Goal: Task Accomplishment & Management: Manage account settings

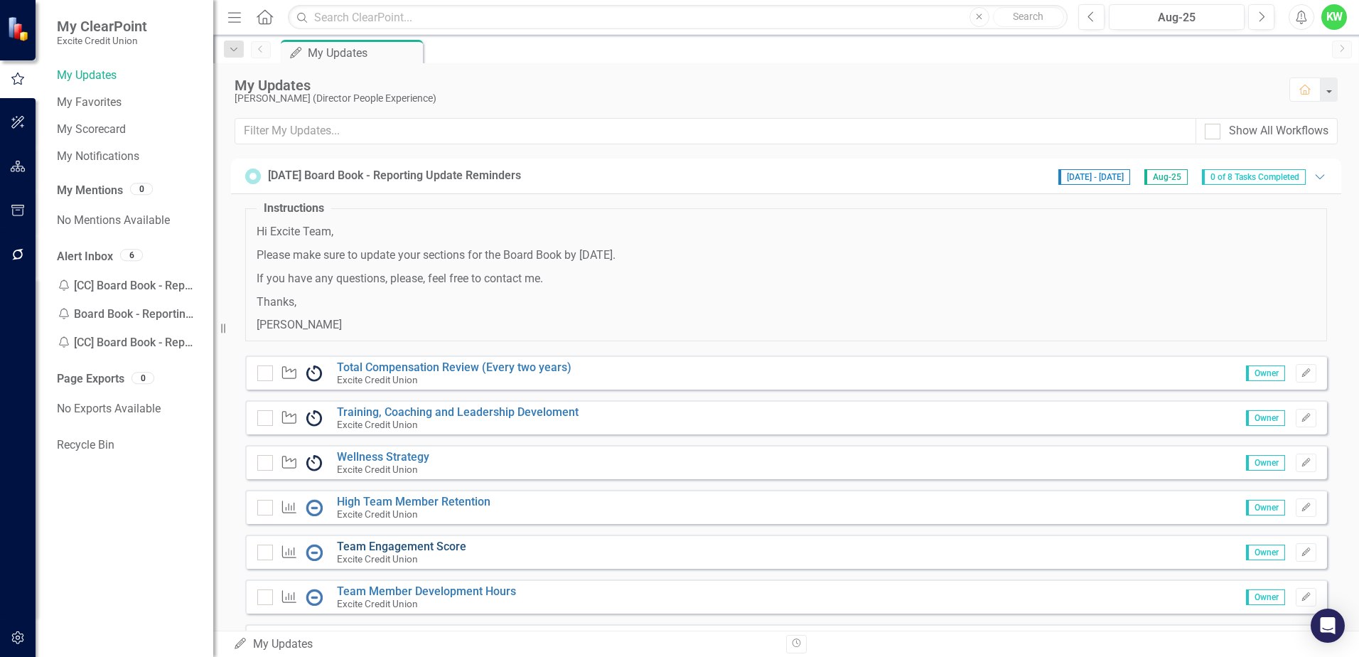
click at [398, 544] on link "Team Engagement Score" at bounding box center [401, 546] width 129 height 14
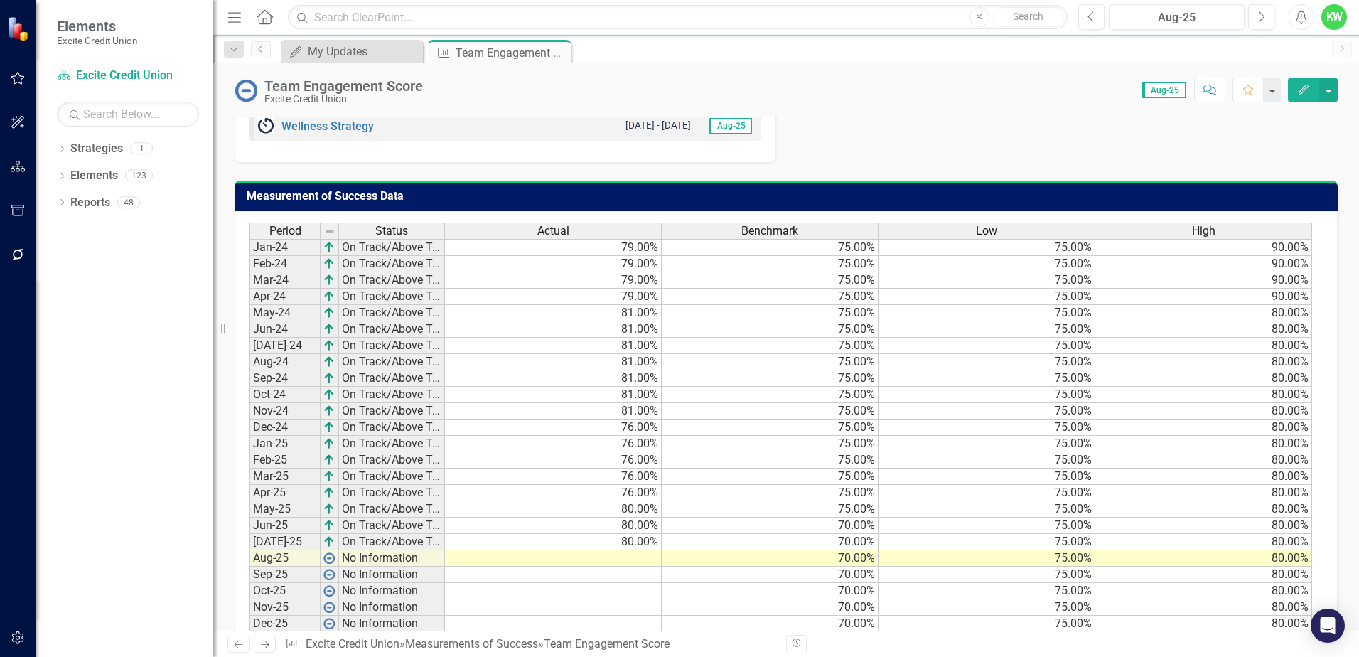
scroll to position [890, 0]
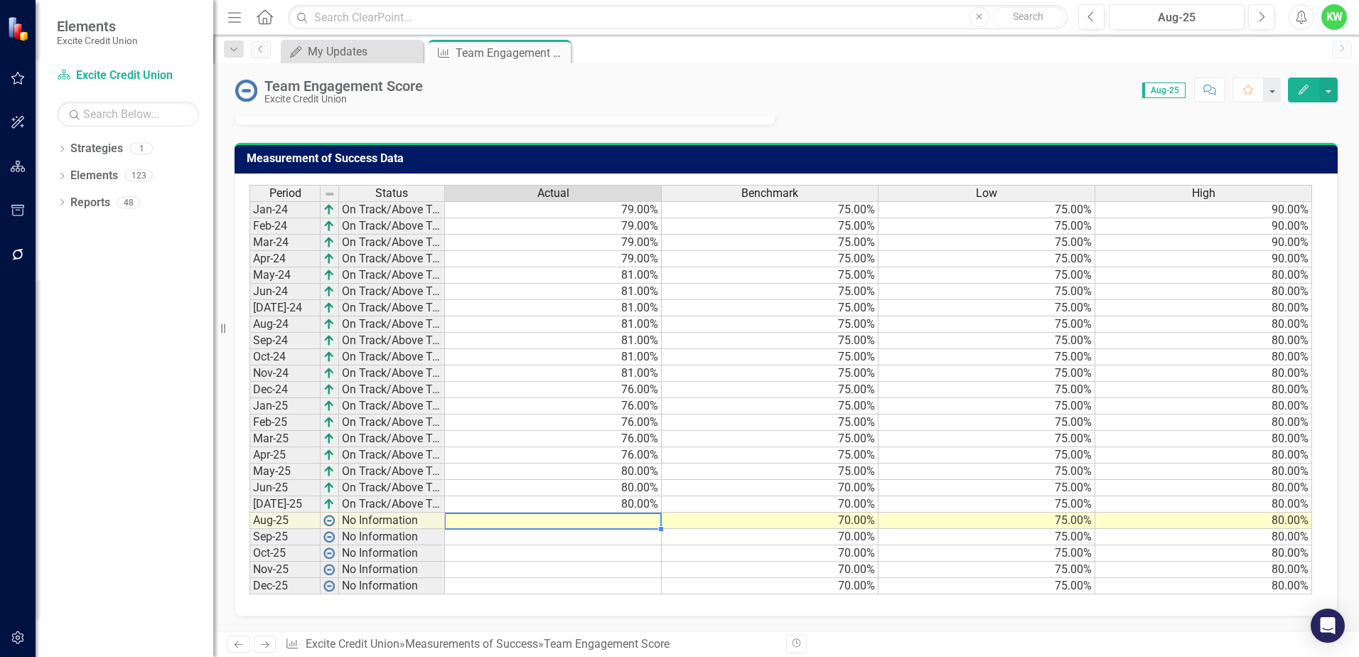
click at [635, 517] on td at bounding box center [553, 520] width 217 height 16
click at [632, 518] on td at bounding box center [553, 520] width 217 height 16
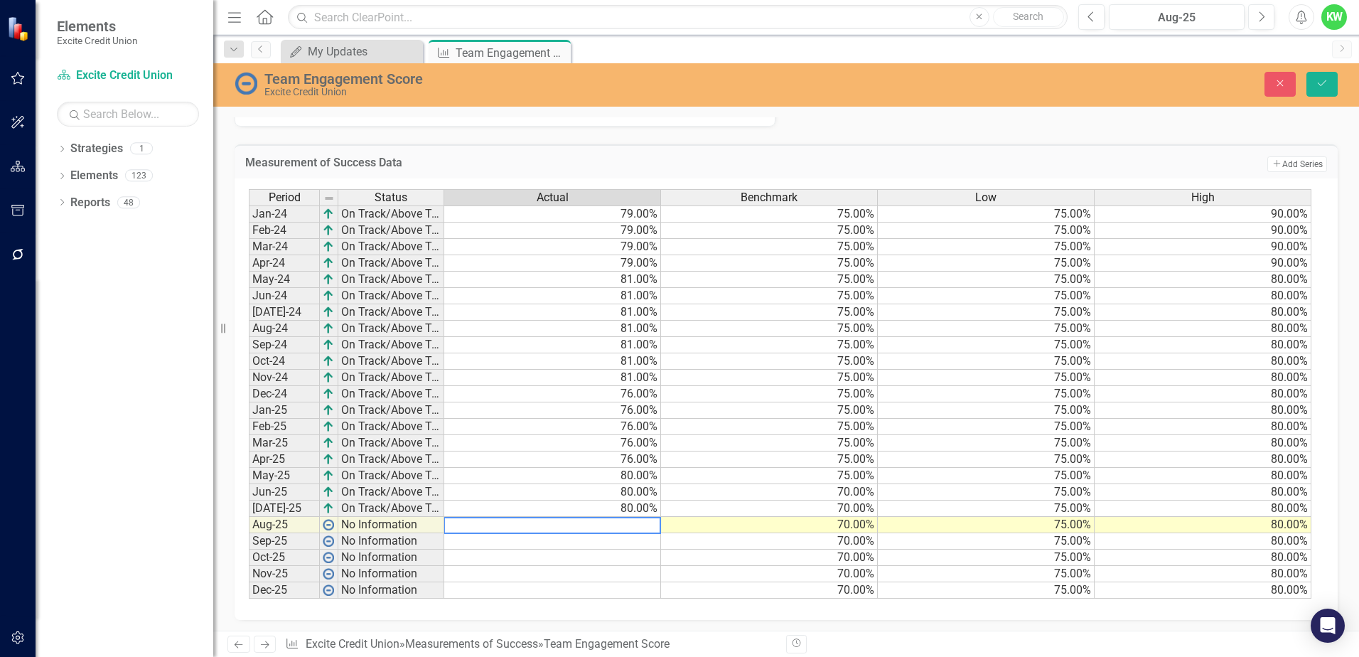
click at [632, 526] on textarea at bounding box center [551, 525] width 217 height 17
type textarea "80.00"
click at [1311, 94] on button "Save" at bounding box center [1321, 84] width 31 height 25
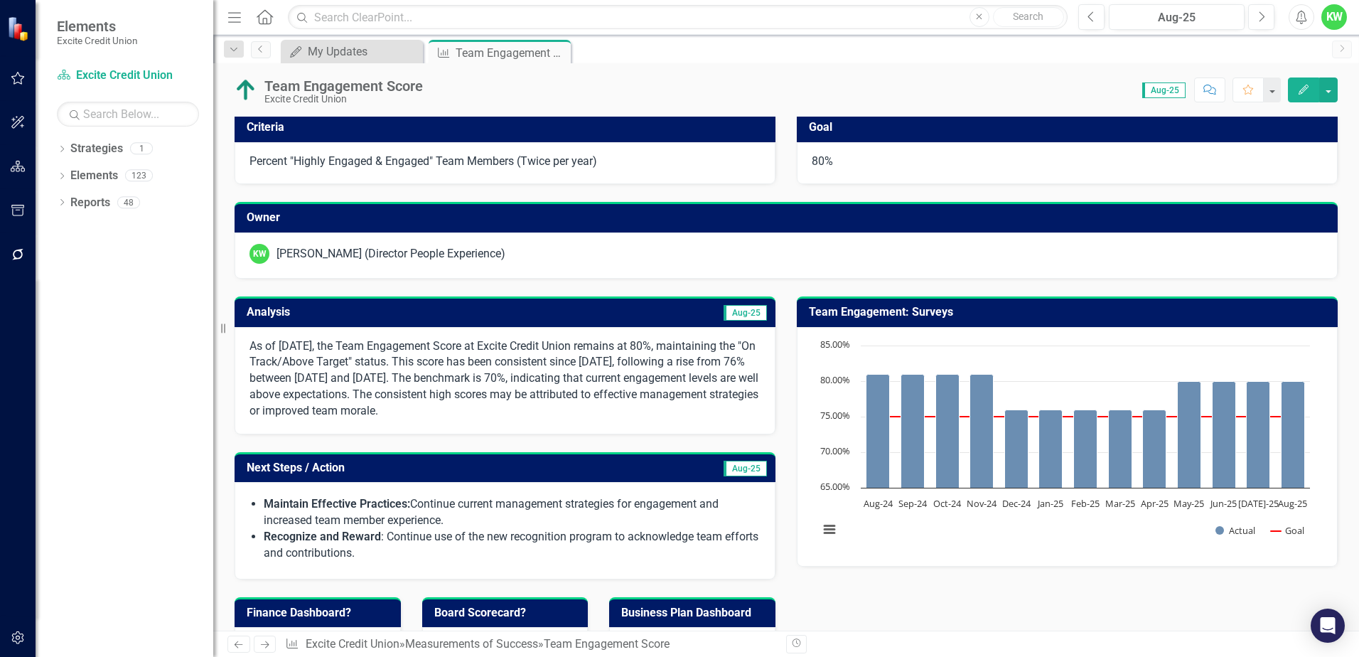
scroll to position [0, 0]
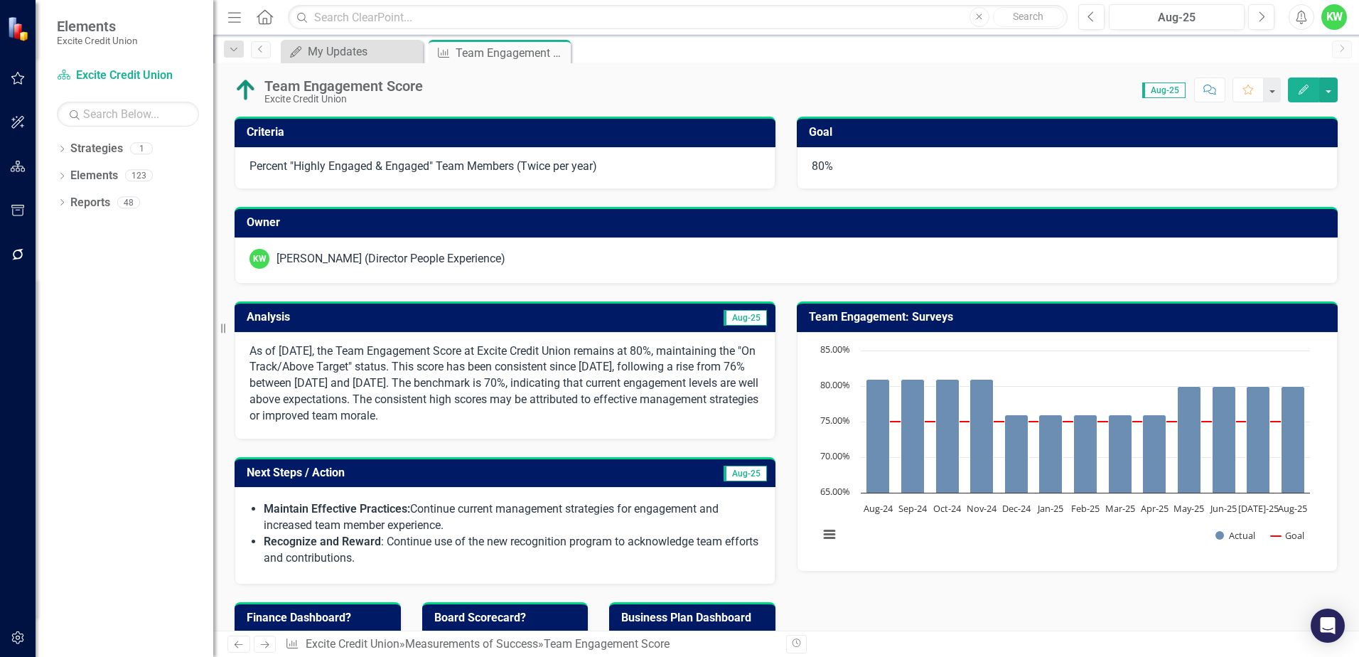
click at [436, 311] on h3 "Analysis" at bounding box center [375, 317] width 257 height 13
click at [343, 317] on h3 "Analysis" at bounding box center [375, 317] width 257 height 13
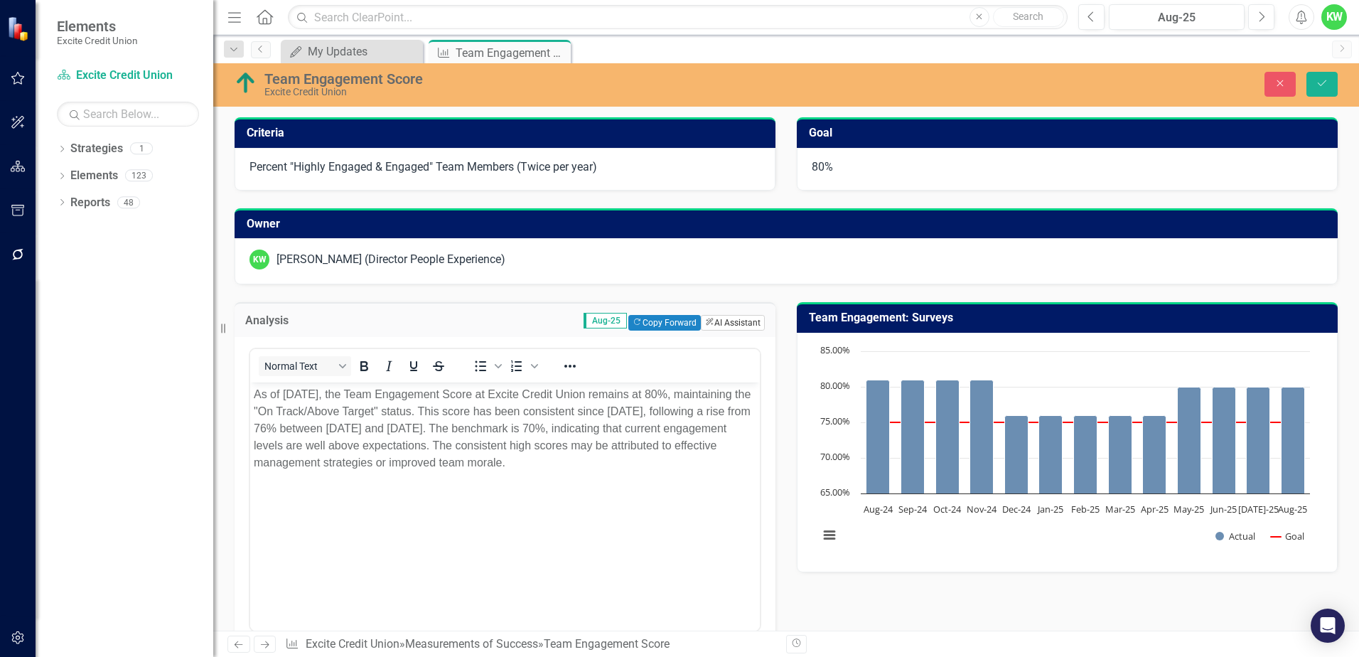
click at [725, 319] on button "ClearPoint AI AI Assistant" at bounding box center [733, 323] width 64 height 16
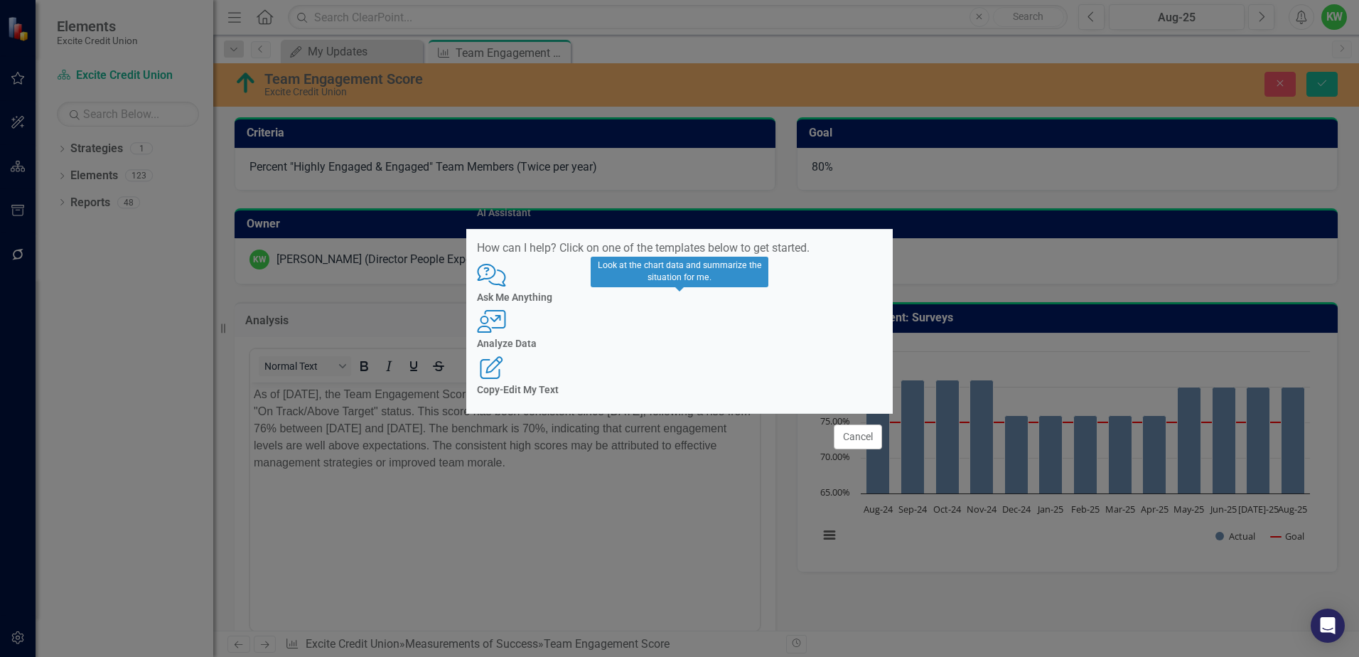
click at [684, 334] on div "User with Chart Analyze Data" at bounding box center [679, 329] width 405 height 39
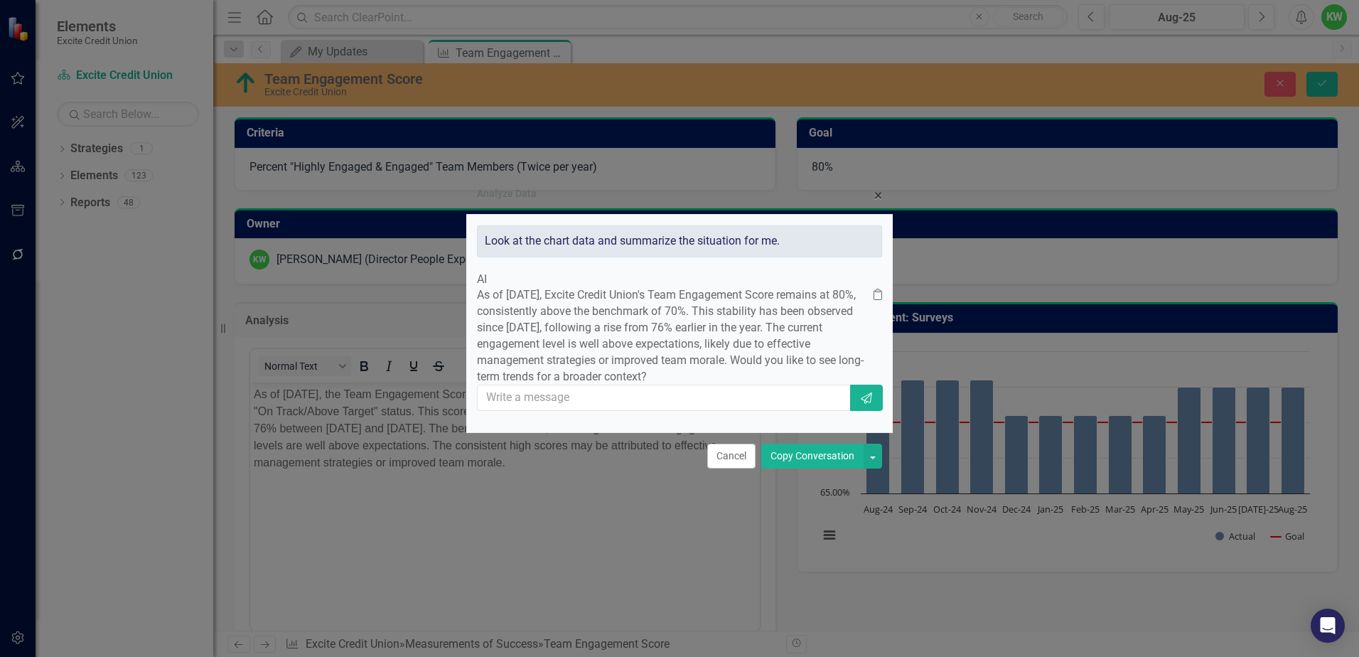
click at [799, 468] on button "Copy Conversation" at bounding box center [812, 455] width 102 height 25
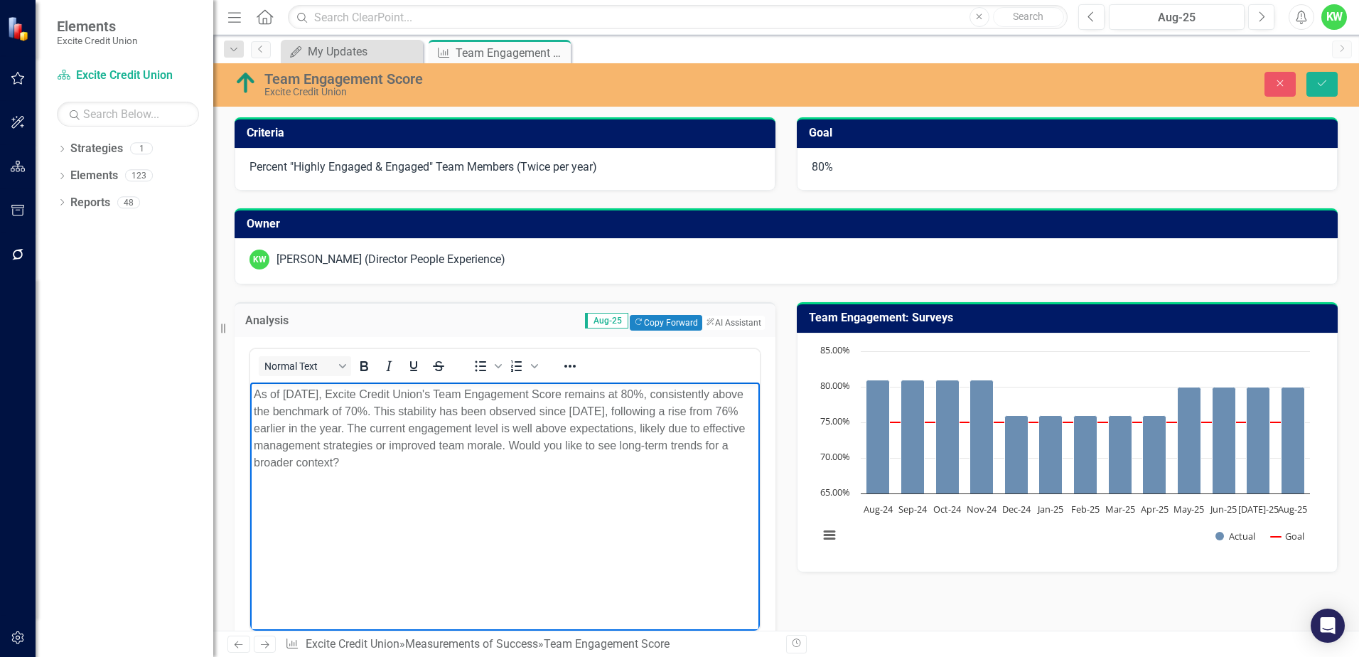
click at [564, 428] on p "As of August 2025, Excite Credit Union's Team Engagement Score remains at 80%, …" at bounding box center [505, 428] width 502 height 85
drag, startPoint x: 556, startPoint y: 446, endPoint x: 684, endPoint y: 468, distance: 130.6
click at [684, 468] on p "As of August 2025, Excite Credit Union's Team Engagement Score remains at 80%, …" at bounding box center [505, 428] width 502 height 85
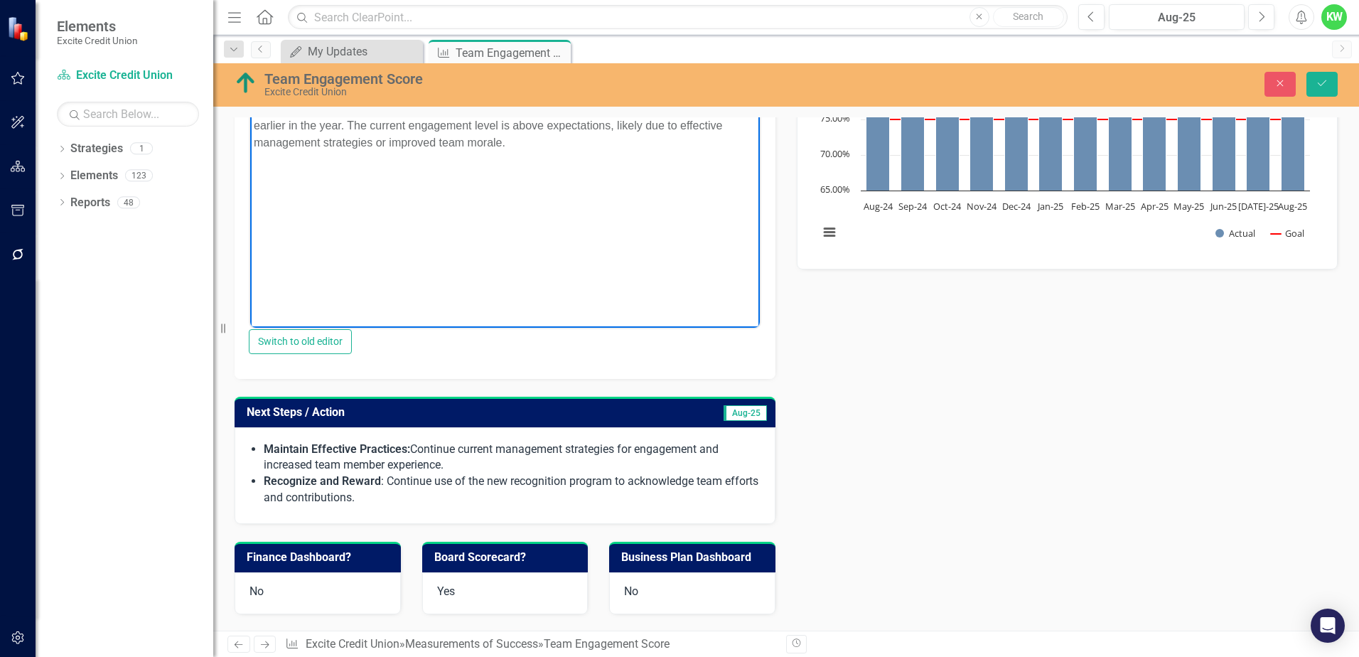
scroll to position [284, 0]
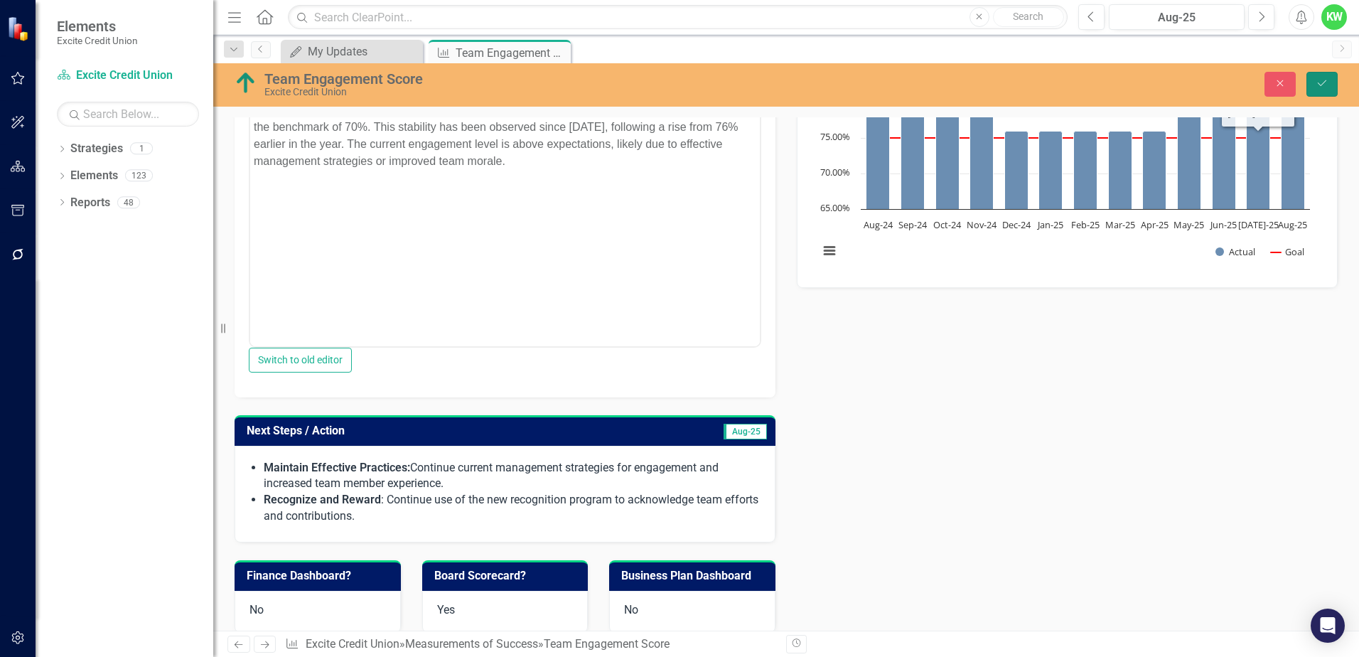
click at [1322, 81] on icon "Save" at bounding box center [1321, 83] width 13 height 10
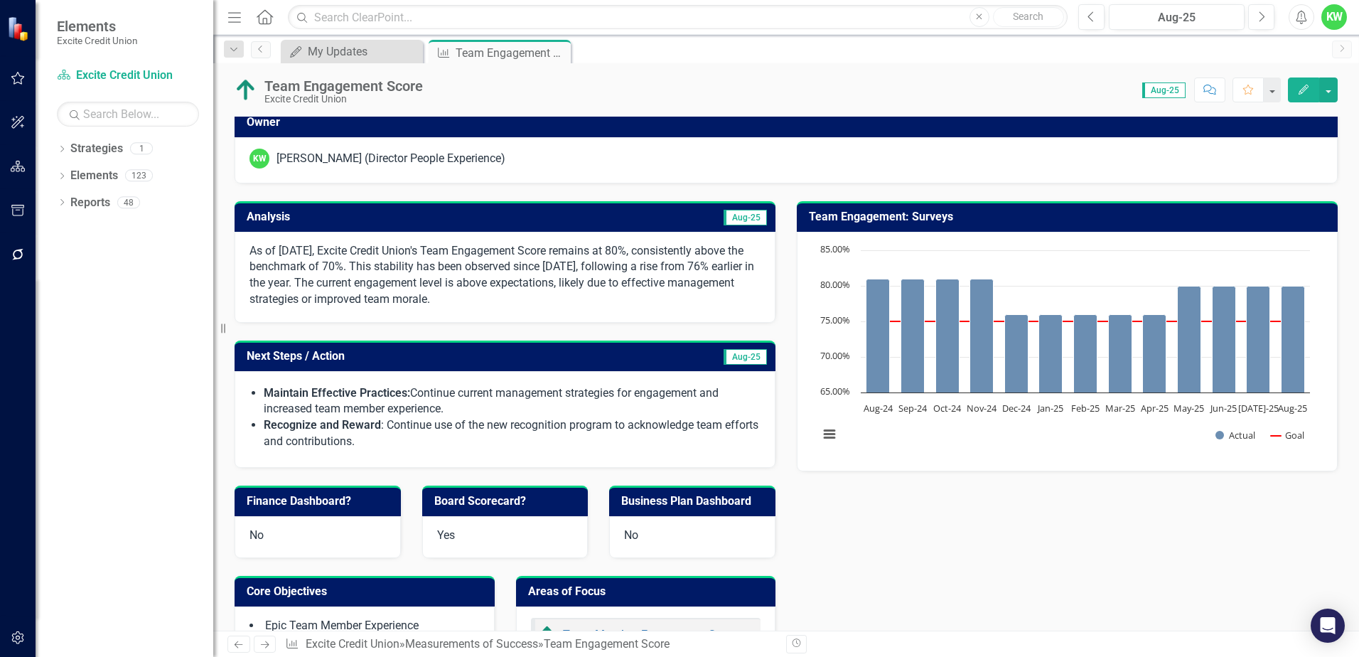
scroll to position [71, 0]
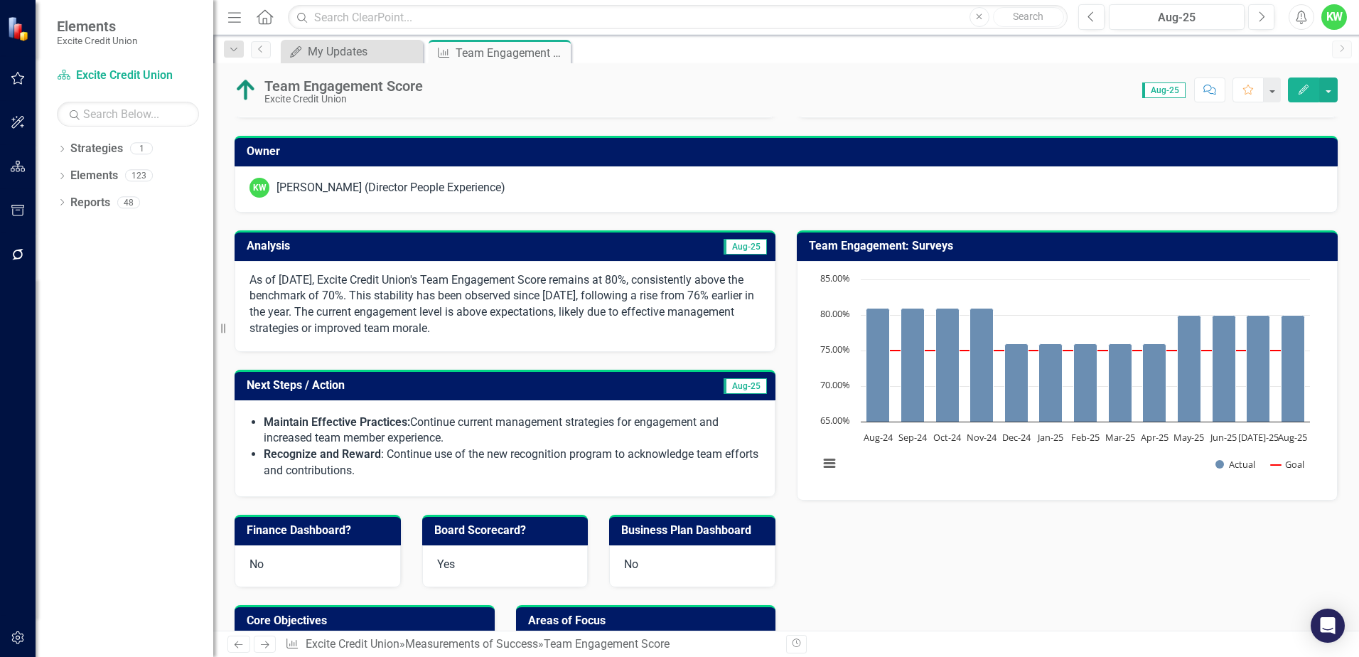
click at [566, 382] on h3 "Next Steps / Action" at bounding box center [426, 385] width 358 height 13
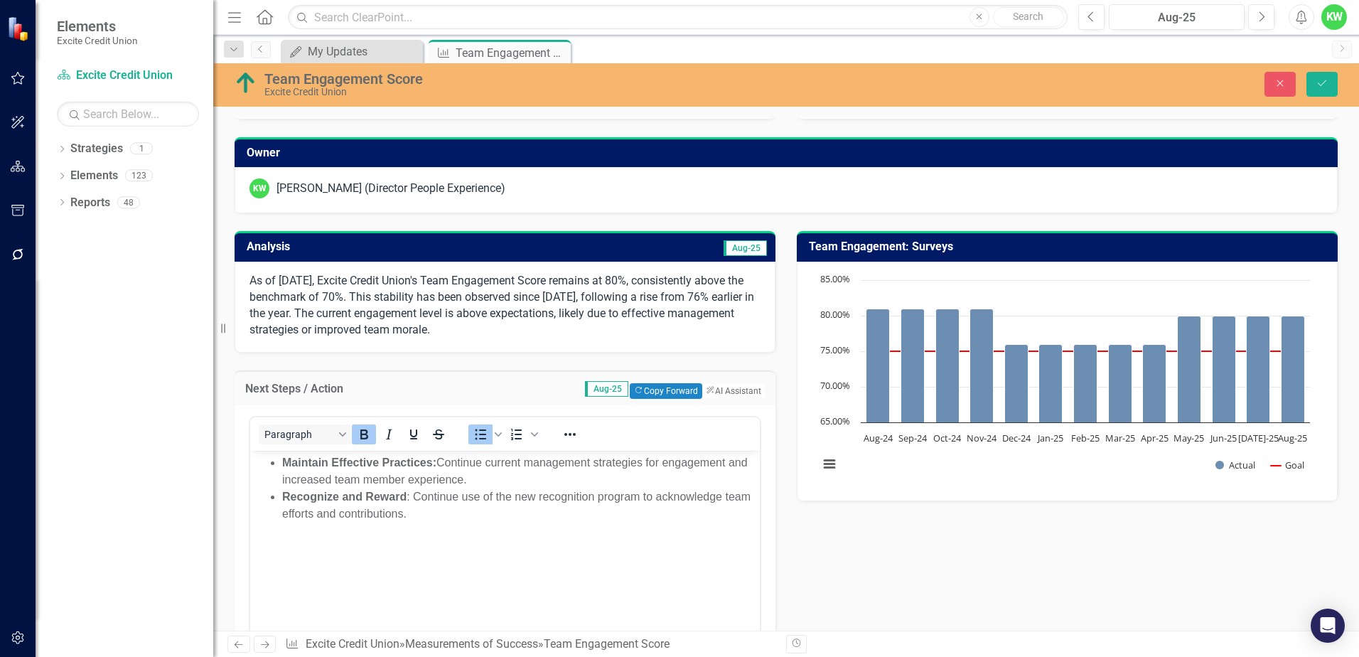
scroll to position [0, 0]
click at [659, 390] on button "Copy Forward Copy Forward" at bounding box center [666, 391] width 72 height 16
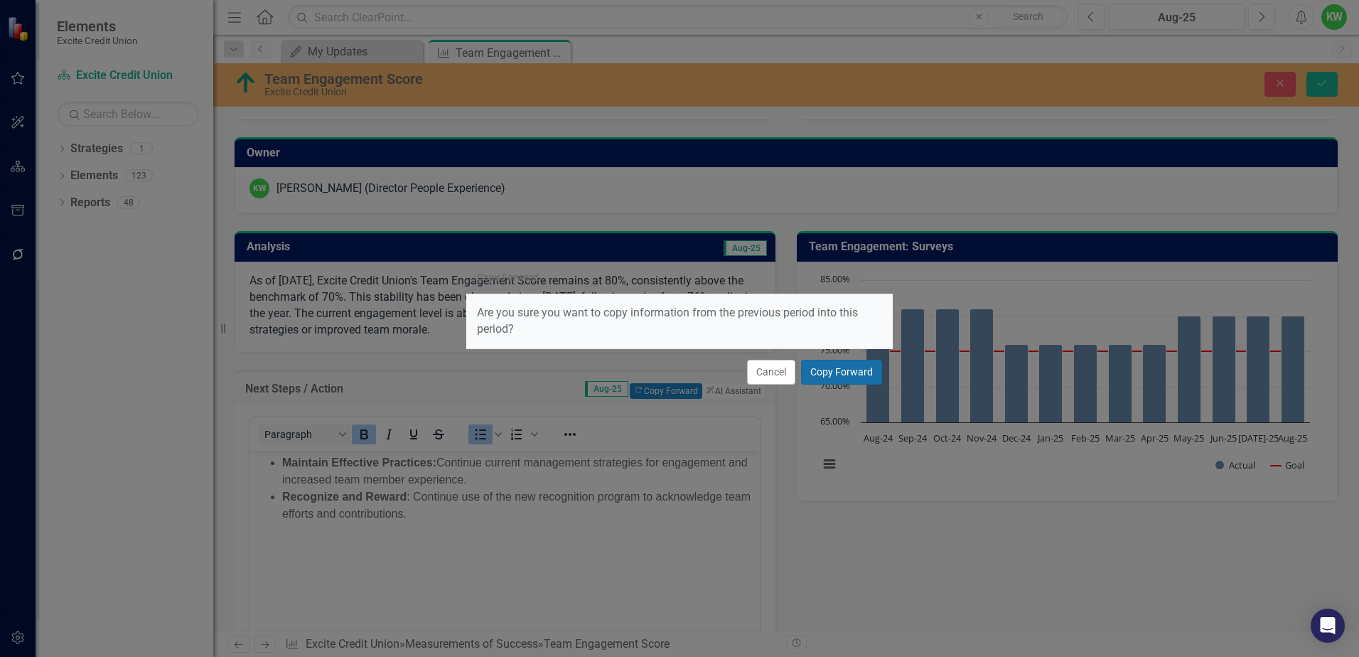
click at [832, 374] on button "Copy Forward" at bounding box center [841, 372] width 81 height 25
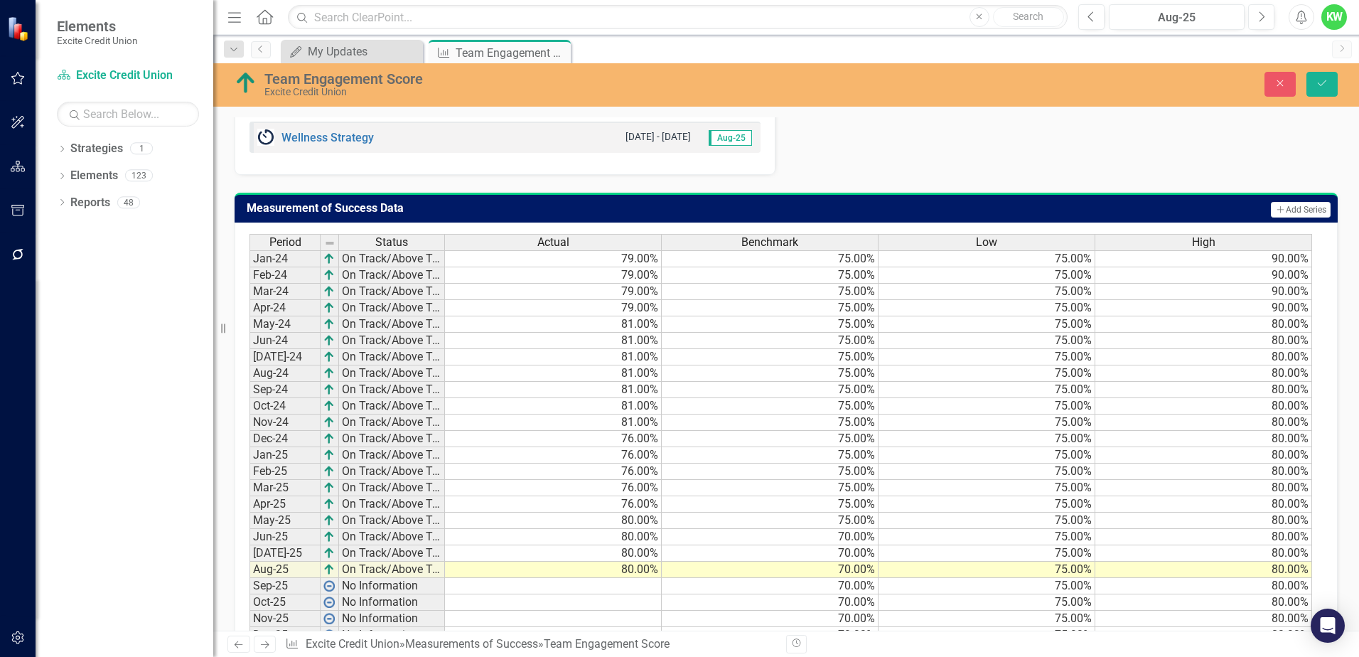
scroll to position [1063, 0]
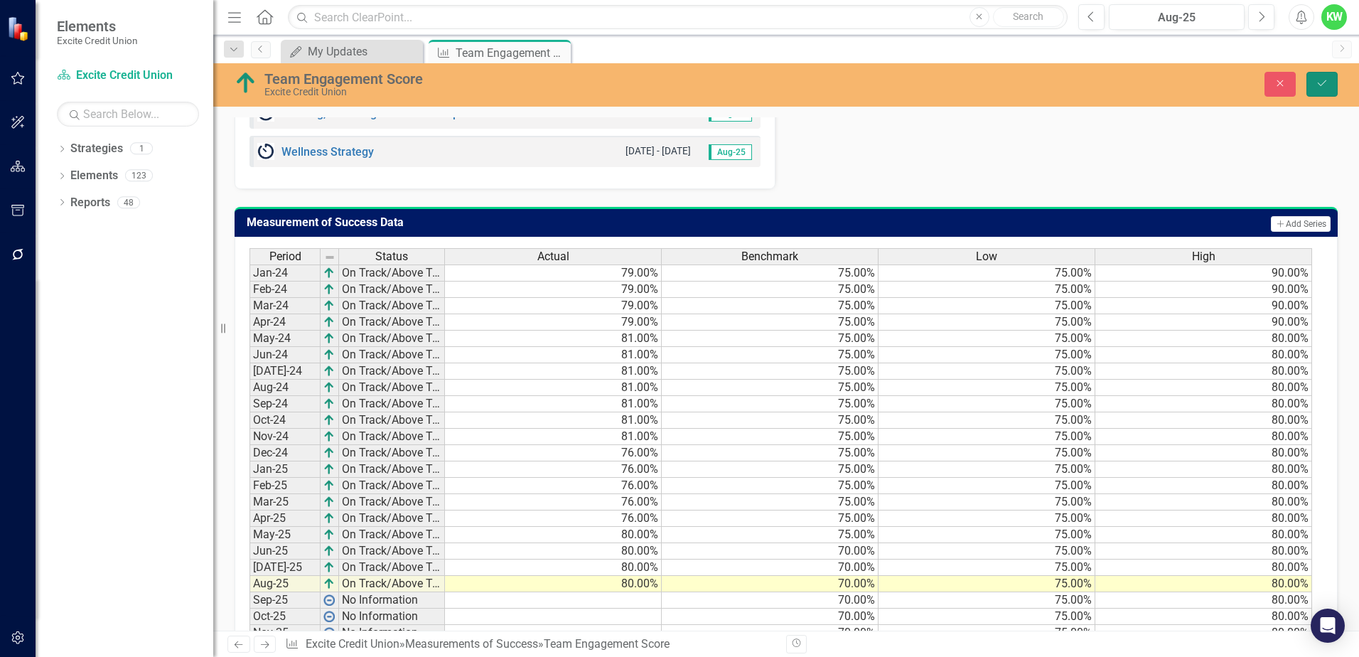
click at [1321, 85] on icon "Save" at bounding box center [1321, 83] width 13 height 10
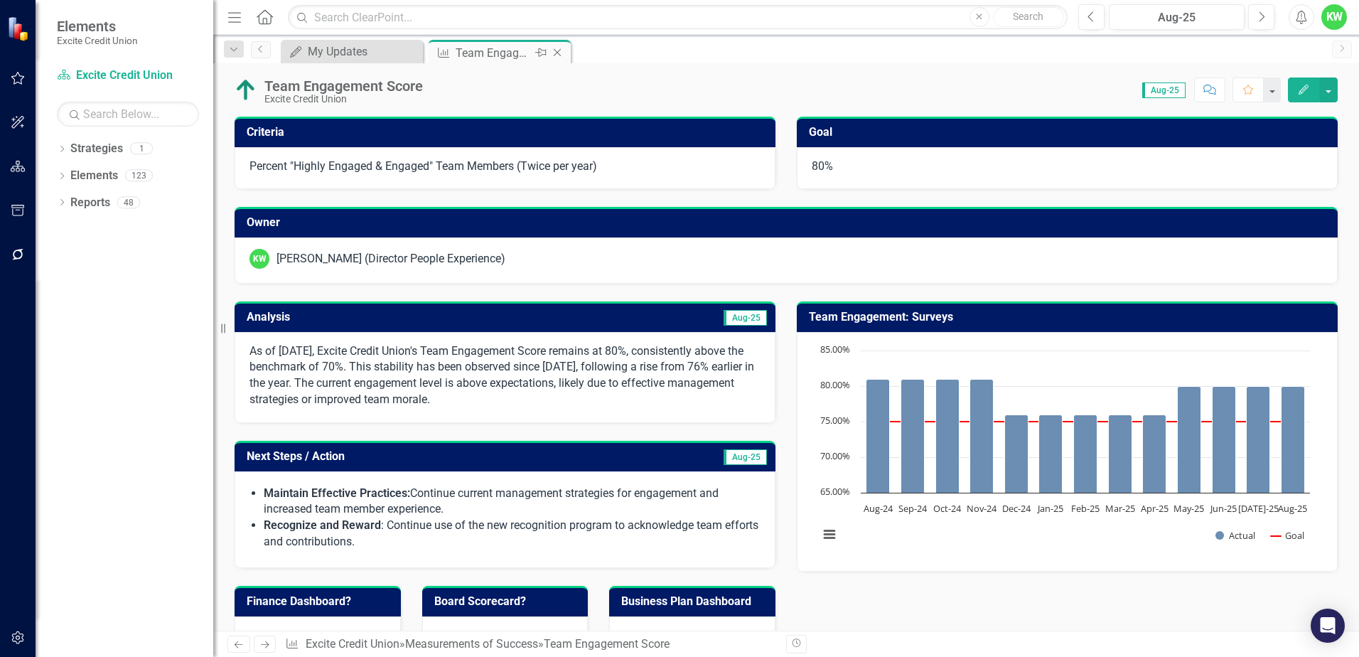
click at [559, 49] on icon "Close" at bounding box center [557, 52] width 14 height 11
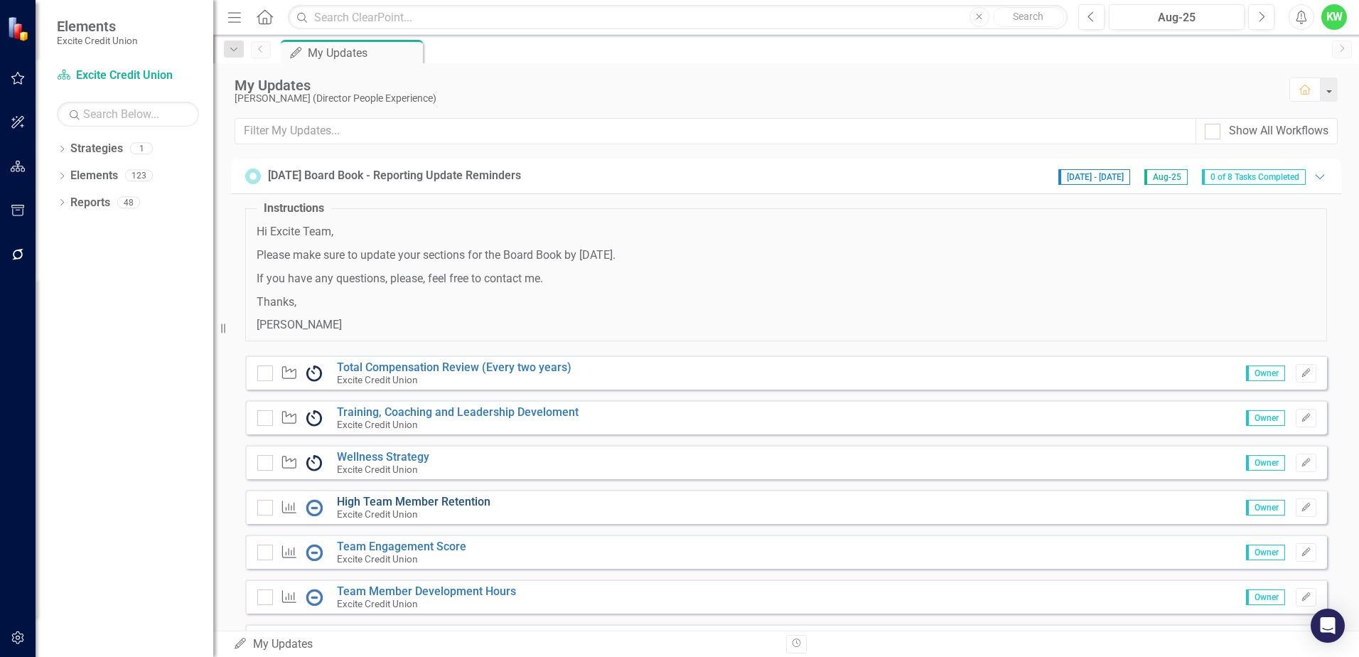
click at [396, 498] on link "High Team Member Retention" at bounding box center [413, 502] width 153 height 14
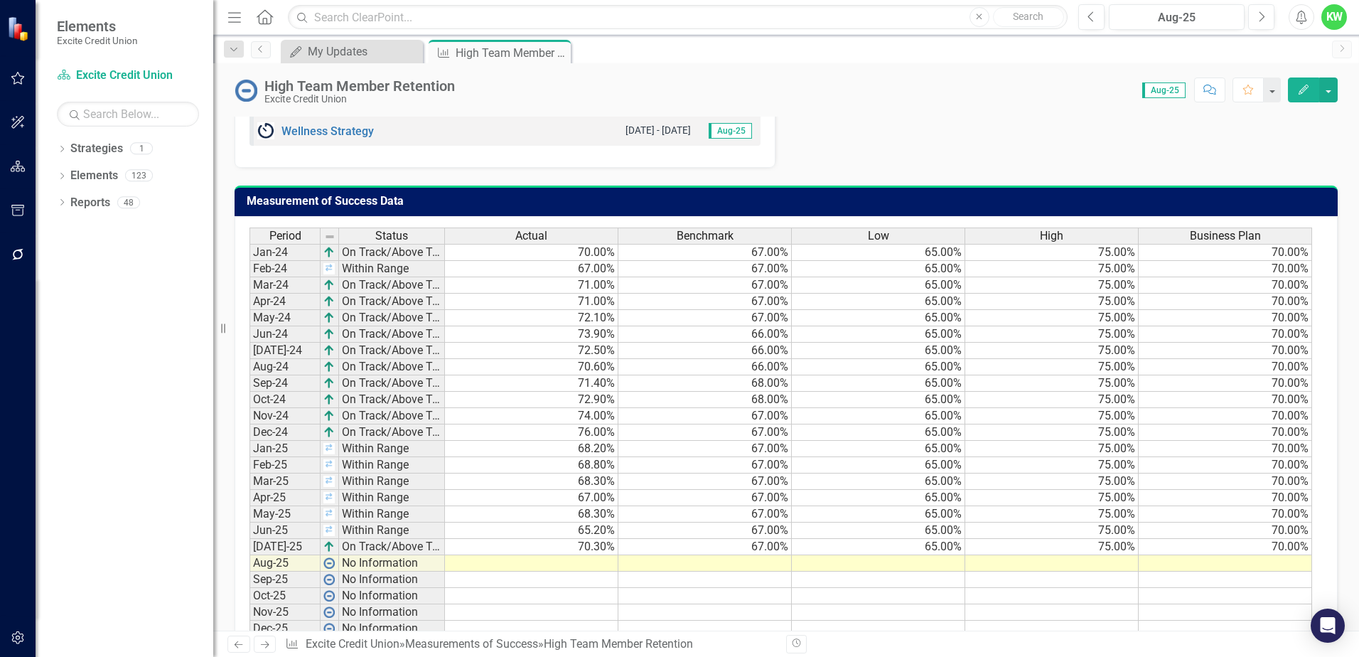
scroll to position [895, 0]
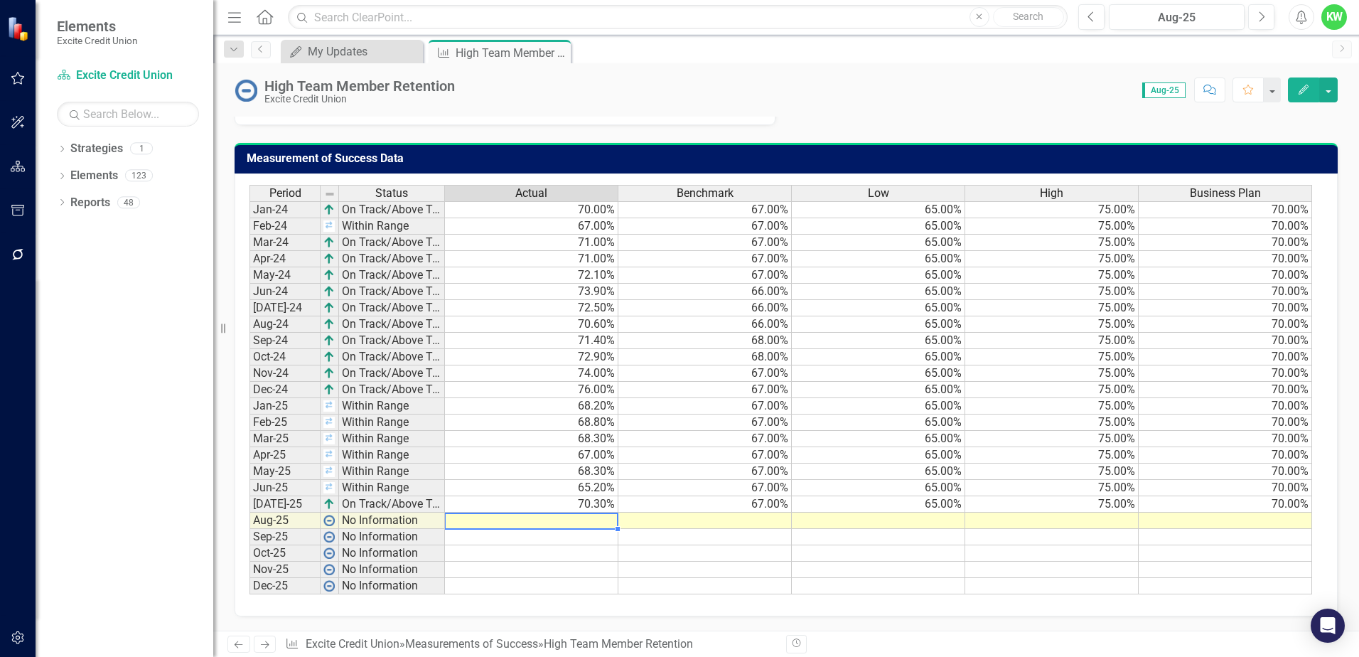
click at [600, 521] on td at bounding box center [531, 520] width 173 height 16
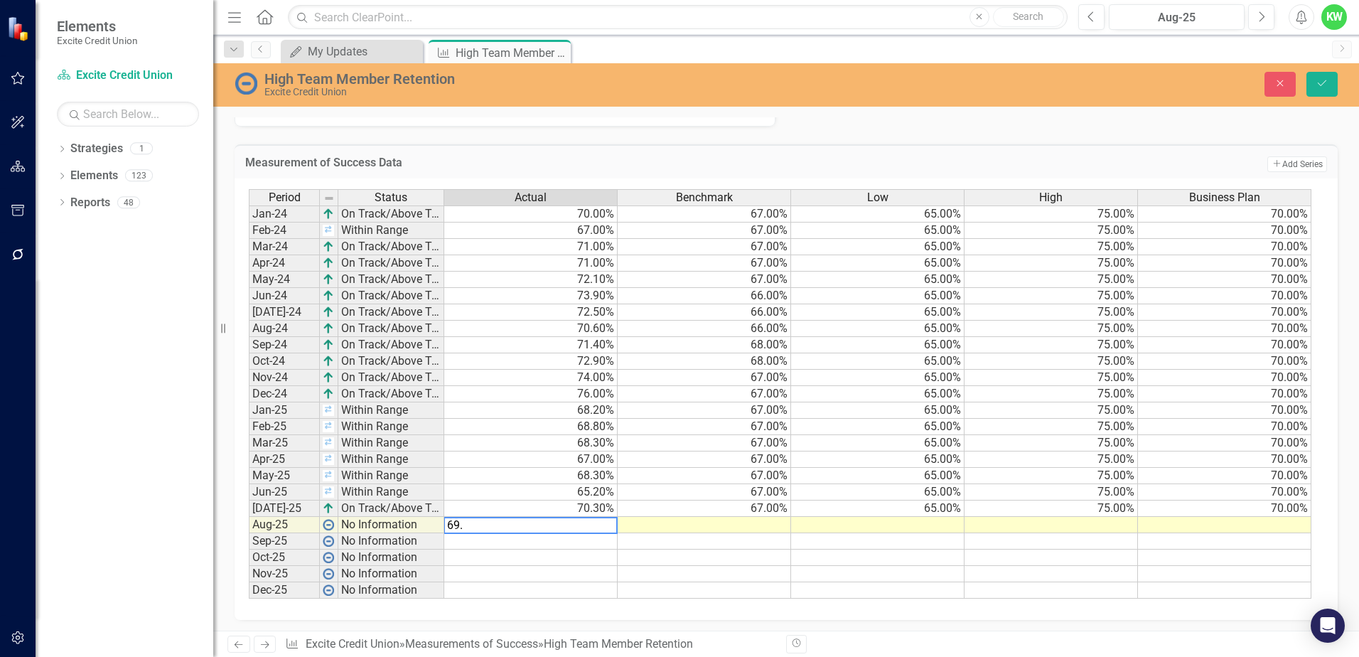
type textarea "69.1"
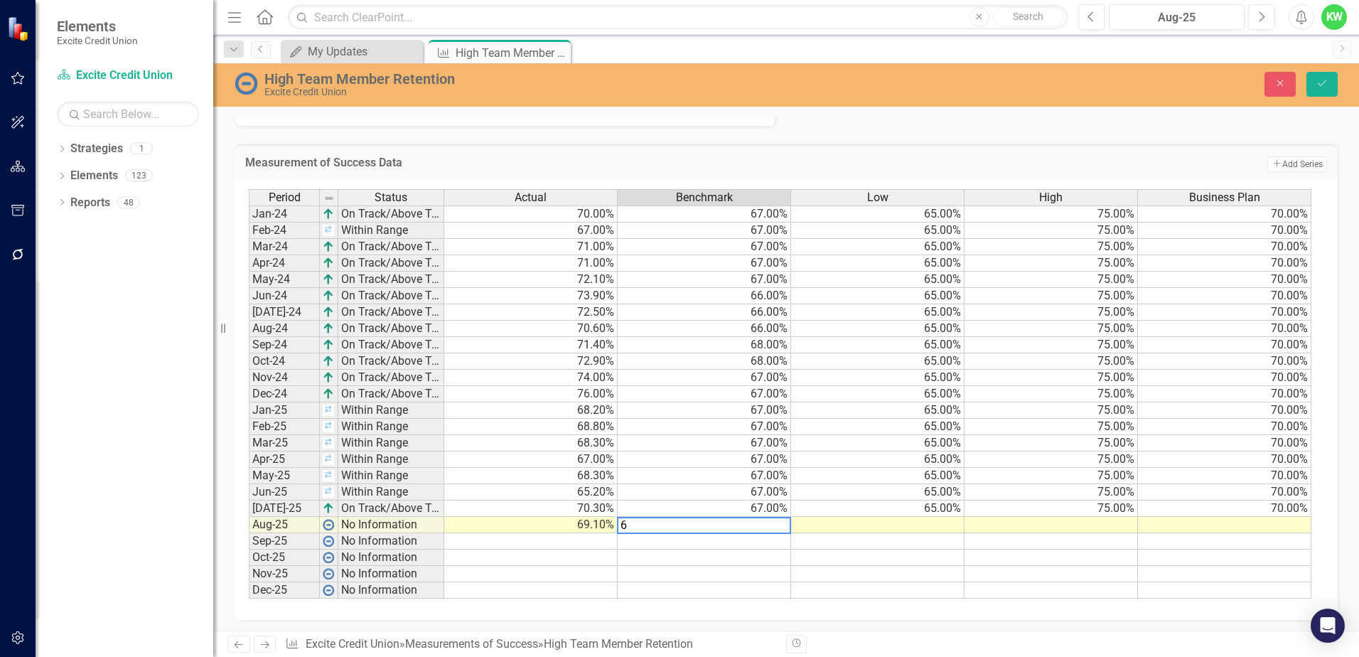
type textarea "67"
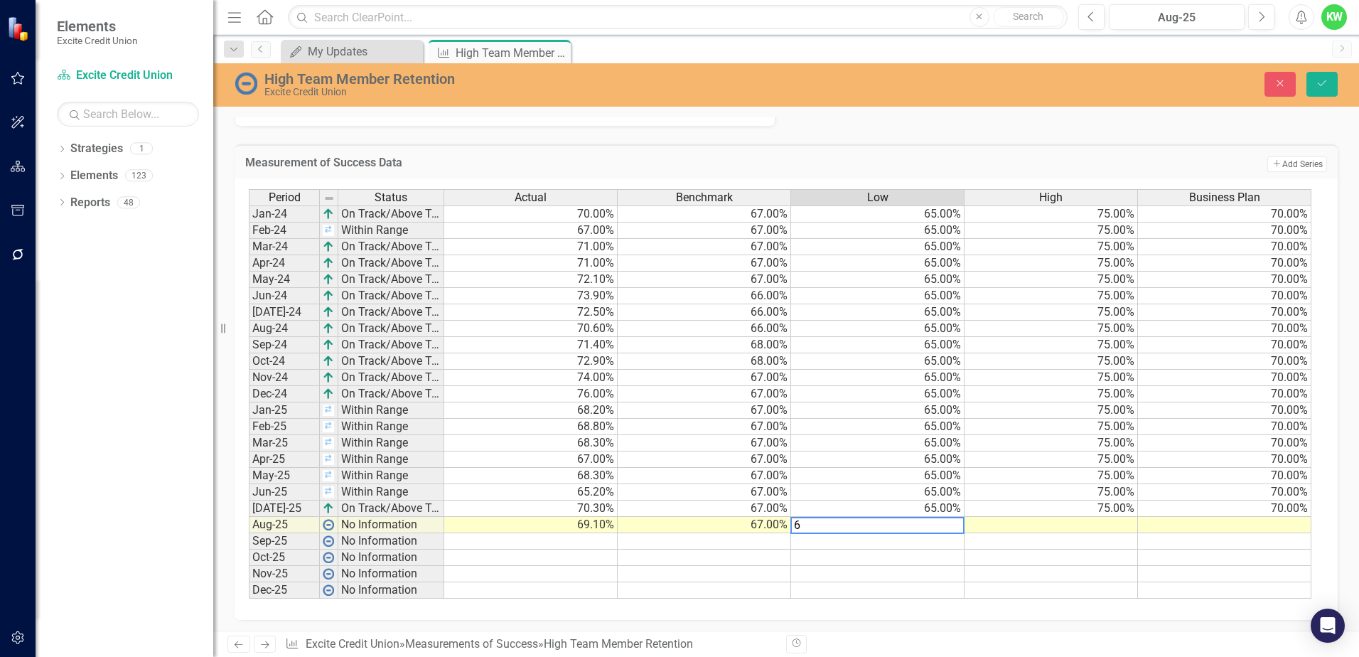
type textarea "65"
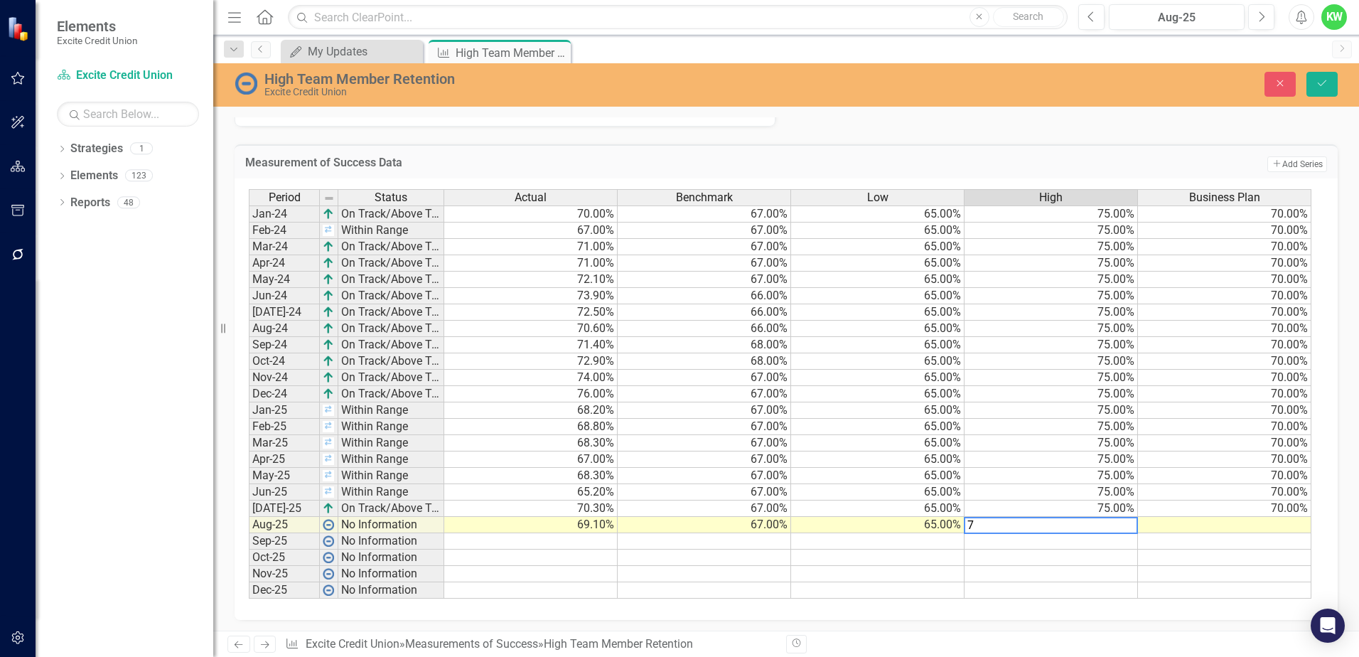
type textarea "75"
type textarea "70"
click at [1320, 80] on icon "Save" at bounding box center [1321, 83] width 13 height 10
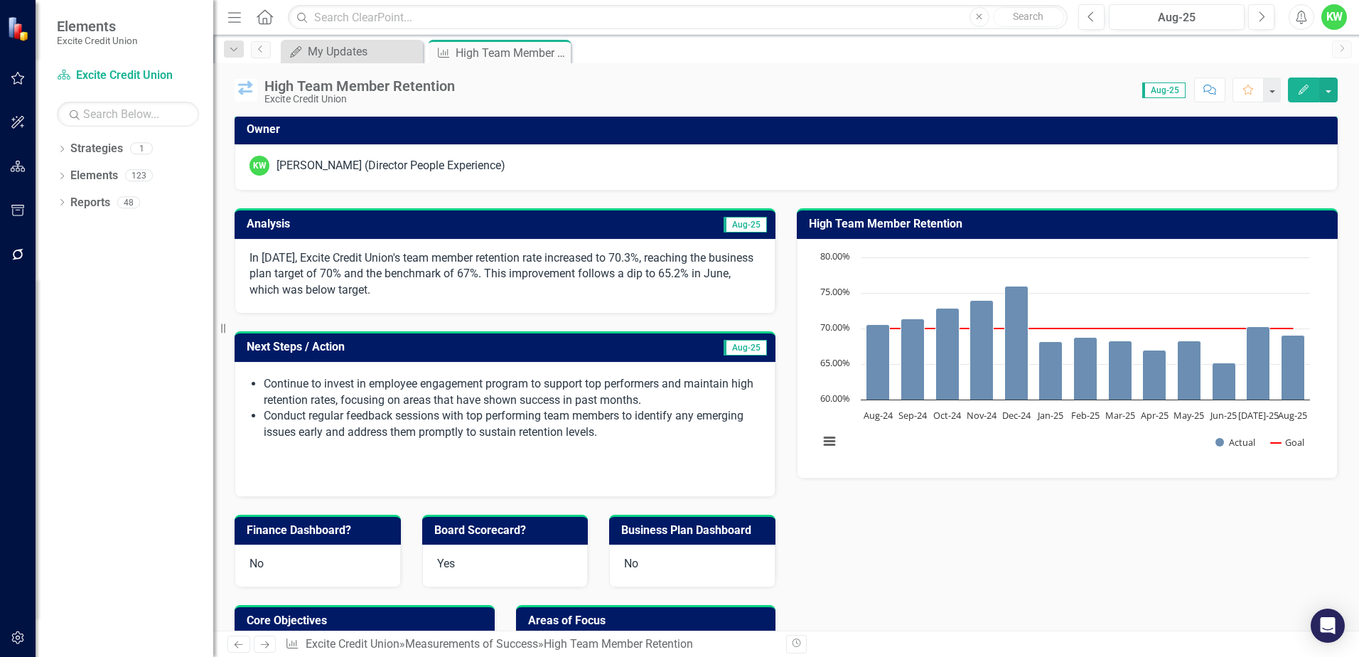
scroll to position [71, 0]
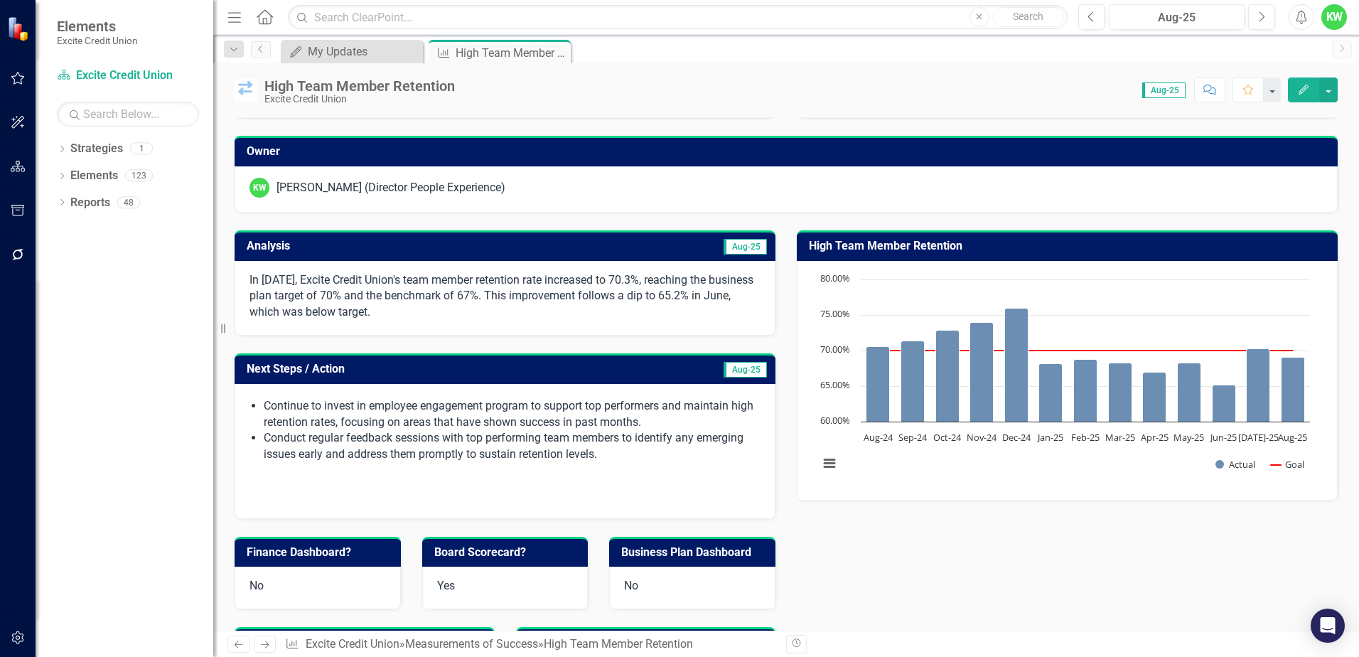
click at [632, 243] on td "Aug-25" at bounding box center [635, 247] width 265 height 23
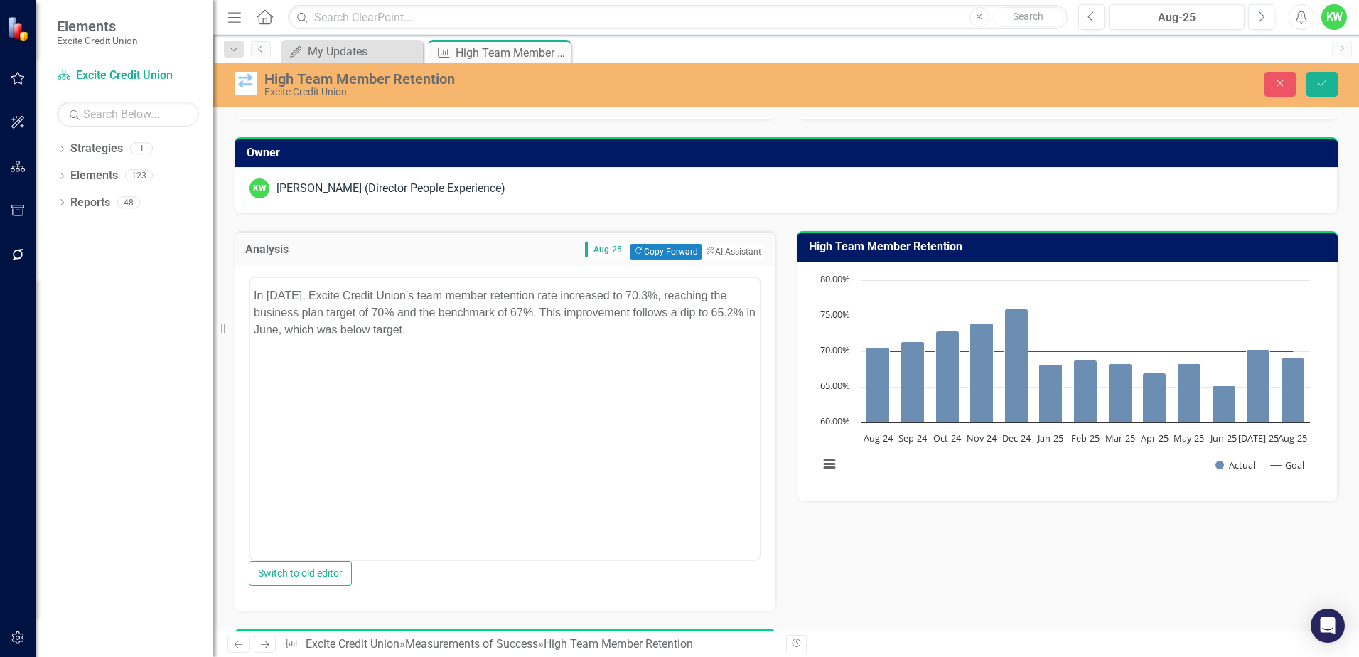
scroll to position [0, 0]
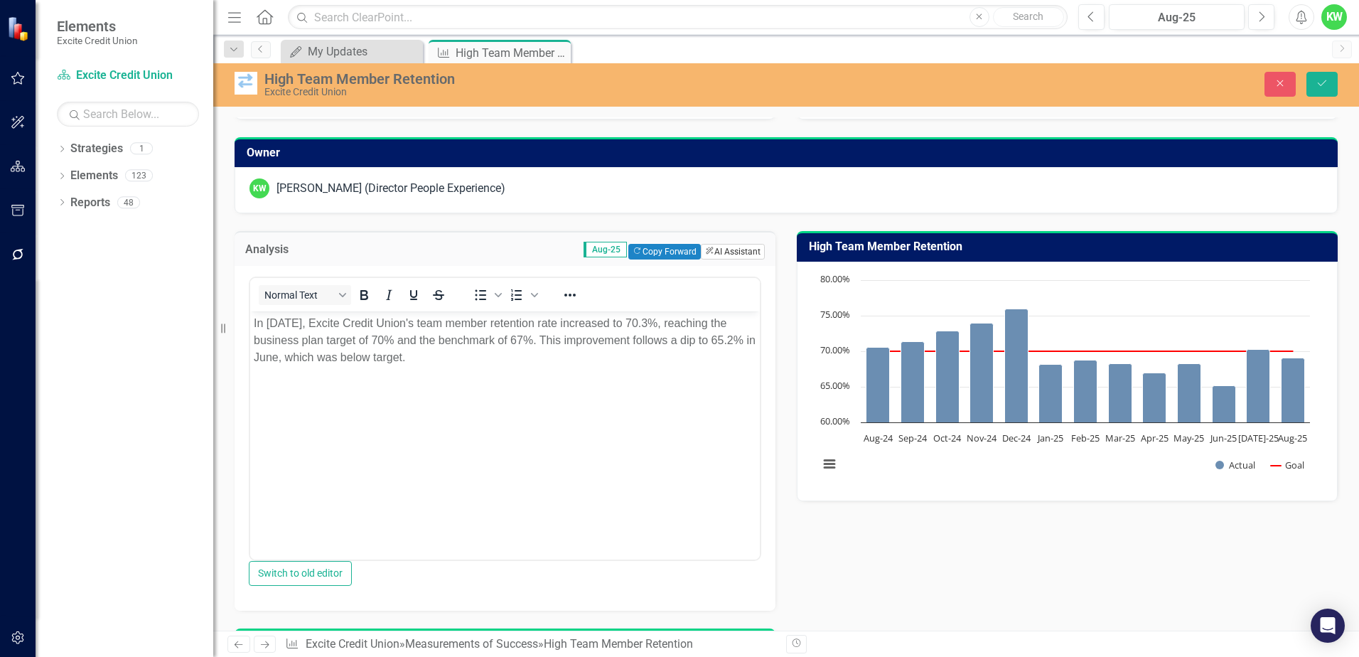
click at [722, 244] on button "ClearPoint AI AI Assistant" at bounding box center [733, 252] width 64 height 16
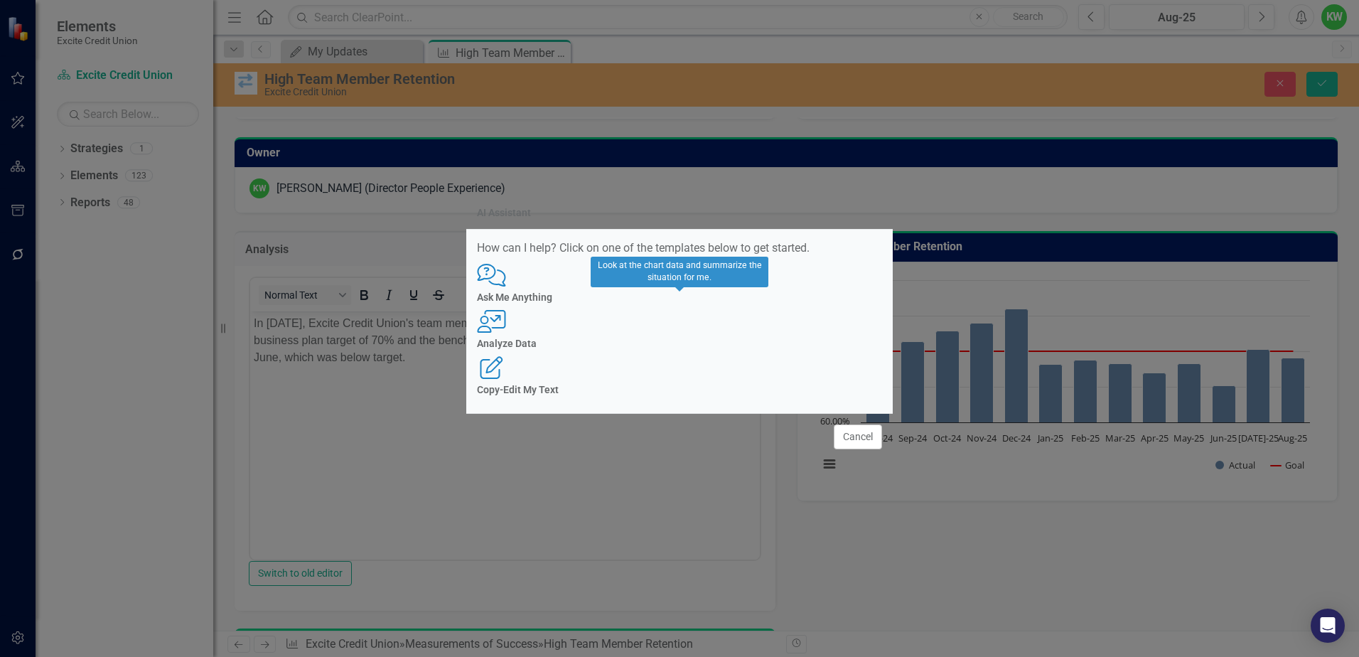
click at [688, 349] on div "Analyze Data" at bounding box center [679, 343] width 405 height 11
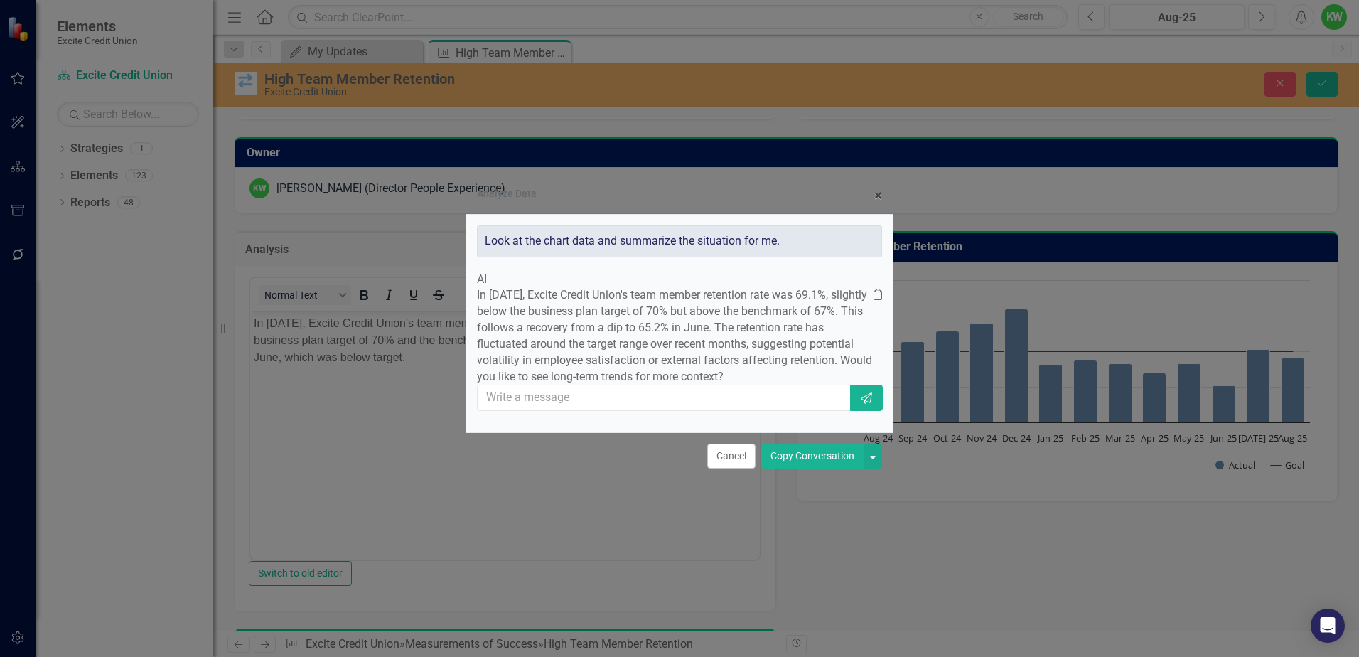
click at [795, 468] on button "Copy Conversation" at bounding box center [812, 455] width 102 height 25
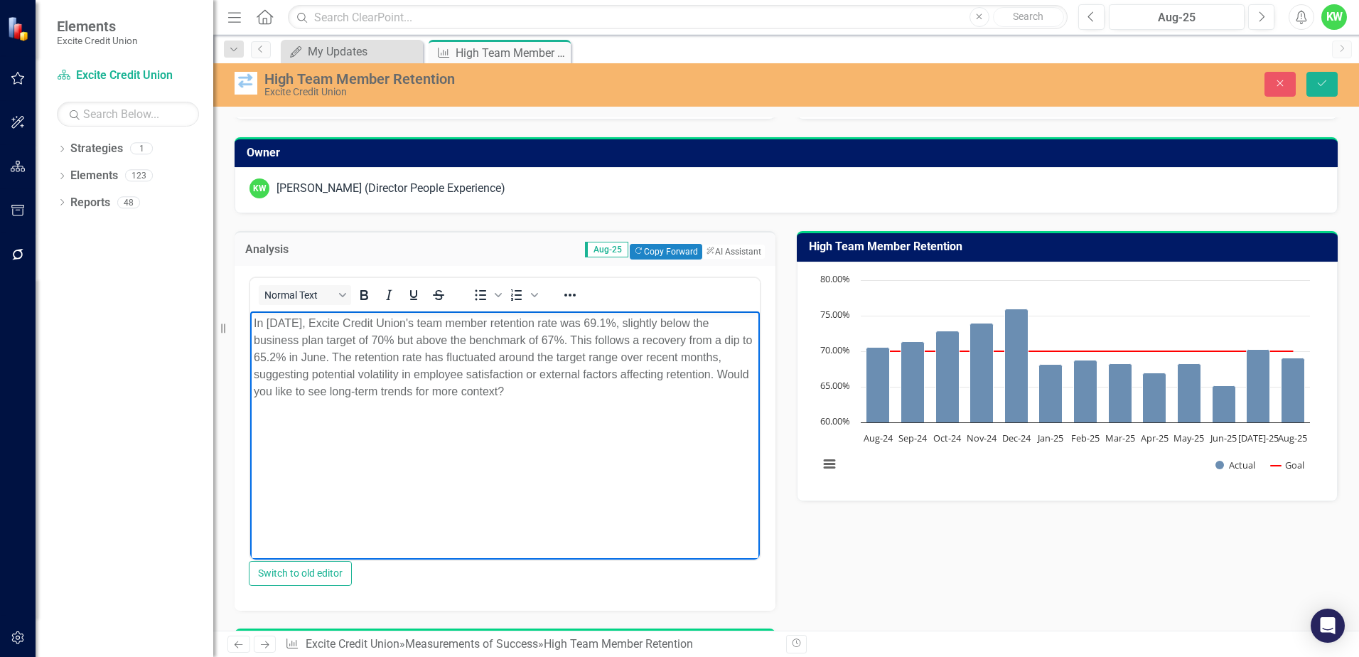
drag, startPoint x: 718, startPoint y: 367, endPoint x: 753, endPoint y: 393, distance: 43.2
click at [753, 393] on body "In August 2025, Excite Credit Union's team member retention rate was 69.1%, sli…" at bounding box center [505, 417] width 510 height 213
click at [730, 356] on p "In August 2025, Excite Credit Union's team member retention rate was 69.1%, sli…" at bounding box center [505, 349] width 502 height 68
click at [1322, 87] on icon "Save" at bounding box center [1321, 83] width 13 height 10
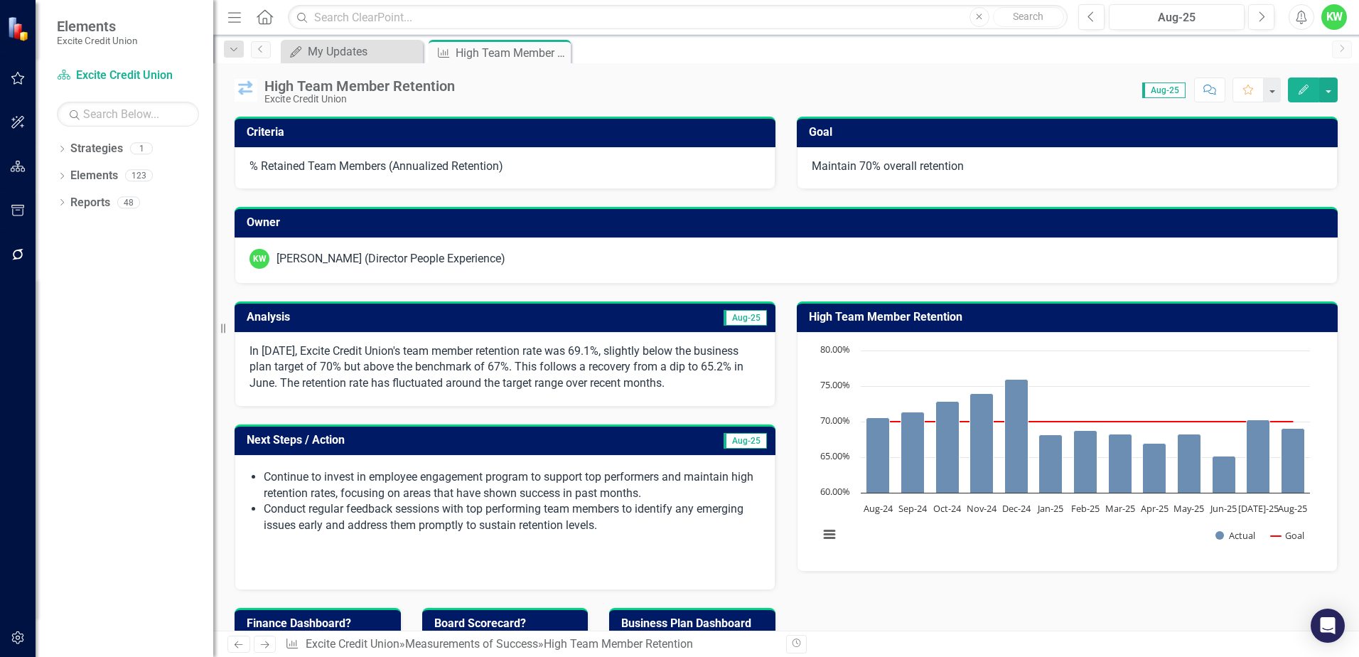
click at [460, 444] on h3 "Next Steps / Action" at bounding box center [426, 439] width 358 height 13
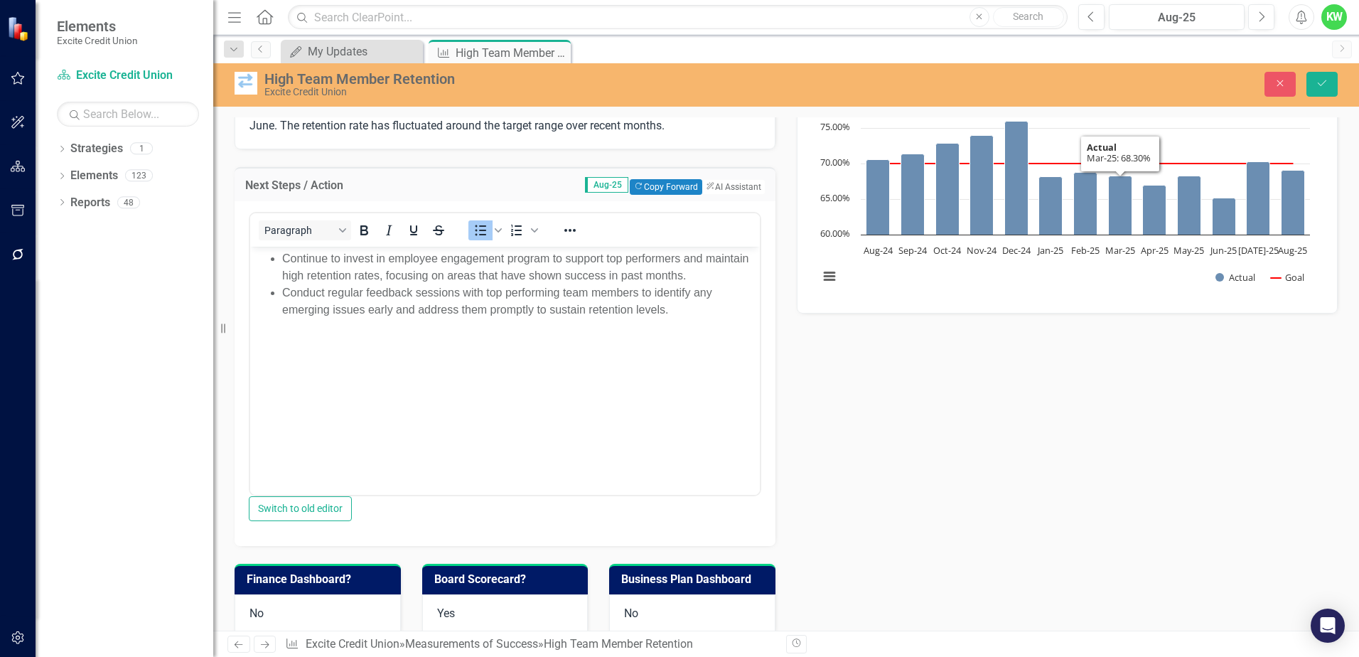
scroll to position [71, 0]
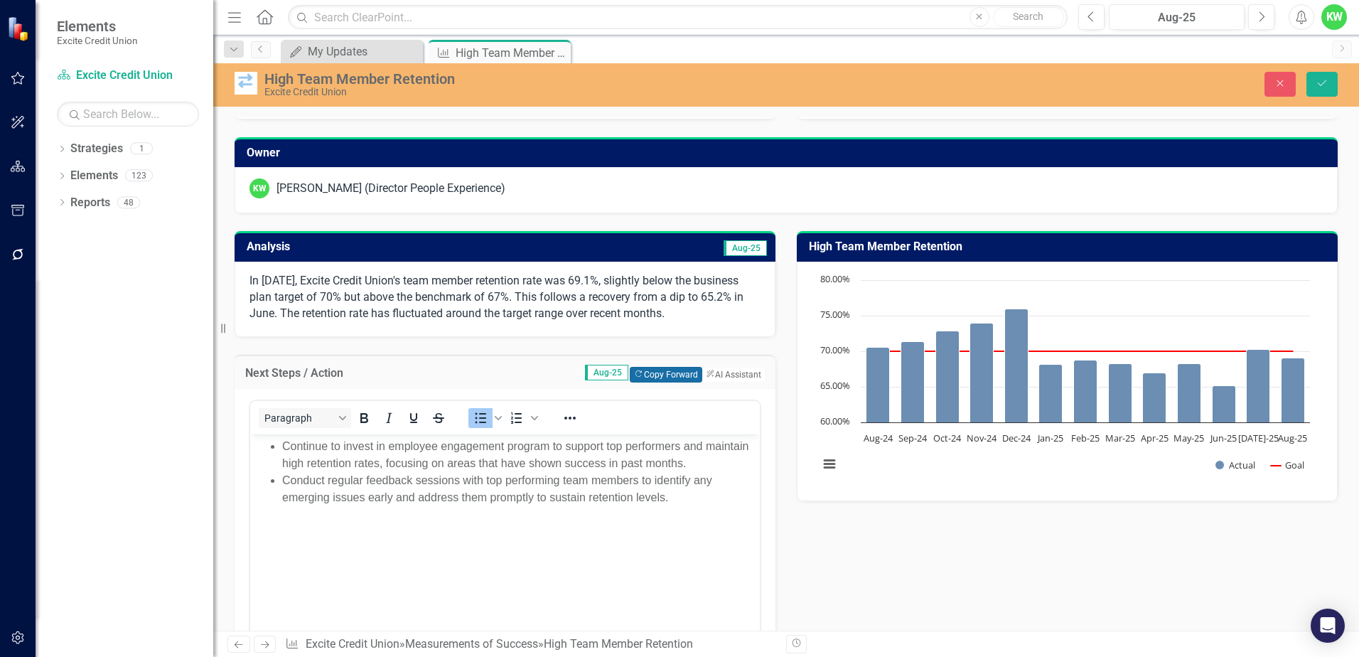
click at [641, 369] on button "Copy Forward Copy Forward" at bounding box center [666, 375] width 72 height 16
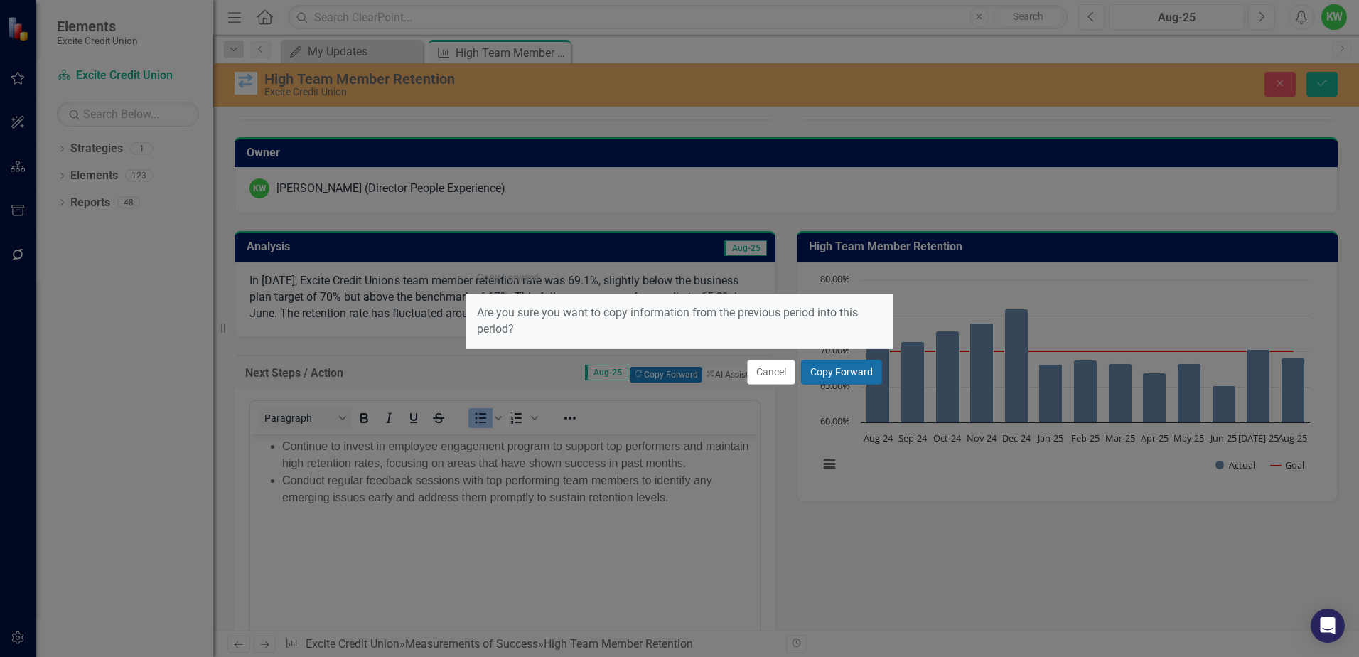
click at [846, 372] on button "Copy Forward" at bounding box center [841, 372] width 81 height 25
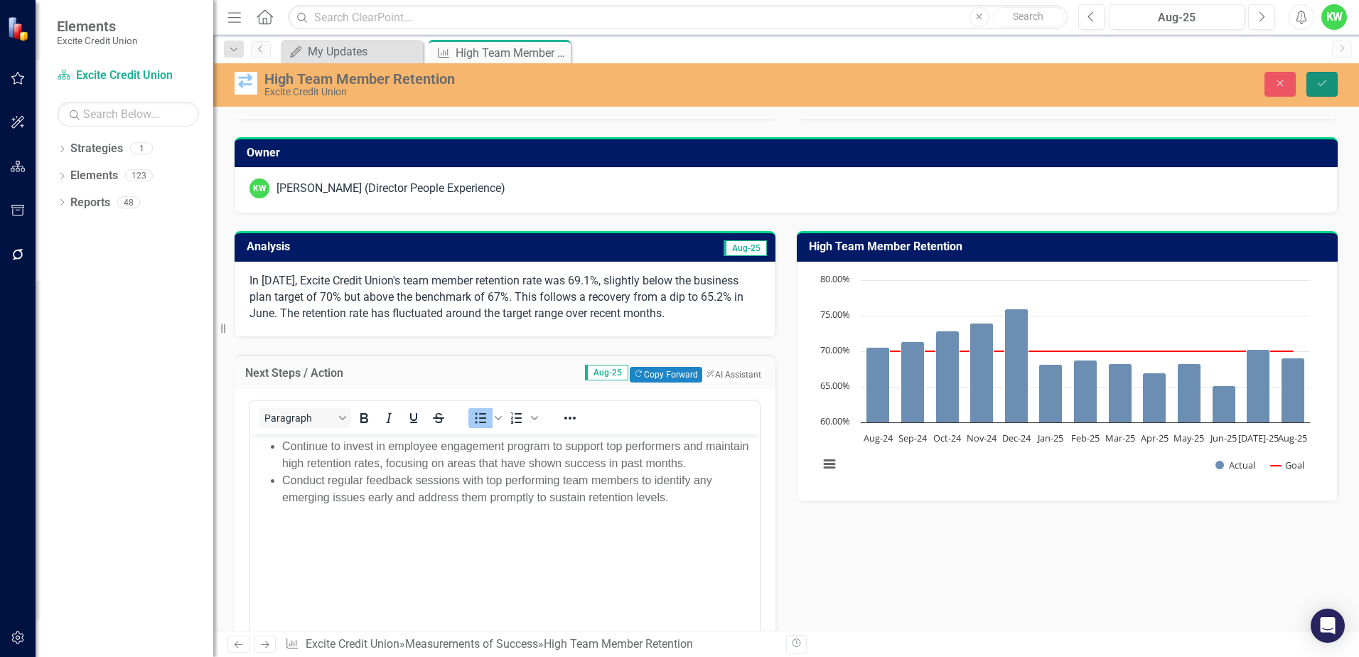
click at [1320, 79] on icon "Save" at bounding box center [1321, 83] width 13 height 10
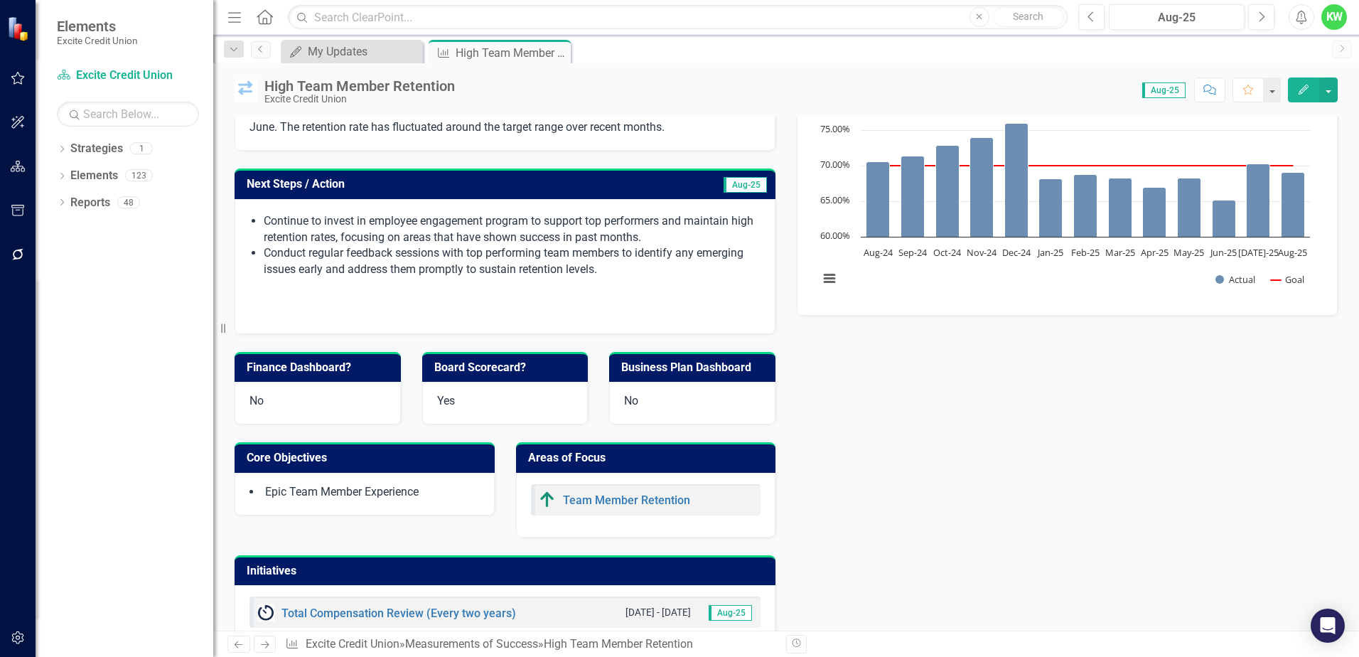
scroll to position [0, 0]
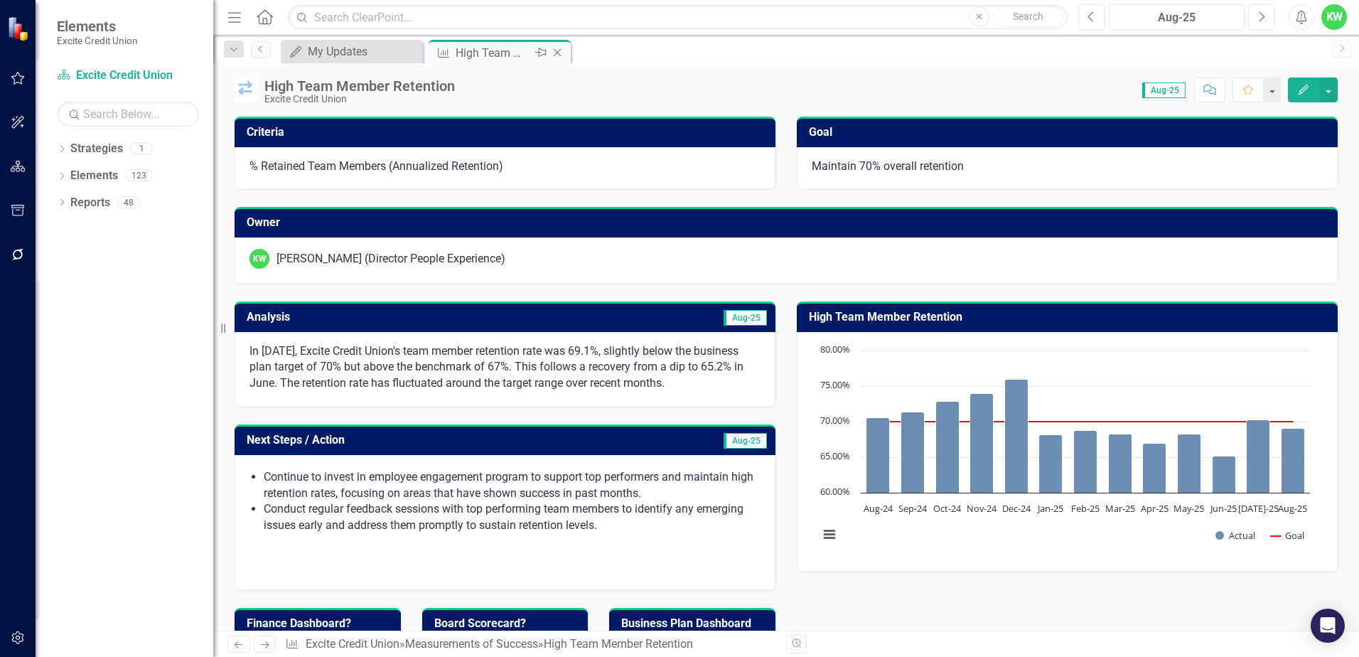
click at [559, 50] on icon "Close" at bounding box center [557, 52] width 14 height 11
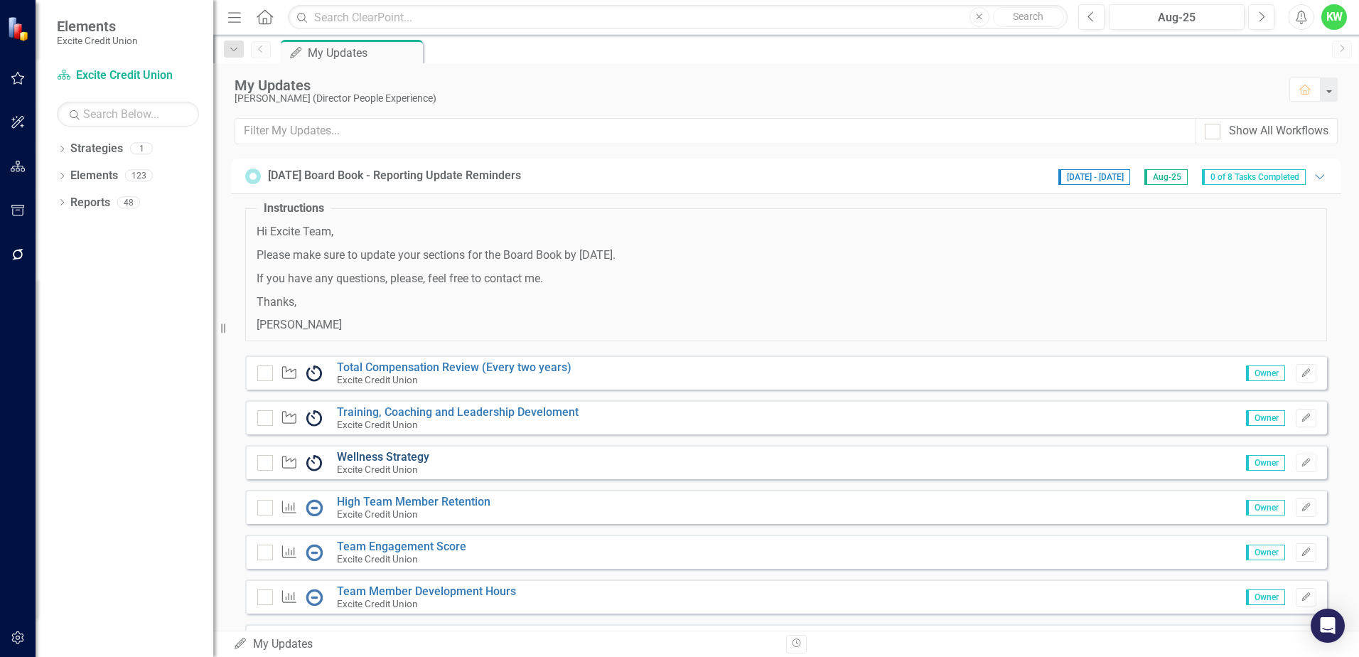
click at [391, 458] on link "Wellness Strategy" at bounding box center [383, 457] width 92 height 14
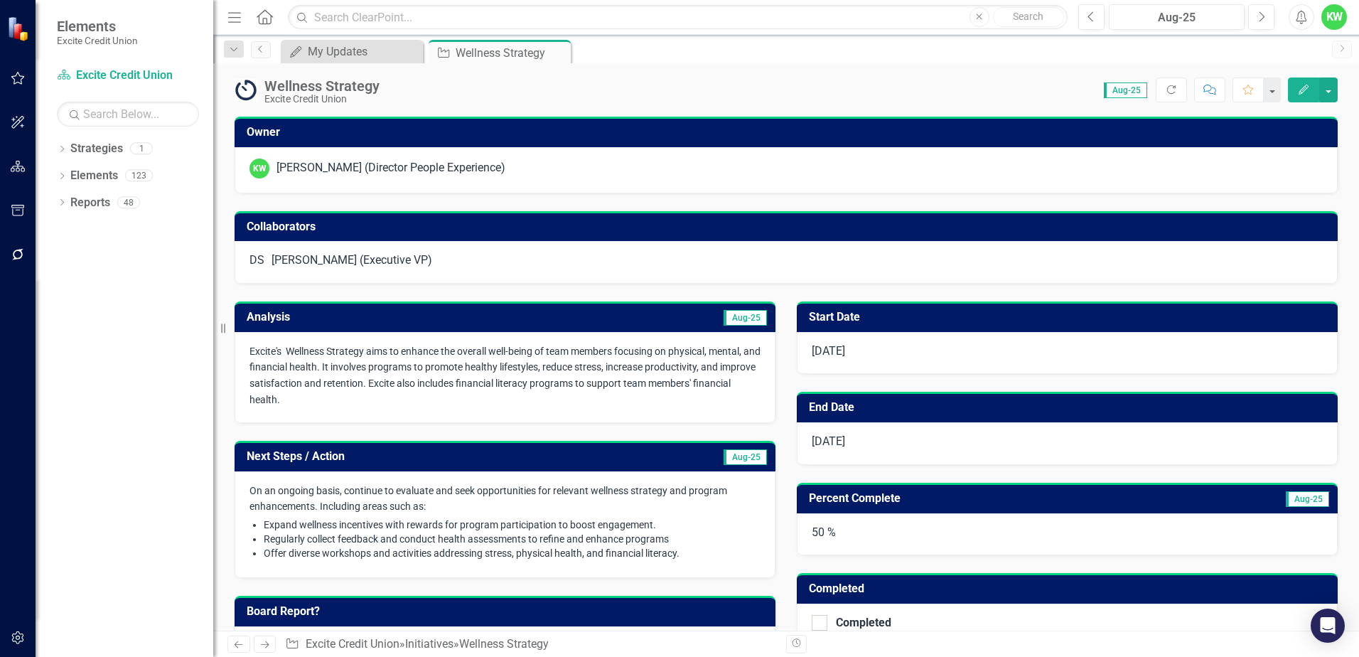
click at [431, 323] on h3 "Analysis" at bounding box center [375, 317] width 257 height 13
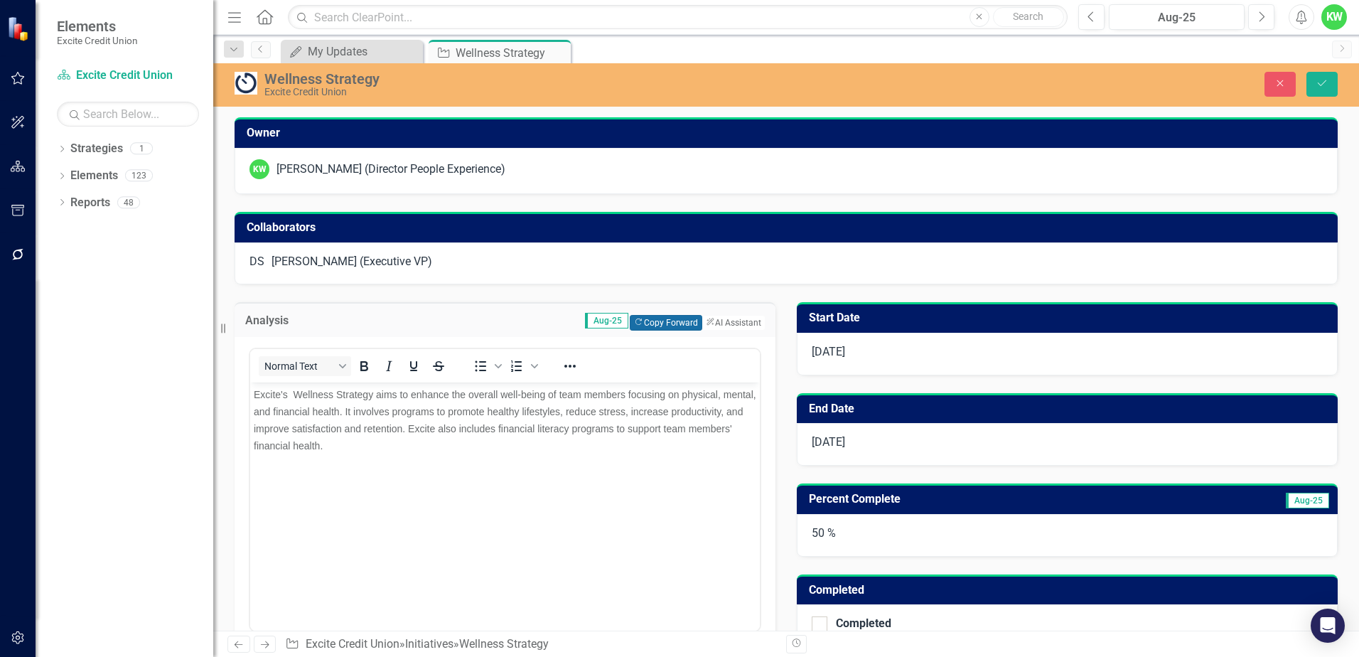
click at [632, 330] on button "Copy Forward Copy Forward" at bounding box center [666, 323] width 72 height 16
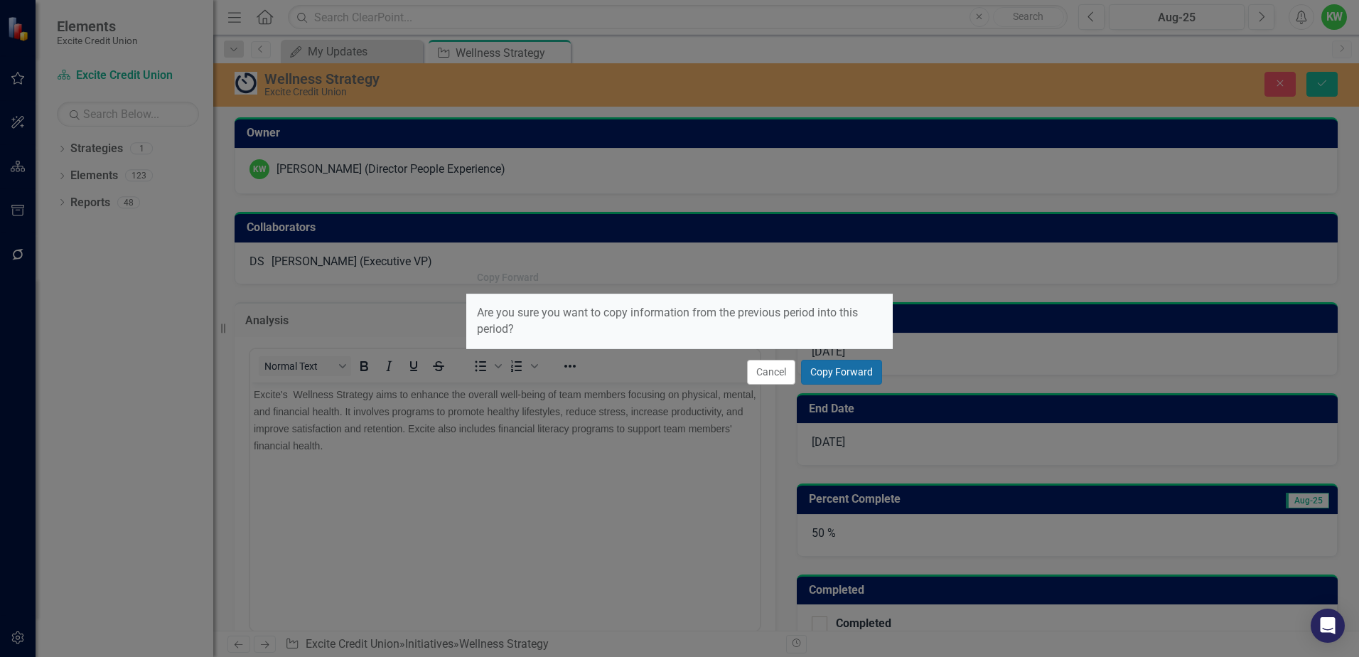
click at [838, 369] on button "Copy Forward" at bounding box center [841, 372] width 81 height 25
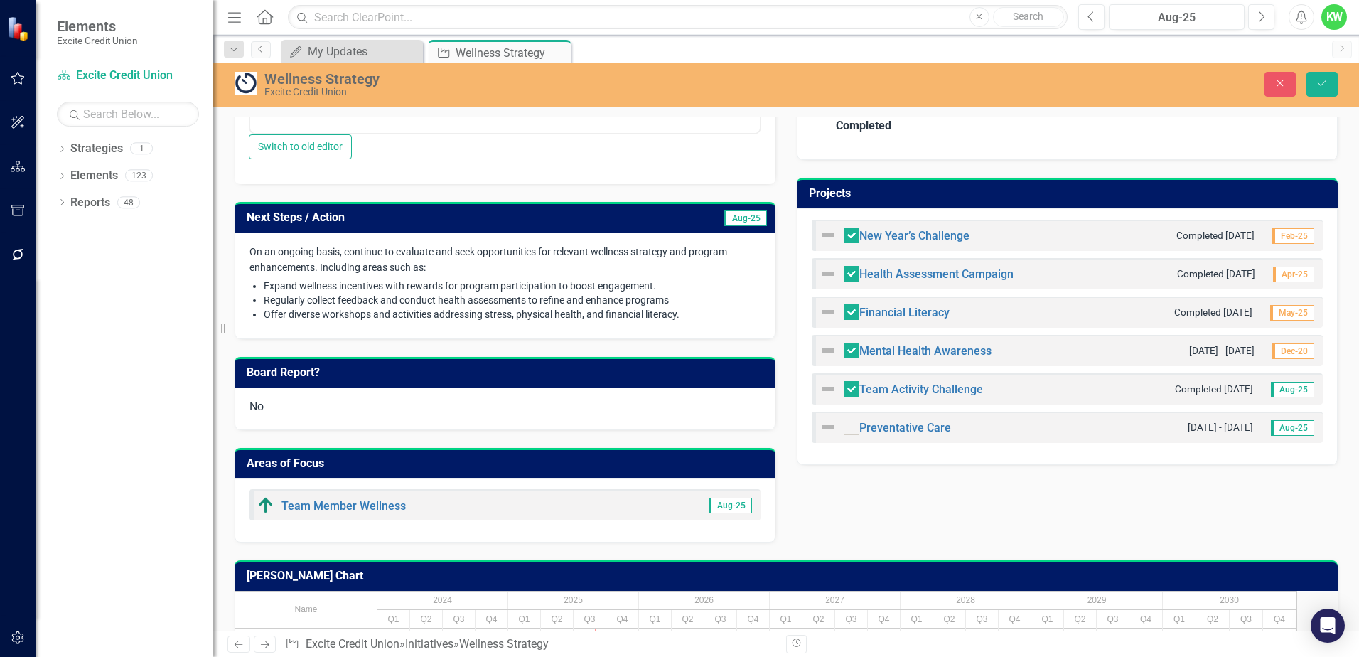
scroll to position [569, 0]
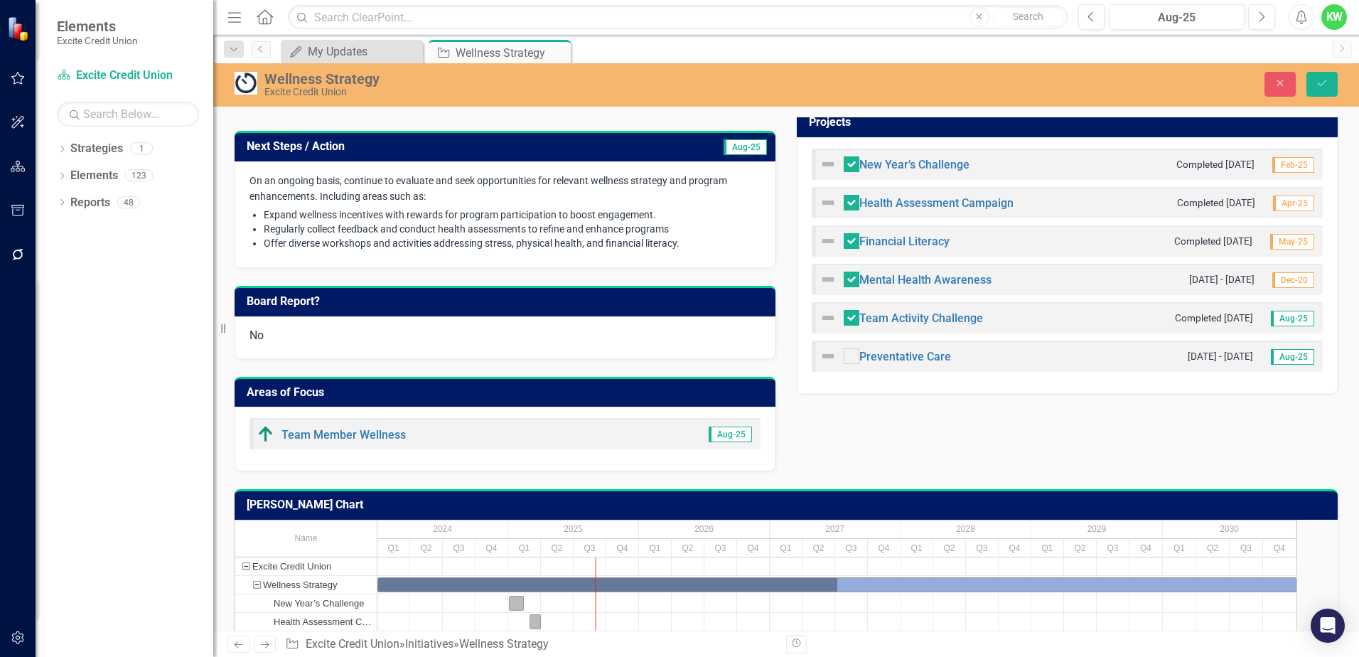
click at [446, 220] on span "Expand wellness incentives with rewards for program participation to boost enga…" at bounding box center [460, 214] width 392 height 11
click at [441, 220] on span "Expand wellness incentives with rewards for program participation to boost enga…" at bounding box center [460, 214] width 392 height 11
click at [443, 220] on span "Expand wellness incentives with rewards for program participation to boost enga…" at bounding box center [460, 214] width 392 height 11
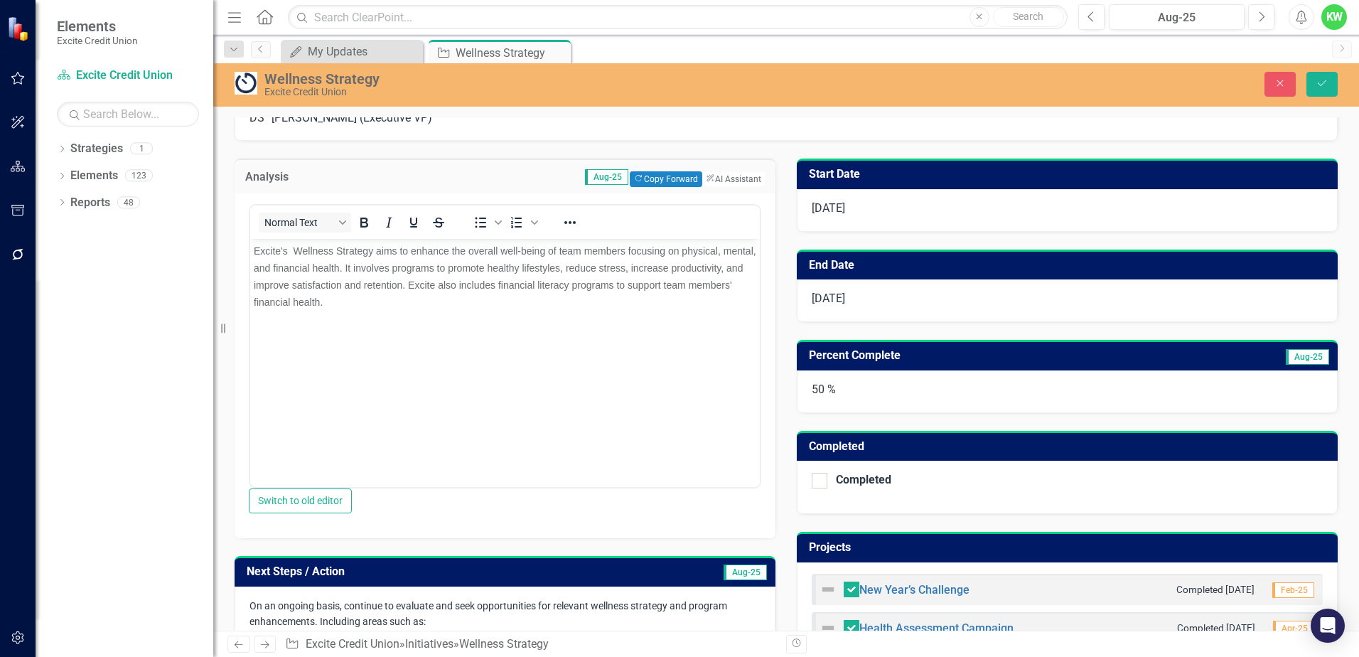
scroll to position [142, 0]
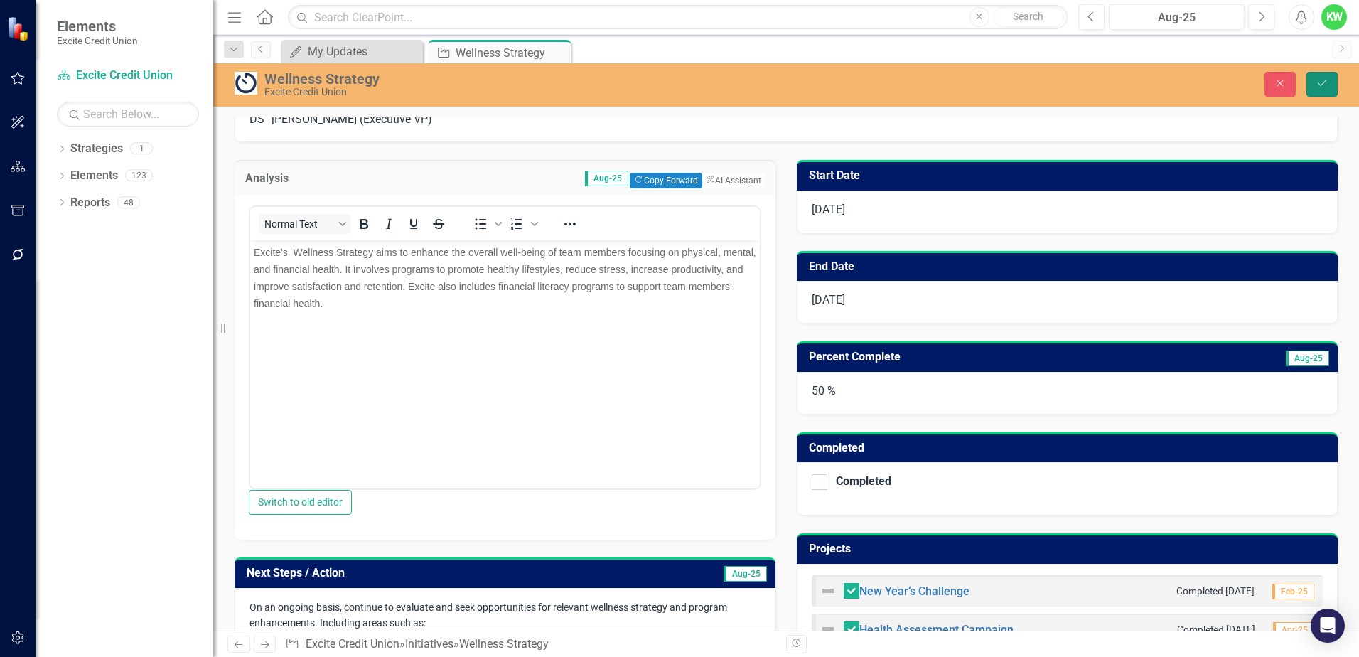
click at [1315, 81] on icon "Save" at bounding box center [1321, 83] width 13 height 10
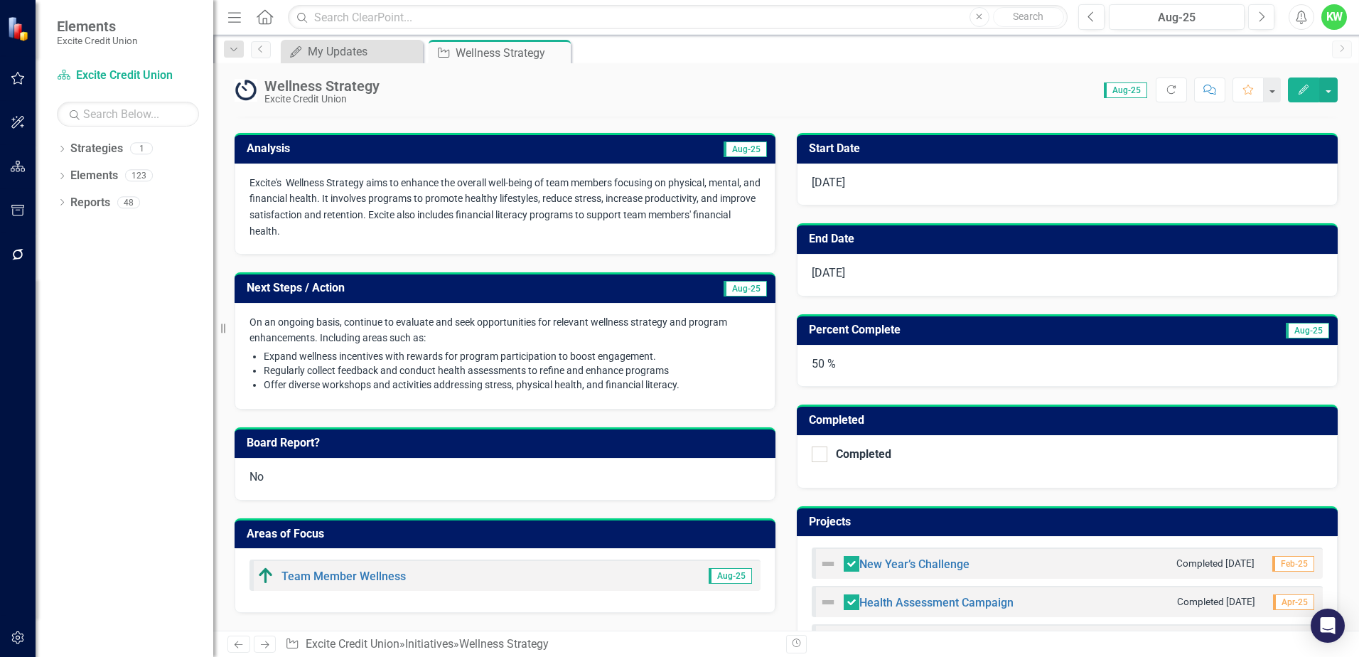
scroll to position [213, 0]
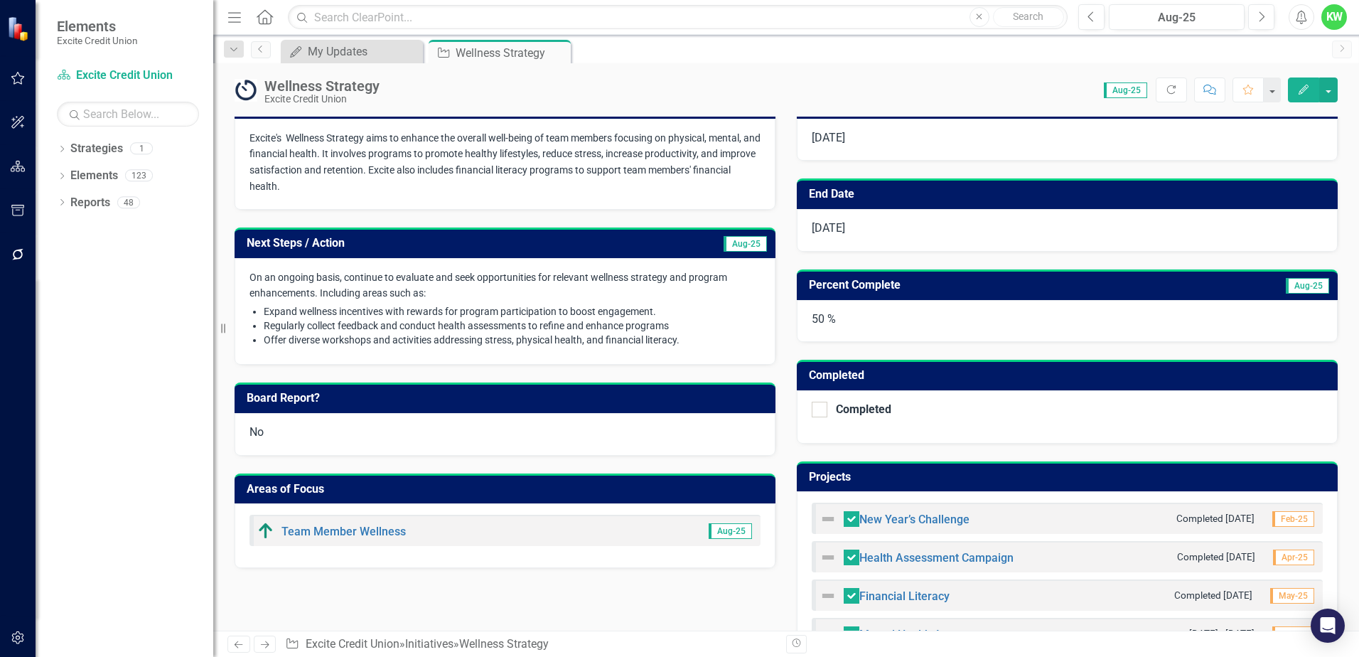
click at [395, 244] on h3 "Next Steps / Action" at bounding box center [426, 243] width 358 height 13
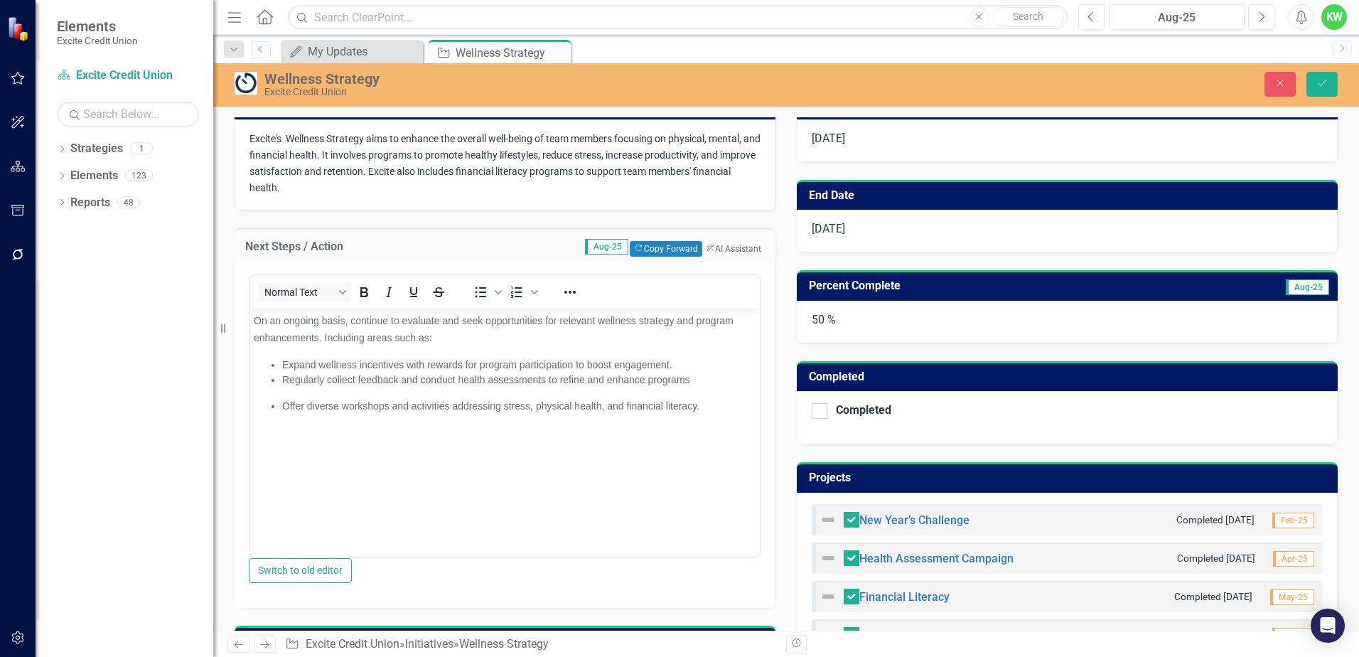
scroll to position [0, 0]
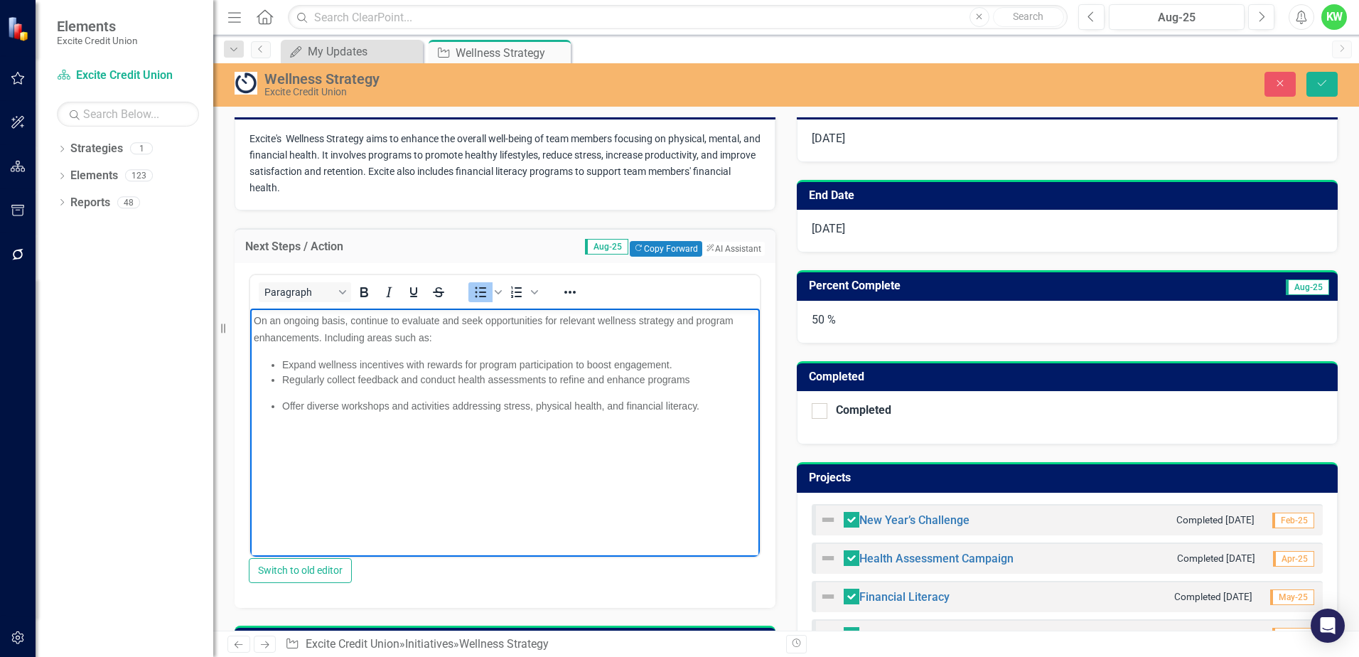
click at [460, 365] on span "Expand wellness incentives with rewards for program participation to boost enga…" at bounding box center [477, 363] width 390 height 11
click at [1319, 82] on icon "Save" at bounding box center [1321, 83] width 13 height 10
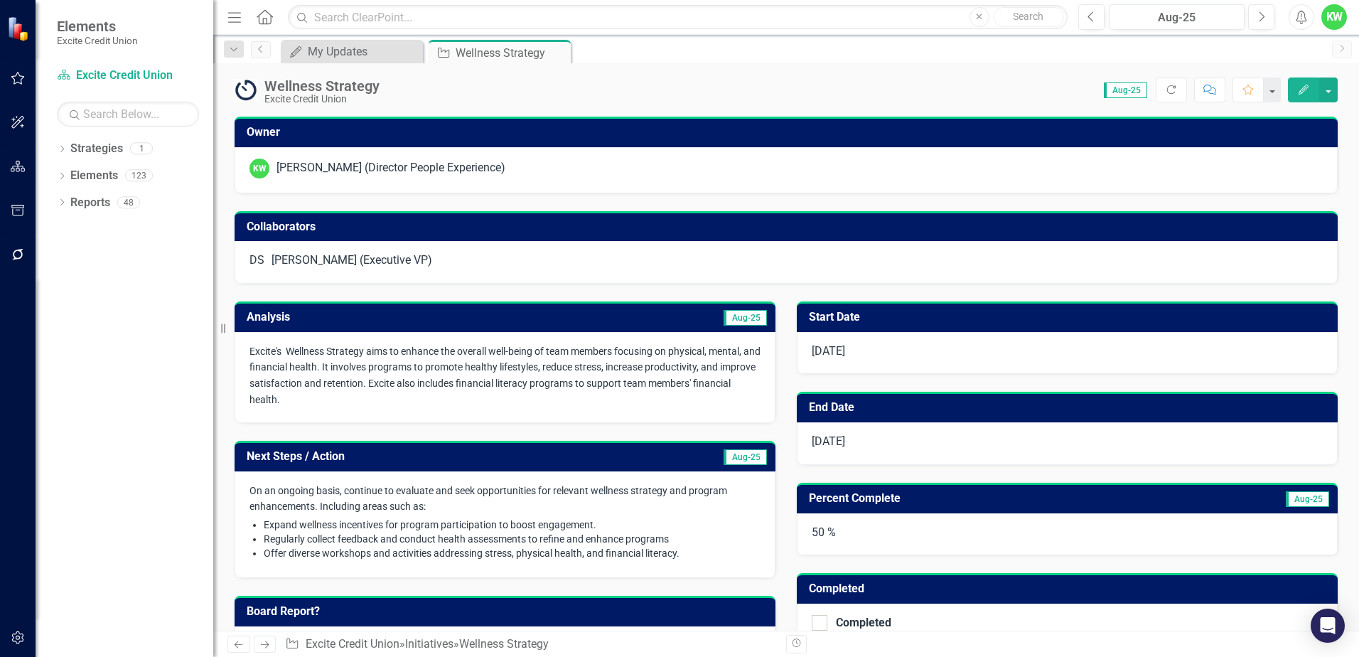
checkbox input "true"
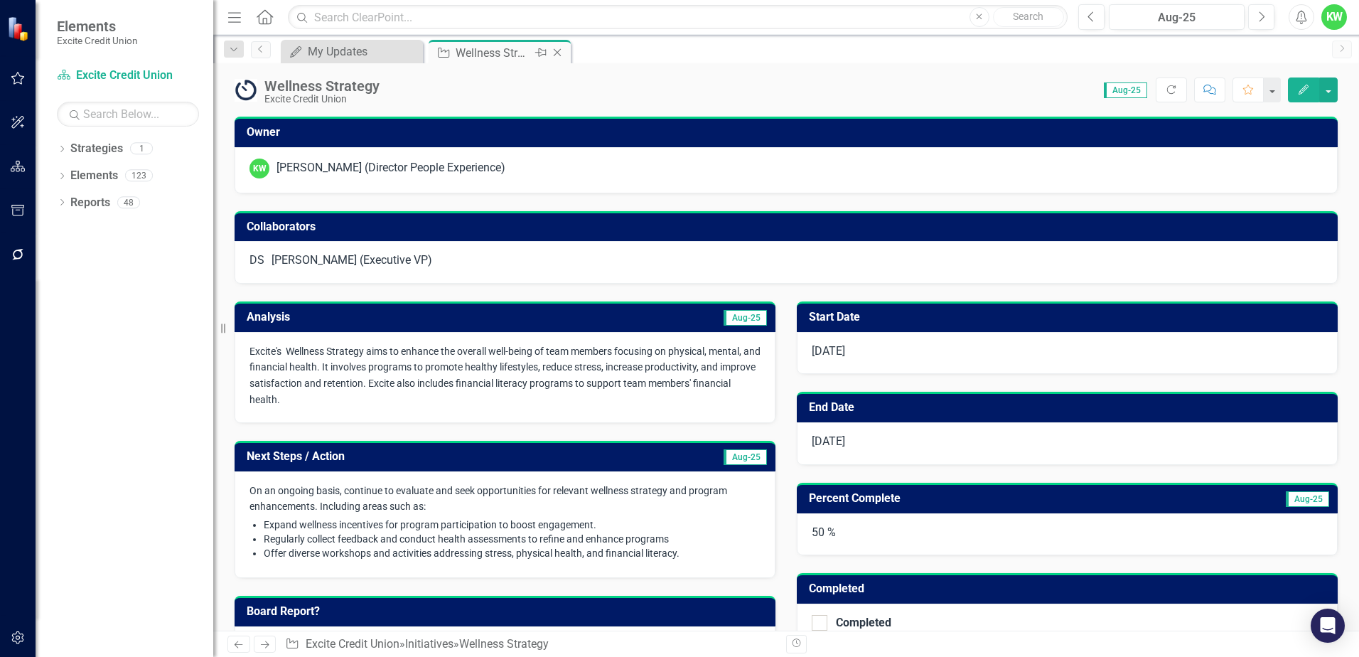
click at [556, 54] on icon "Close" at bounding box center [557, 52] width 14 height 11
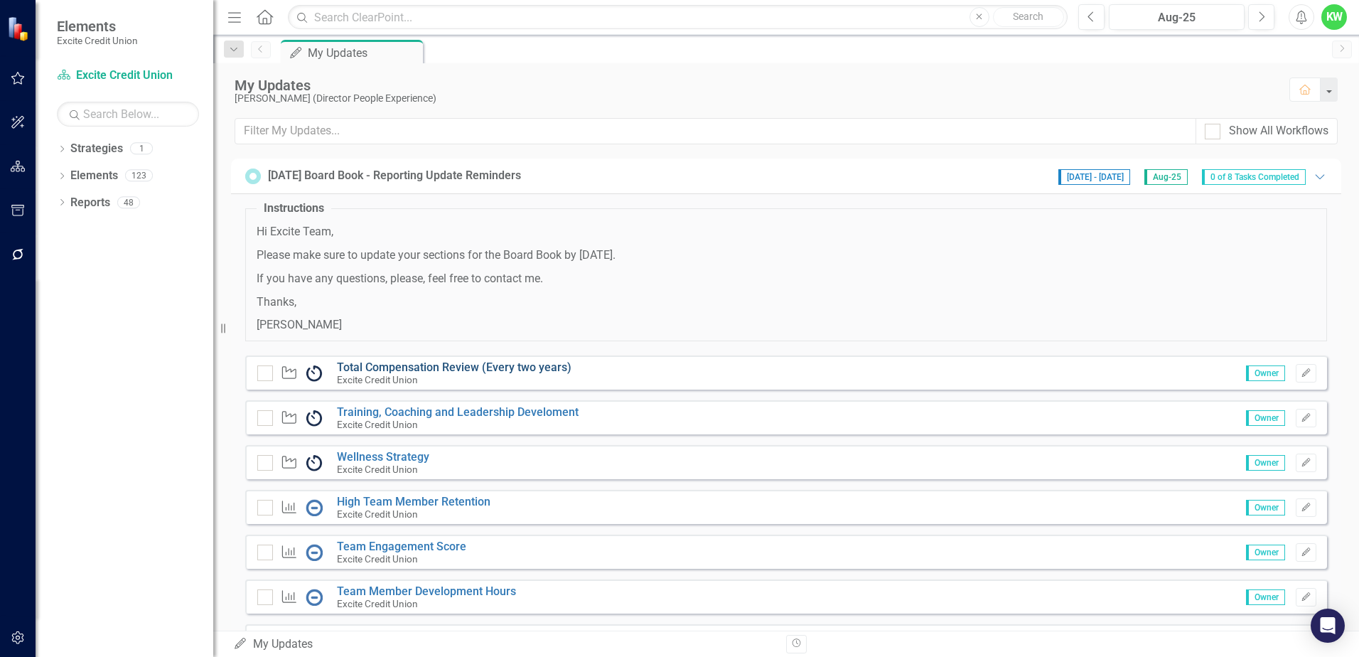
click at [419, 369] on link "Total Compensation Review (Every two years)" at bounding box center [454, 367] width 235 height 14
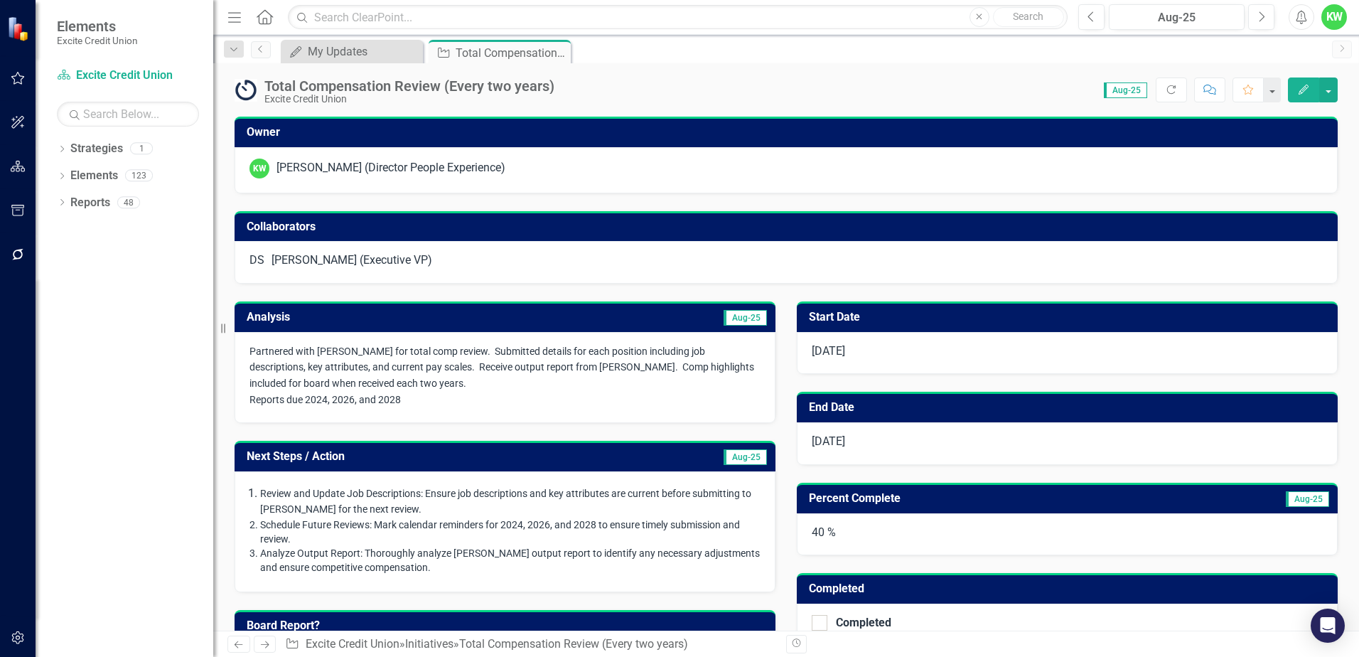
click at [451, 323] on h3 "Analysis" at bounding box center [375, 317] width 257 height 13
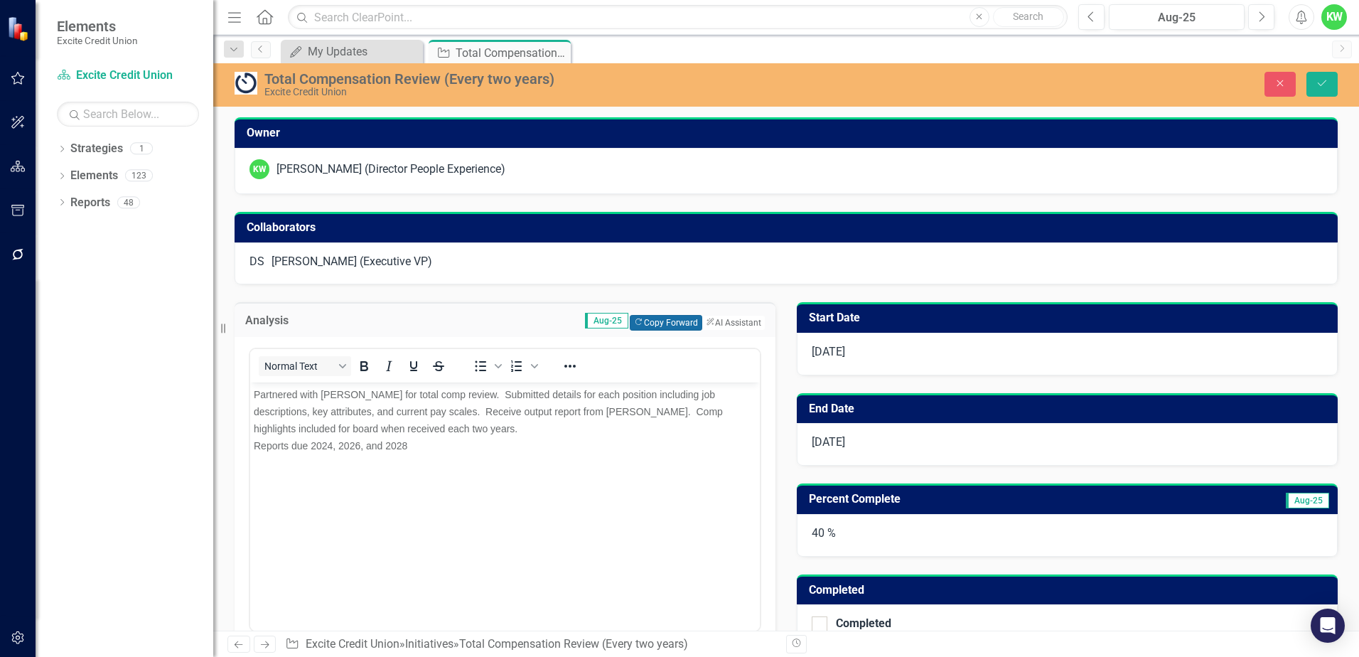
click at [646, 323] on button "Copy Forward Copy Forward" at bounding box center [666, 323] width 72 height 16
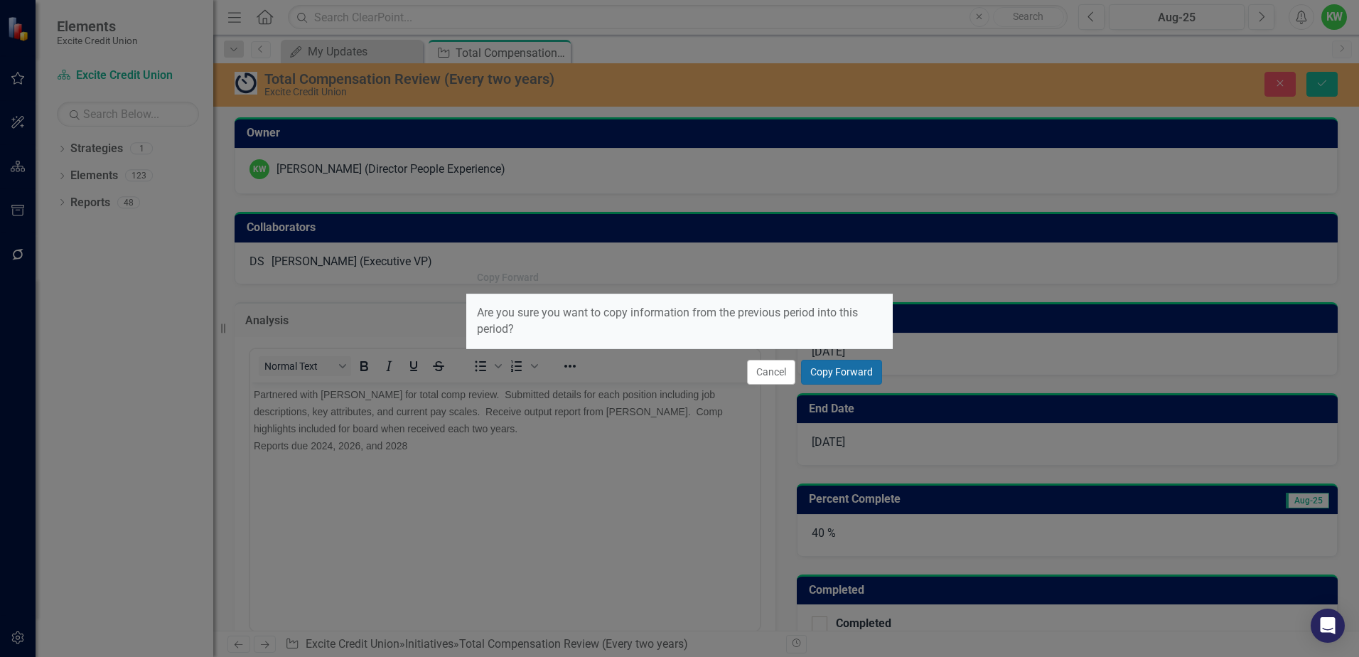
click at [824, 367] on button "Copy Forward" at bounding box center [841, 372] width 81 height 25
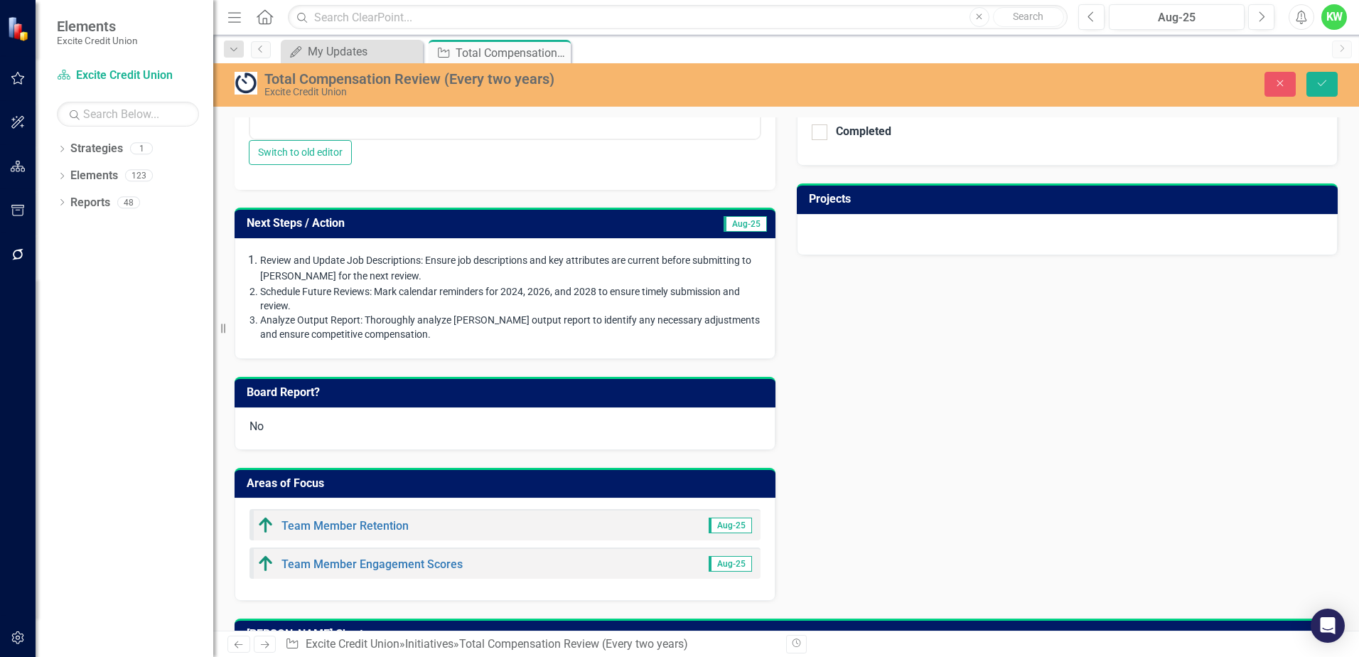
scroll to position [497, 0]
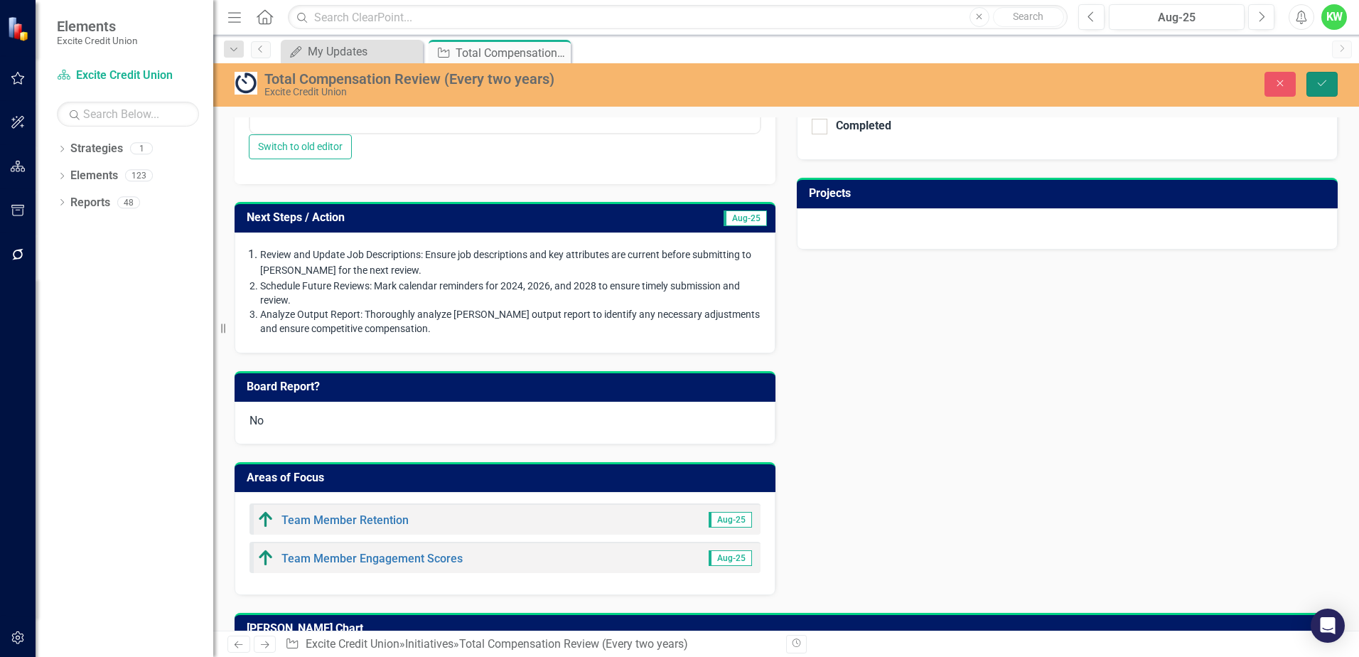
click at [1325, 82] on icon "Save" at bounding box center [1321, 83] width 13 height 10
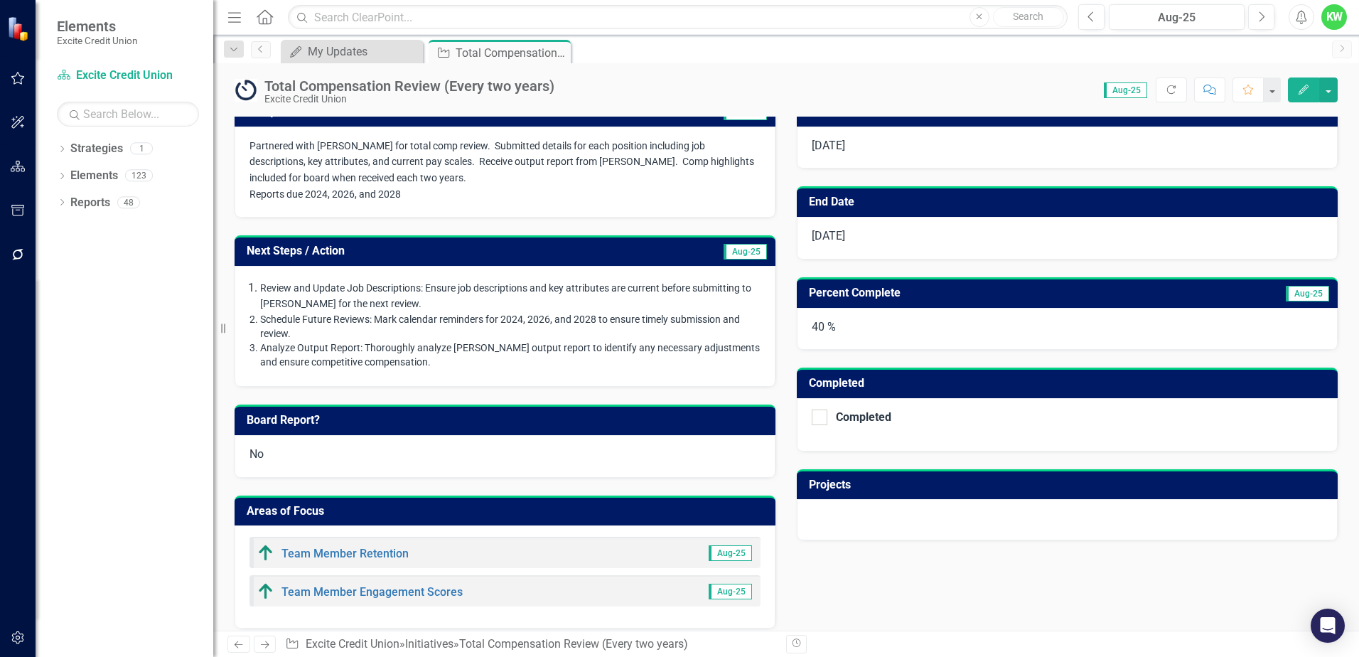
scroll to position [213, 0]
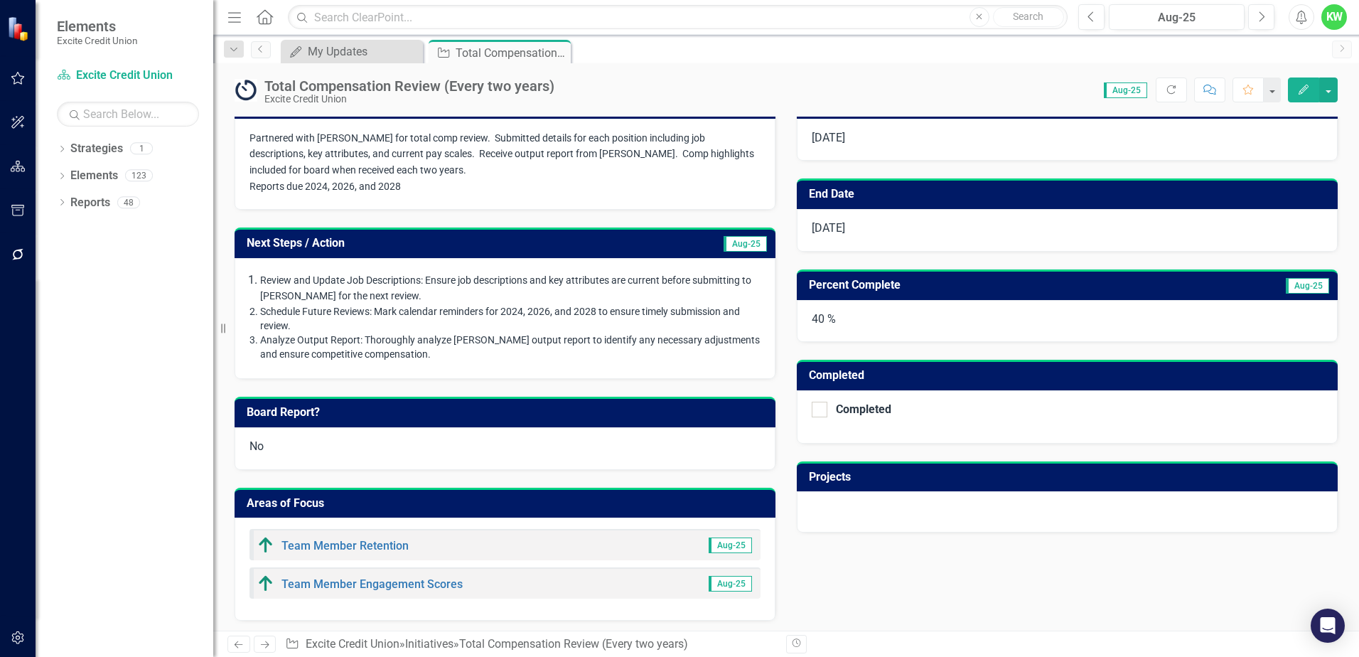
click at [487, 249] on h3 "Next Steps / Action" at bounding box center [426, 243] width 358 height 13
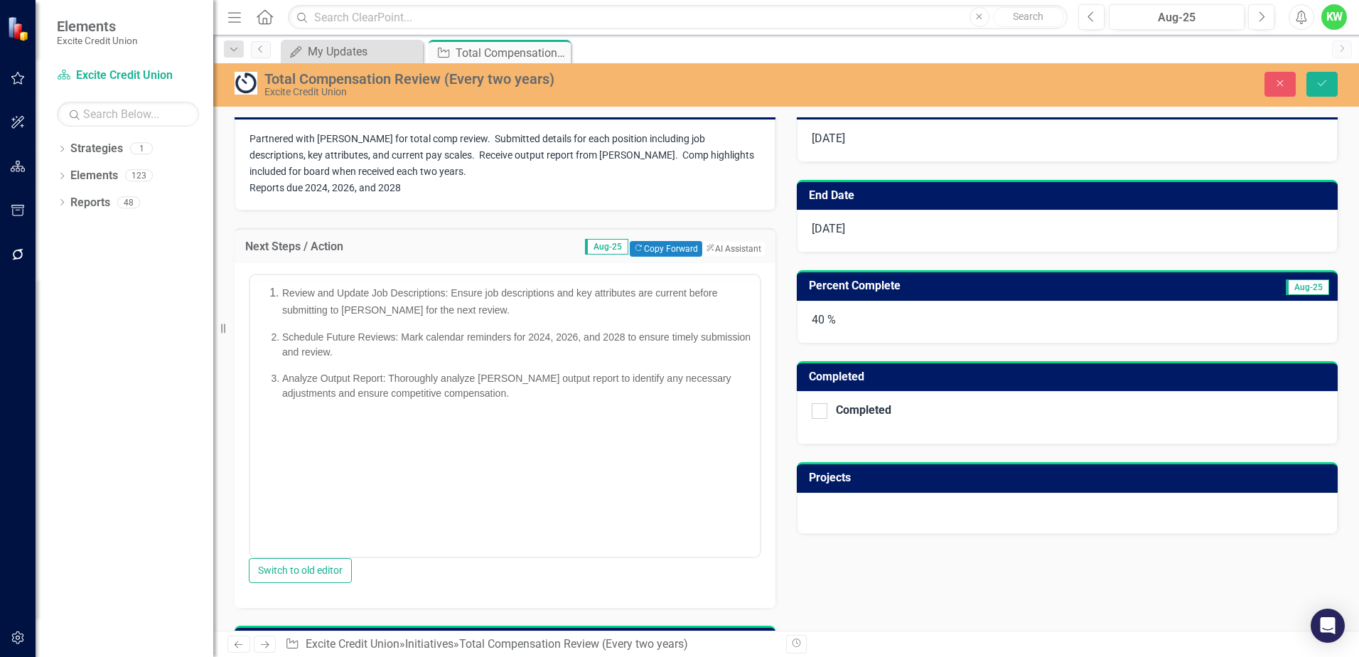
scroll to position [0, 0]
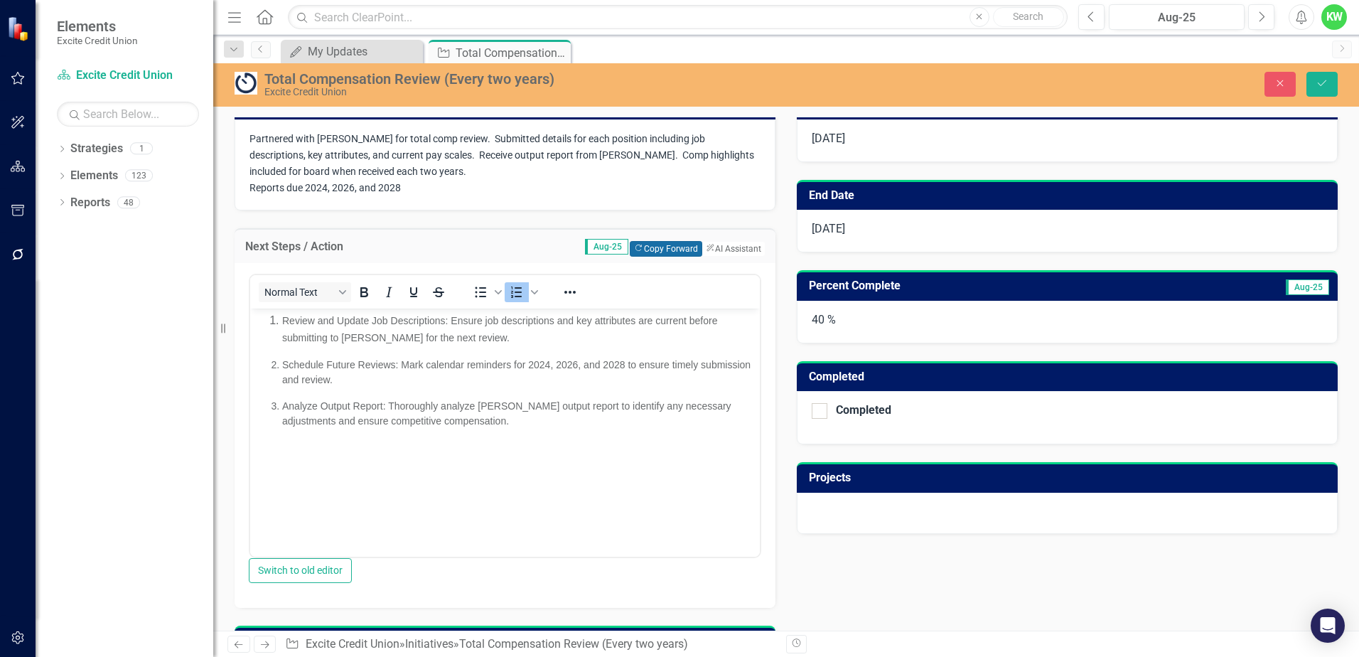
click at [640, 254] on button "Copy Forward Copy Forward" at bounding box center [666, 249] width 72 height 16
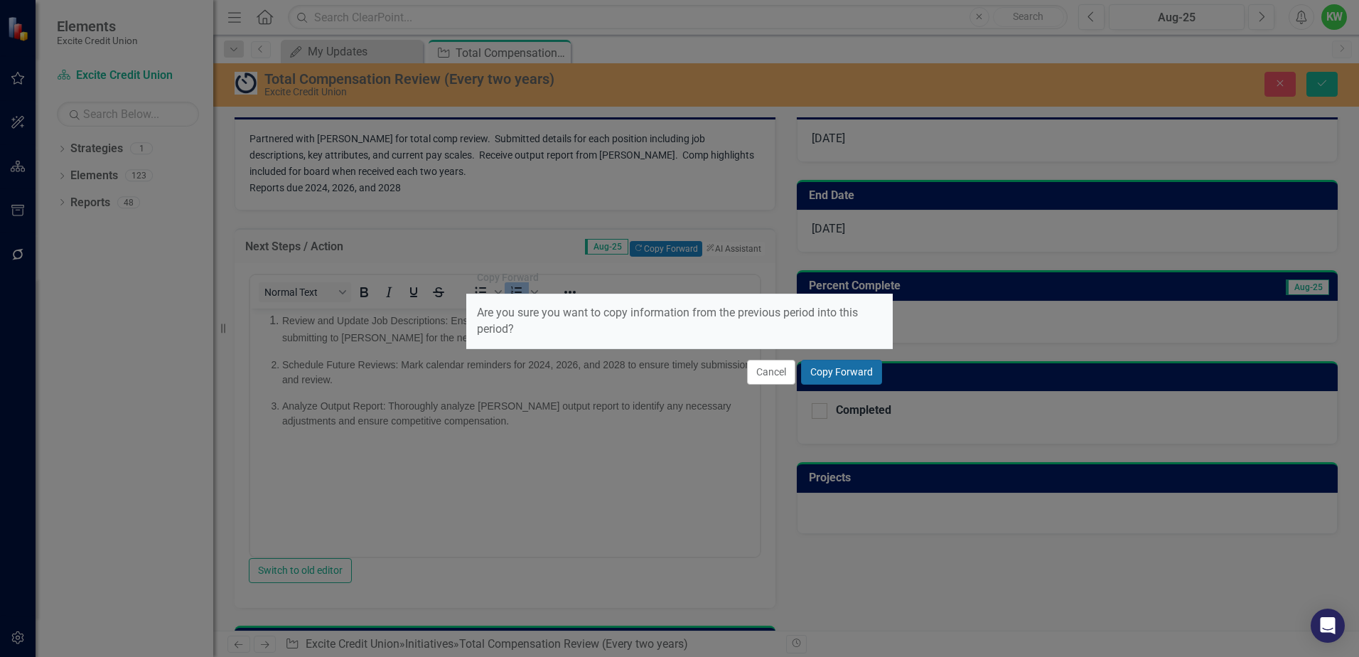
click at [836, 373] on button "Copy Forward" at bounding box center [841, 372] width 81 height 25
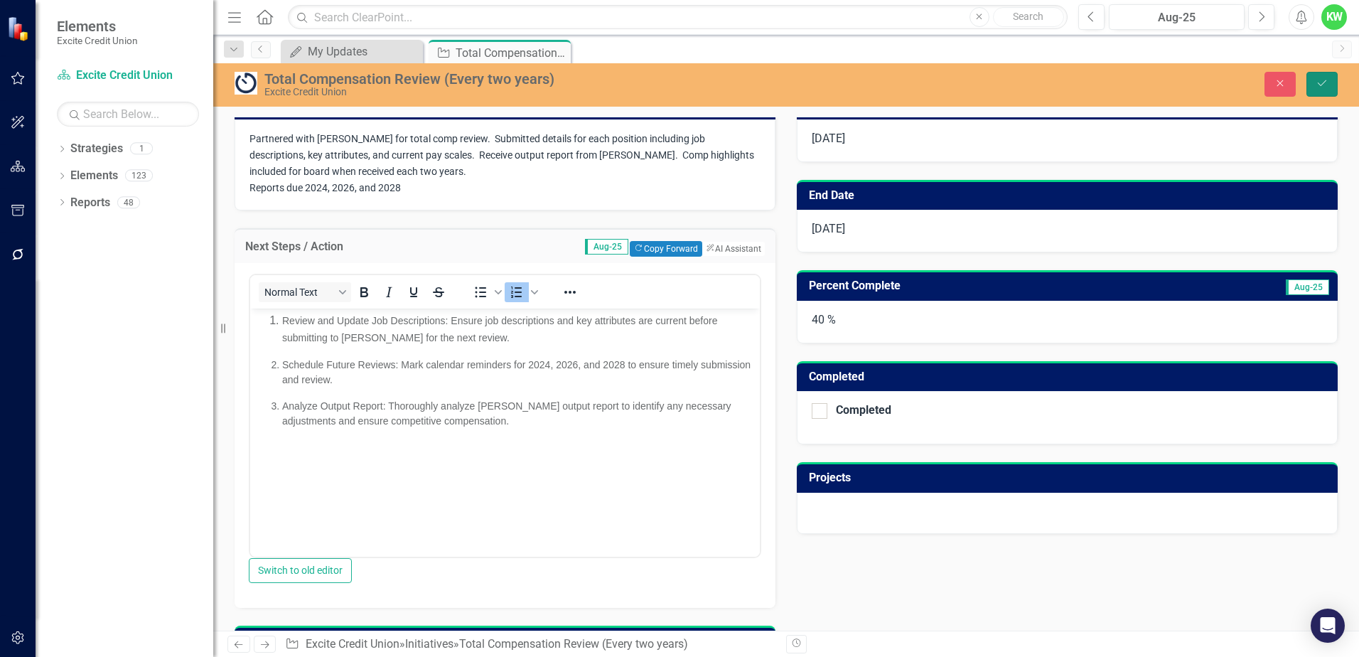
click at [1321, 81] on icon "Save" at bounding box center [1321, 83] width 13 height 10
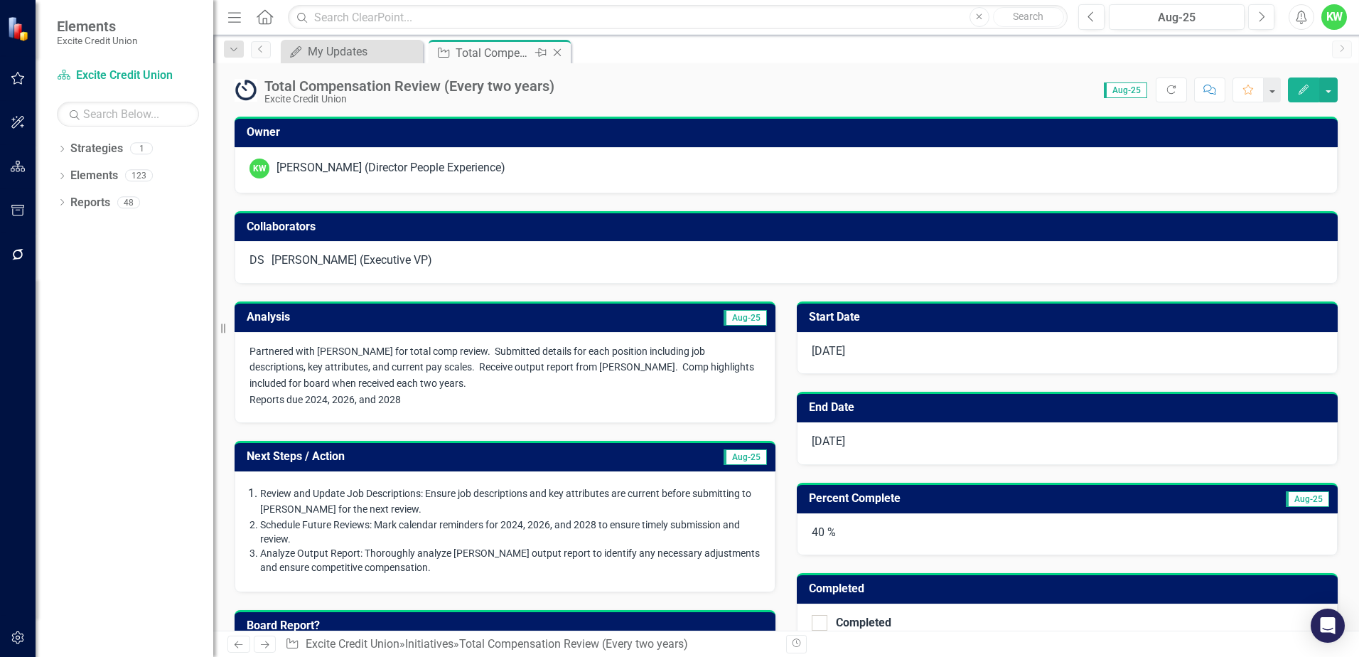
click at [561, 58] on div "Close" at bounding box center [558, 53] width 18 height 18
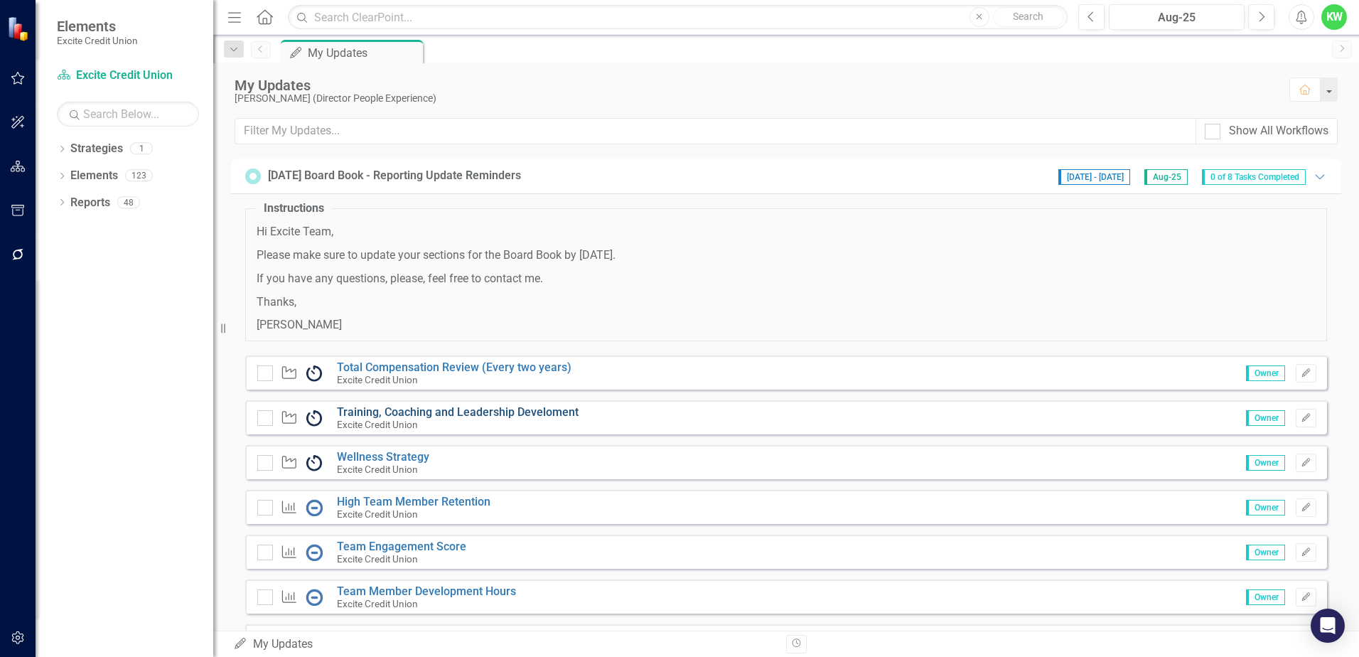
click at [461, 411] on link "Training, Coaching and Leadership Develoment" at bounding box center [458, 412] width 242 height 14
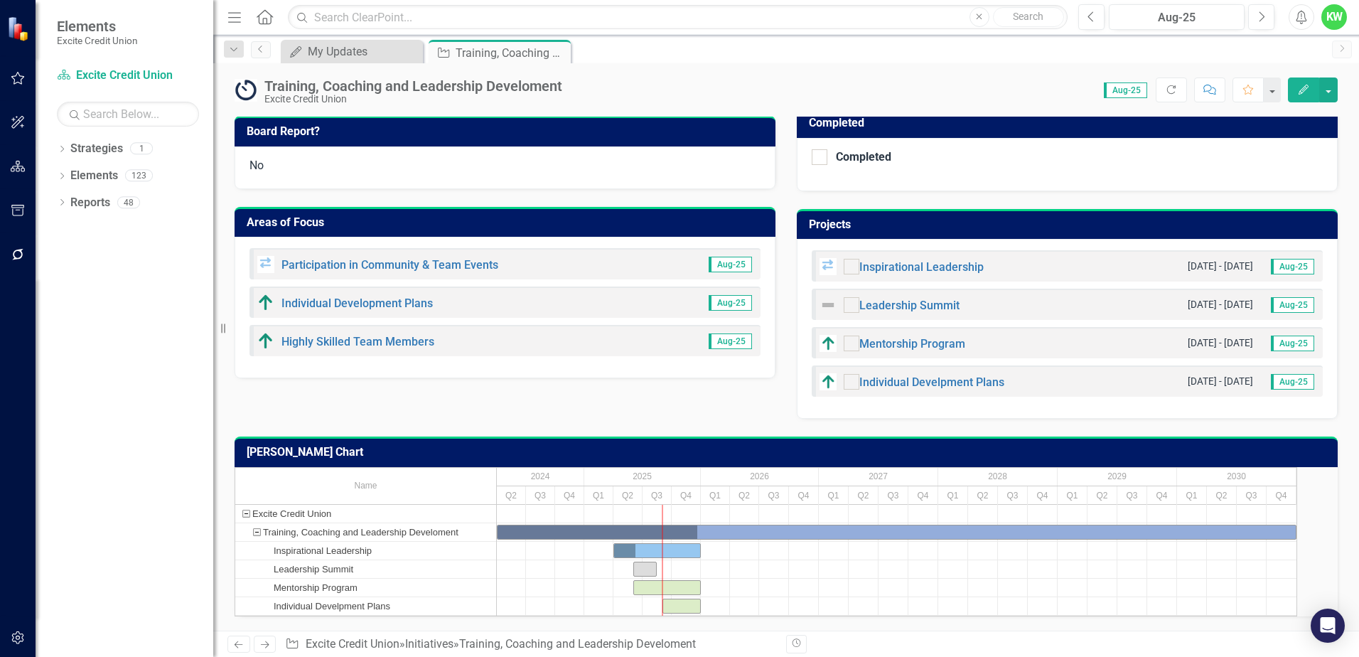
scroll to position [486, 0]
click at [844, 297] on input "checkbox" at bounding box center [848, 301] width 9 height 9
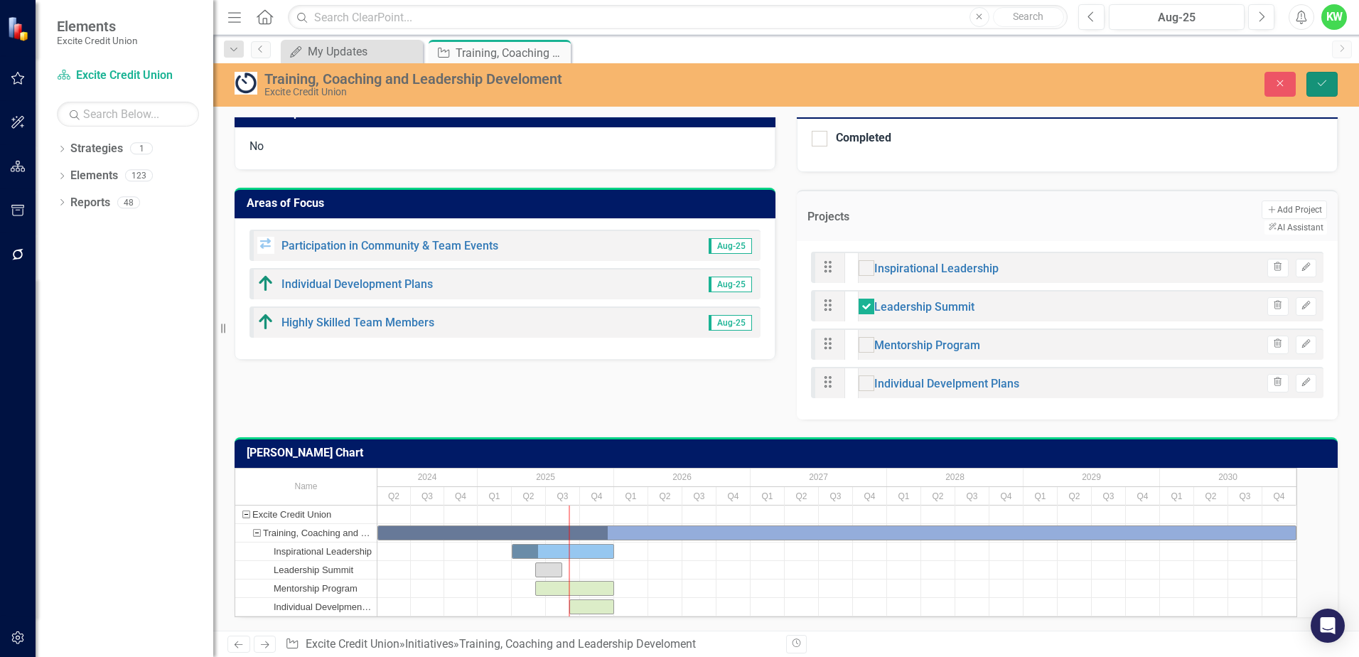
click at [1316, 84] on icon "Save" at bounding box center [1321, 83] width 13 height 10
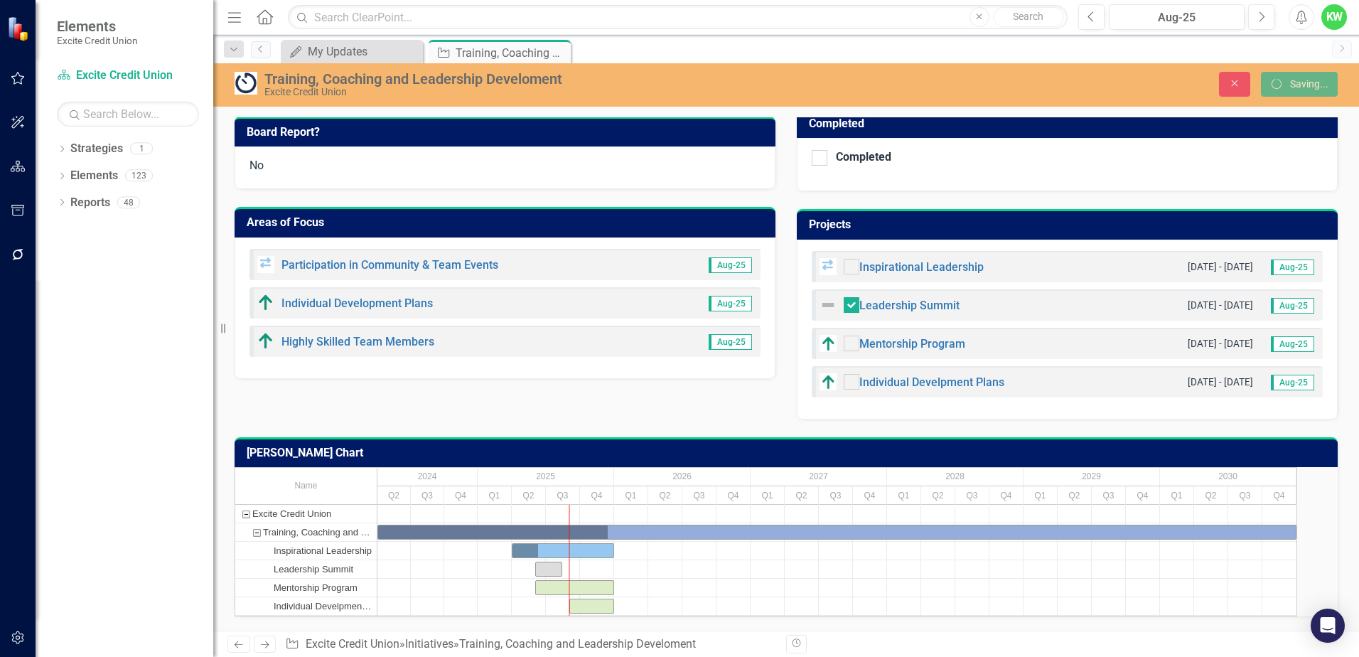
checkbox input "false"
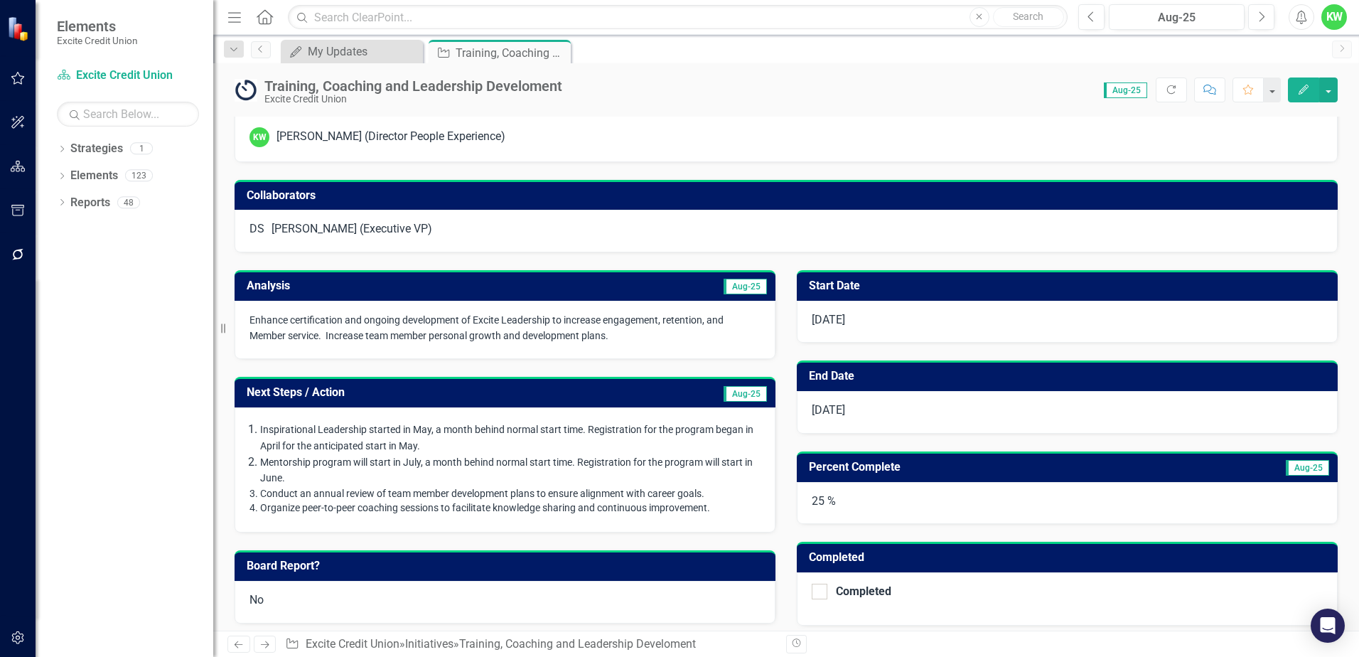
scroll to position [0, 0]
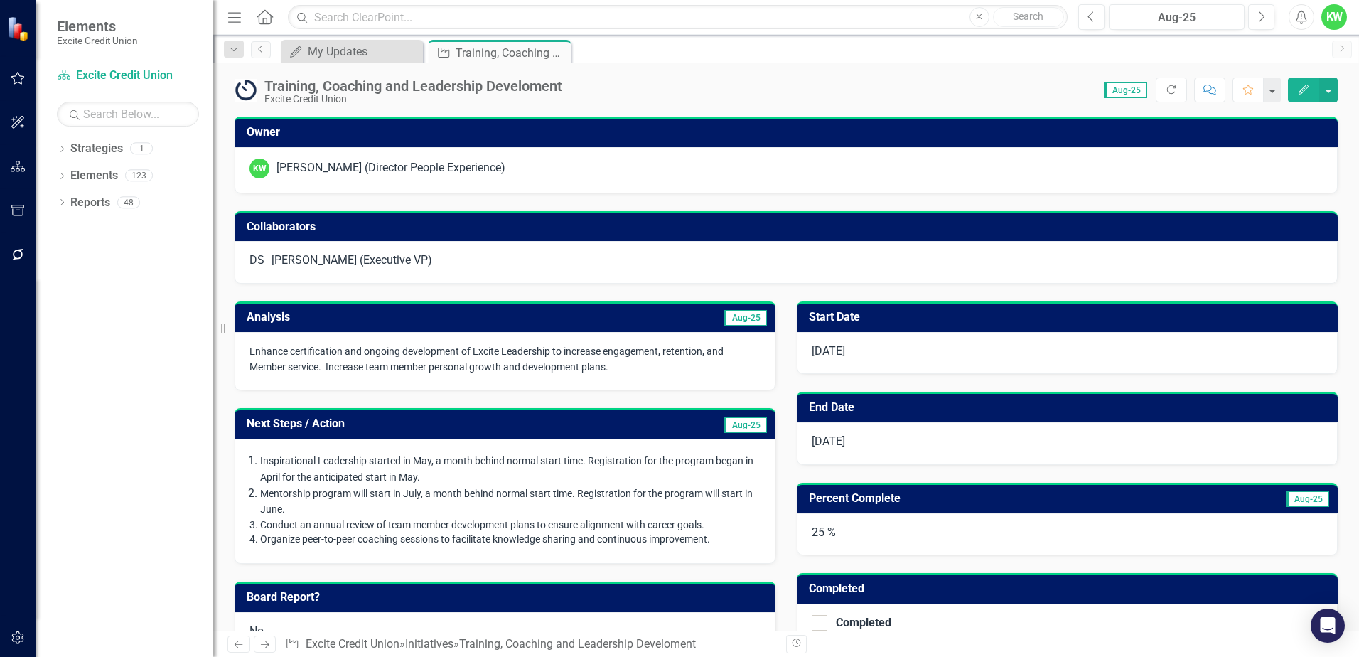
click at [473, 323] on h3 "Analysis" at bounding box center [375, 317] width 257 height 13
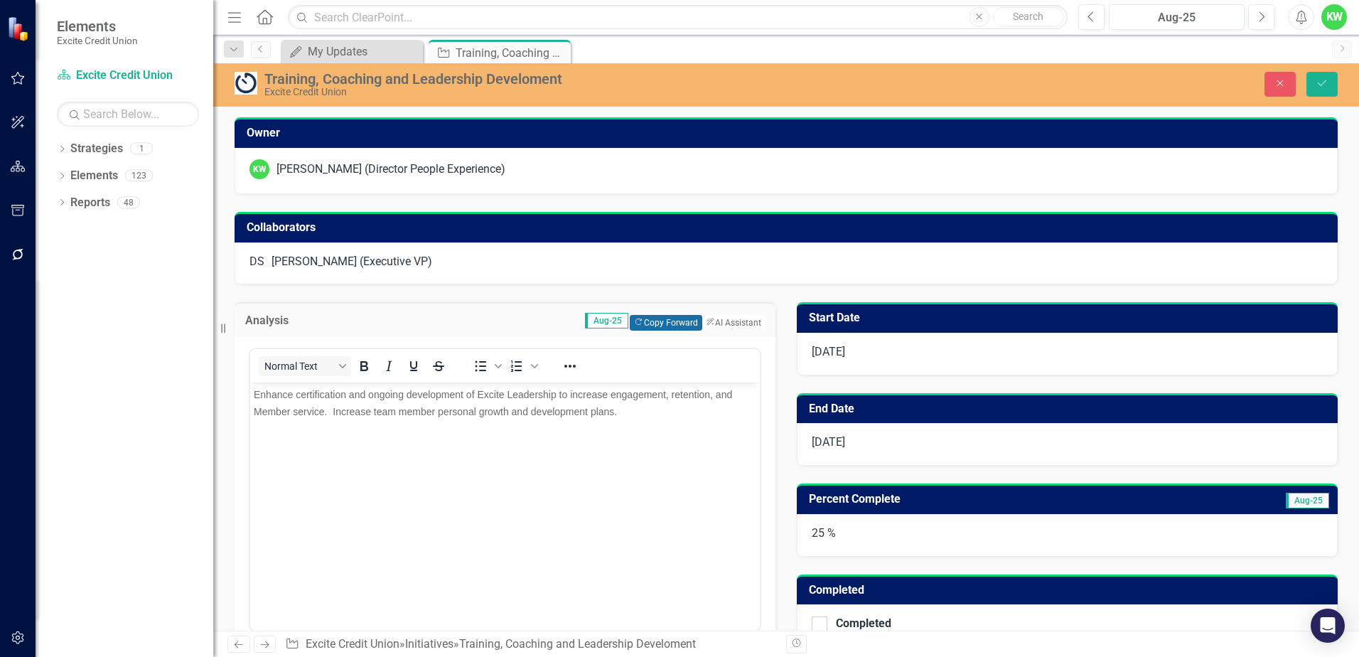
click at [633, 323] on button "Copy Forward Copy Forward" at bounding box center [666, 323] width 72 height 16
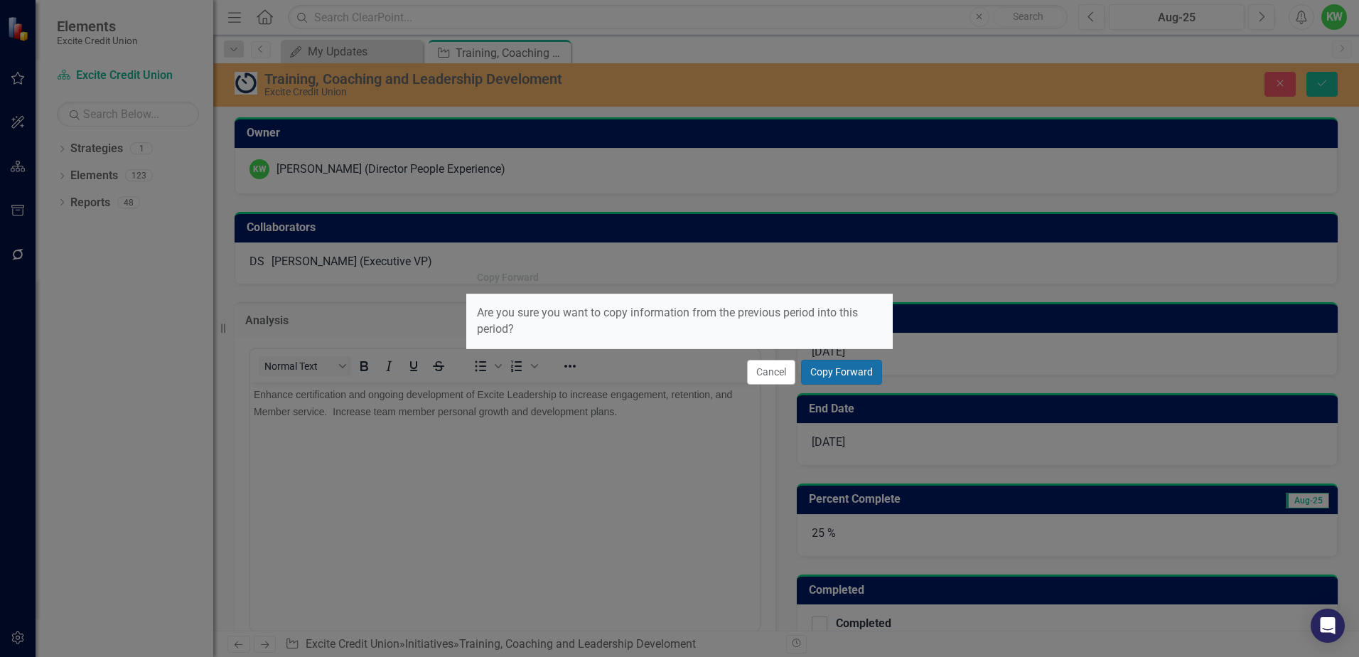
click at [823, 365] on button "Copy Forward" at bounding box center [841, 372] width 81 height 25
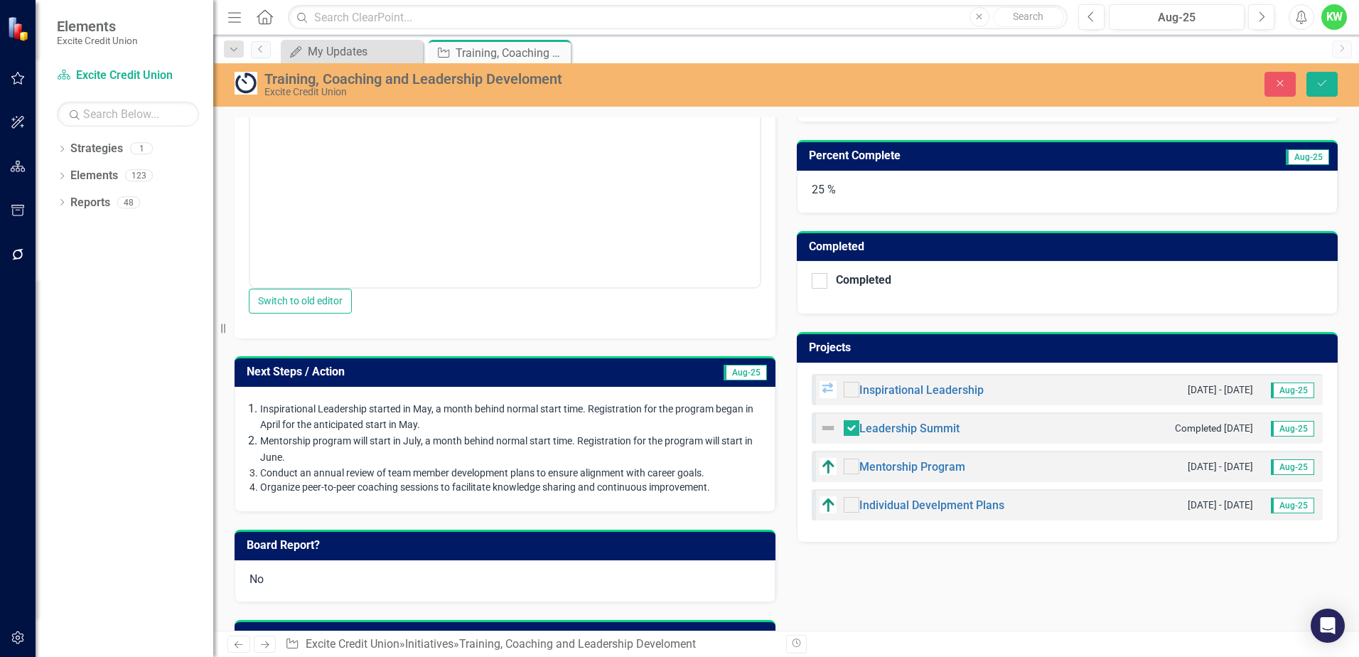
scroll to position [426, 0]
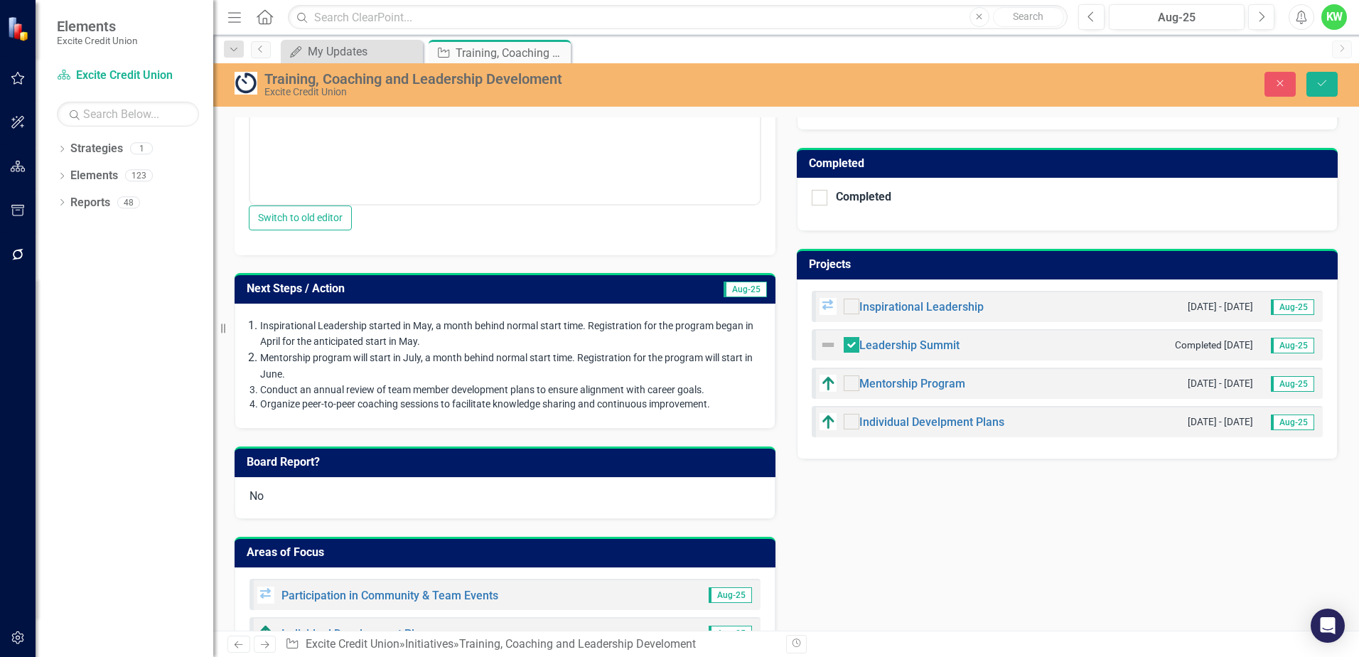
click at [669, 302] on td "Aug-25" at bounding box center [686, 290] width 163 height 23
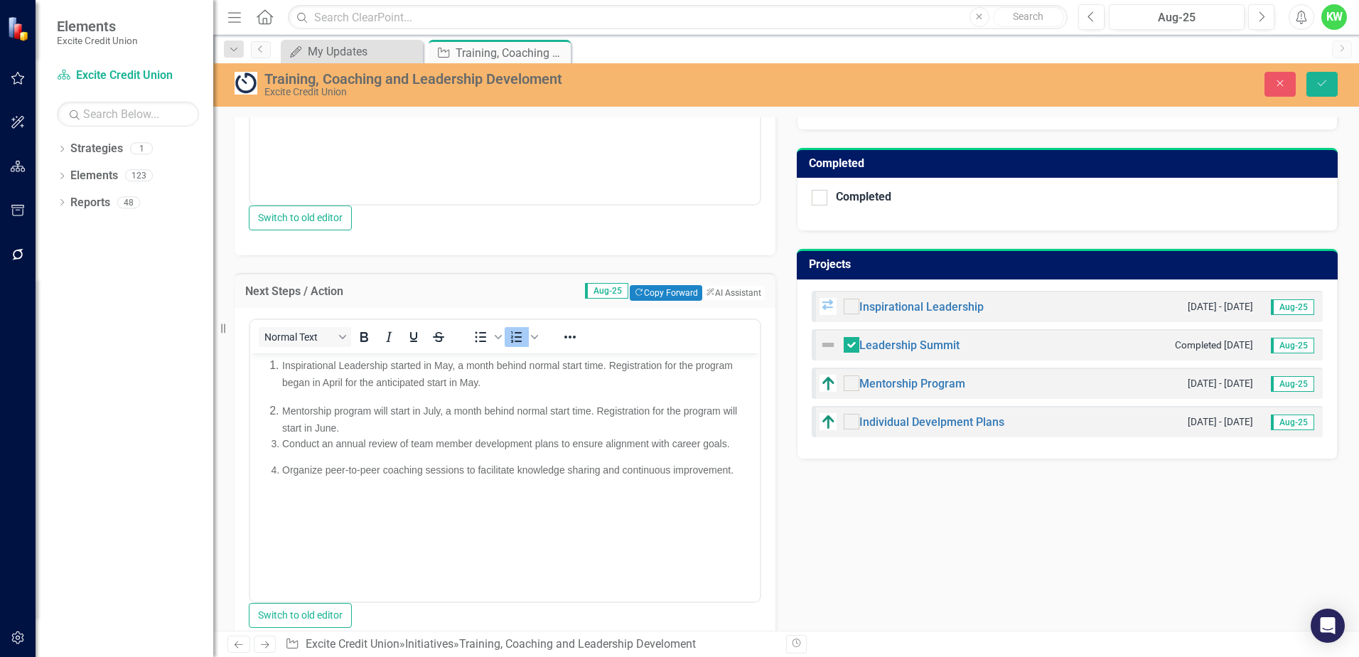
scroll to position [0, 0]
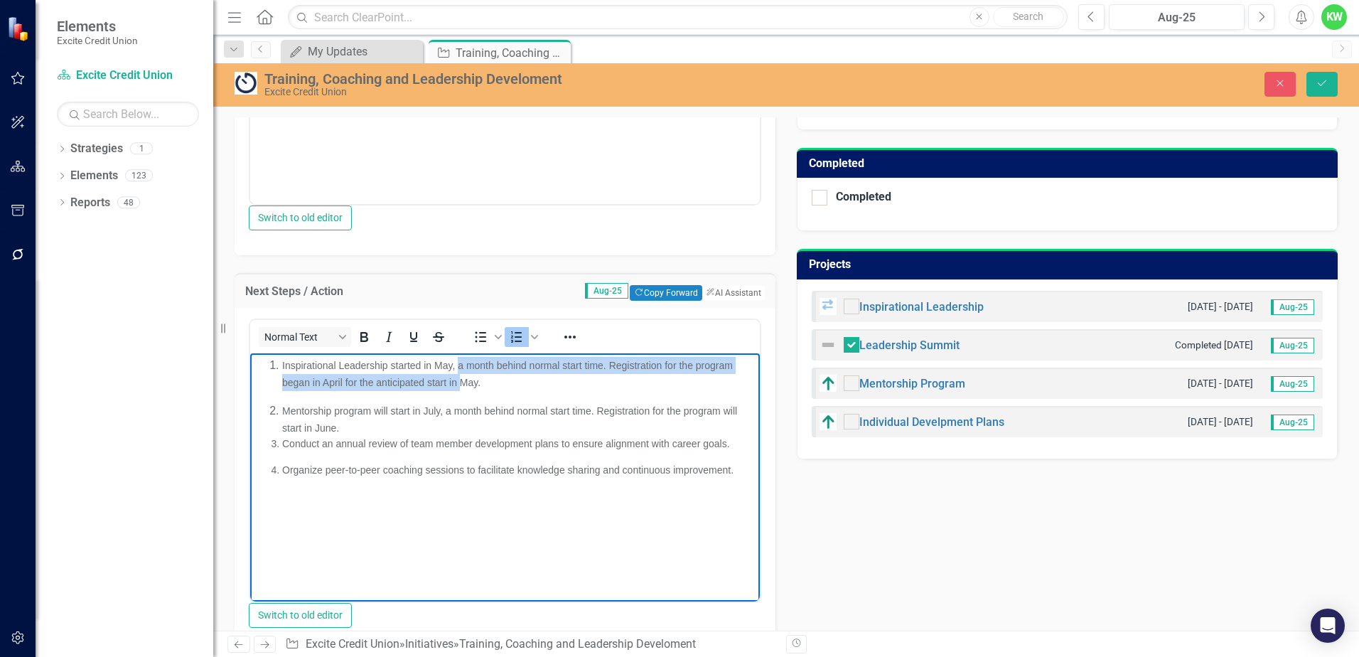
drag, startPoint x: 458, startPoint y: 366, endPoint x: 455, endPoint y: 377, distance: 11.0
click at [456, 377] on span "Inspirational Leadership started in May, a month behind normal start time. Regi…" at bounding box center [507, 373] width 451 height 28
drag, startPoint x: 452, startPoint y: 370, endPoint x: 487, endPoint y: 383, distance: 38.0
click at [487, 383] on p "Inspirational Leadership started in May, a month behind normal start time. Regi…" at bounding box center [519, 373] width 474 height 34
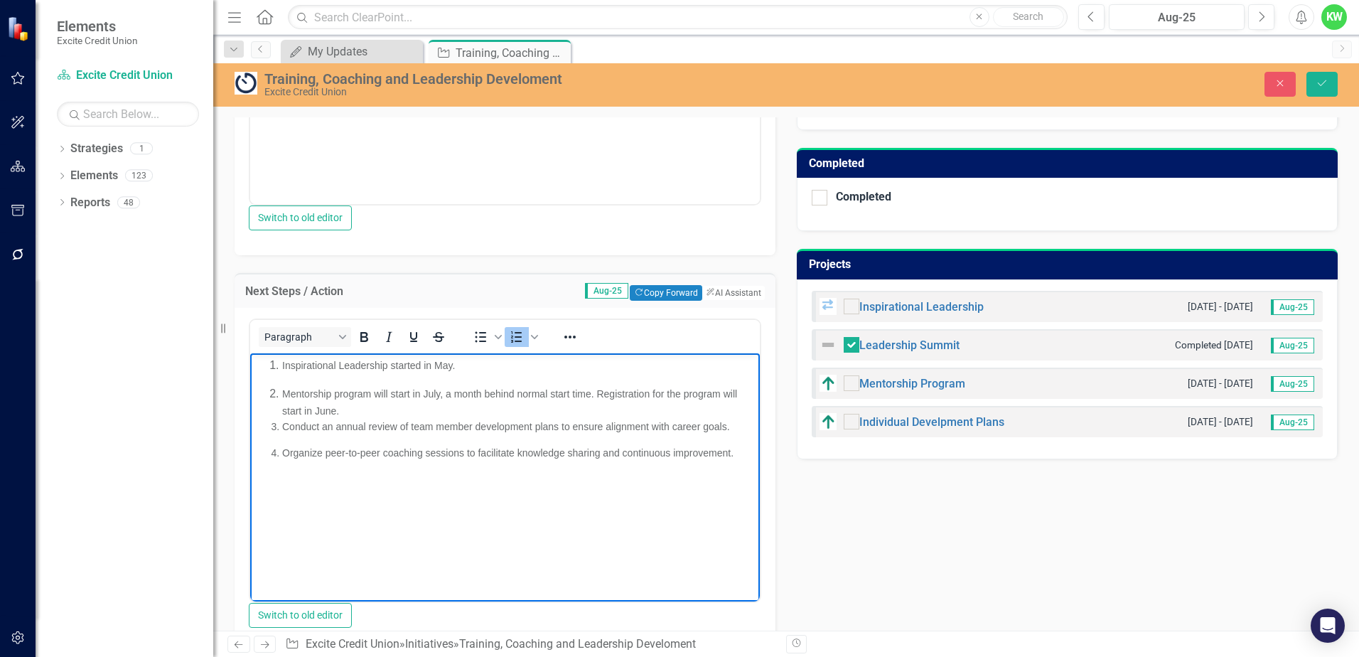
click at [424, 392] on span "Mentorship program will start in July, a month behind normal start time. Regist…" at bounding box center [509, 401] width 455 height 28
click at [591, 394] on span "Mentorship program will startJuly, a month behind normal start time. Registrati…" at bounding box center [514, 401] width 464 height 28
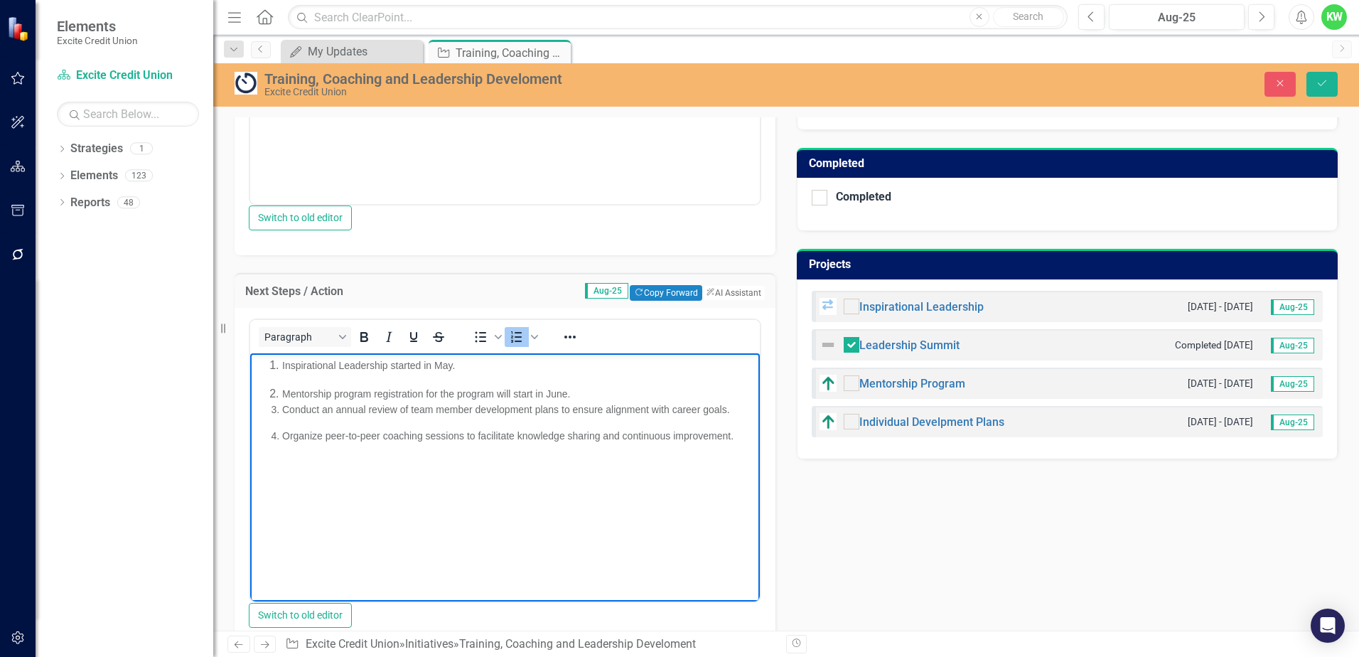
click at [544, 392] on span "Mentorship program registration for the program will start in June." at bounding box center [426, 392] width 288 height 11
click at [559, 392] on li "Mentorship program registration for the program was in June." at bounding box center [519, 392] width 474 height 17
click at [415, 406] on span "Conduct an annual review of team member development plans to ensure alignment w…" at bounding box center [506, 408] width 448 height 11
click at [609, 408] on p "Team member development plans to ensure alignment with career goals." at bounding box center [519, 409] width 474 height 15
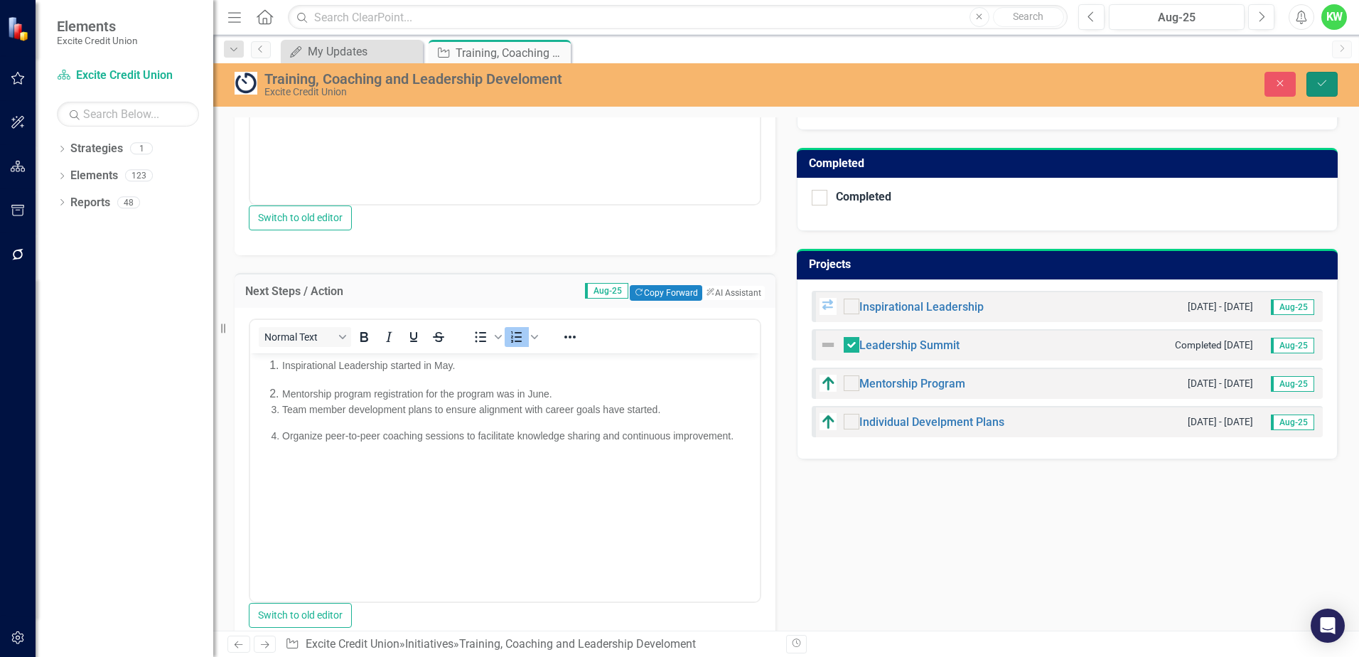
click at [1308, 90] on button "Save" at bounding box center [1321, 84] width 31 height 25
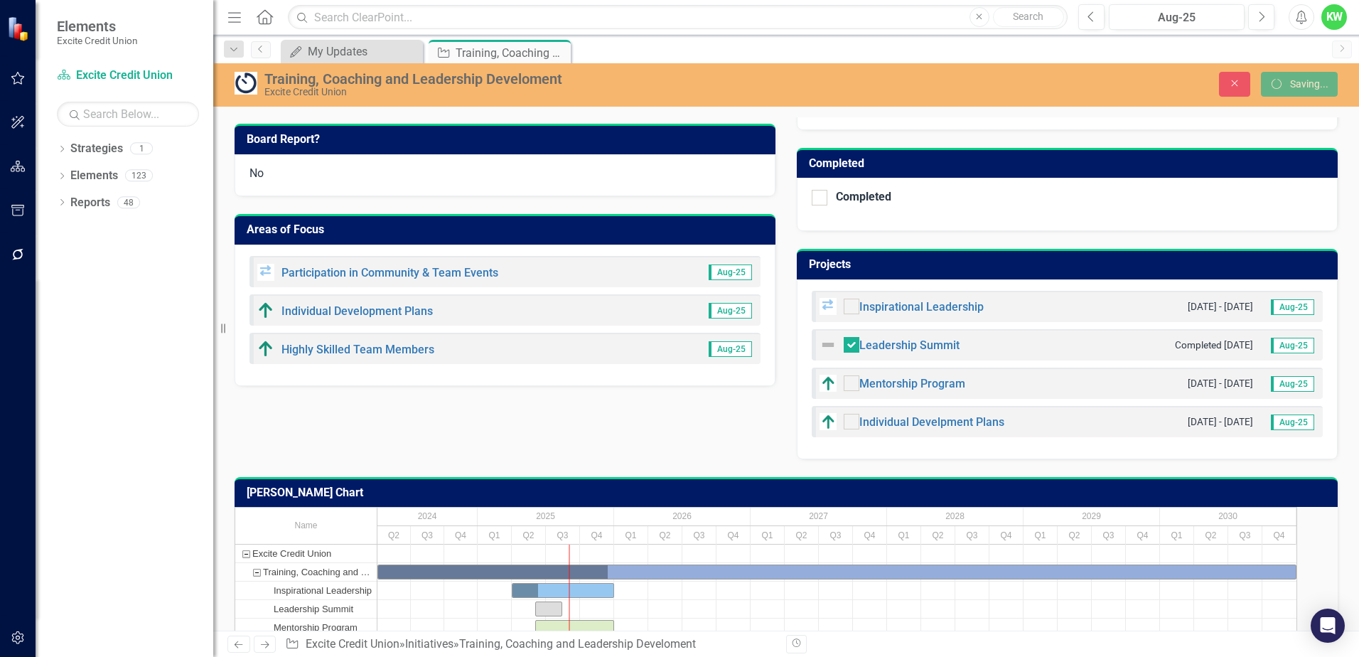
scroll to position [422, 0]
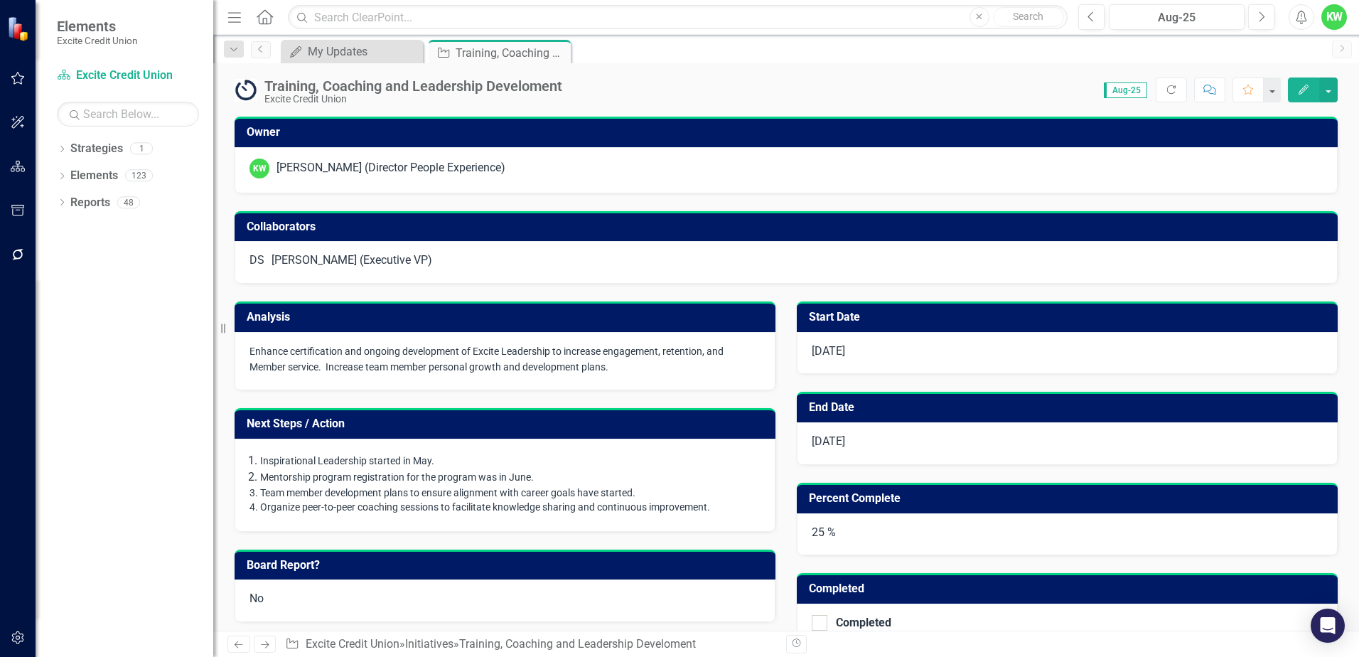
checkbox input "true"
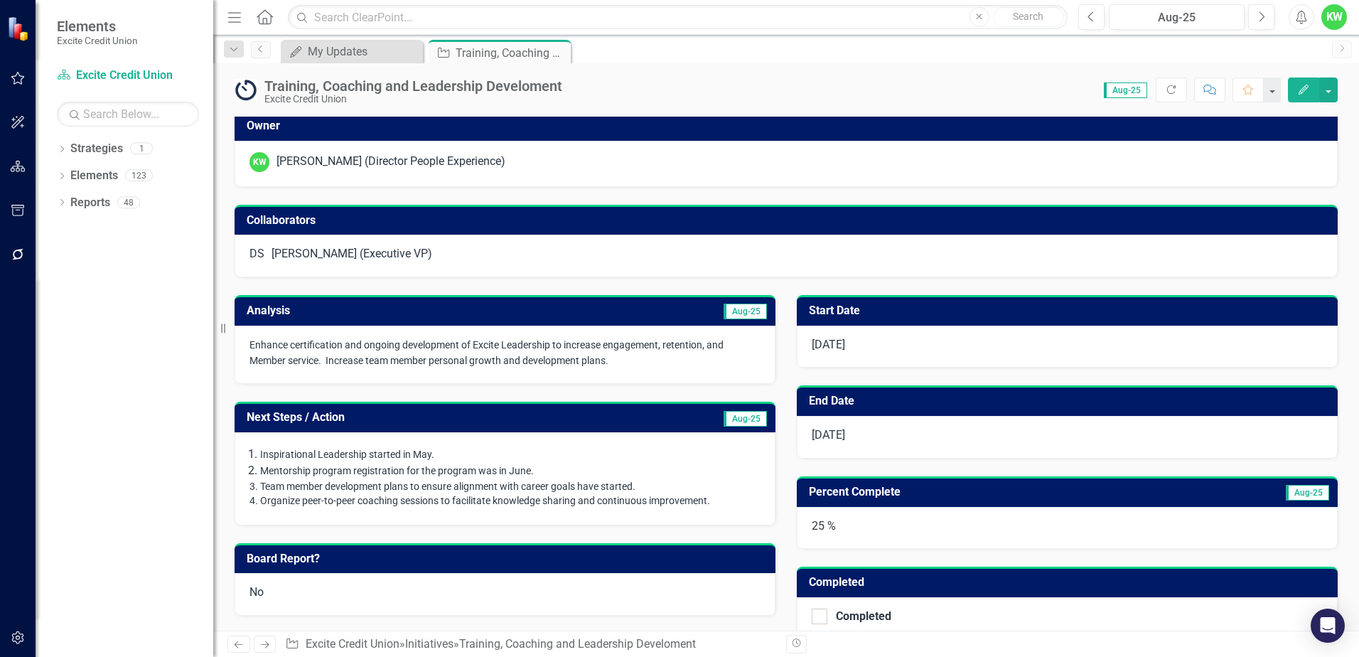
scroll to position [0, 0]
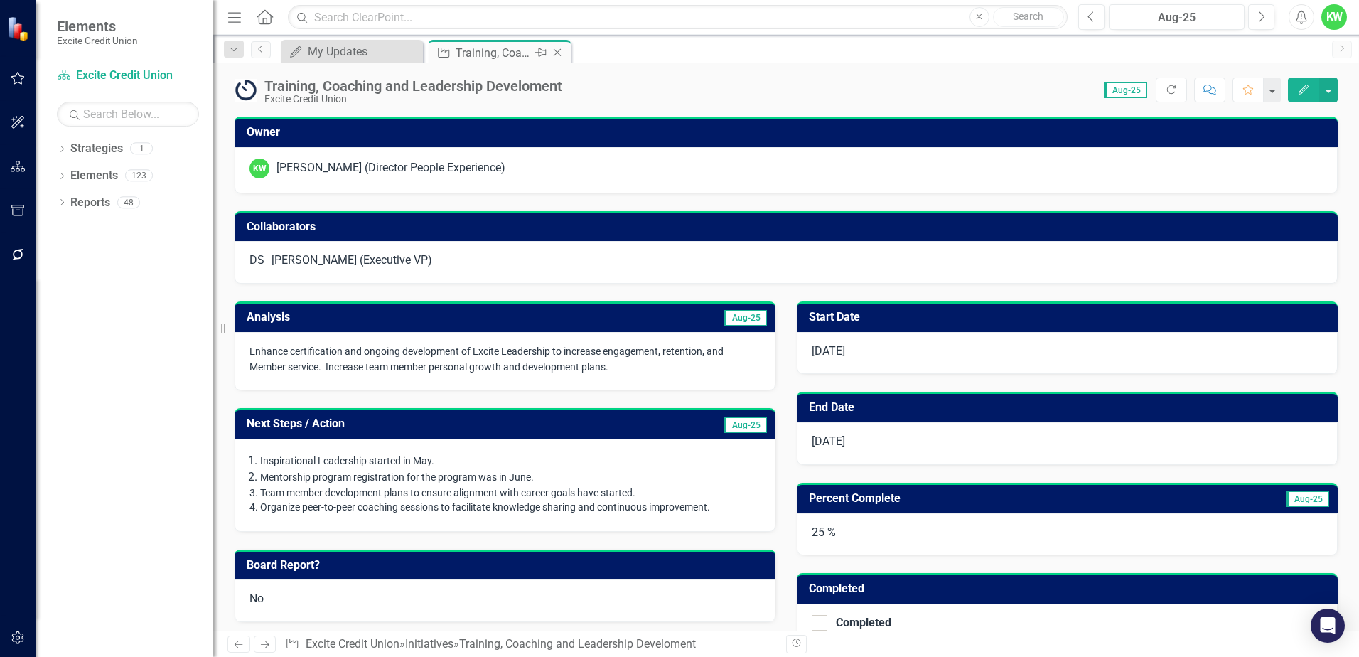
click at [557, 47] on icon "Close" at bounding box center [557, 52] width 14 height 11
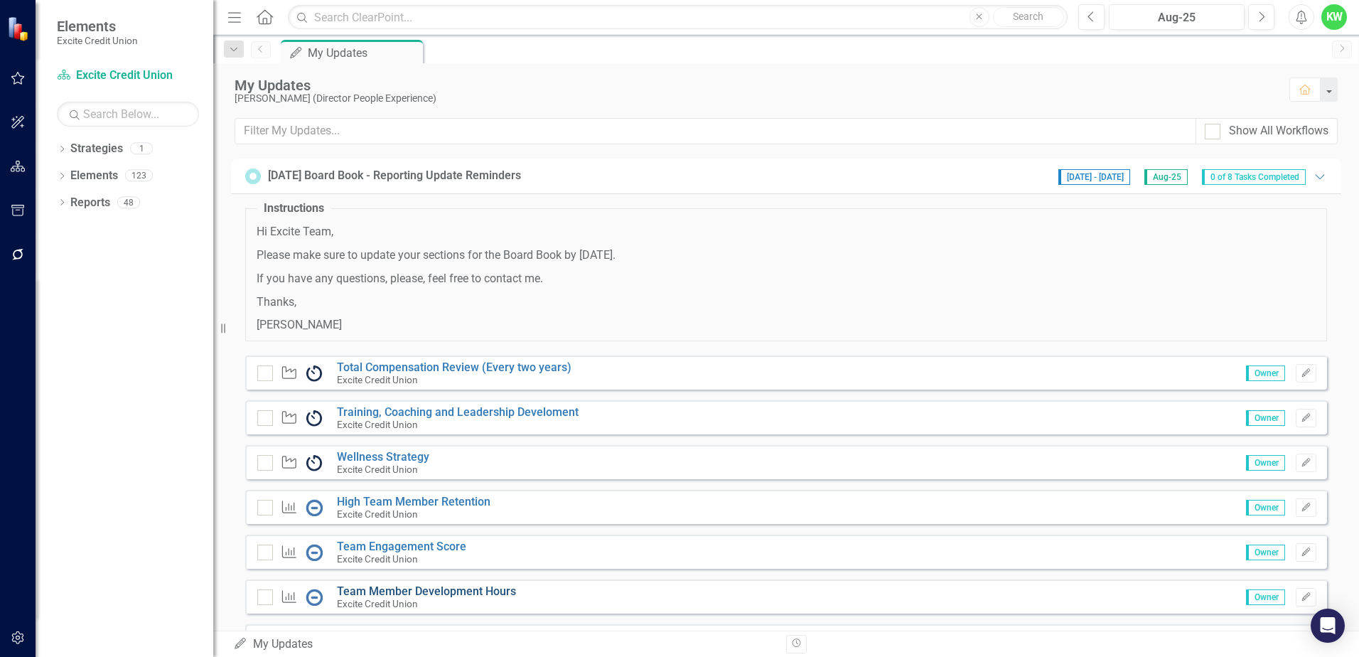
click at [411, 591] on link "Team Member Development Hours" at bounding box center [426, 591] width 179 height 14
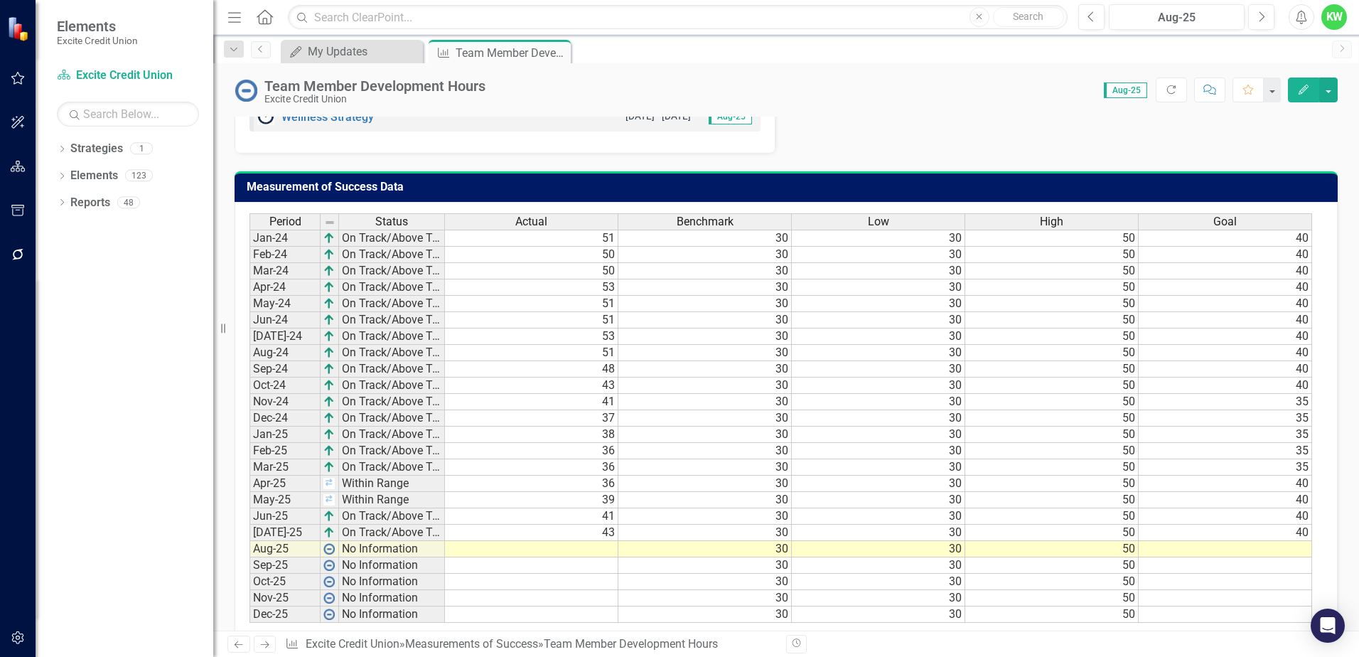
scroll to position [952, 0]
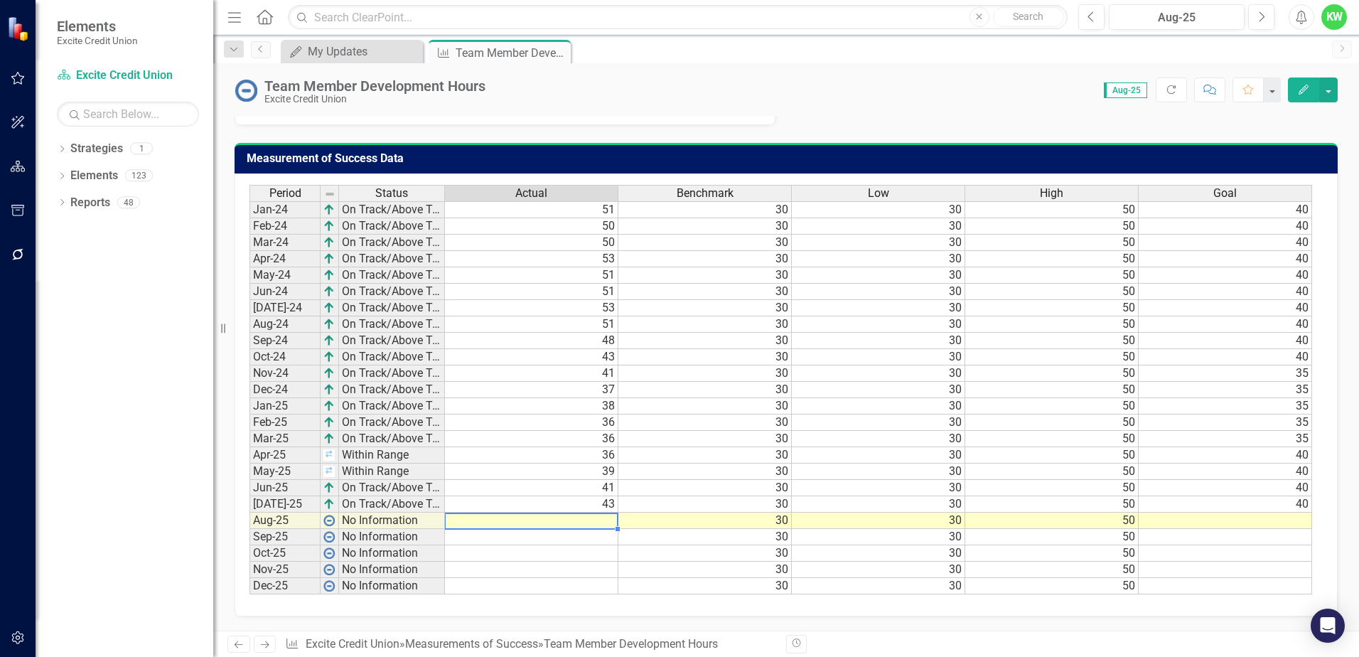
click at [608, 522] on td at bounding box center [531, 520] width 173 height 16
click at [607, 522] on td at bounding box center [531, 520] width 173 height 16
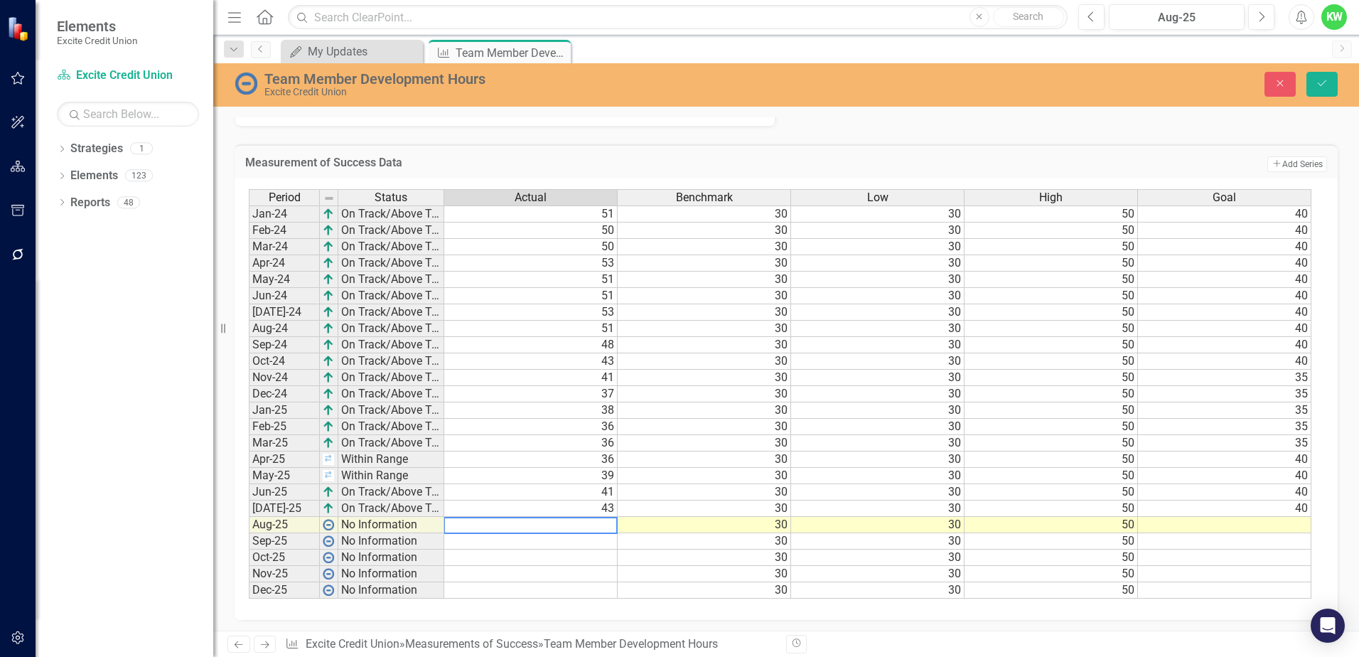
click at [610, 528] on textarea at bounding box center [530, 525] width 174 height 17
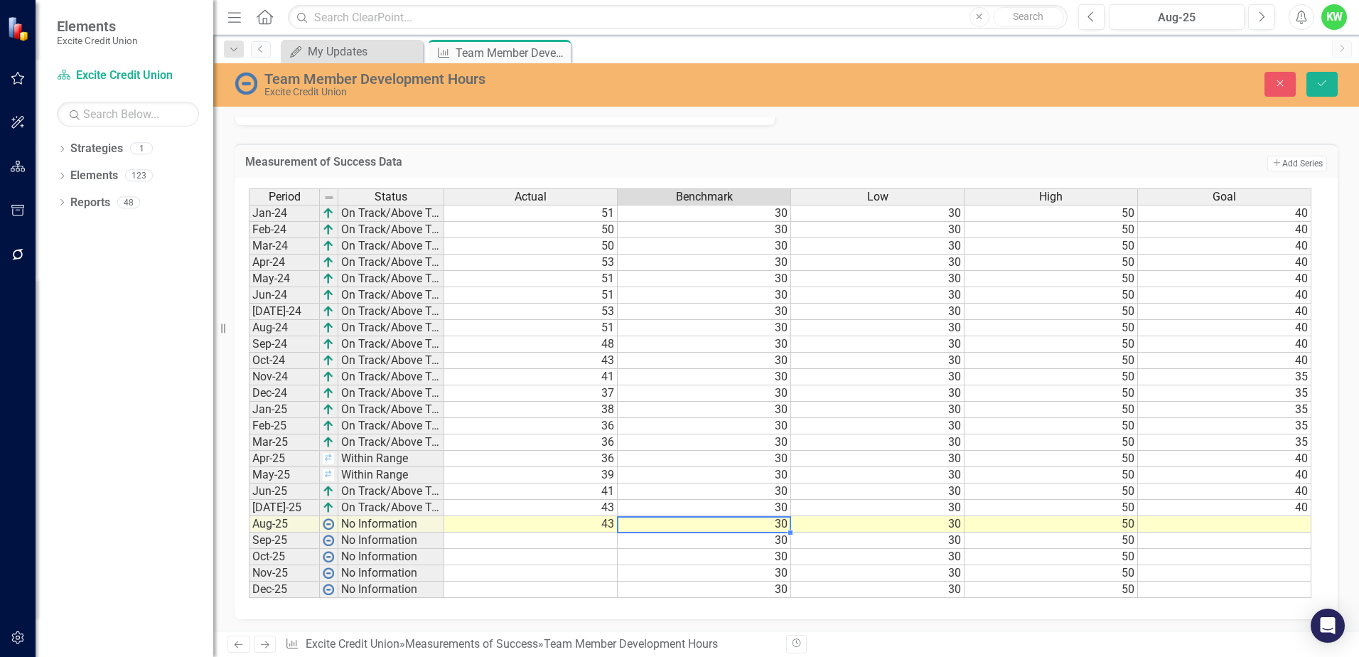
scroll to position [956, 0]
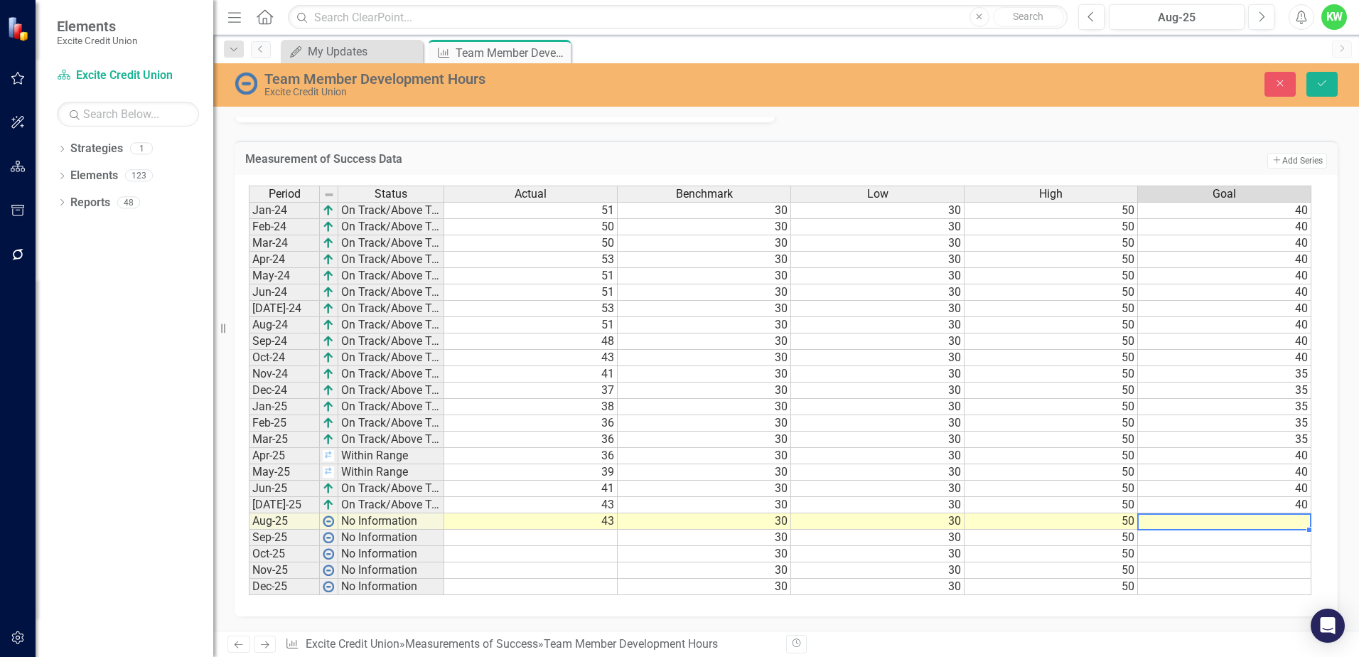
click at [1299, 524] on td at bounding box center [1224, 521] width 173 height 16
type textarea "40"
click at [1320, 85] on icon "Save" at bounding box center [1321, 83] width 13 height 10
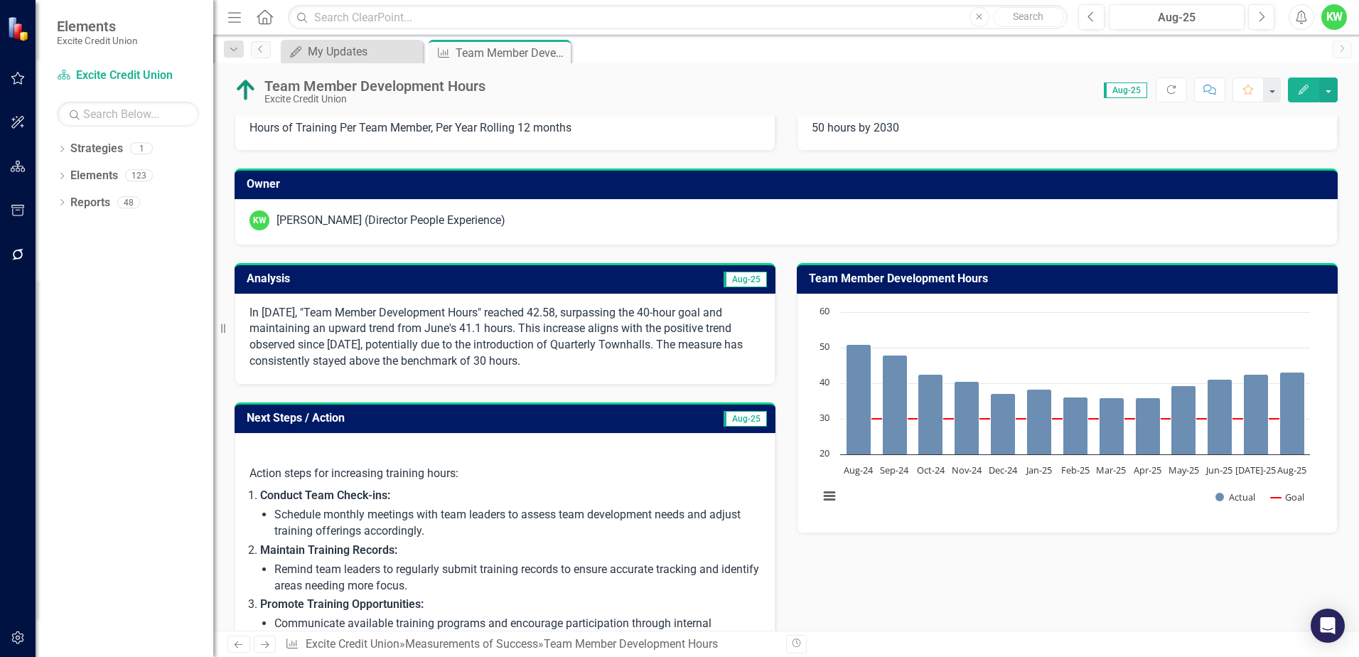
scroll to position [28, 0]
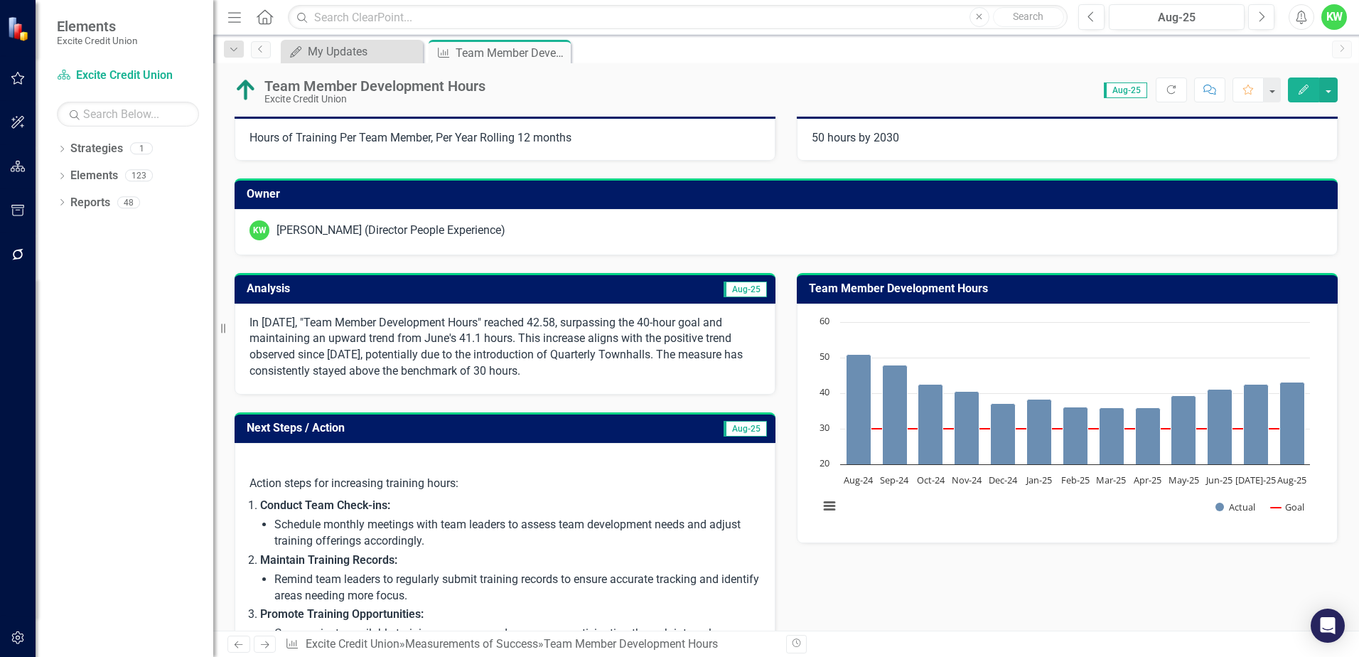
click at [355, 281] on td "Analysis" at bounding box center [375, 290] width 257 height 23
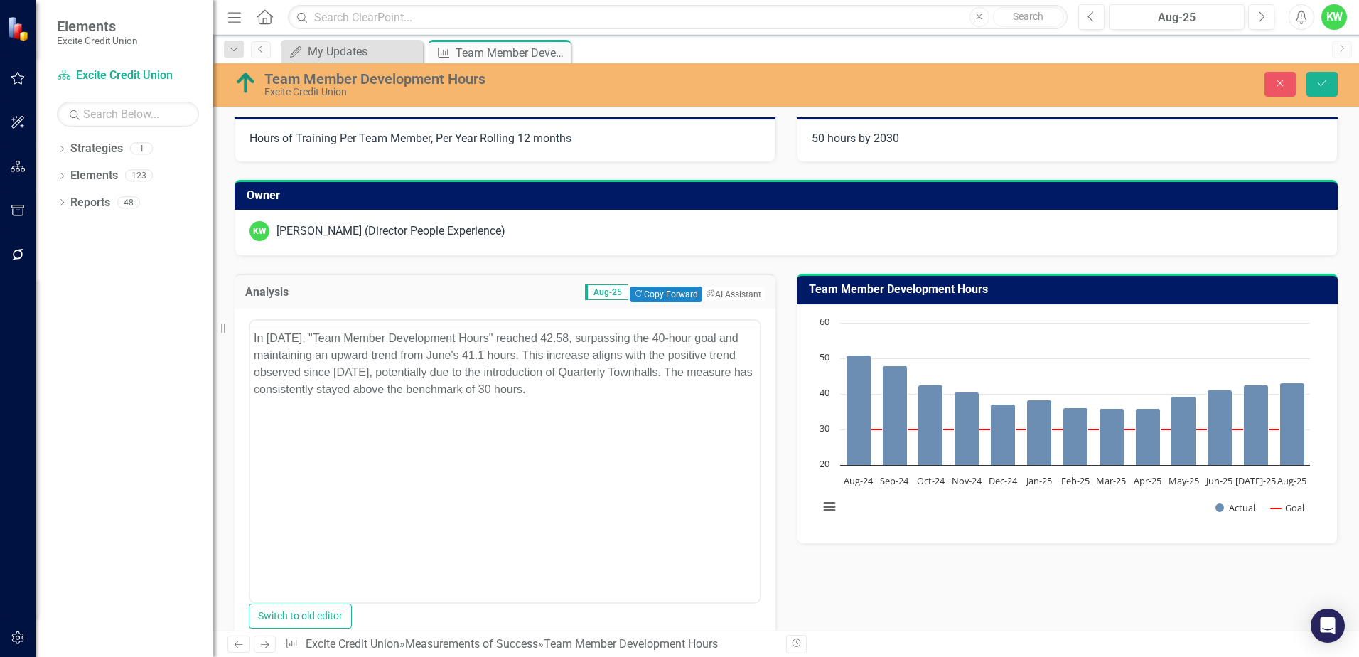
scroll to position [0, 0]
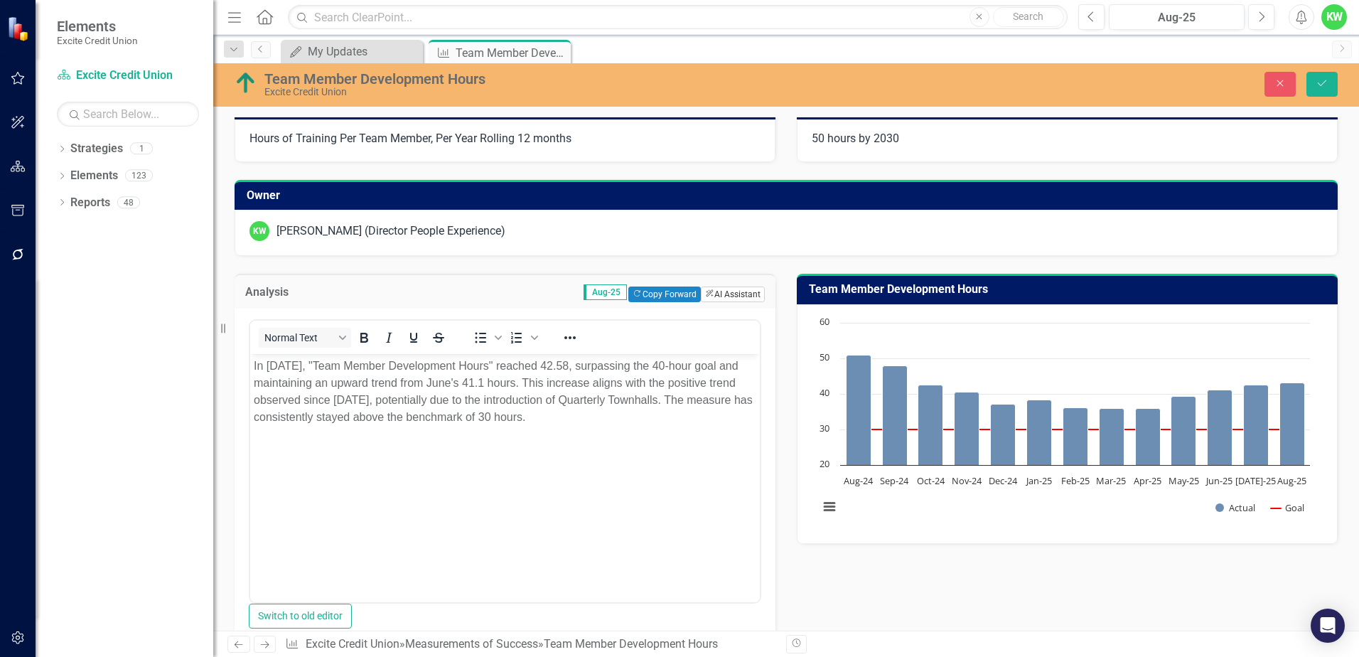
click at [726, 291] on button "ClearPoint AI AI Assistant" at bounding box center [733, 294] width 64 height 16
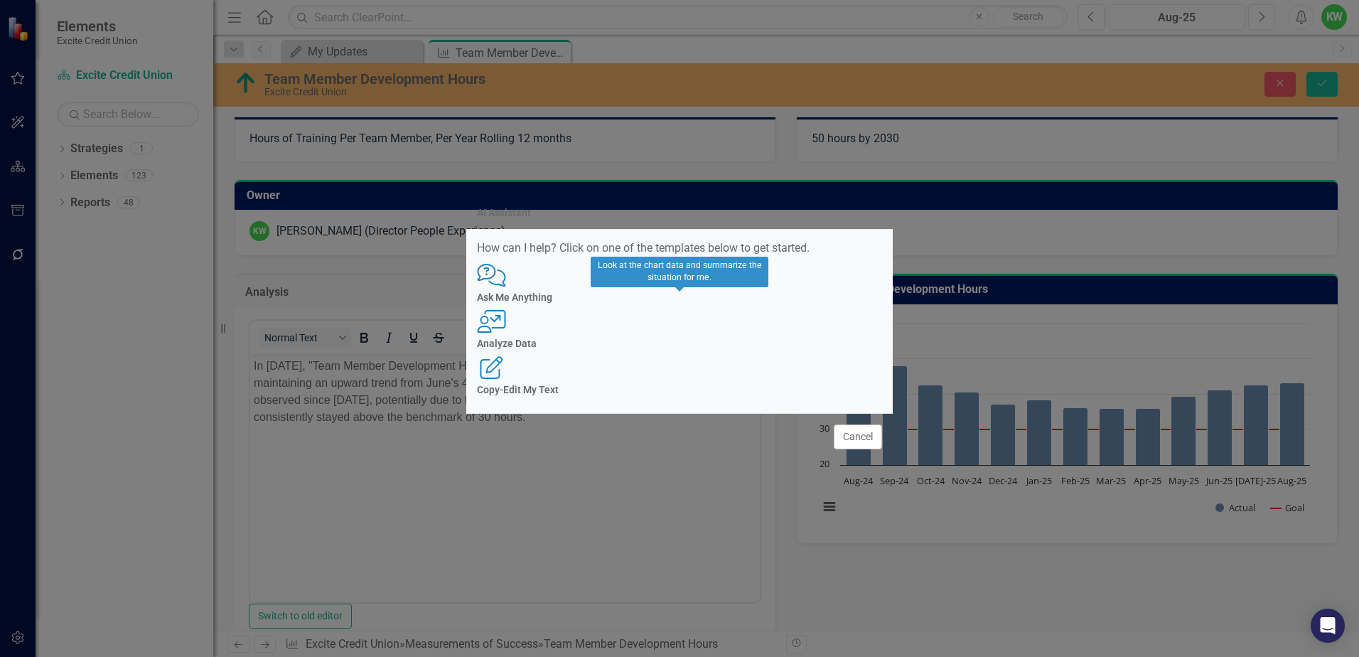
click at [506, 323] on icon "User with Chart" at bounding box center [491, 321] width 29 height 23
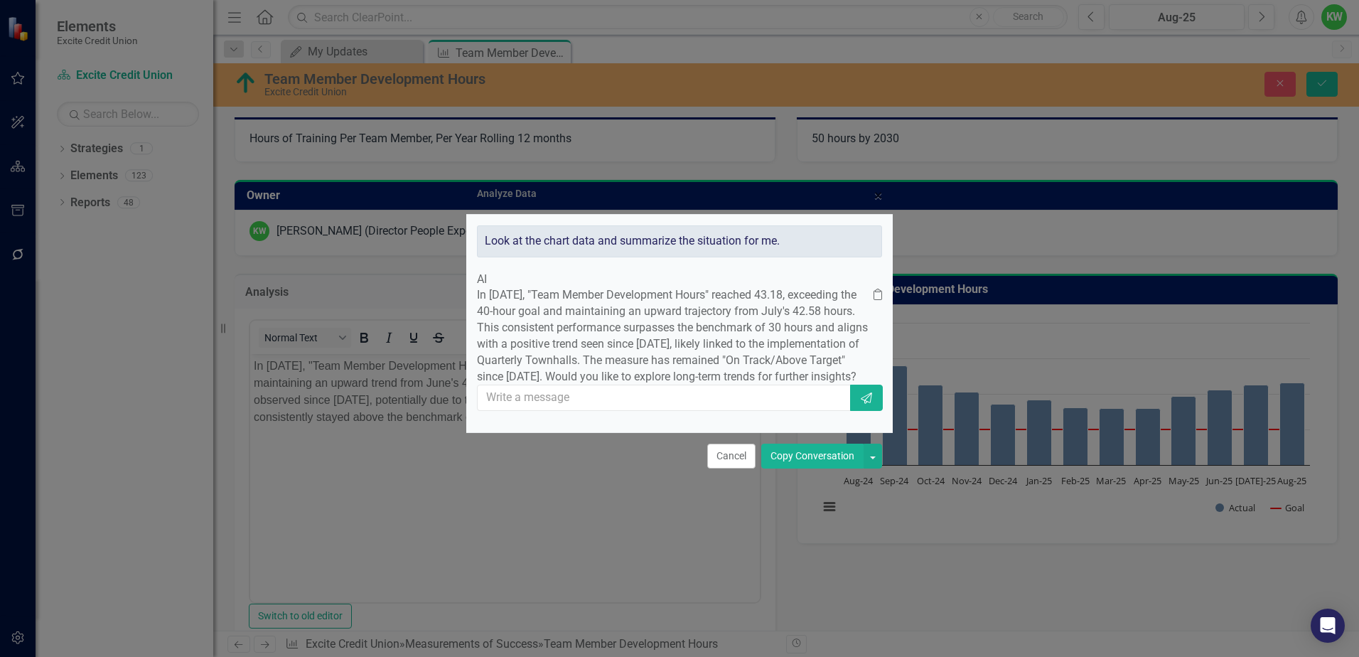
click at [804, 468] on button "Copy Conversation" at bounding box center [812, 455] width 102 height 25
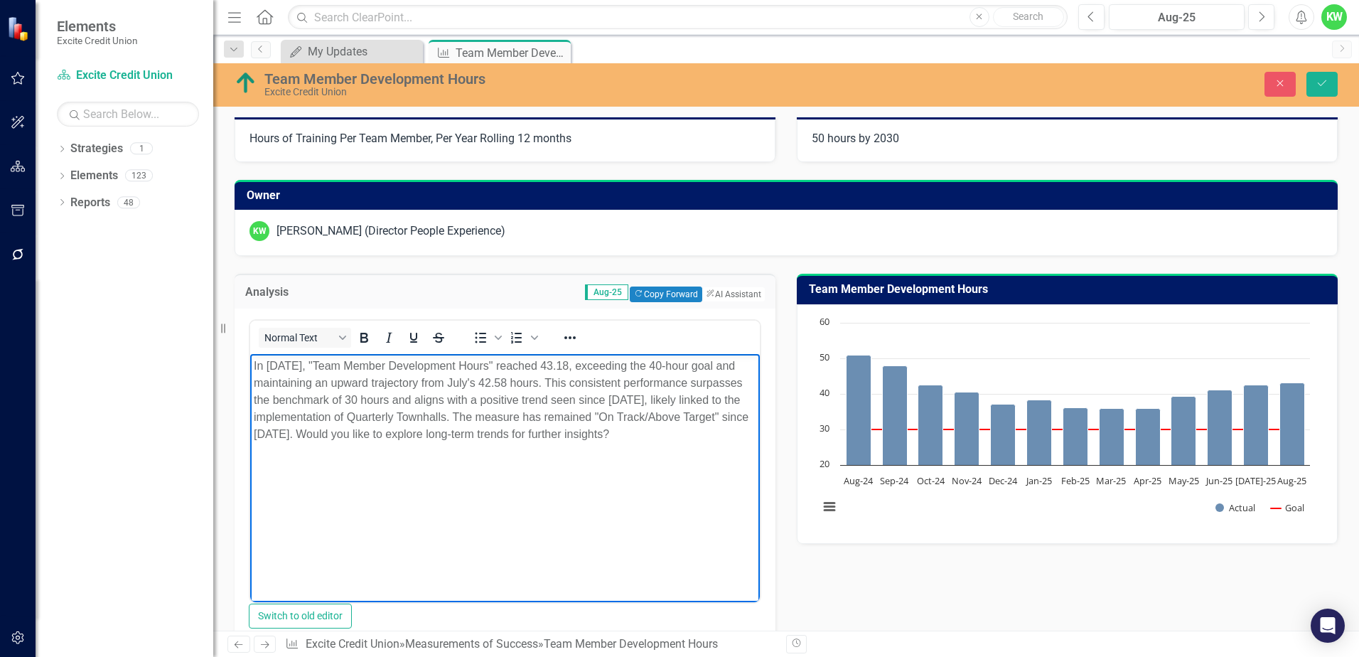
drag, startPoint x: 480, startPoint y: 433, endPoint x: 758, endPoint y: 454, distance: 278.0
click at [758, 454] on html "In August 2025, "Team Member Development Hours" reached 43.18, exceeding the 40…" at bounding box center [505, 460] width 510 height 213
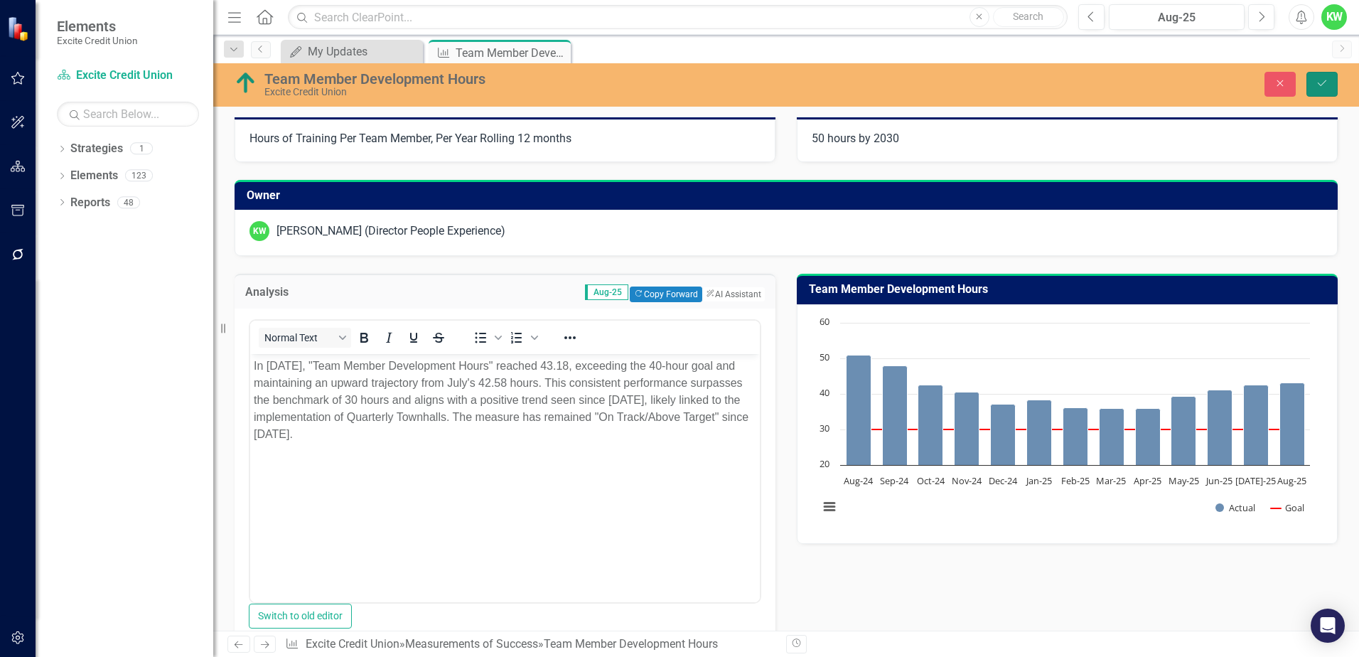
click at [1324, 81] on icon "Save" at bounding box center [1321, 83] width 13 height 10
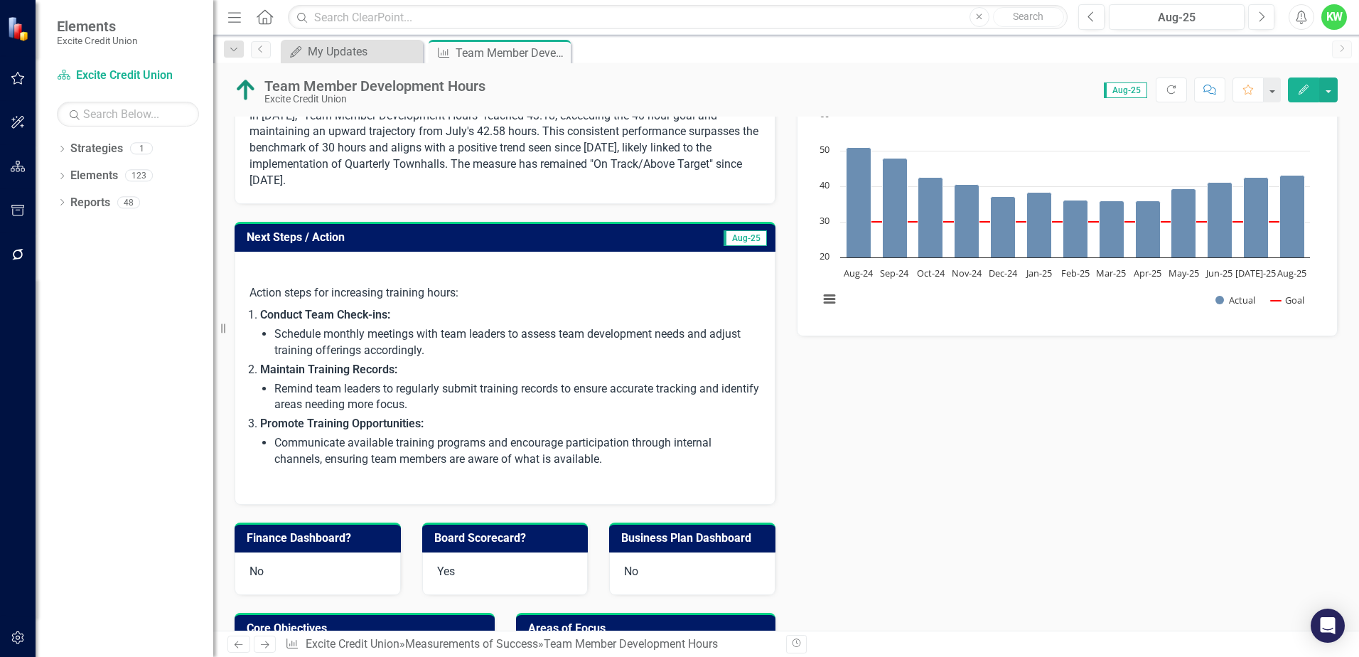
scroll to position [213, 0]
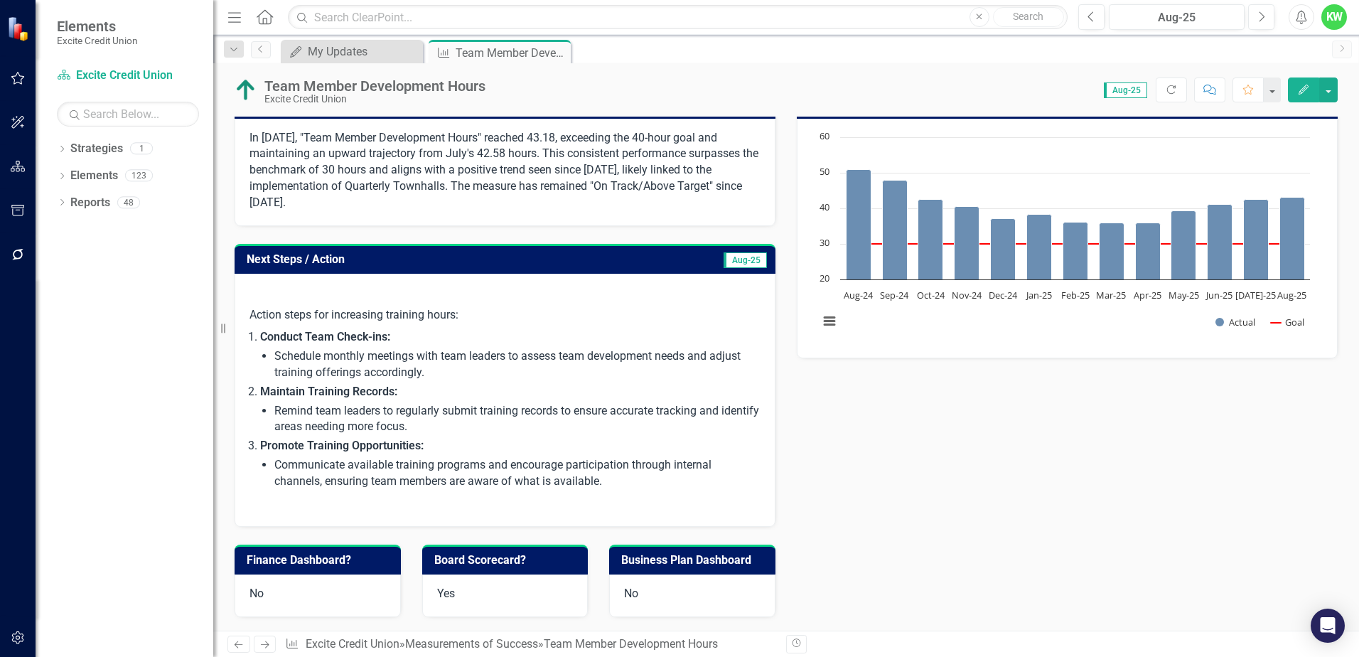
click at [456, 257] on h3 "Next Steps / Action" at bounding box center [426, 259] width 358 height 13
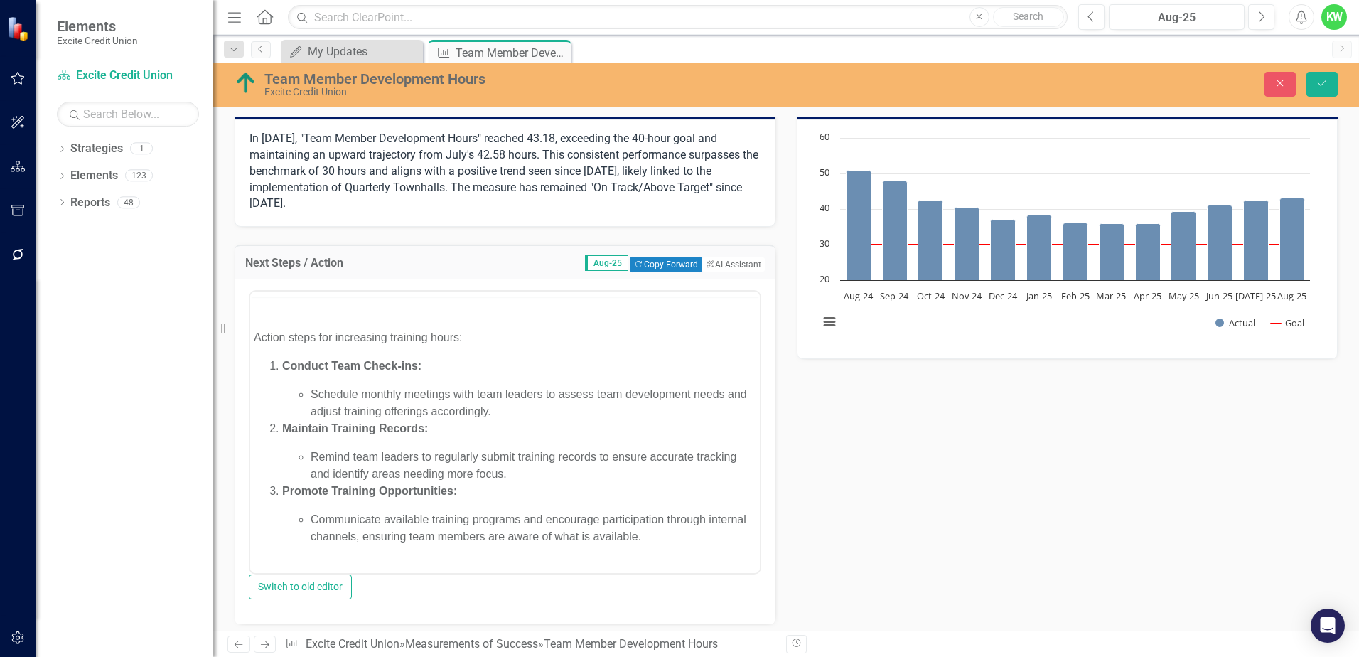
scroll to position [0, 0]
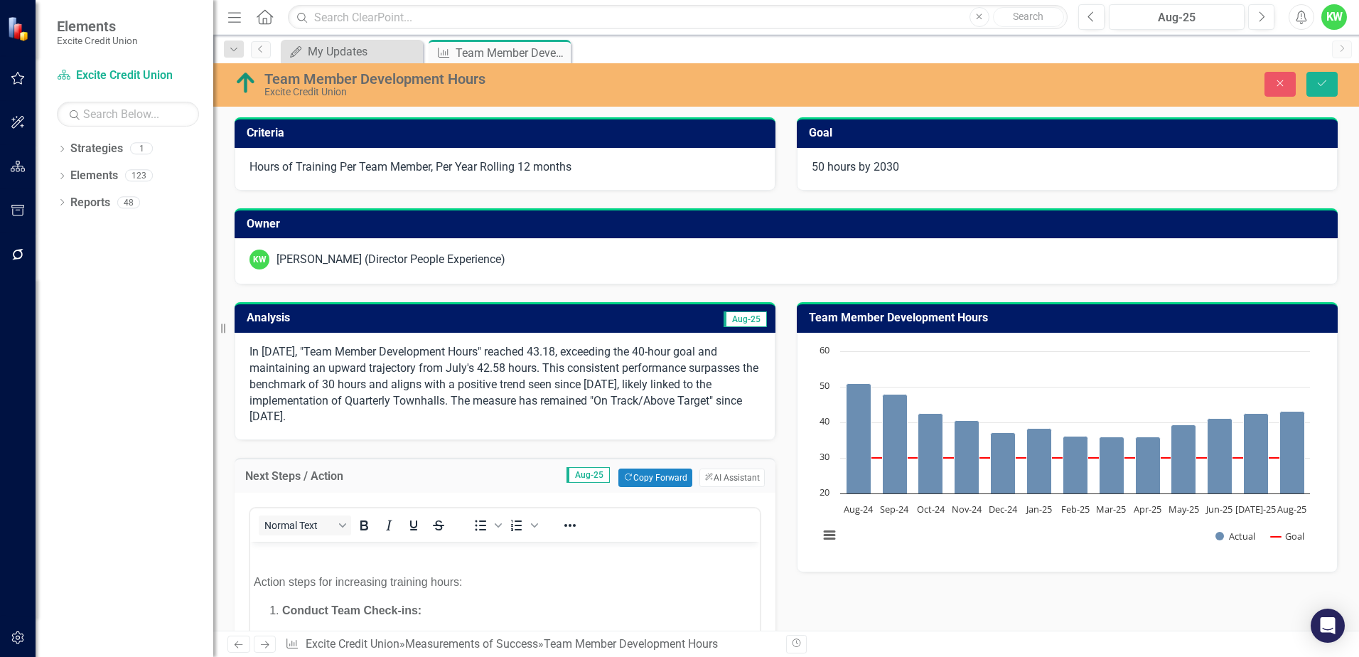
scroll to position [213, 0]
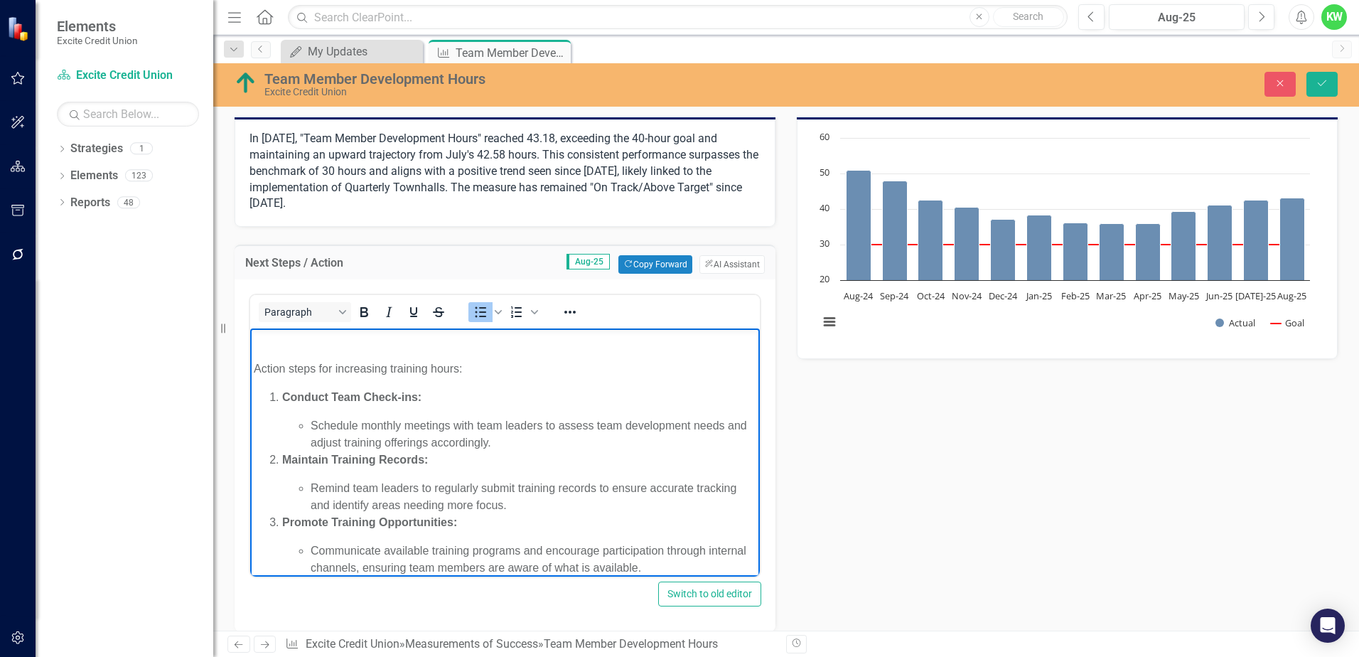
click at [322, 421] on li "Schedule monthly meetings with team leaders to assess team development needs an…" at bounding box center [534, 434] width 446 height 34
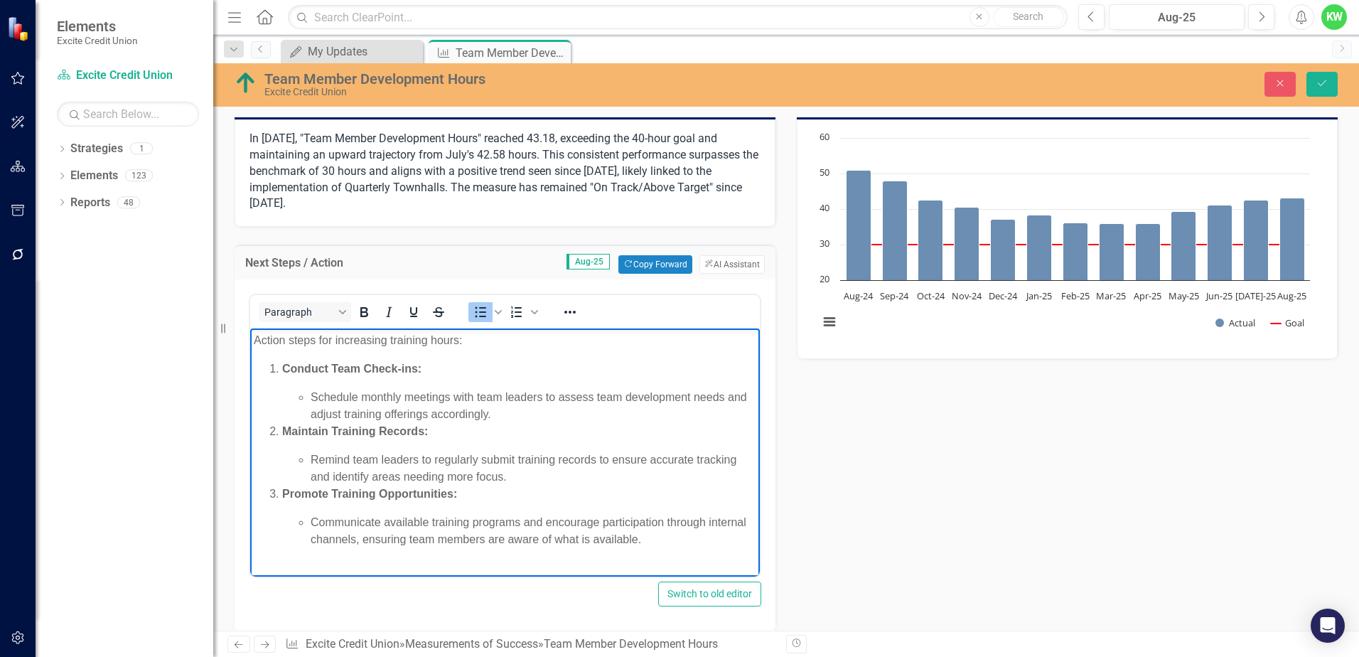
scroll to position [43, 0]
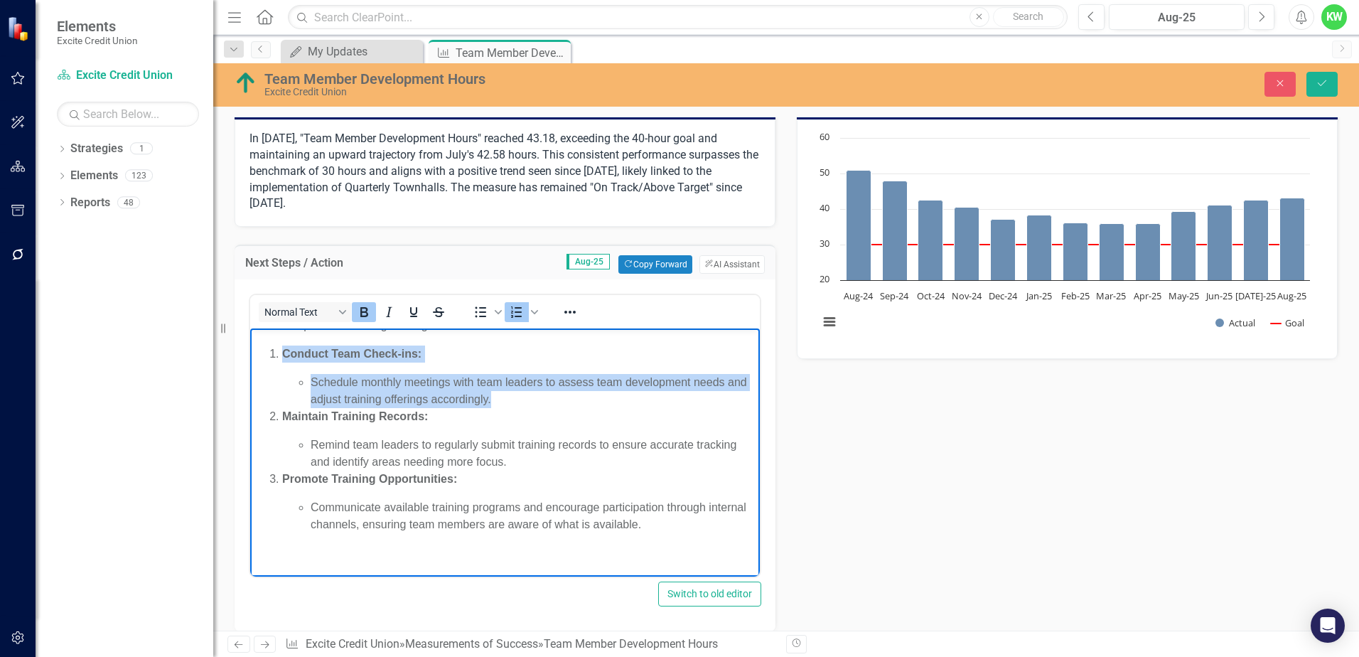
drag, startPoint x: 284, startPoint y: 356, endPoint x: 528, endPoint y: 399, distance: 248.1
click at [528, 399] on li "Conduct Team Check-ins: Schedule monthly meetings with team leaders to assess t…" at bounding box center [519, 376] width 474 height 63
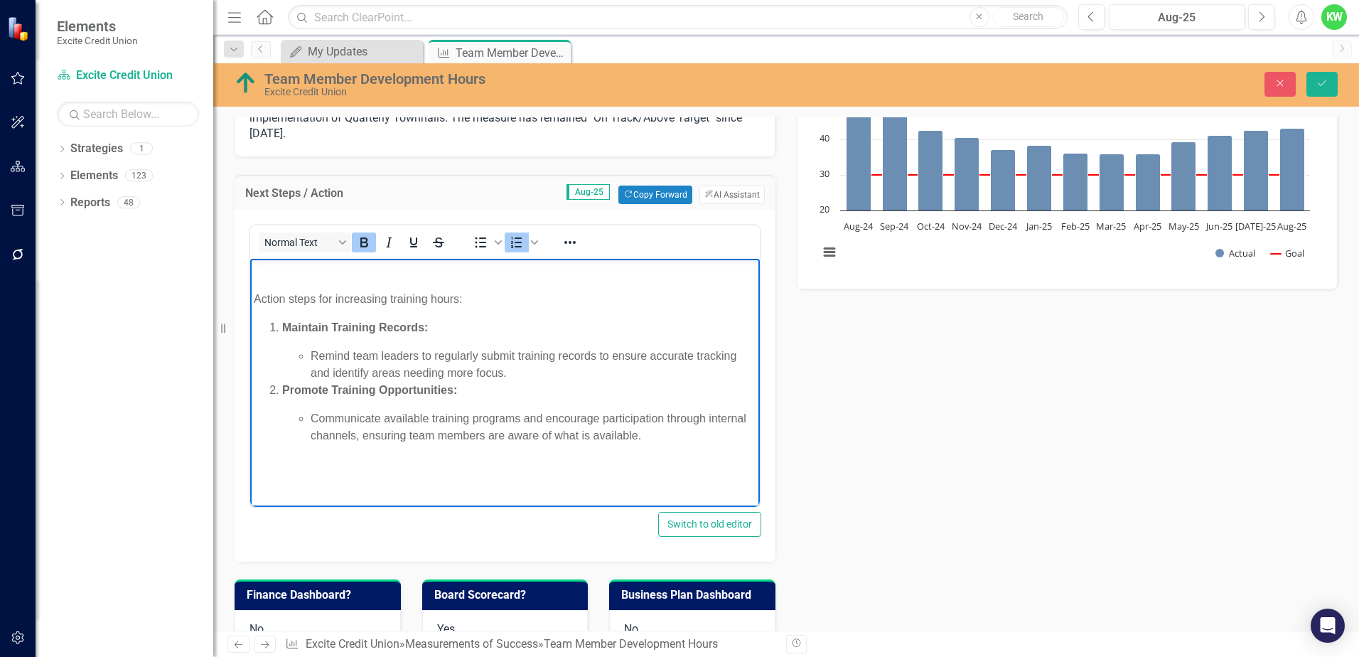
scroll to position [284, 0]
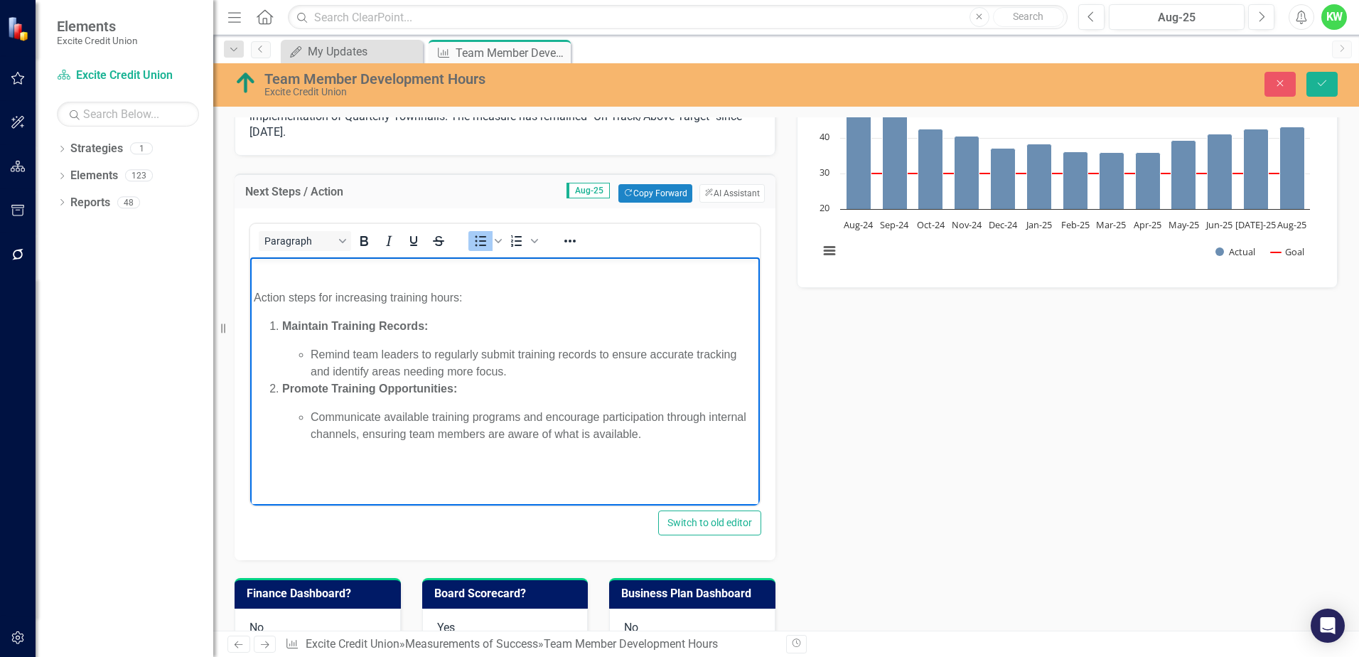
click at [519, 367] on li "Remind team leaders to regularly submit training records to ensure accurate tra…" at bounding box center [534, 363] width 446 height 34
click at [1279, 85] on icon "button" at bounding box center [1280, 83] width 6 height 6
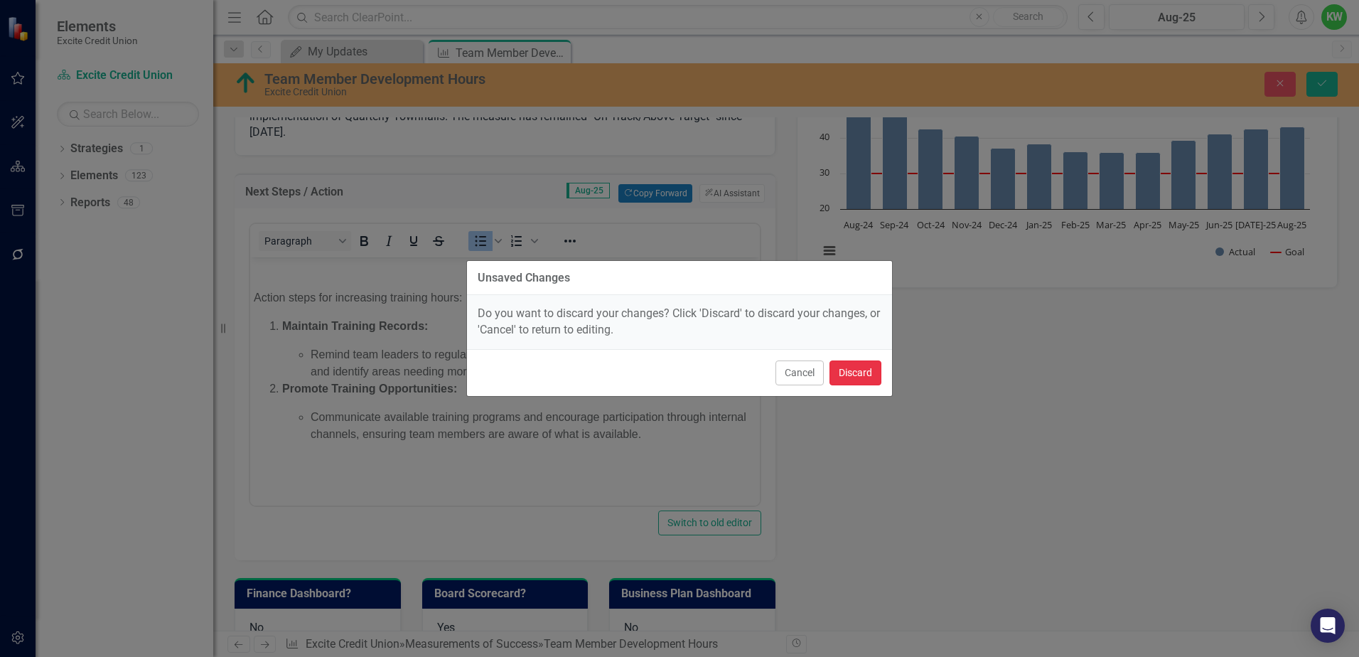
click at [843, 370] on button "Discard" at bounding box center [855, 372] width 52 height 25
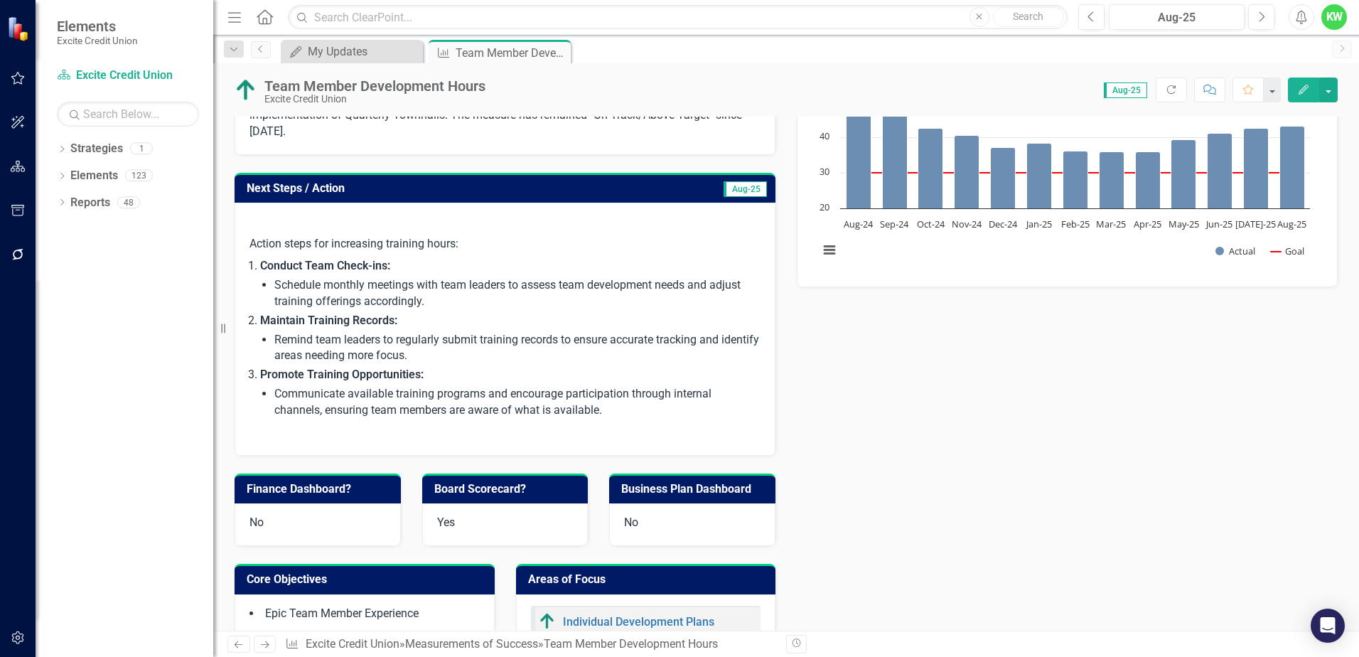
click at [652, 190] on td "Aug-25" at bounding box center [686, 189] width 163 height 23
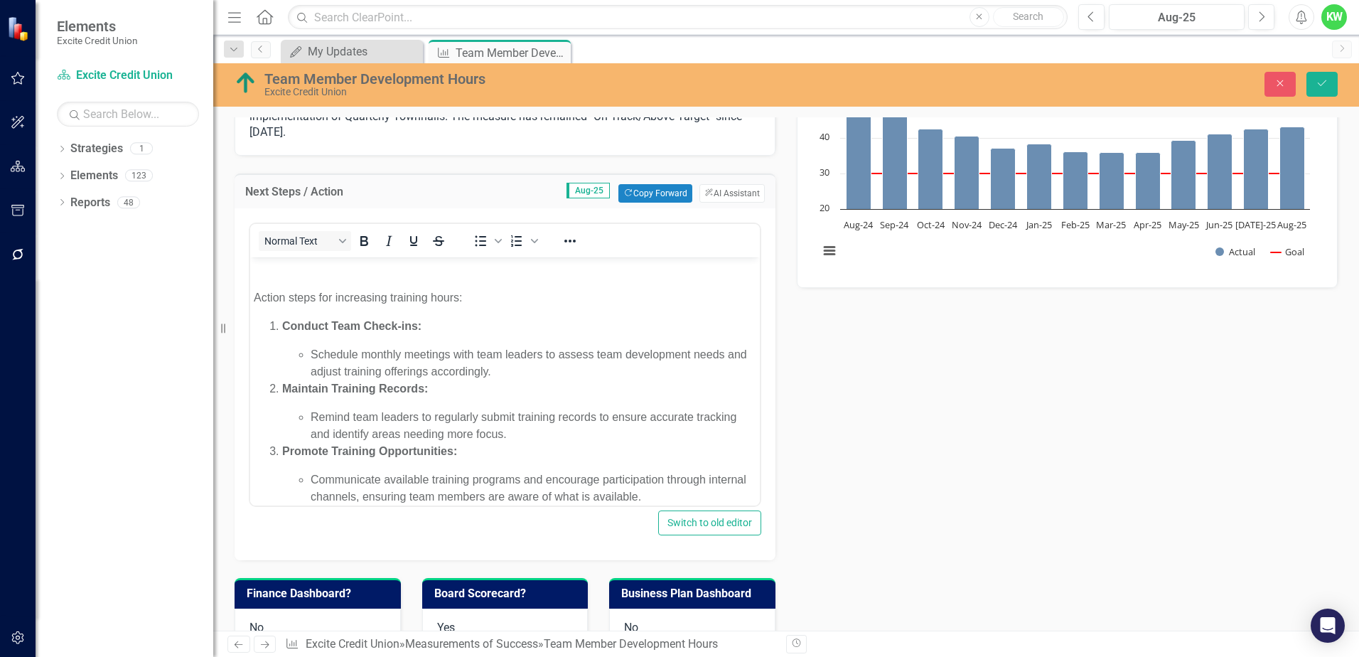
scroll to position [0, 0]
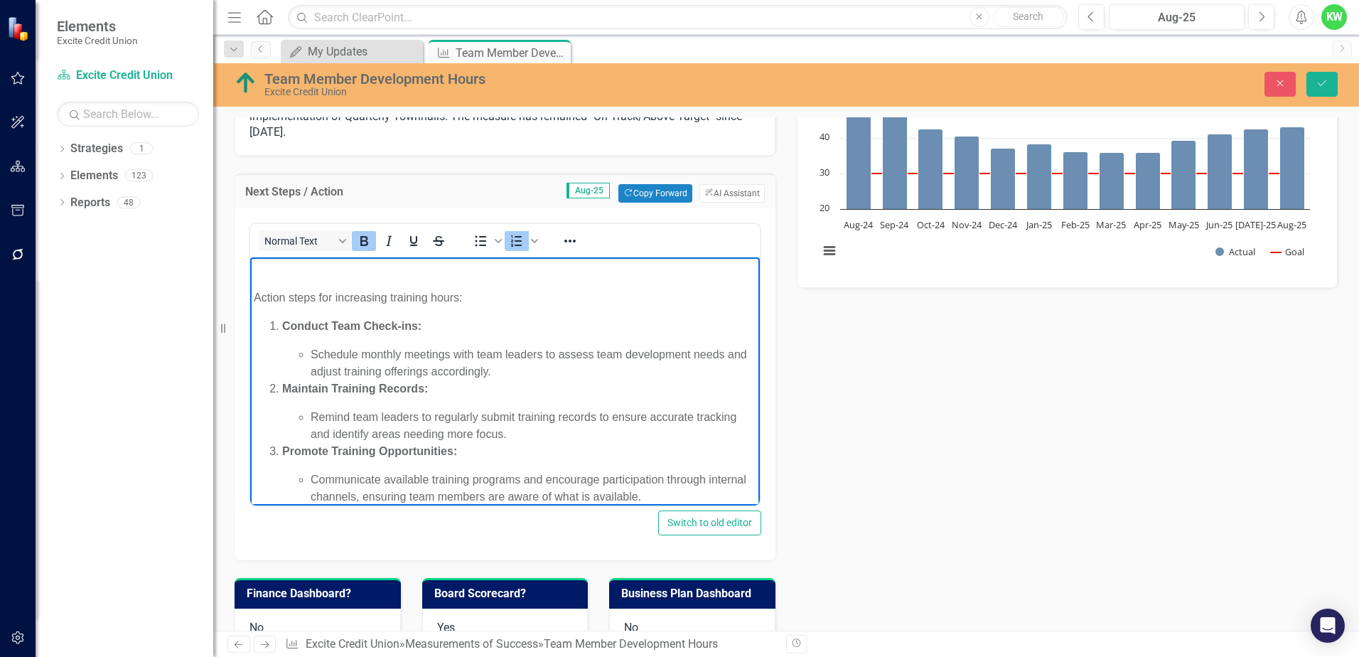
click at [415, 325] on strong "Conduct Team Check-ins:" at bounding box center [351, 326] width 139 height 12
click at [475, 356] on li "Schedule monthly meetings with team leaders to assess team development needs an…" at bounding box center [534, 363] width 446 height 34
click at [458, 352] on li "Continue to use team leaders to assess team development needs and adjust traini…" at bounding box center [534, 363] width 446 height 34
click at [1332, 79] on button "Save" at bounding box center [1321, 84] width 31 height 25
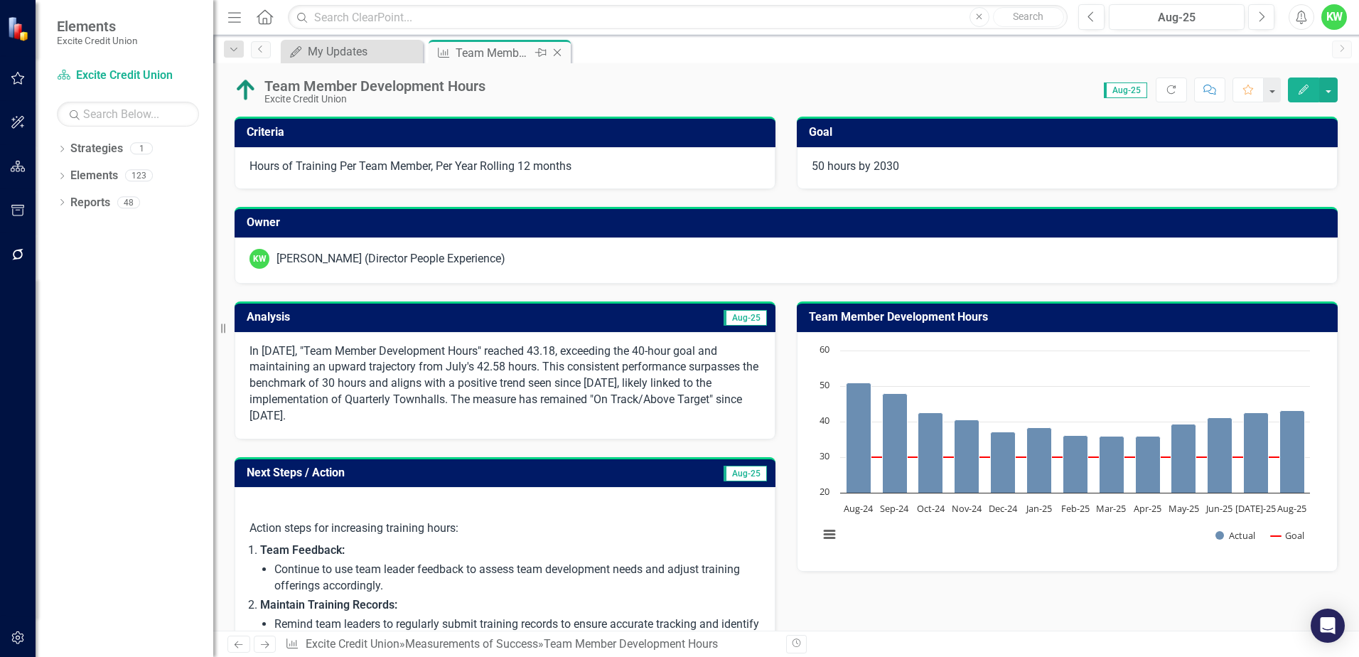
click at [557, 53] on icon at bounding box center [558, 53] width 8 height 8
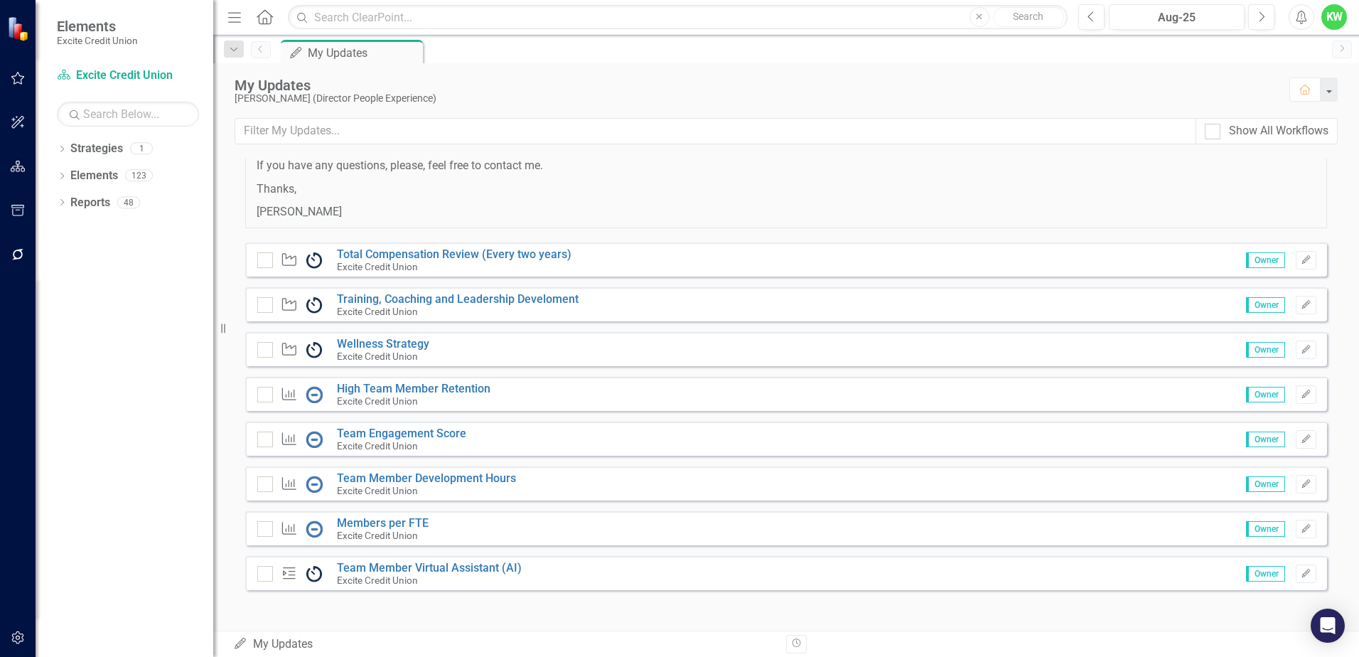
scroll to position [115, 0]
click at [397, 524] on link "Members per FTE" at bounding box center [383, 521] width 92 height 14
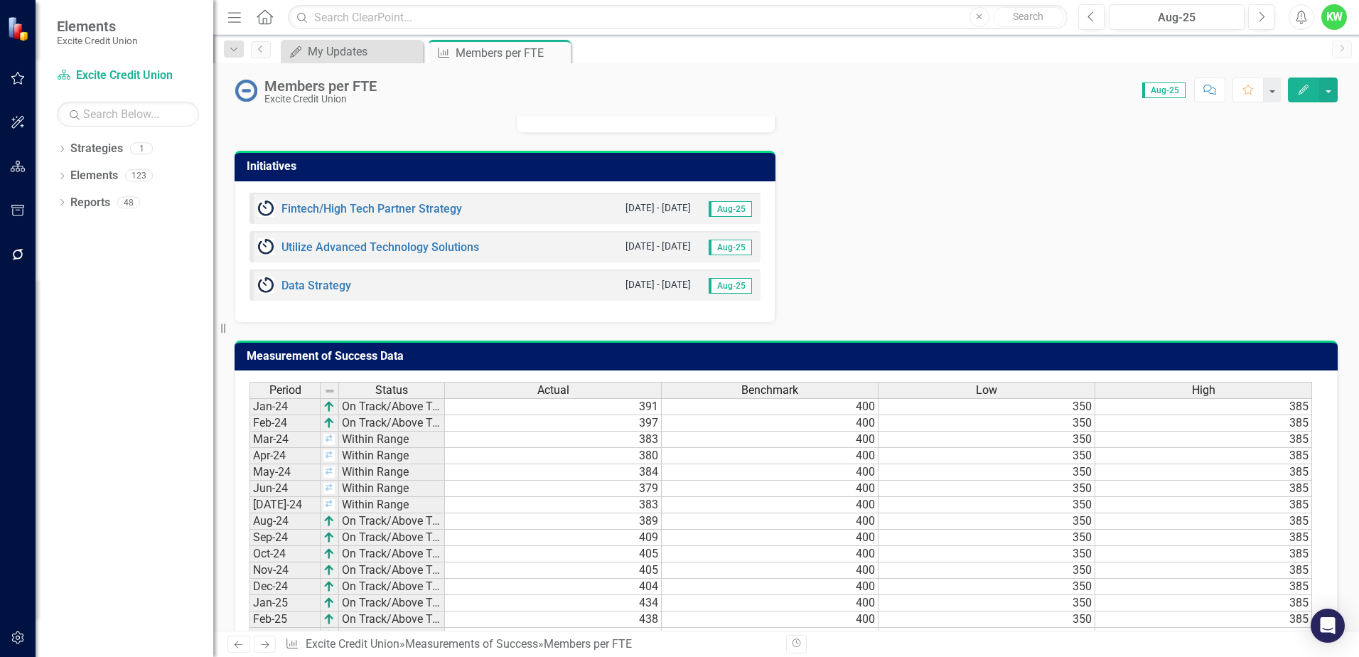
scroll to position [851, 0]
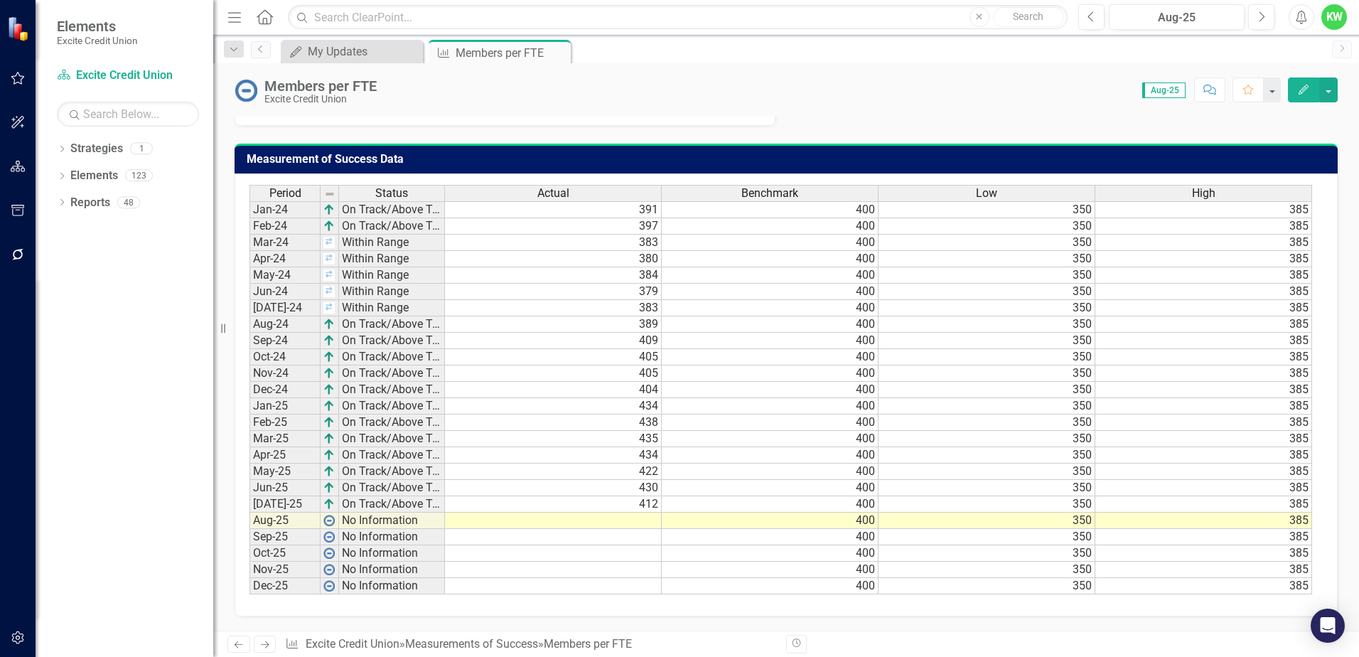
click at [648, 520] on td at bounding box center [553, 520] width 217 height 16
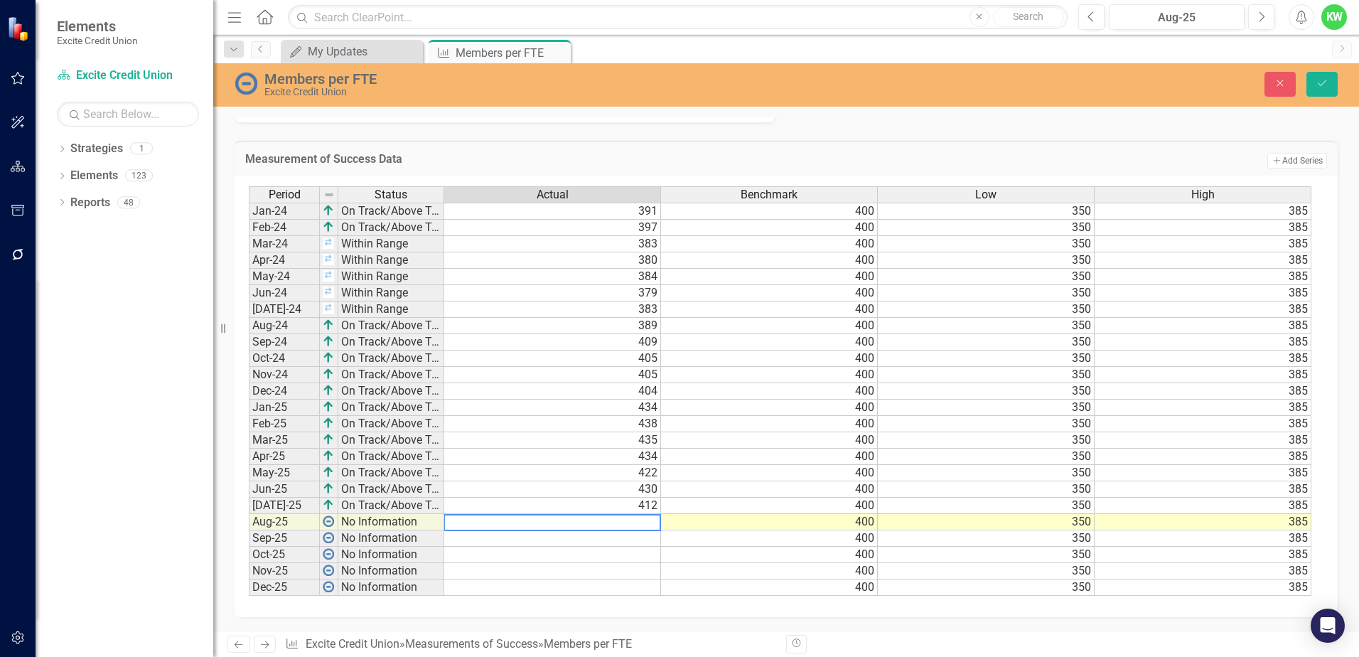
click at [651, 527] on textarea at bounding box center [551, 522] width 217 height 17
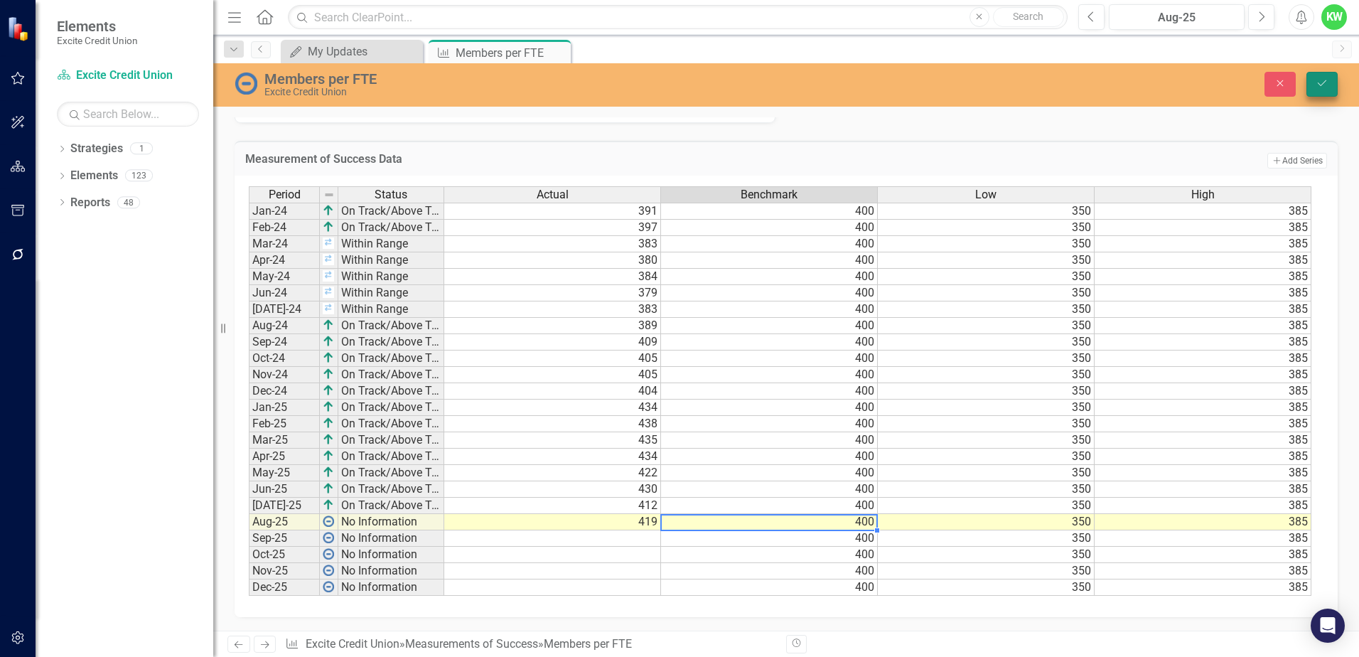
type textarea "400"
click at [1318, 79] on icon "Save" at bounding box center [1321, 83] width 13 height 10
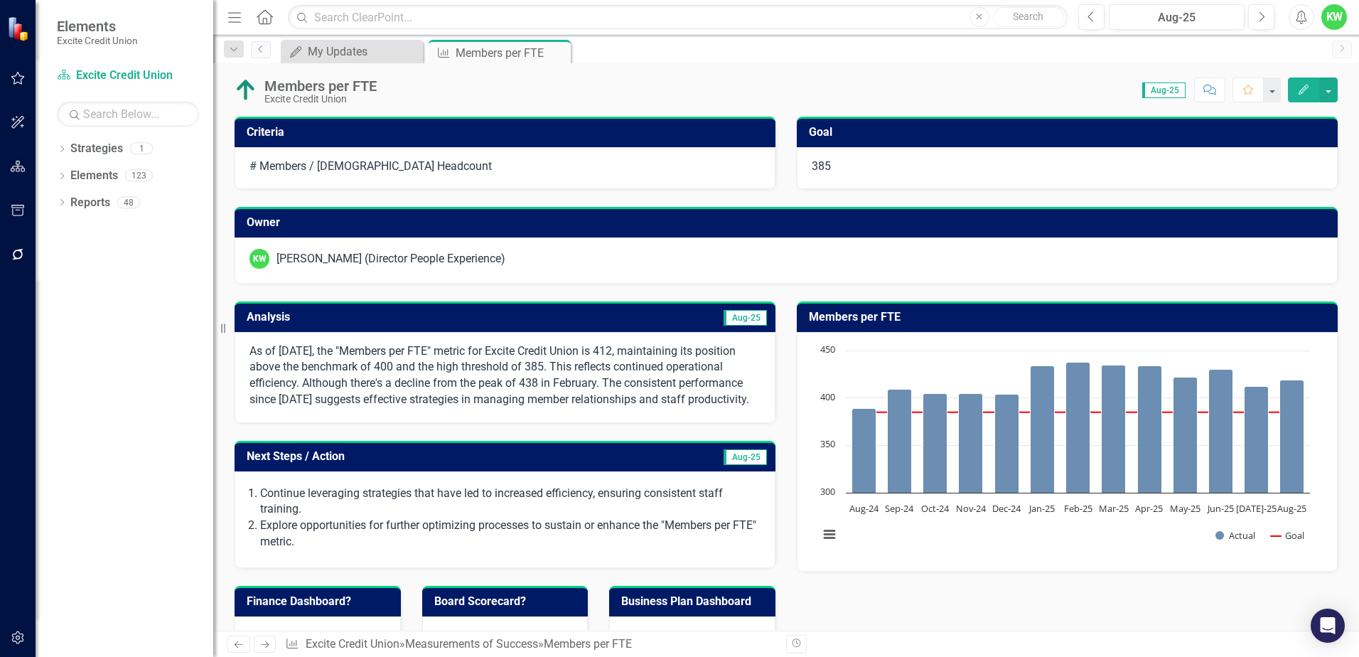
click at [542, 328] on td "Aug-25" at bounding box center [635, 318] width 265 height 23
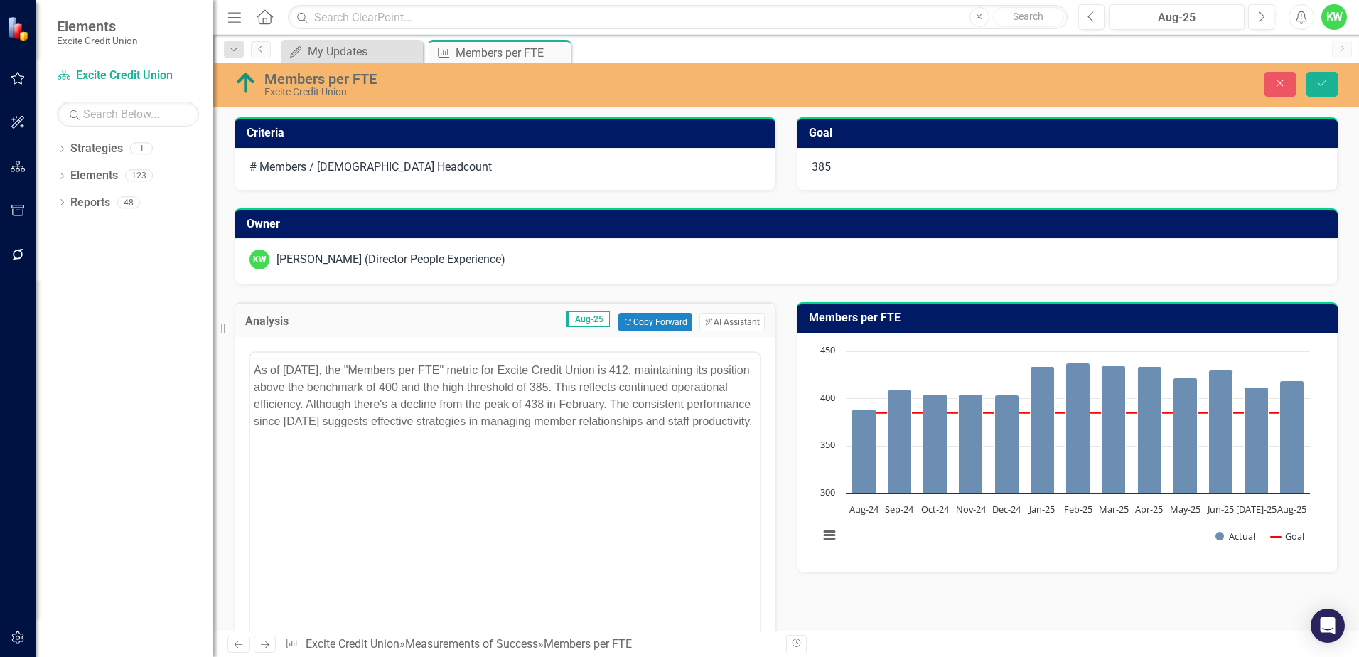
scroll to position [0, 0]
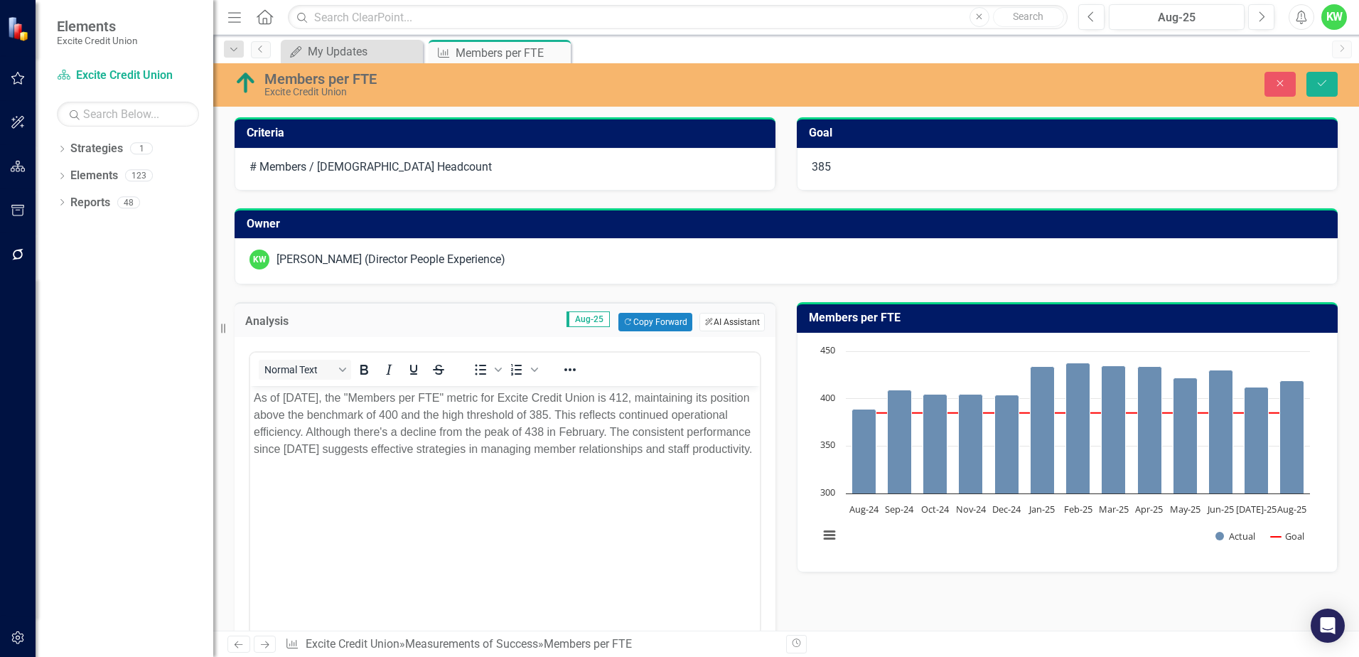
click at [719, 325] on button "ClearPoint AI AI Assistant" at bounding box center [731, 322] width 65 height 18
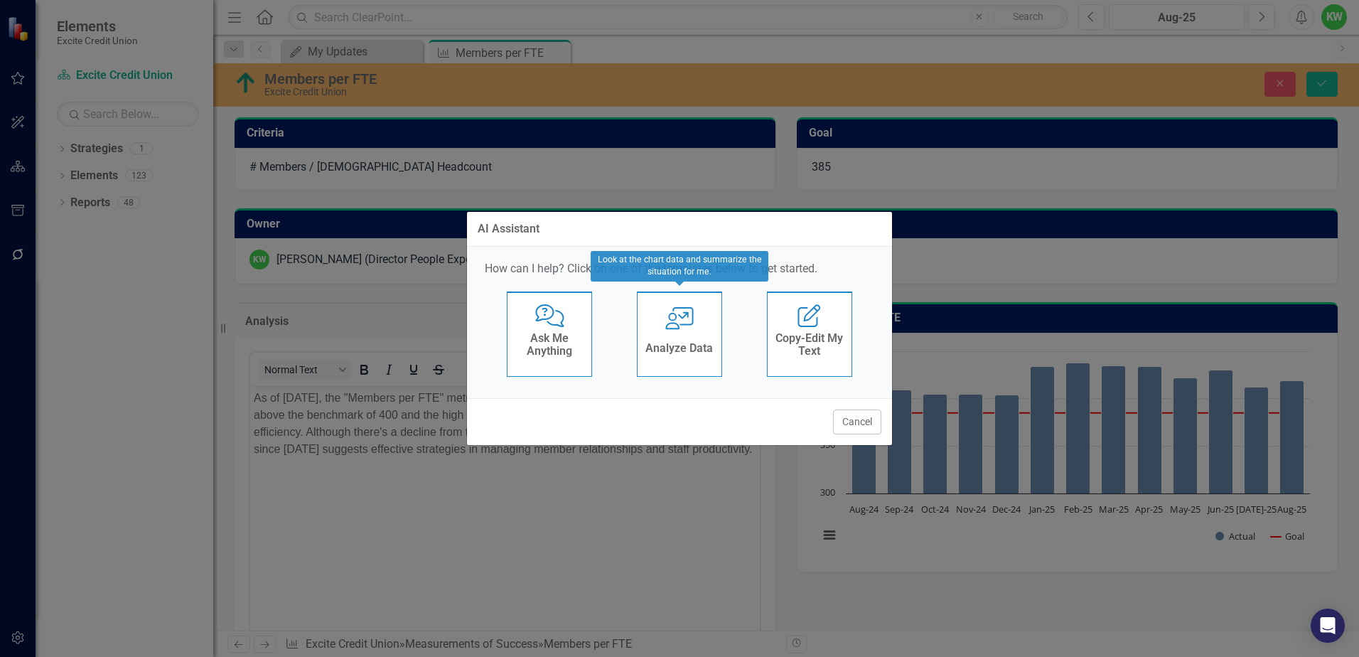
click at [699, 332] on div "User with Chart Analyze Data" at bounding box center [679, 333] width 85 height 85
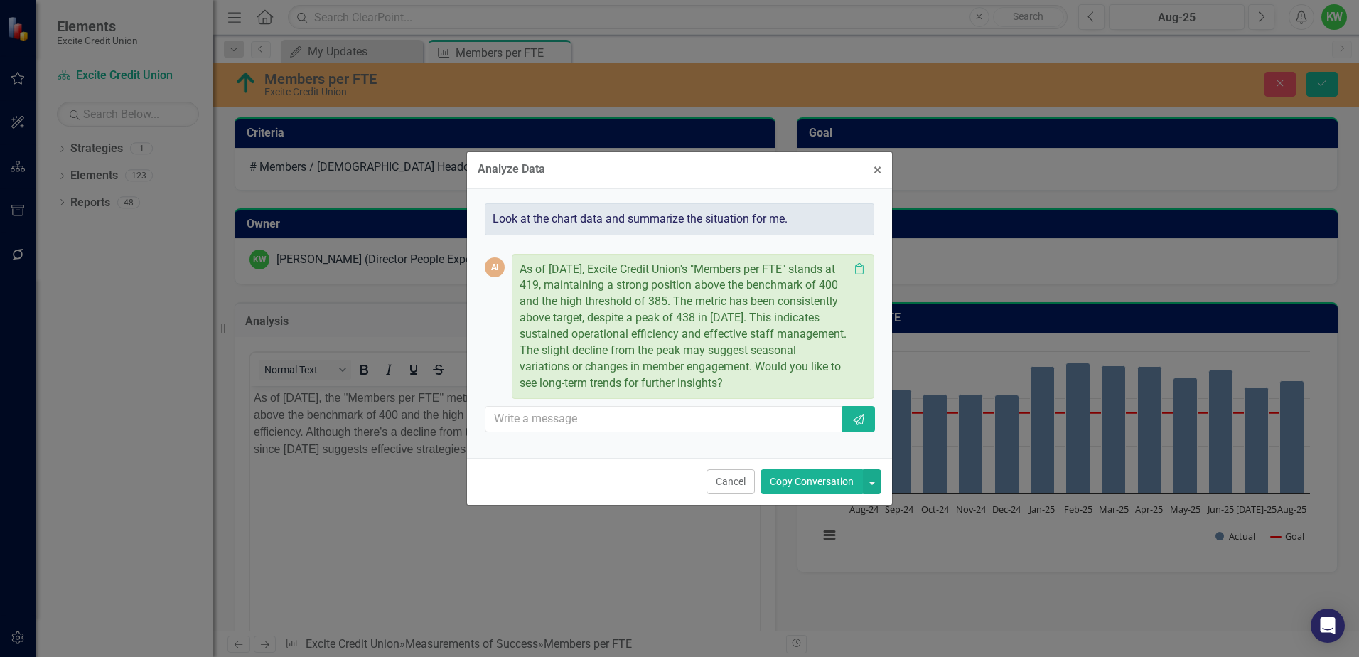
click at [799, 488] on button "Copy Conversation" at bounding box center [811, 481] width 102 height 25
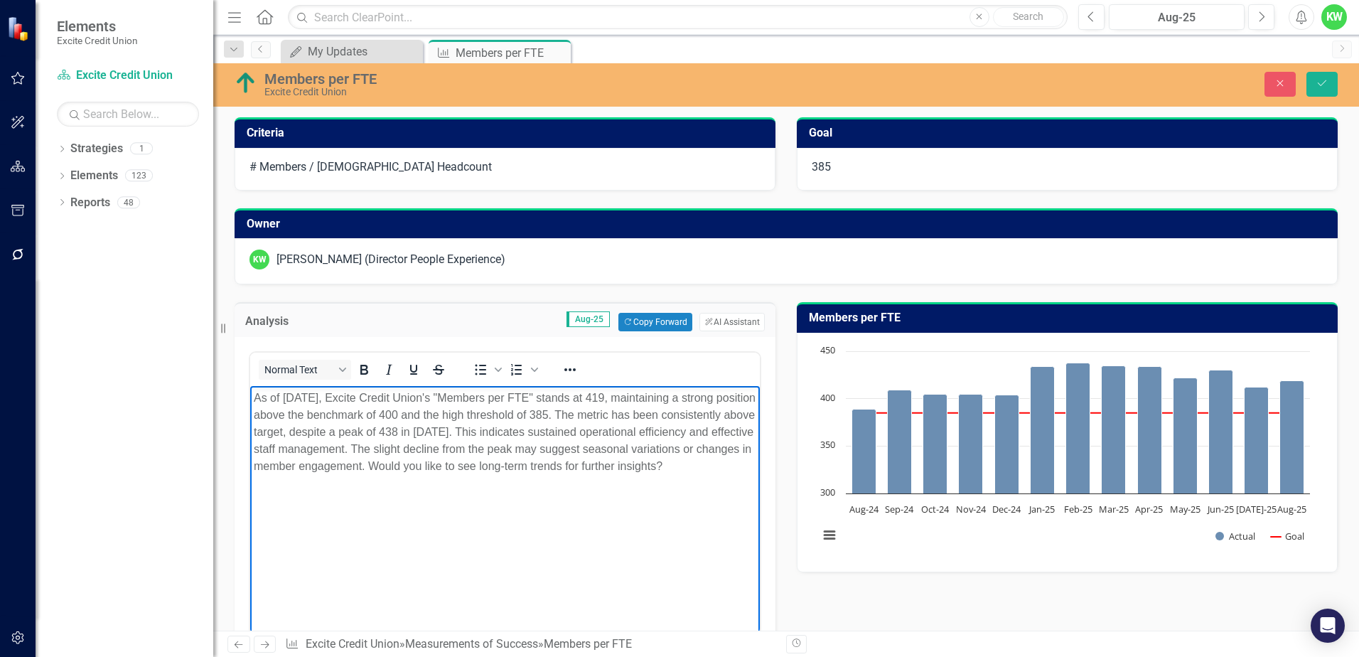
drag, startPoint x: 531, startPoint y: 447, endPoint x: 601, endPoint y: 478, distance: 76.7
click at [601, 475] on p "As of [DATE], Excite Credit Union's "Members per FTE" stands at 419, maintainin…" at bounding box center [505, 431] width 502 height 85
click at [1321, 88] on icon "Save" at bounding box center [1321, 83] width 13 height 10
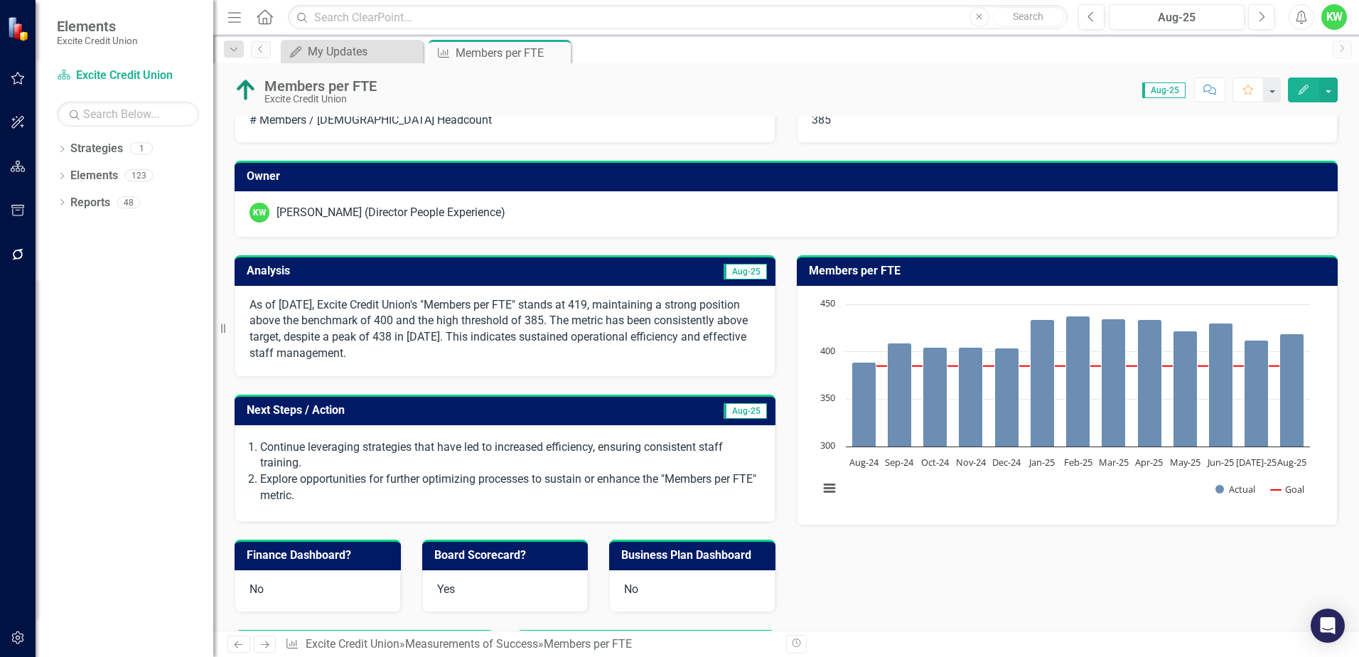
scroll to position [71, 0]
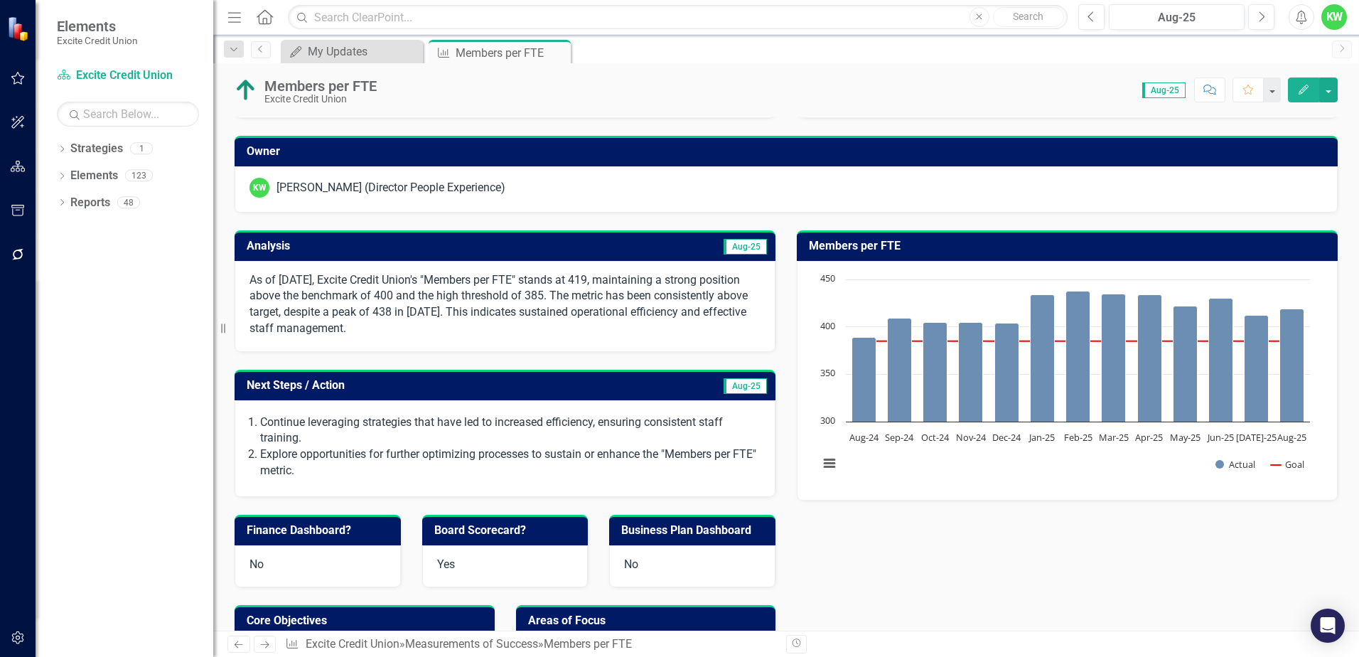
click at [598, 248] on td "Aug-25" at bounding box center [635, 247] width 265 height 23
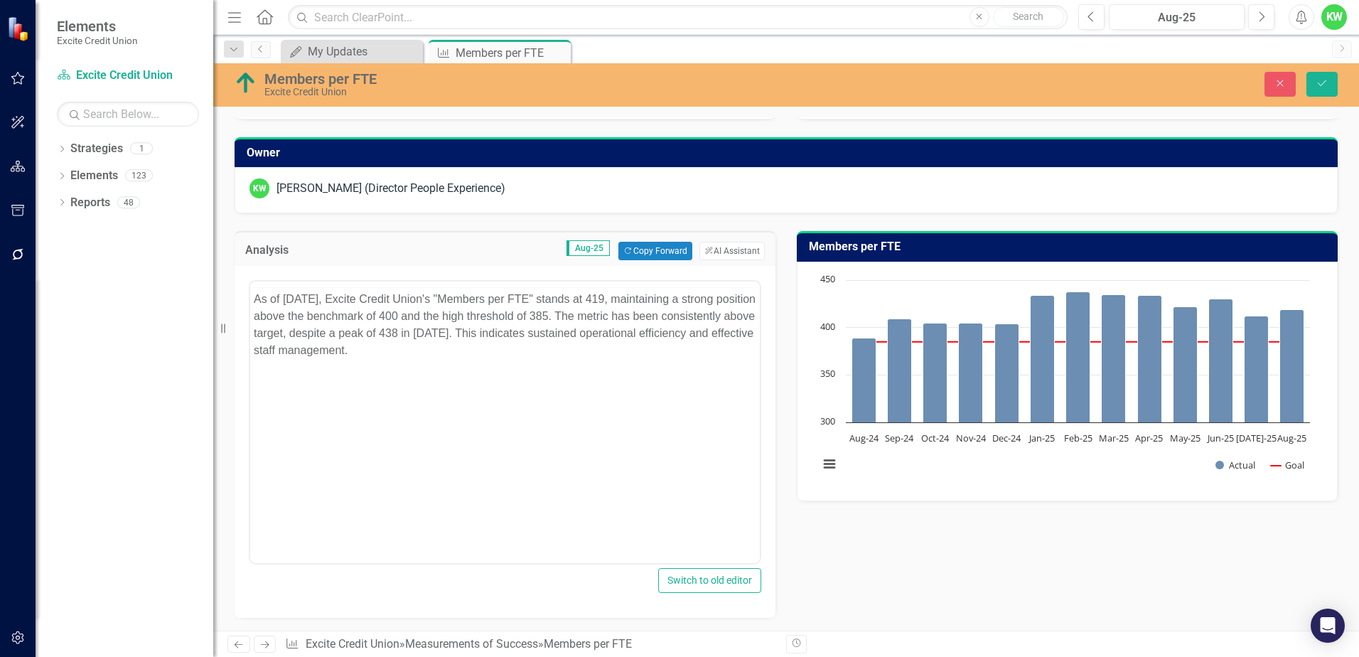
scroll to position [0, 0]
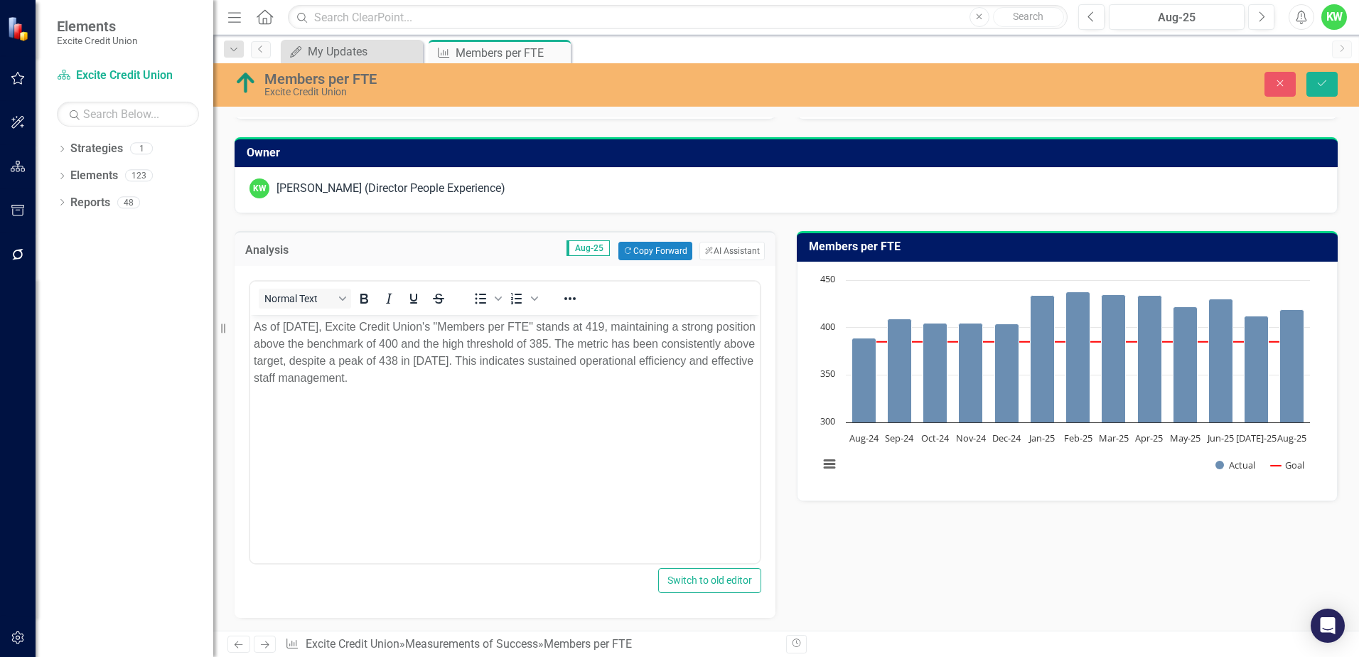
click at [711, 325] on p "As of [DATE], Excite Credit Union's "Members per FTE" stands at 419, maintainin…" at bounding box center [505, 352] width 502 height 68
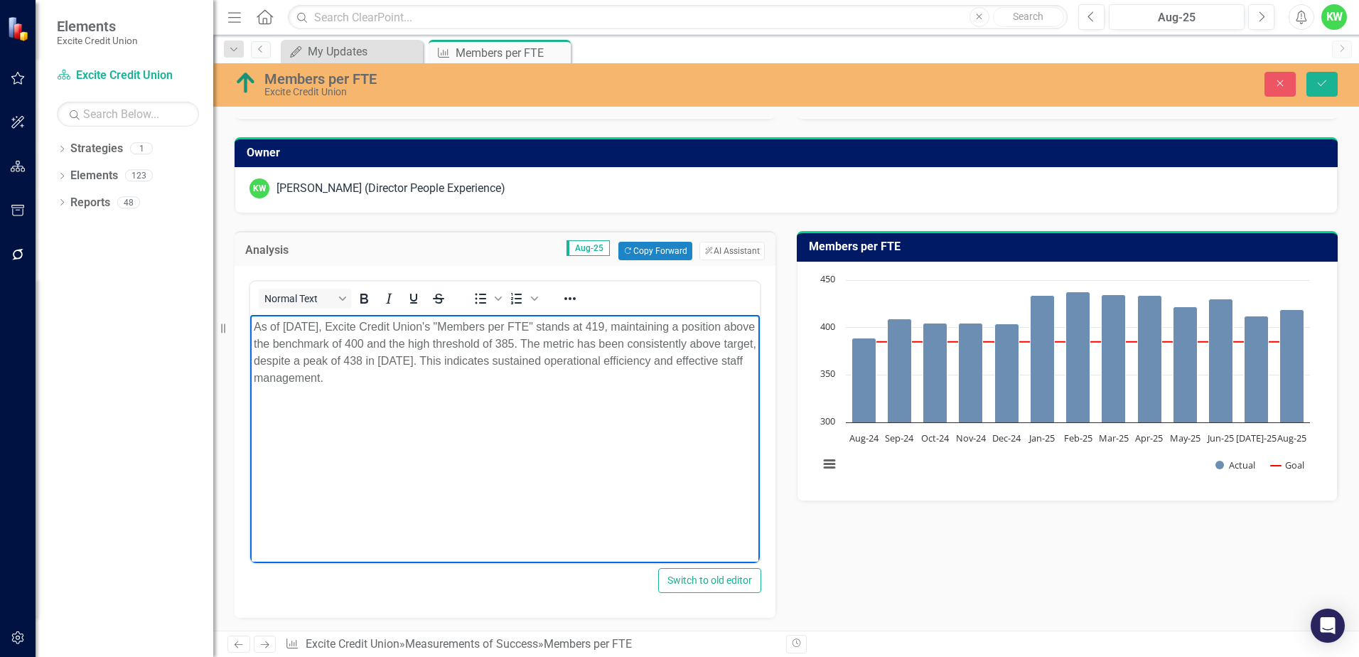
click at [524, 357] on p "As of [DATE], Excite Credit Union's "Members per FTE" stands at 419, maintainin…" at bounding box center [505, 352] width 502 height 68
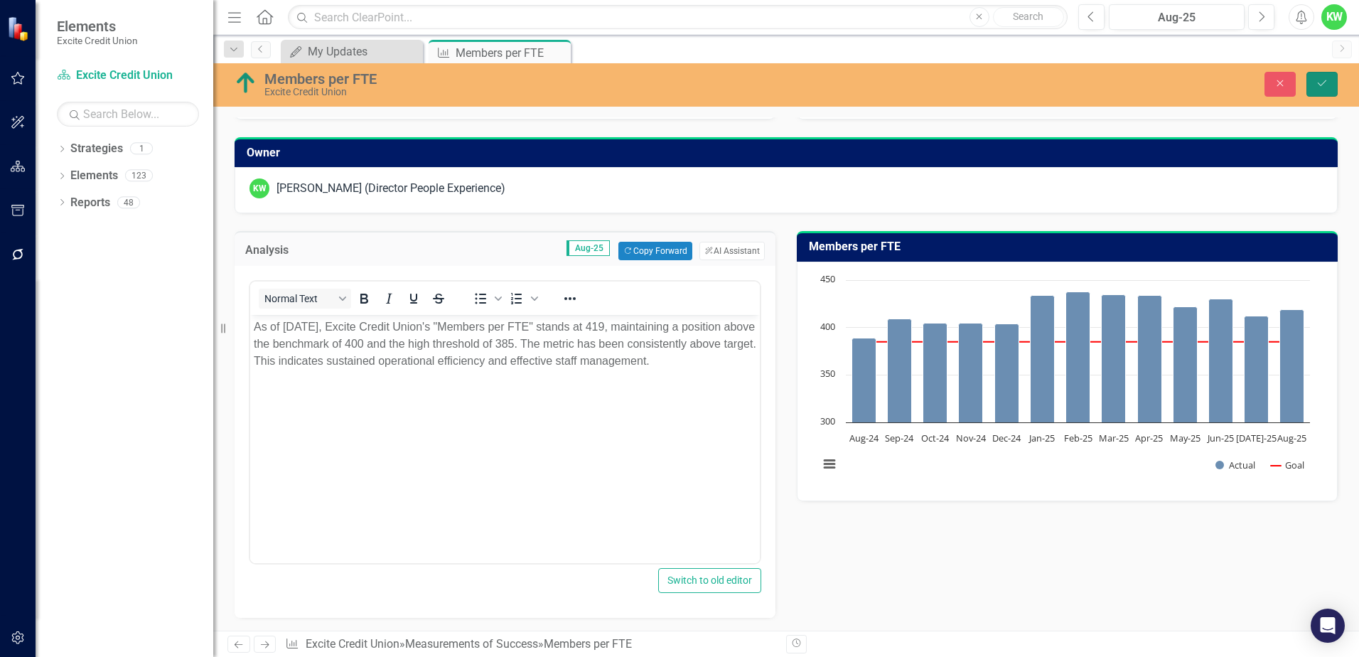
click at [1322, 78] on icon "Save" at bounding box center [1321, 83] width 13 height 10
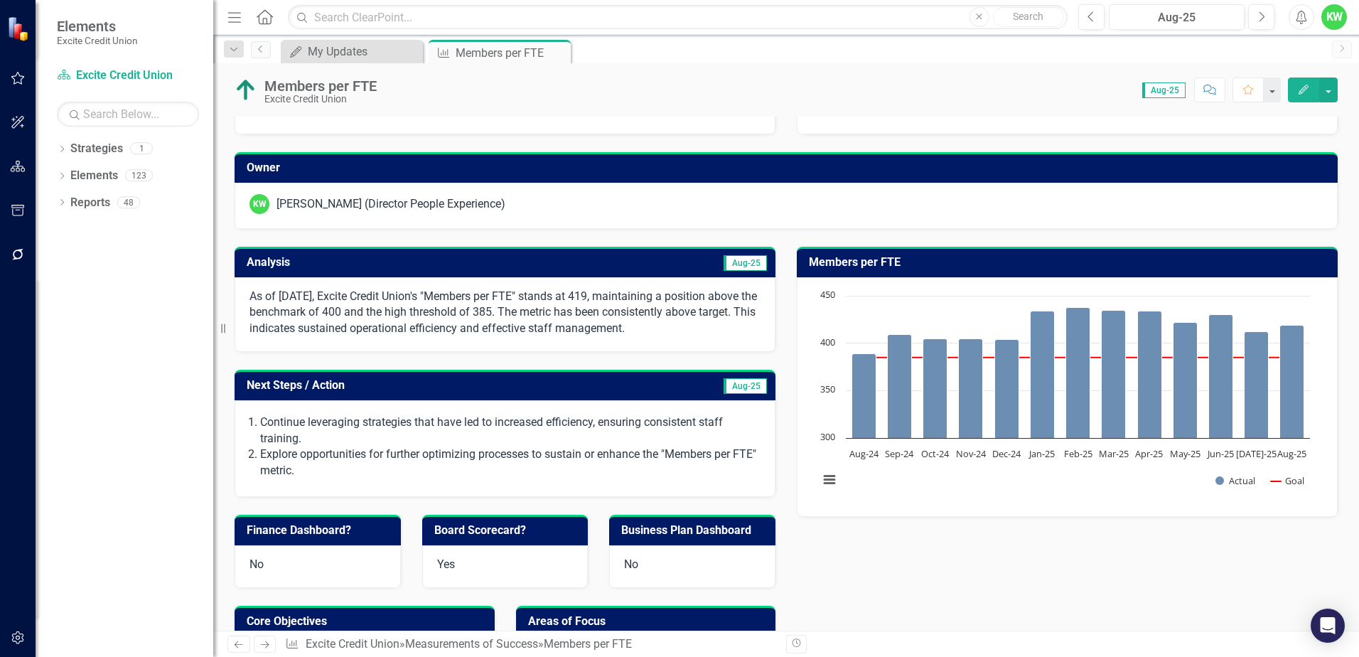
scroll to position [71, 0]
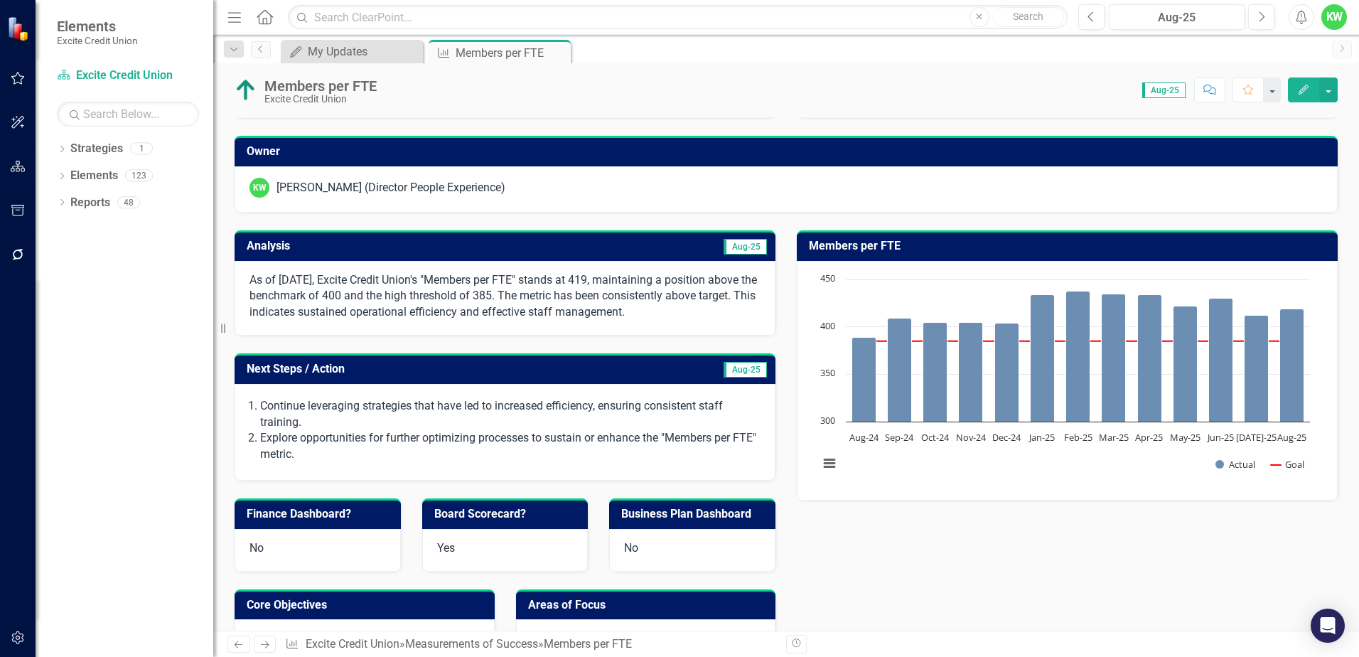
click at [432, 372] on h3 "Next Steps / Action" at bounding box center [426, 368] width 358 height 13
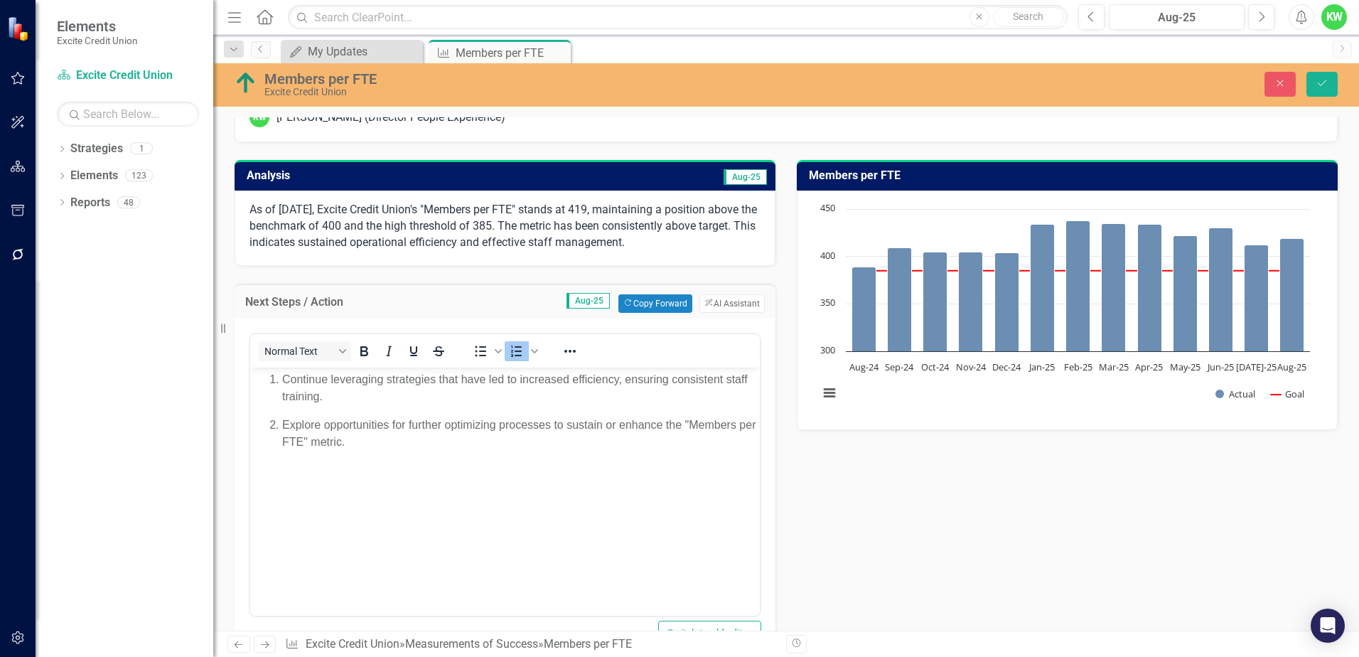
scroll to position [213, 0]
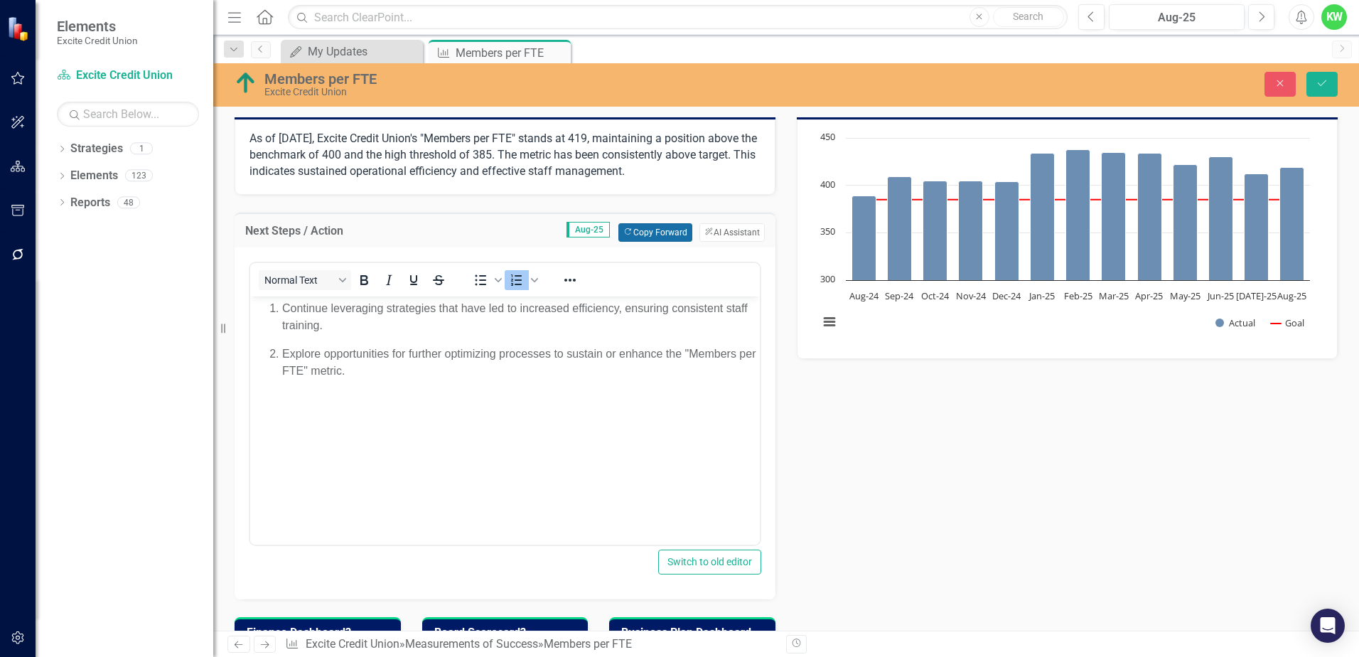
click at [639, 234] on button "Copy Forward Copy Forward" at bounding box center [654, 232] width 73 height 18
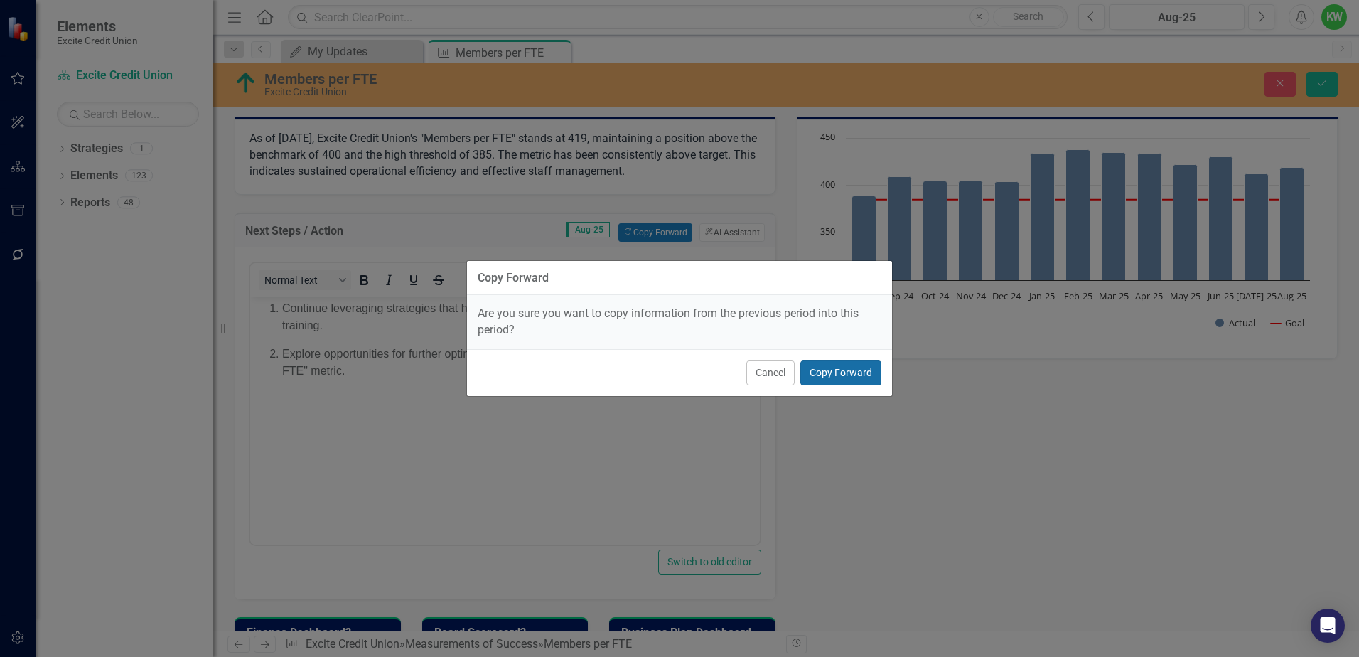
click at [841, 375] on button "Copy Forward" at bounding box center [840, 372] width 81 height 25
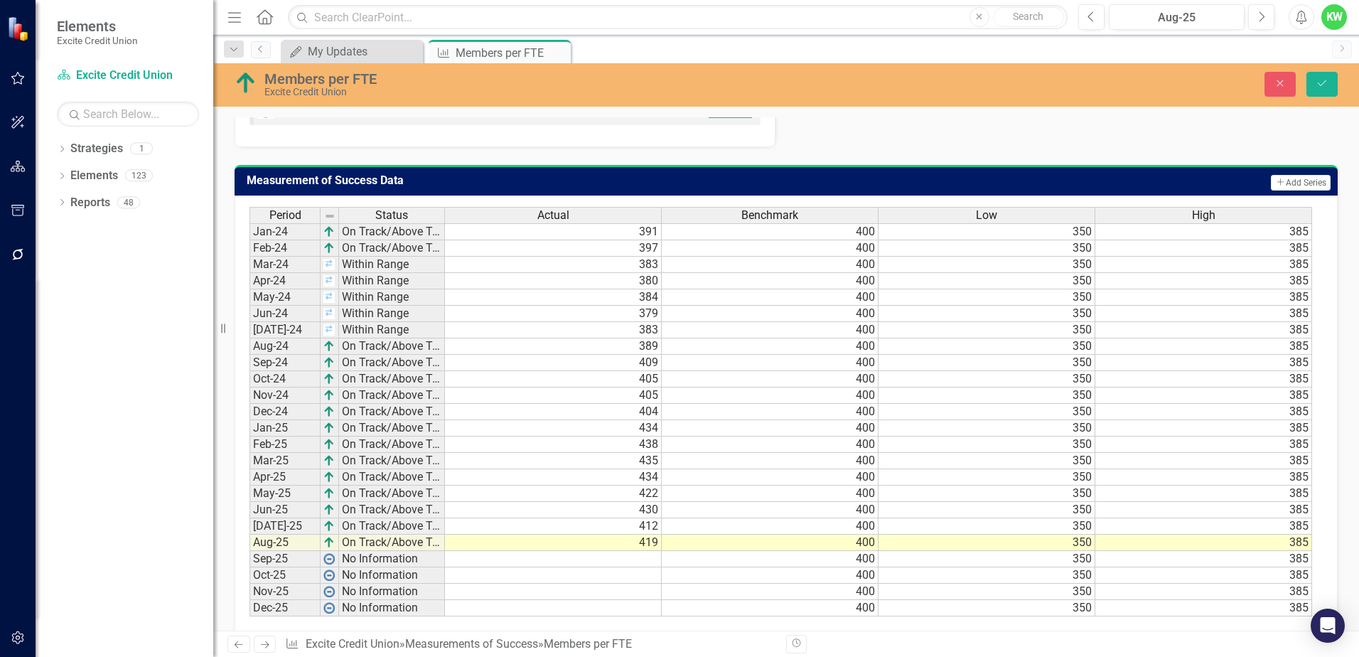
scroll to position [1066, 0]
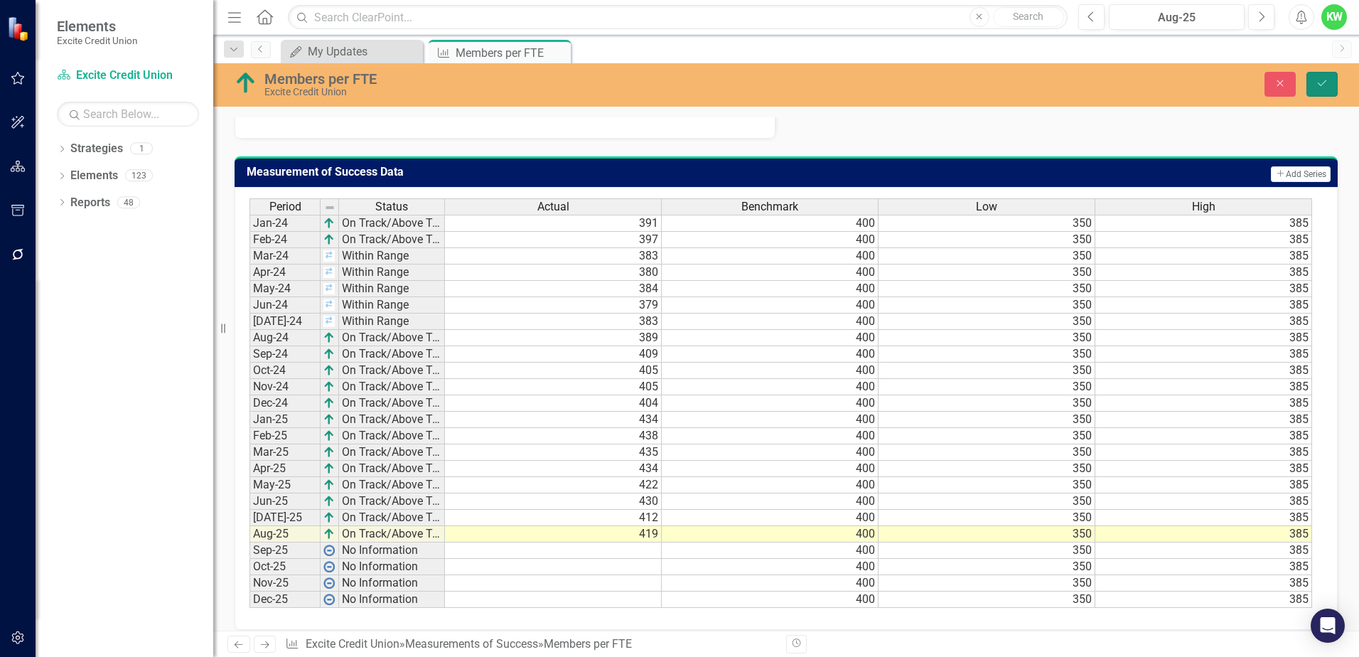
click at [1312, 87] on button "Save" at bounding box center [1321, 84] width 31 height 25
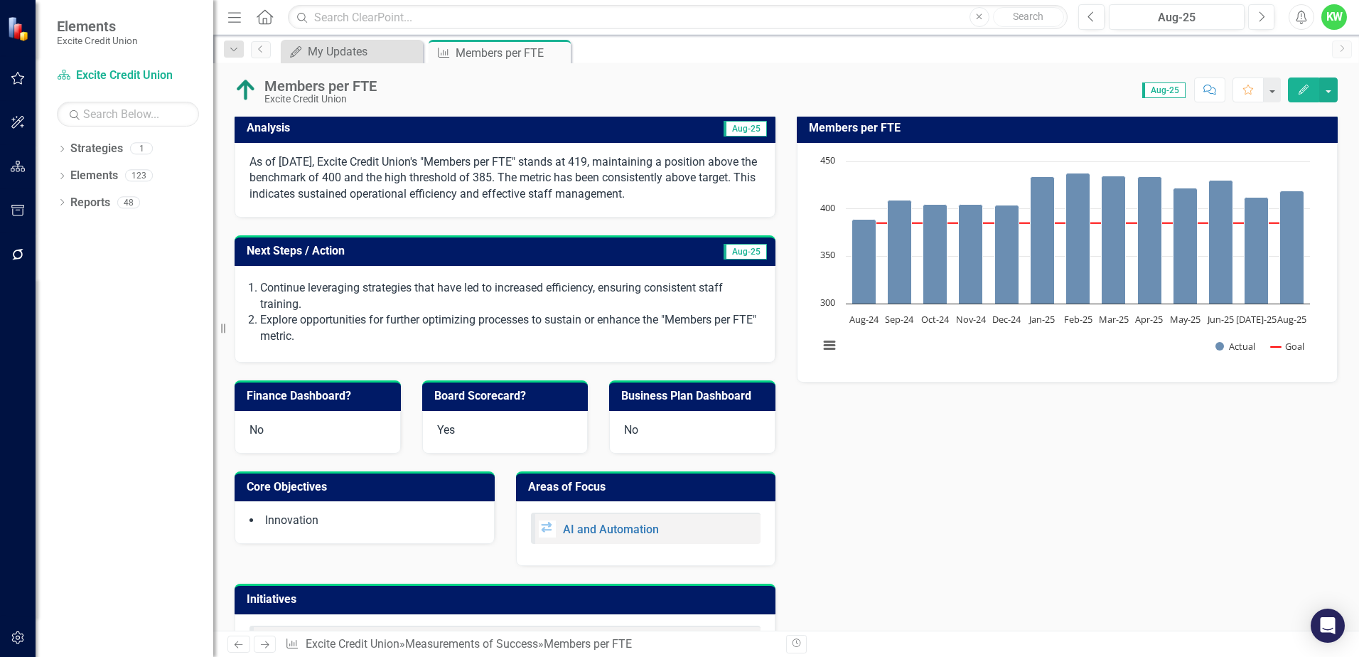
scroll to position [0, 0]
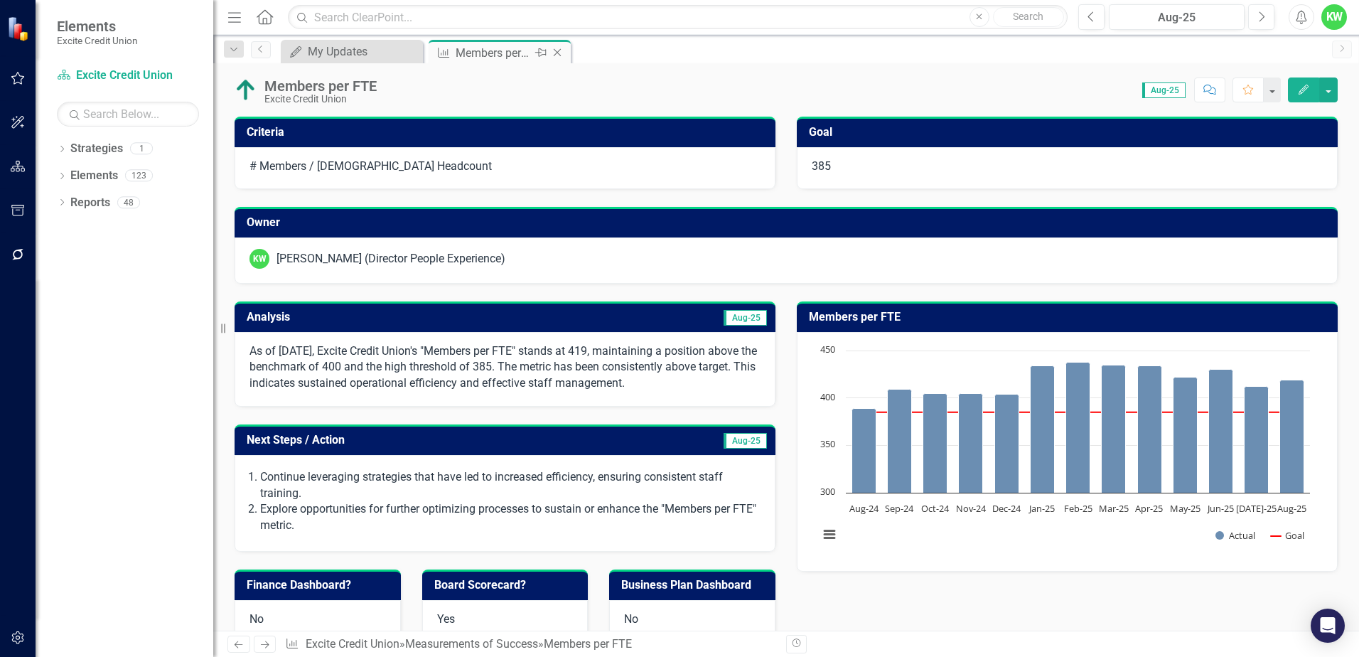
click at [558, 51] on icon "Close" at bounding box center [557, 52] width 14 height 11
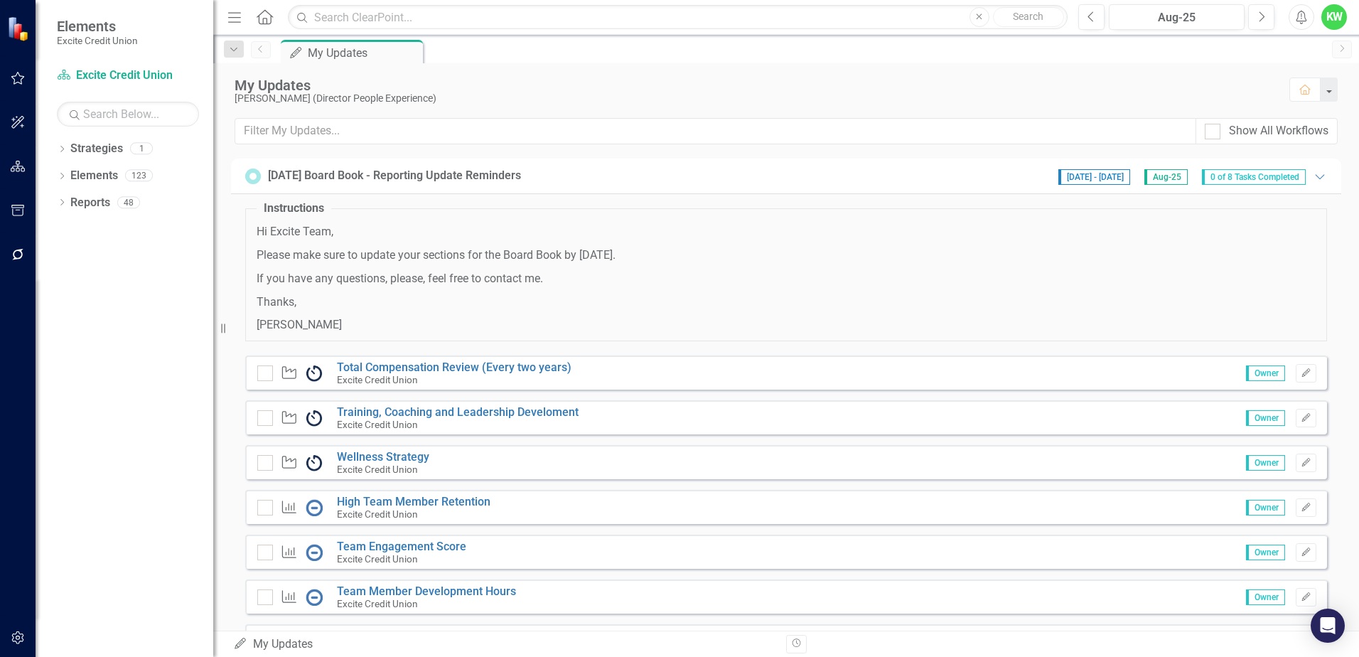
click at [1295, 316] on span "Hi Excite Team, Please make sure to update your sections for the Board Book by …" at bounding box center [786, 278] width 1059 height 109
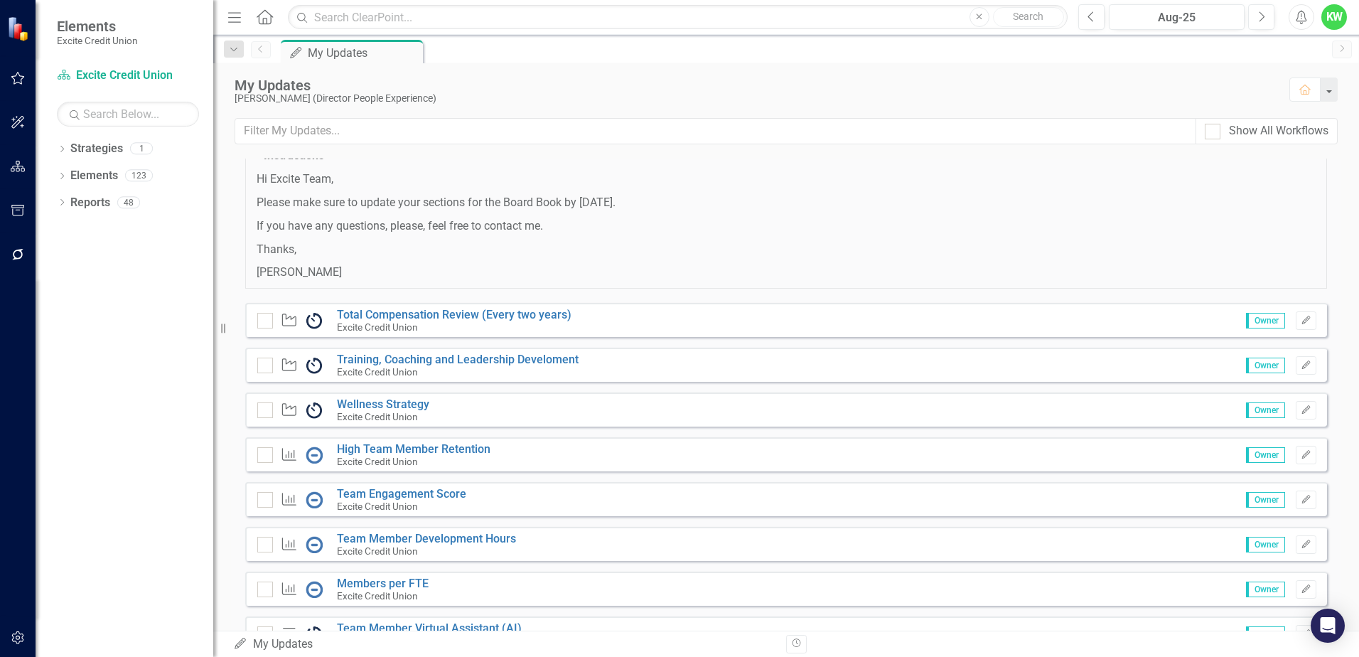
scroll to position [115, 0]
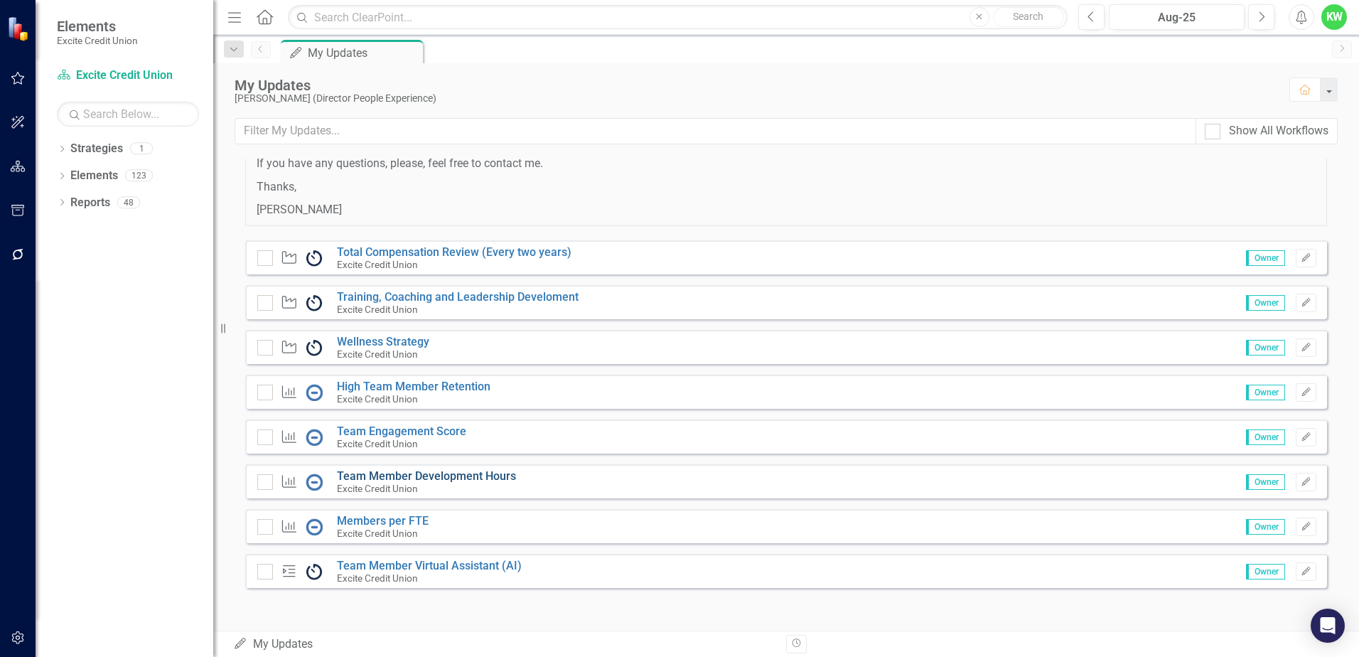
click at [397, 474] on link "Team Member Development Hours" at bounding box center [426, 476] width 179 height 14
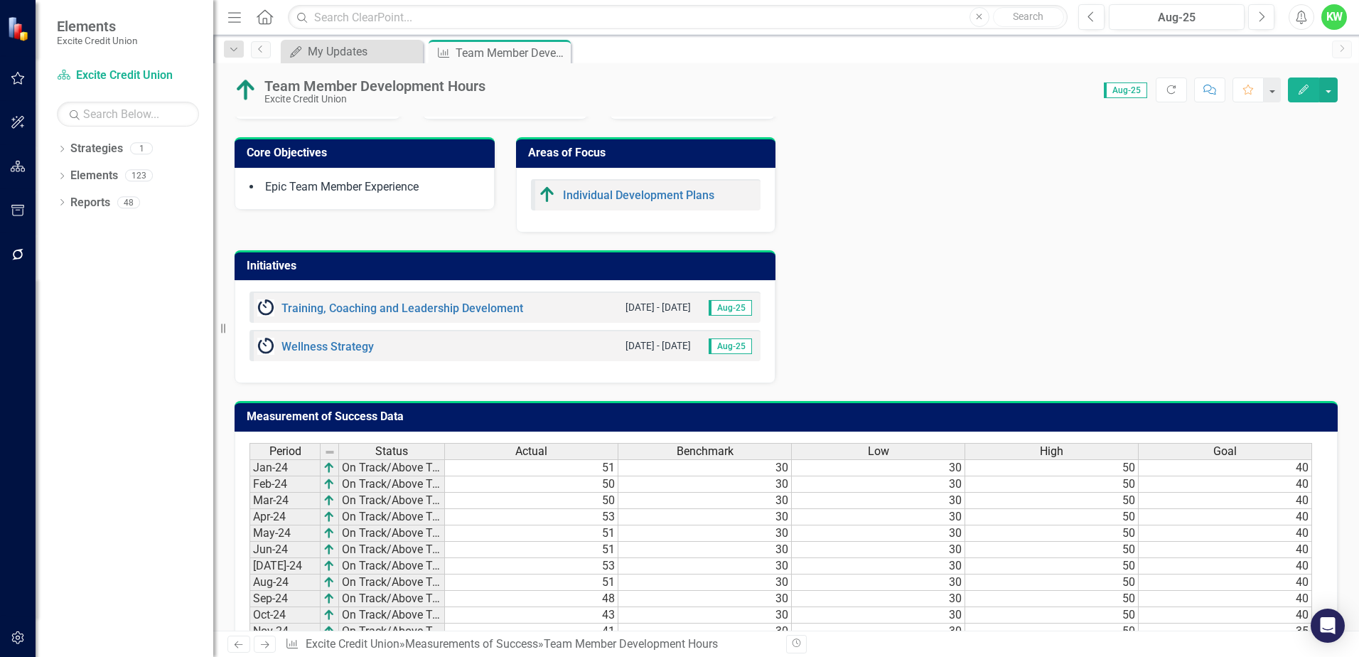
scroll to position [969, 0]
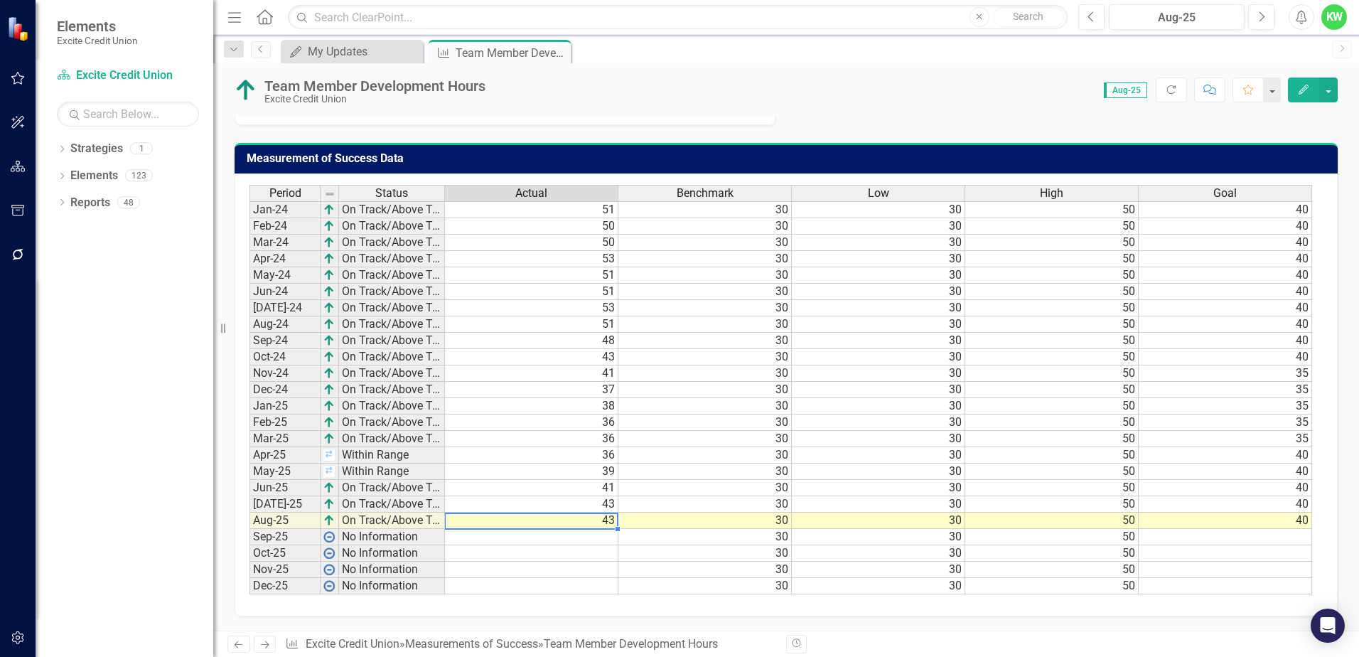
click at [608, 519] on td "43" at bounding box center [531, 520] width 173 height 16
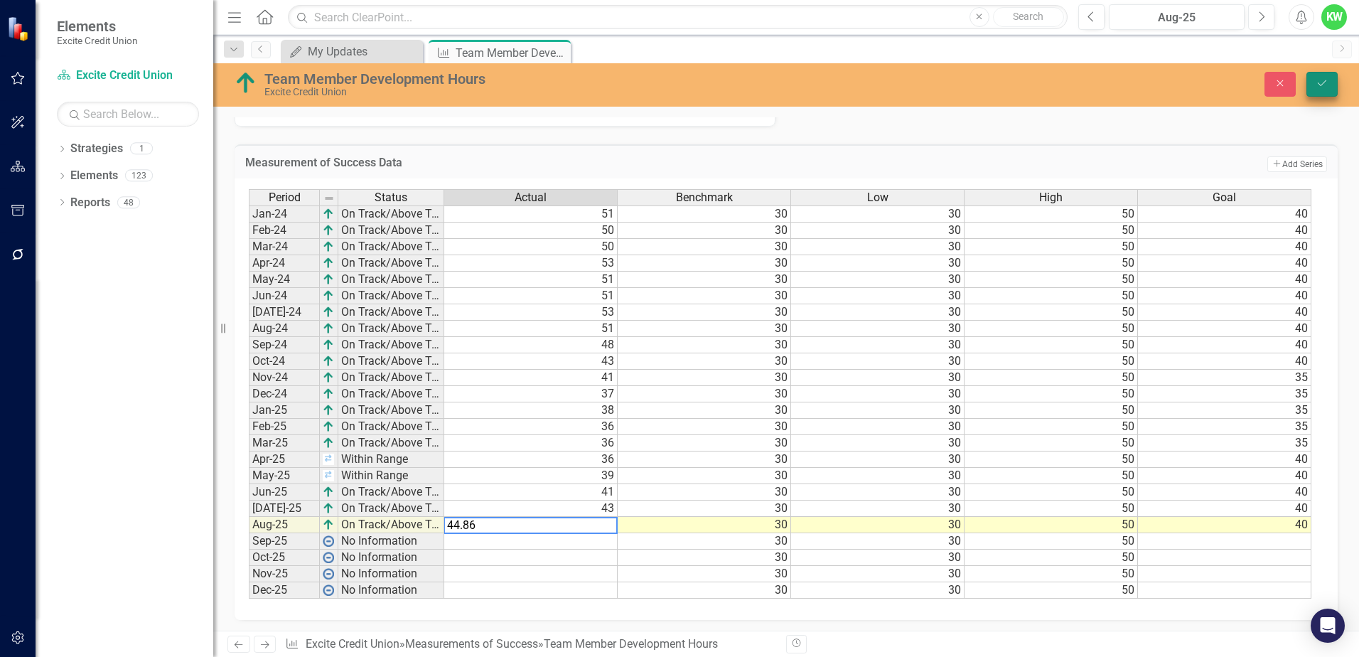
type textarea "44.86"
click at [1315, 83] on icon "Save" at bounding box center [1321, 83] width 13 height 10
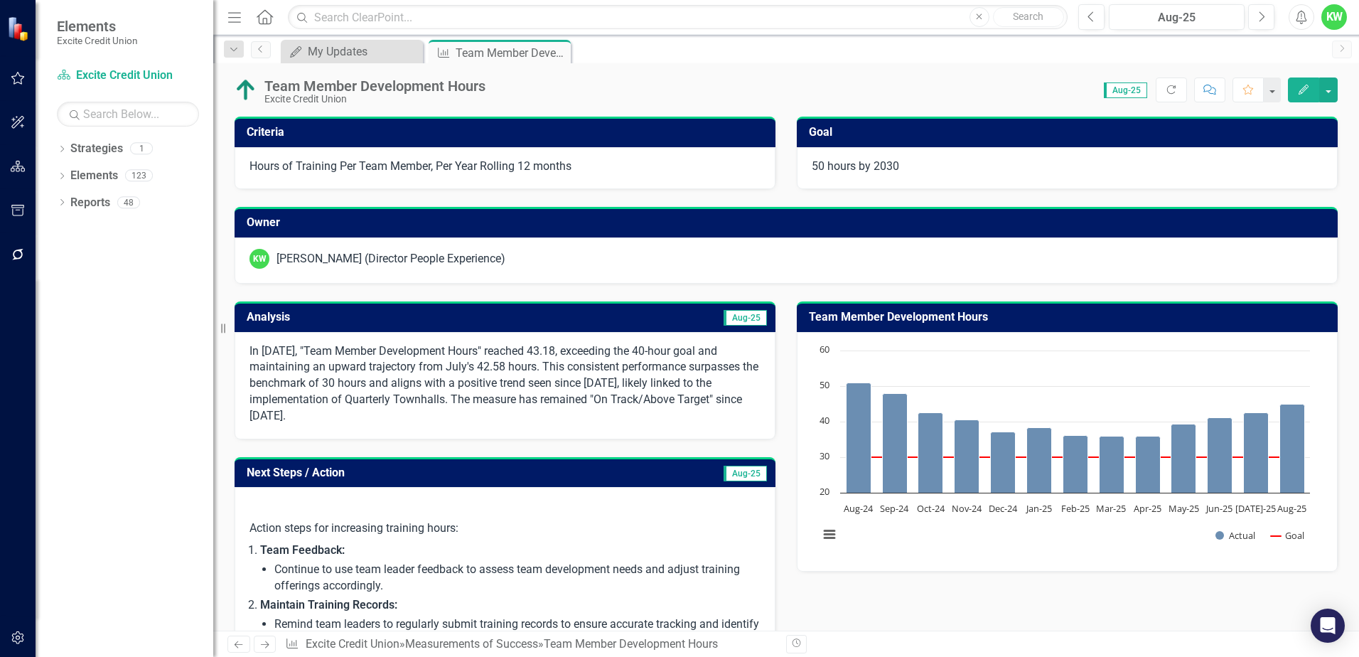
click at [486, 324] on td "Analysis" at bounding box center [375, 318] width 257 height 23
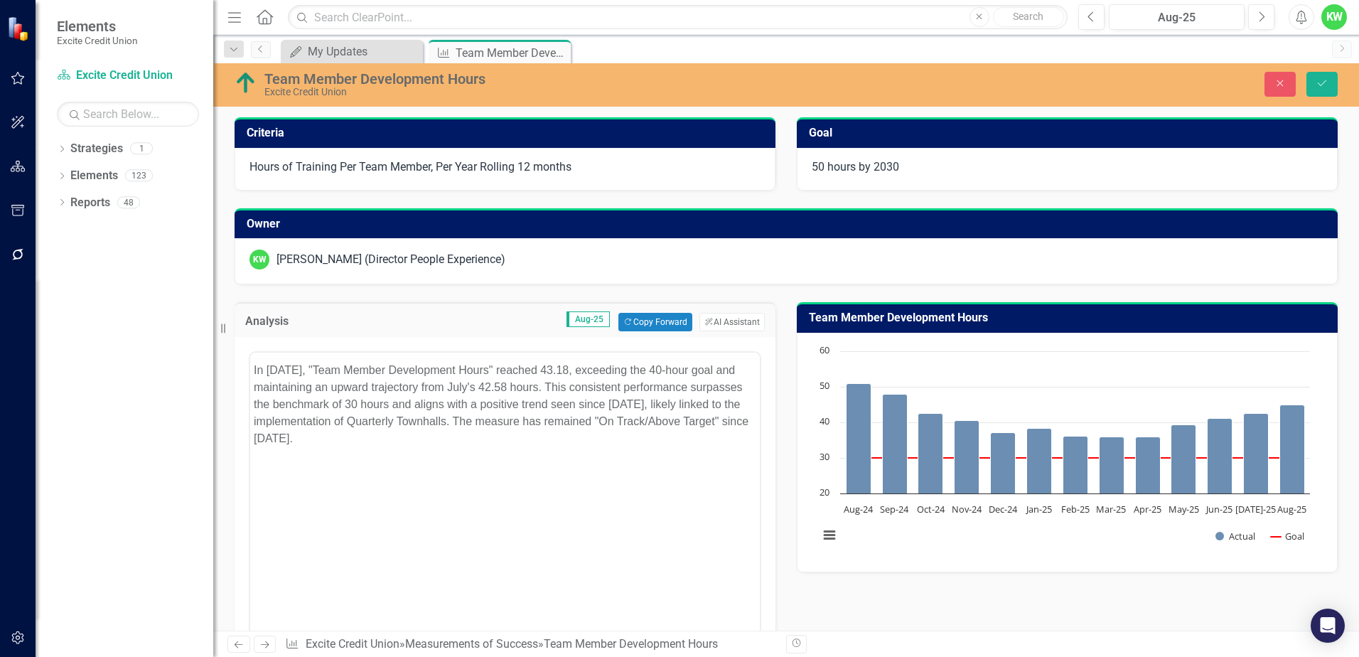
scroll to position [0, 0]
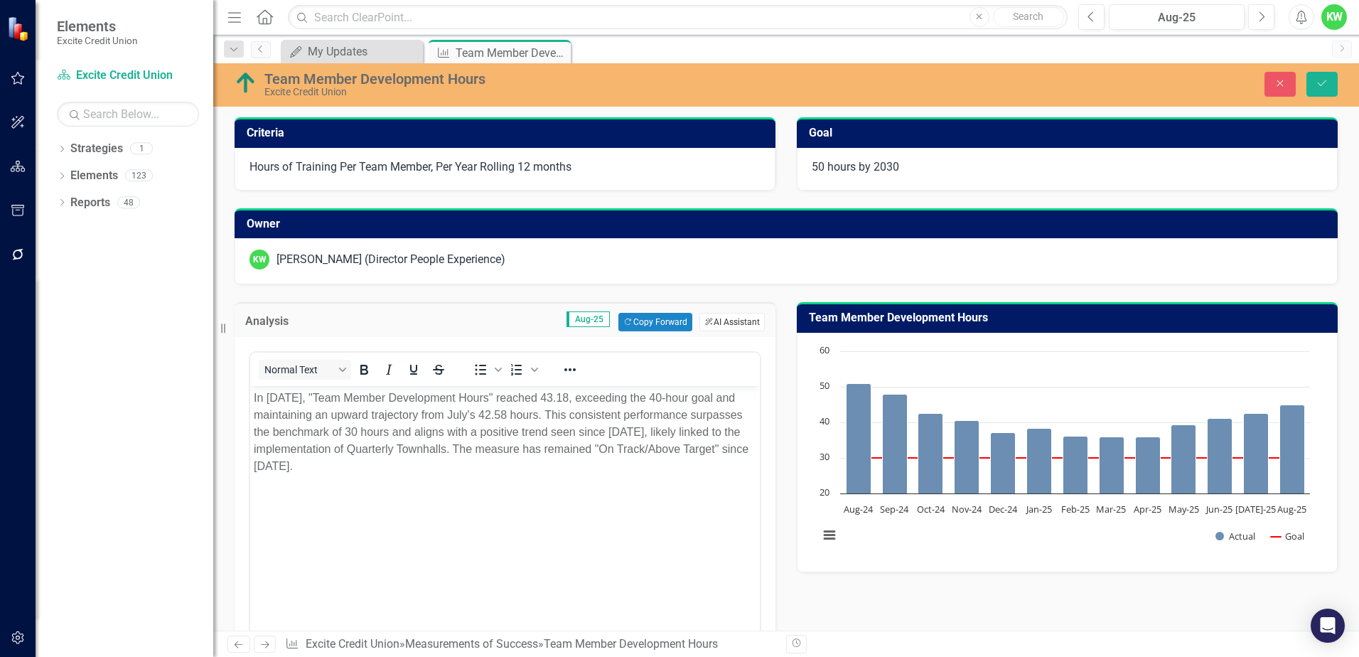
click at [721, 319] on button "ClearPoint AI AI Assistant" at bounding box center [731, 322] width 65 height 18
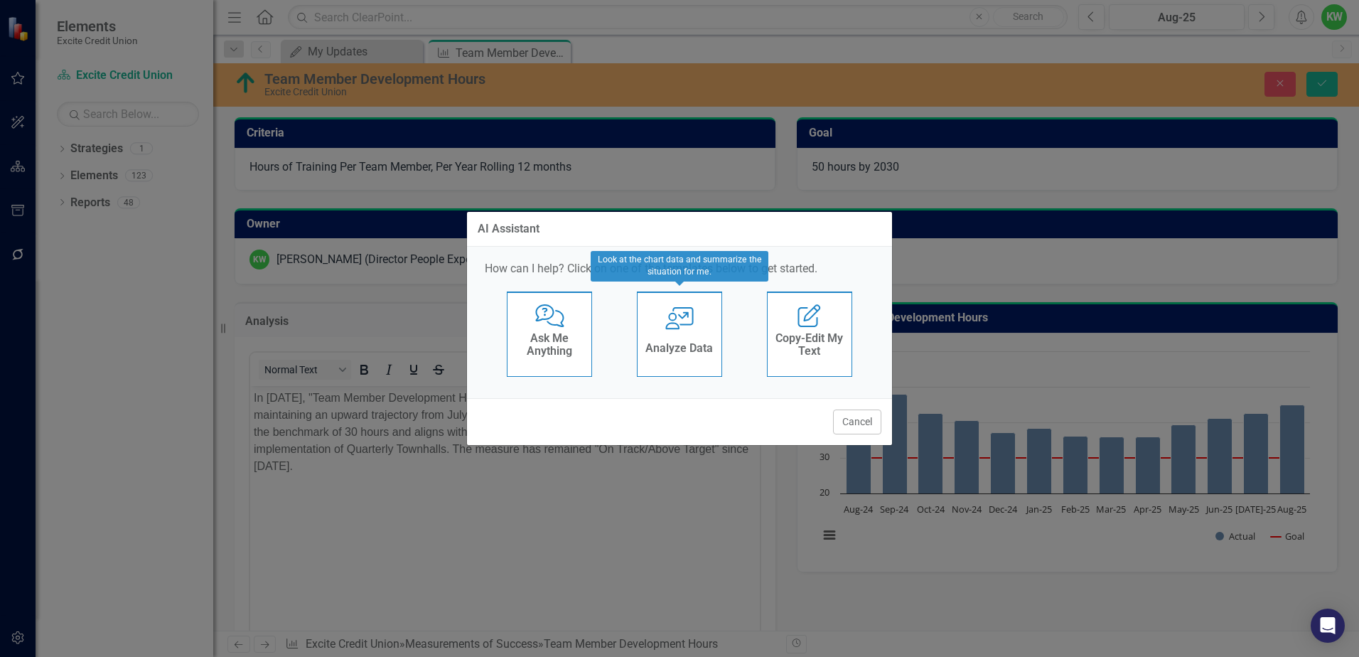
click at [680, 336] on div "User with Chart Analyze Data" at bounding box center [679, 333] width 85 height 85
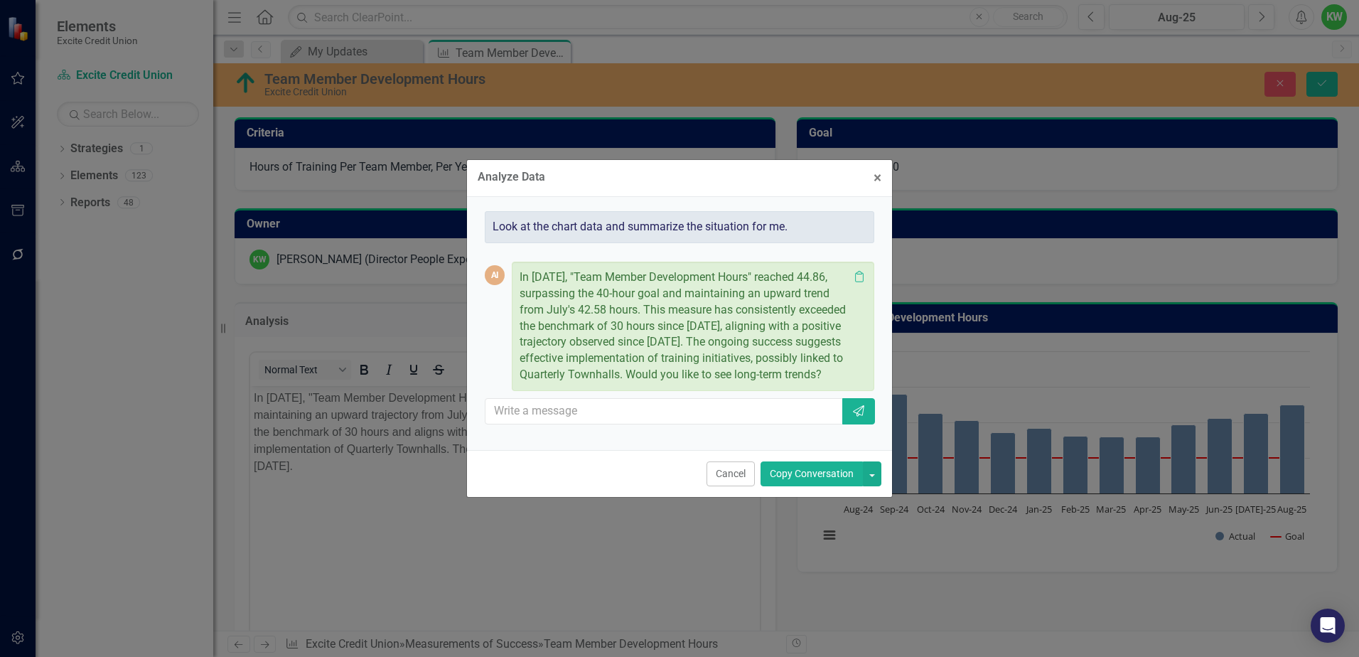
click at [786, 486] on button "Copy Conversation" at bounding box center [811, 473] width 102 height 25
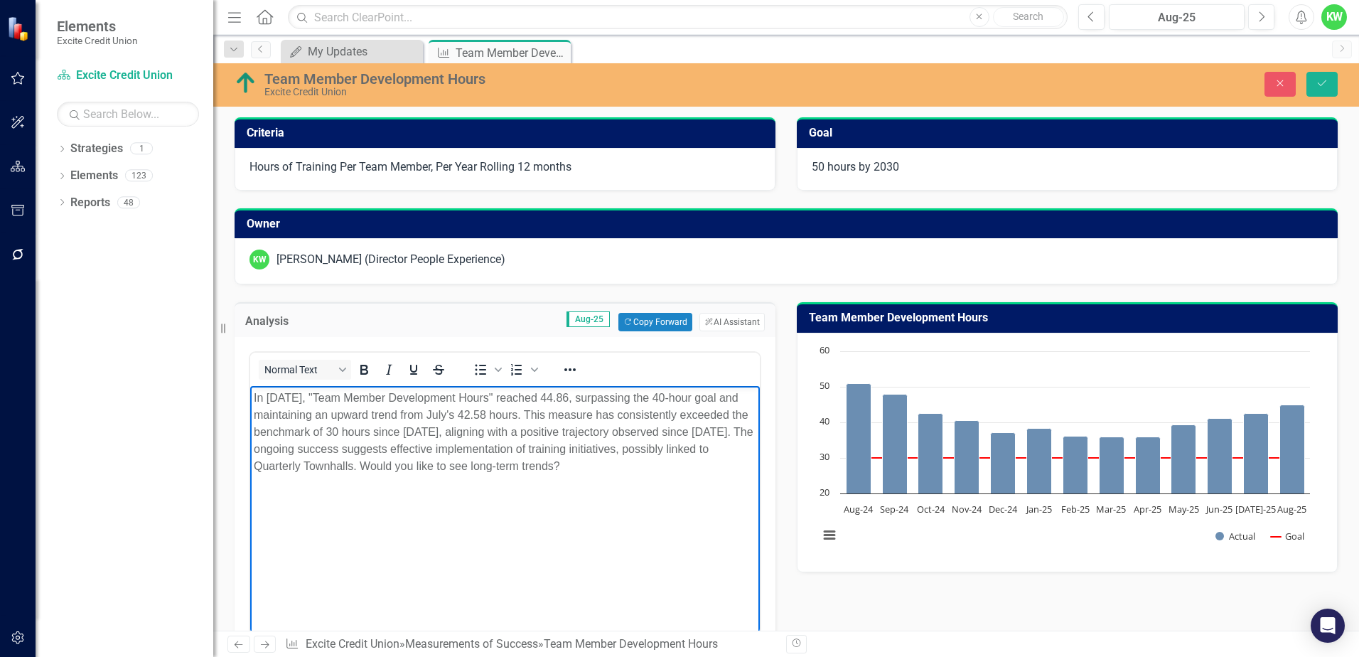
drag, startPoint x: 505, startPoint y: 462, endPoint x: 719, endPoint y: 471, distance: 214.1
click at [719, 471] on p "In [DATE], "Team Member Development Hours" reached 44.86, surpassing the 40-hou…" at bounding box center [505, 431] width 502 height 85
drag, startPoint x: 402, startPoint y: 447, endPoint x: 496, endPoint y: 475, distance: 98.0
click at [496, 475] on body "In [DATE], "Team Member Development Hours" reached 44.86, surpassing the 40-hou…" at bounding box center [505, 492] width 510 height 213
click at [1317, 81] on icon "Save" at bounding box center [1321, 83] width 13 height 10
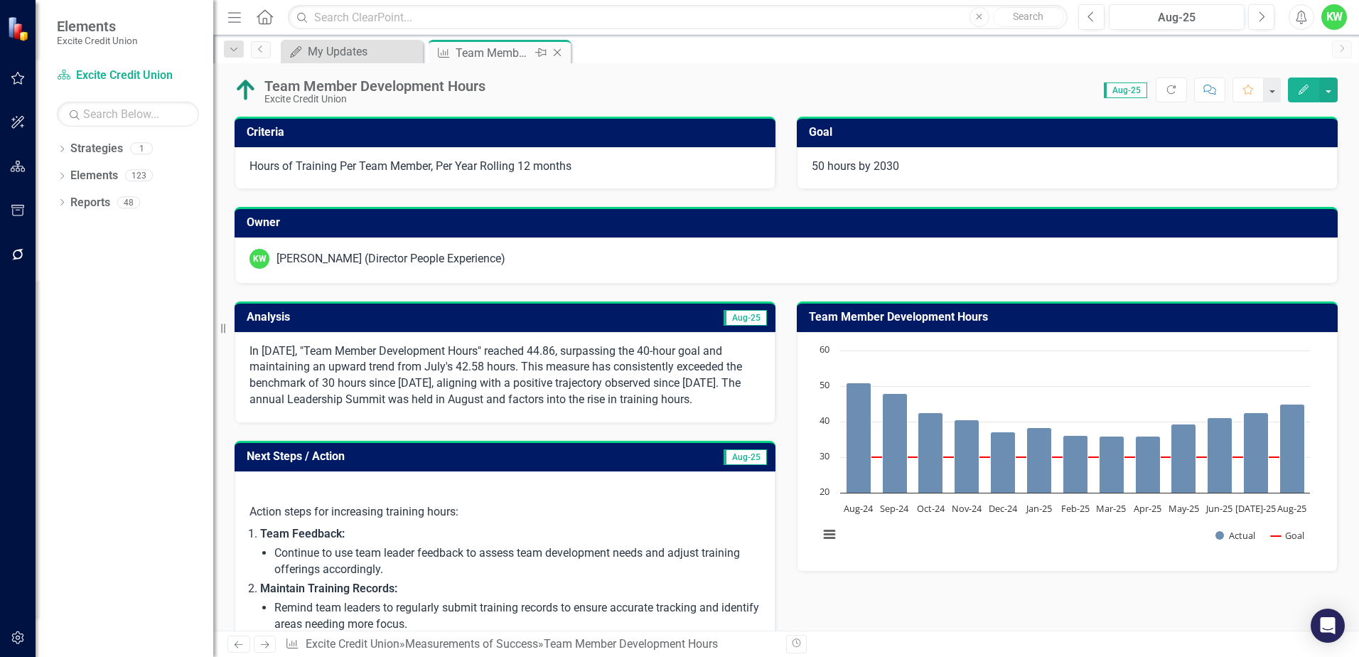
click at [559, 48] on icon "Close" at bounding box center [557, 52] width 14 height 11
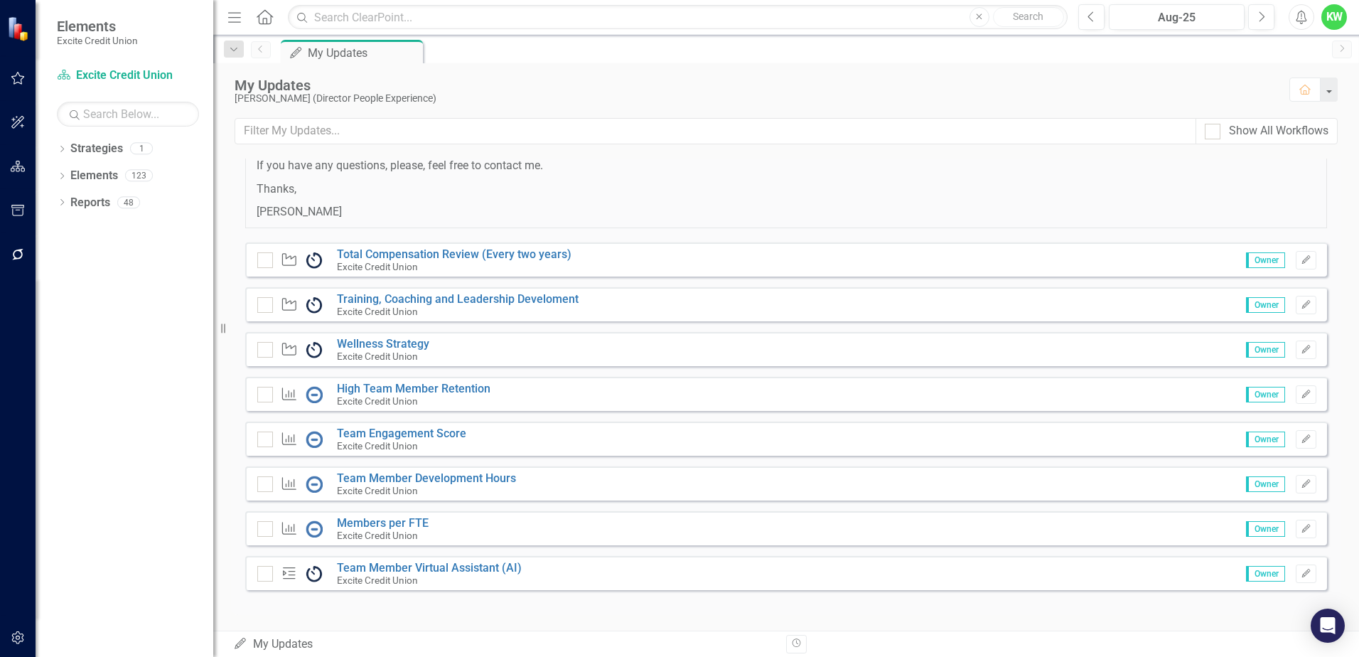
scroll to position [115, 0]
click at [460, 565] on link "Team Member Virtual Assistant (AI)" at bounding box center [429, 566] width 185 height 14
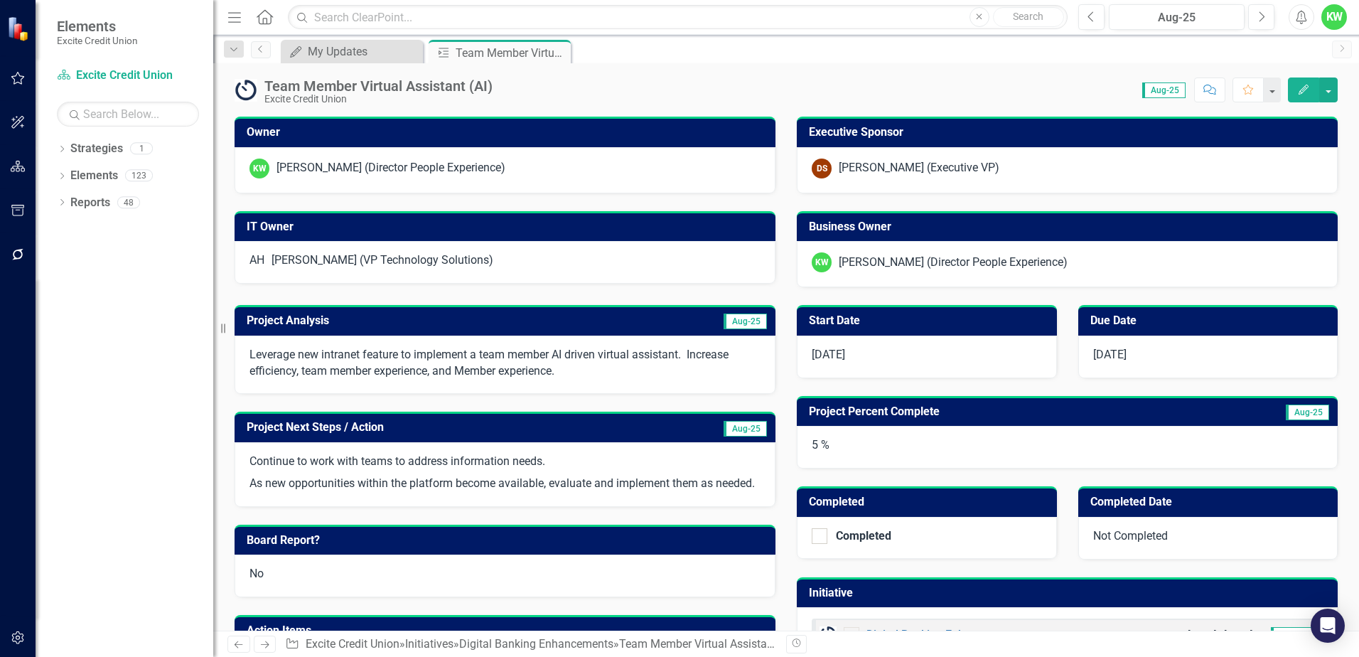
click at [512, 324] on h3 "Project Analysis" at bounding box center [416, 320] width 338 height 13
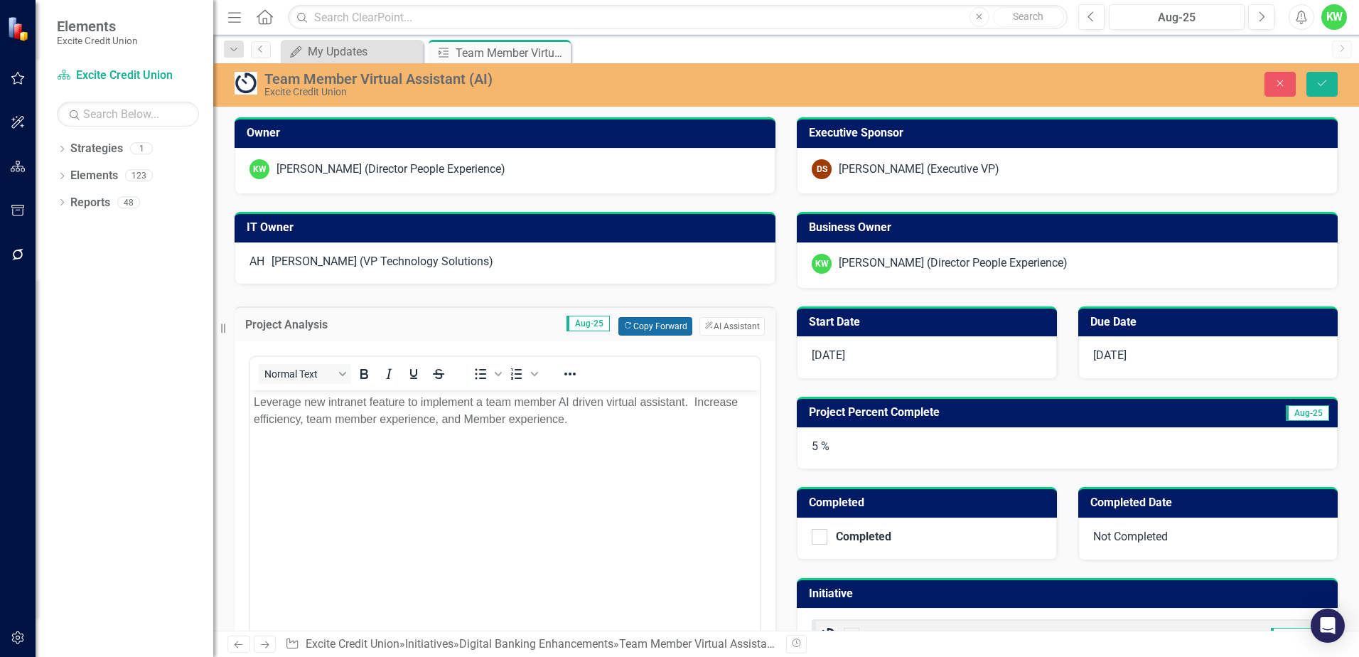
click at [652, 325] on button "Copy Forward Copy Forward" at bounding box center [654, 326] width 73 height 18
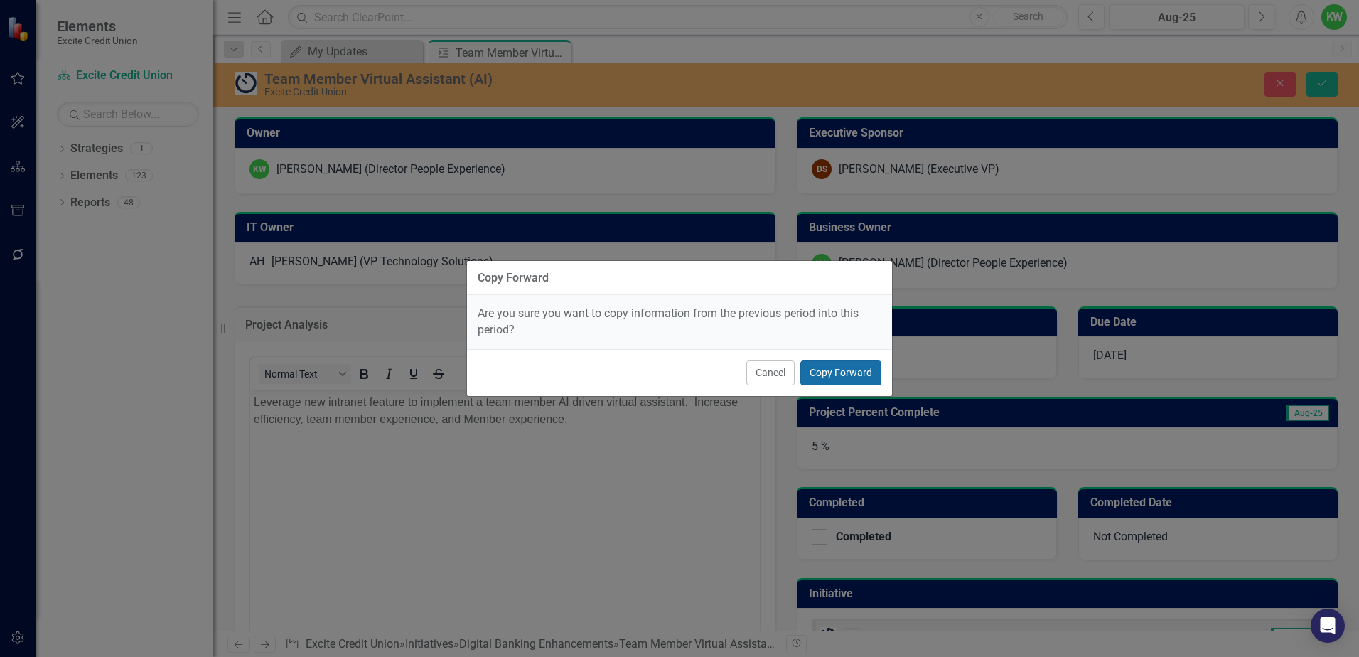
click at [825, 371] on button "Copy Forward" at bounding box center [840, 372] width 81 height 25
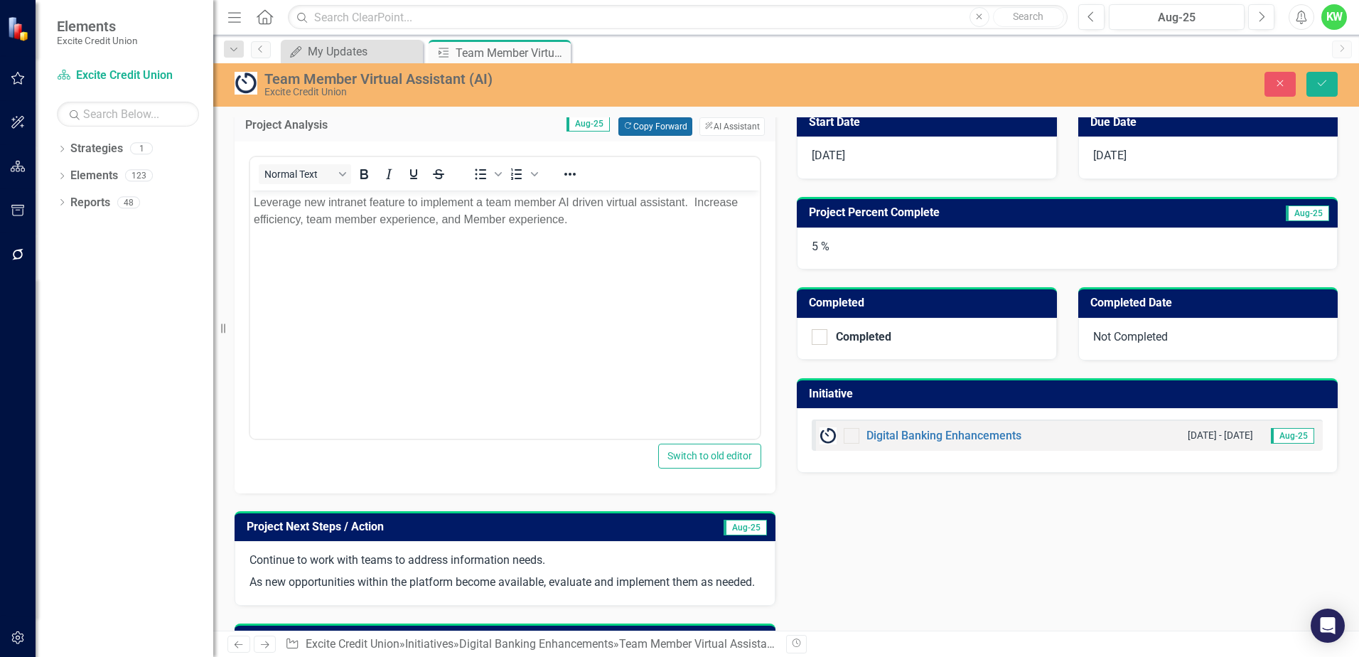
scroll to position [71, 0]
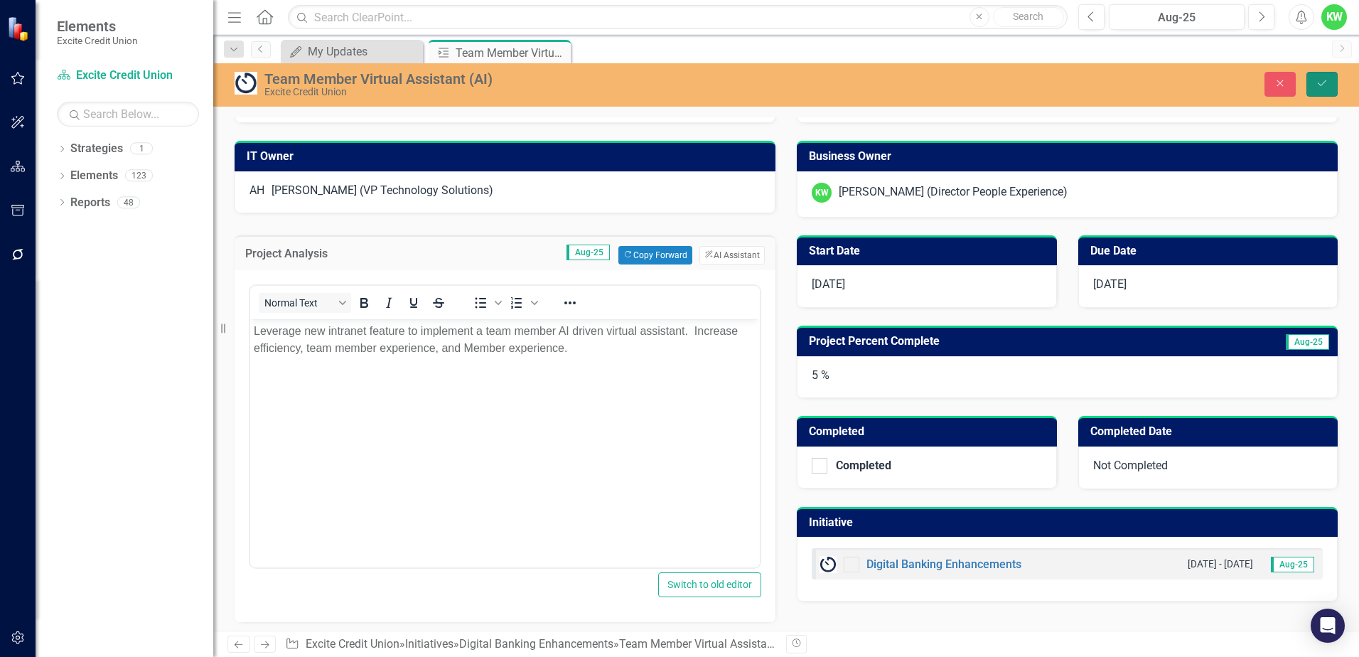
click at [1318, 80] on icon "Save" at bounding box center [1321, 83] width 13 height 10
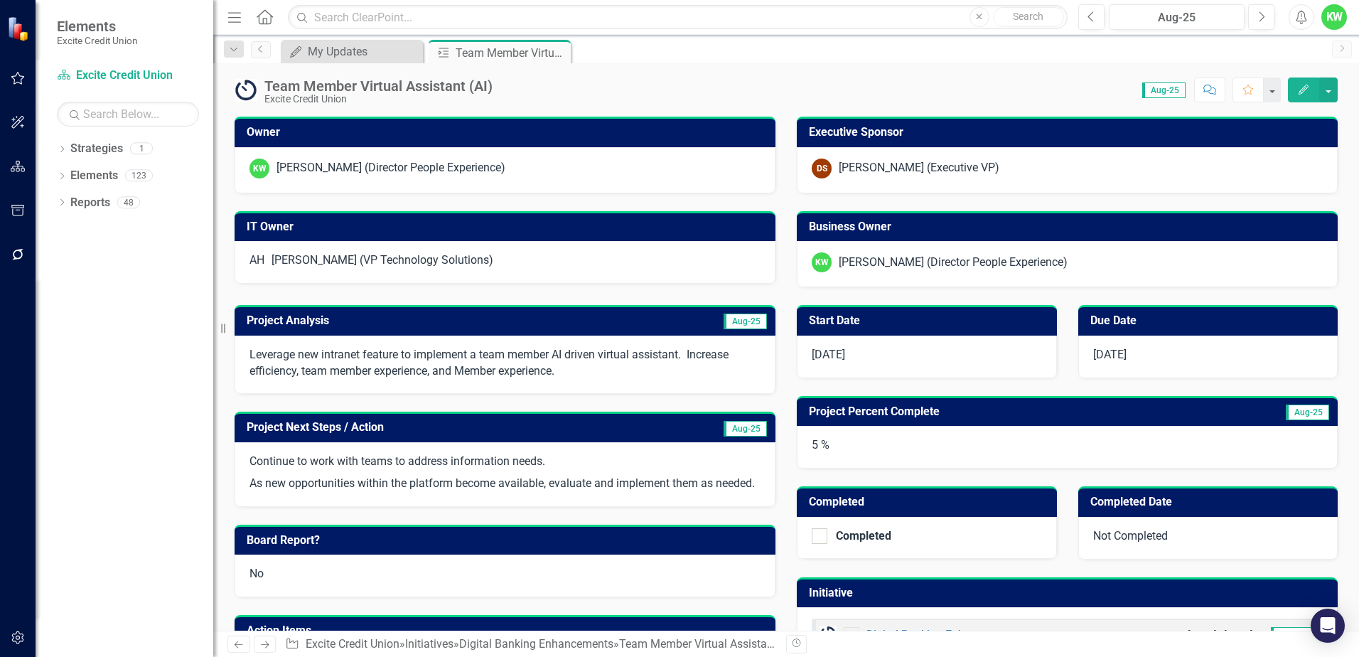
click at [379, 432] on h3 "Project Next Steps / Action" at bounding box center [443, 427] width 393 height 13
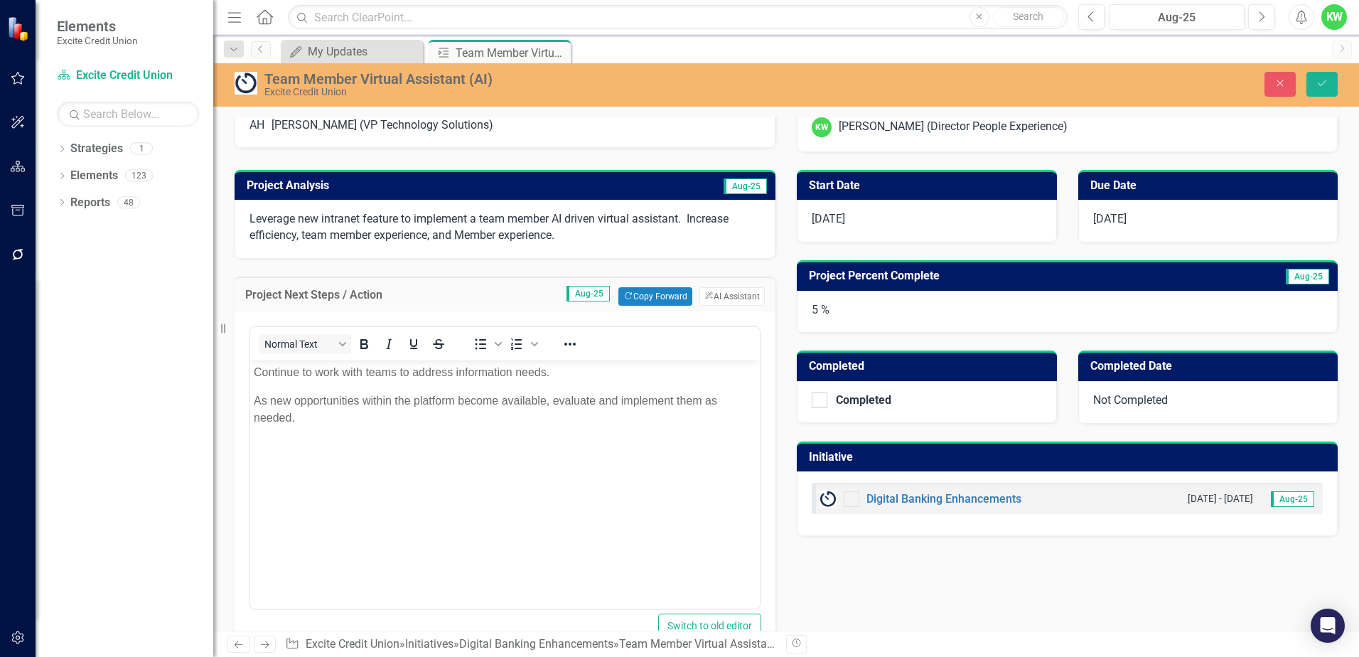
scroll to position [142, 0]
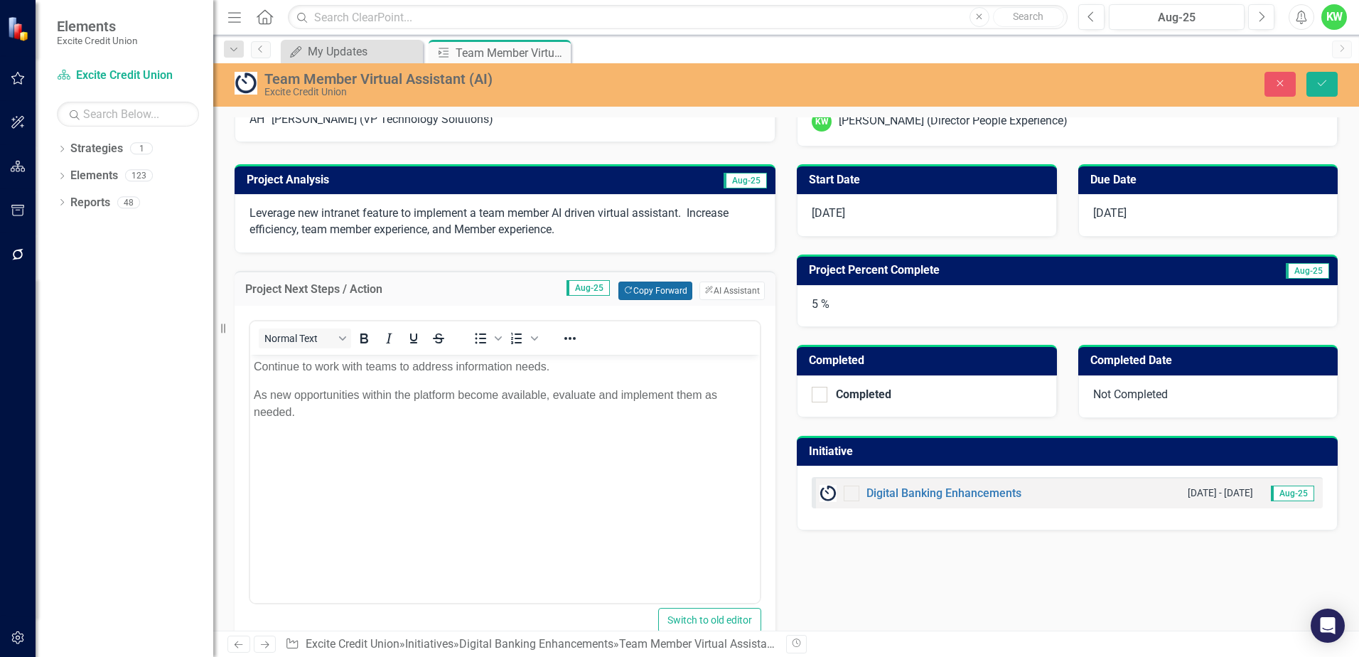
click at [644, 289] on button "Copy Forward Copy Forward" at bounding box center [654, 290] width 73 height 18
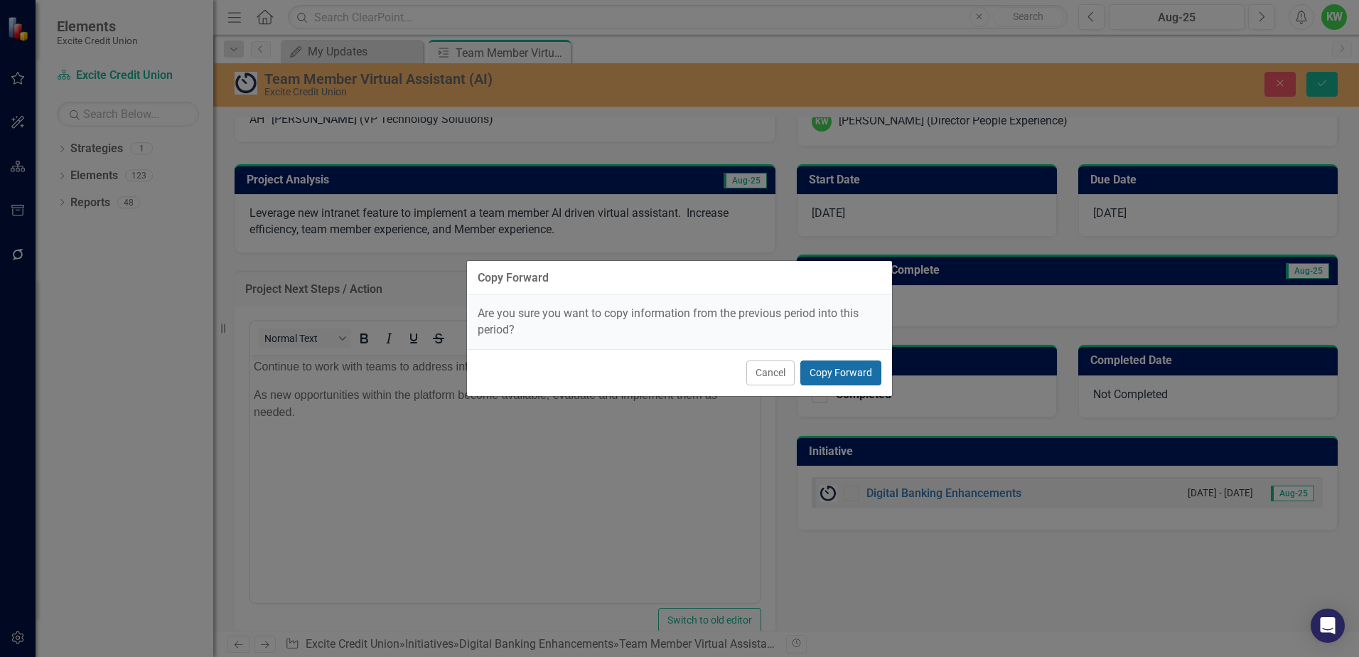
click at [821, 373] on button "Copy Forward" at bounding box center [840, 372] width 81 height 25
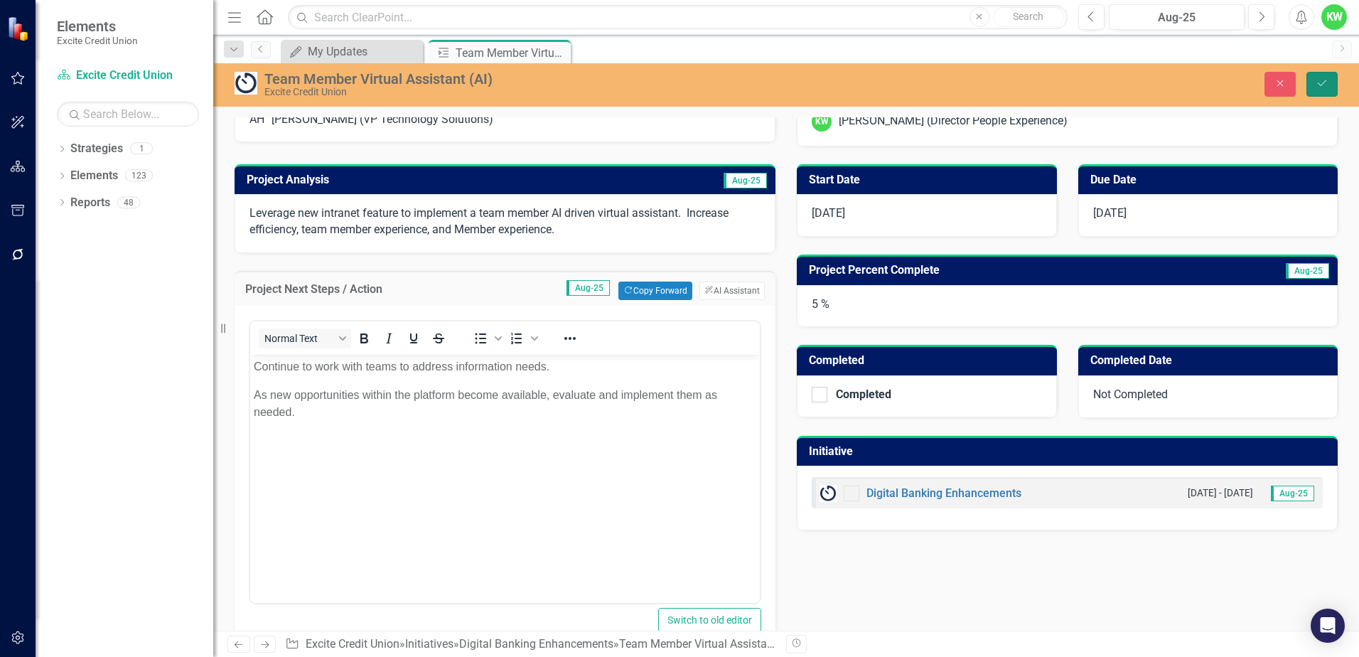
click at [1315, 80] on icon "Save" at bounding box center [1321, 83] width 13 height 10
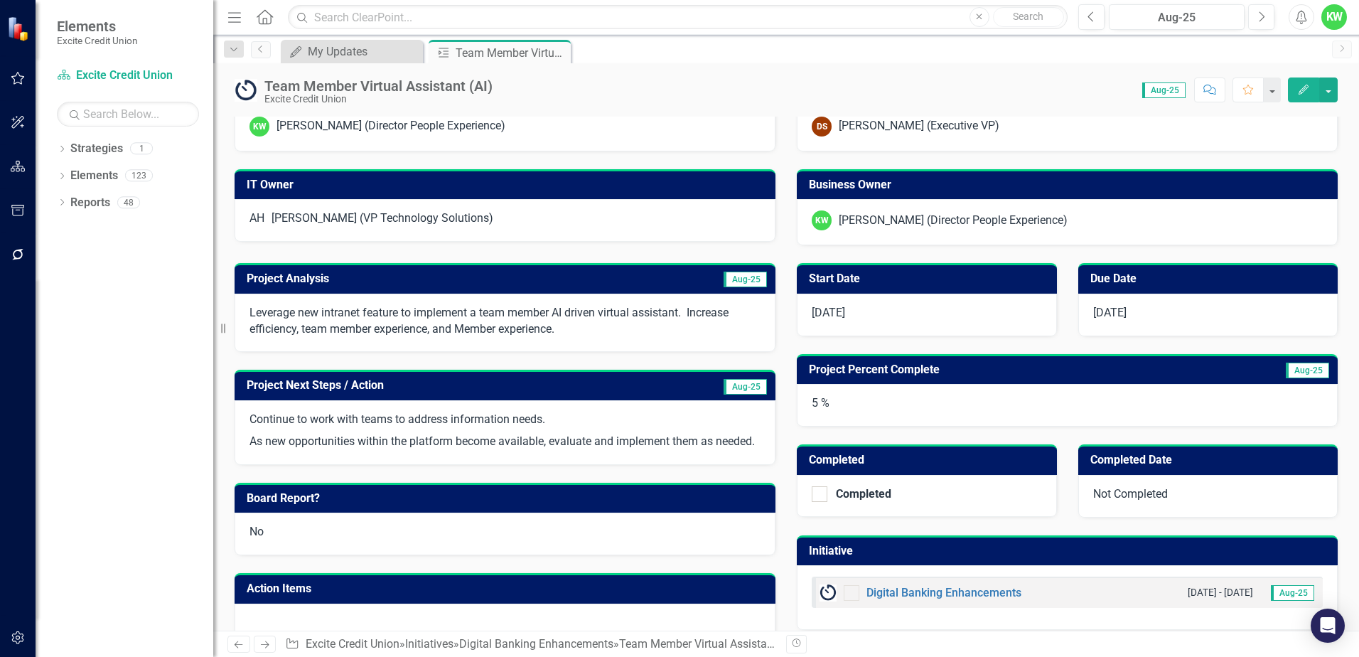
scroll to position [87, 0]
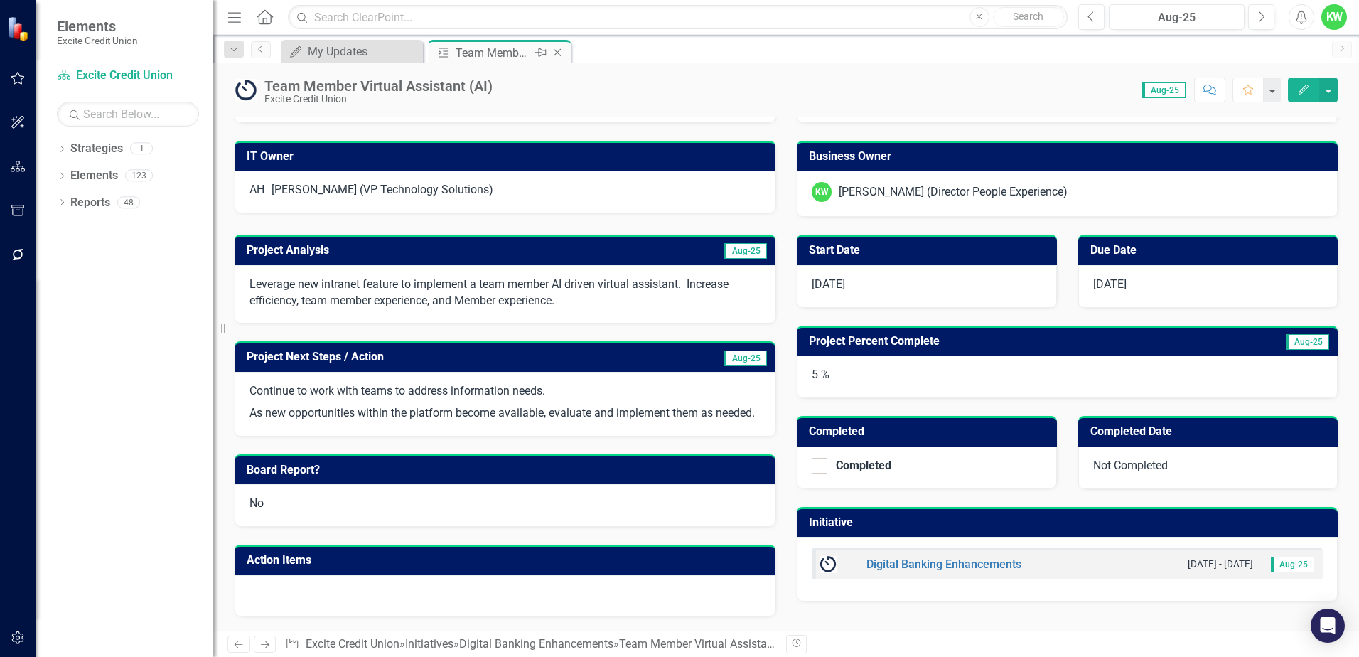
click at [559, 50] on icon at bounding box center [558, 53] width 8 height 8
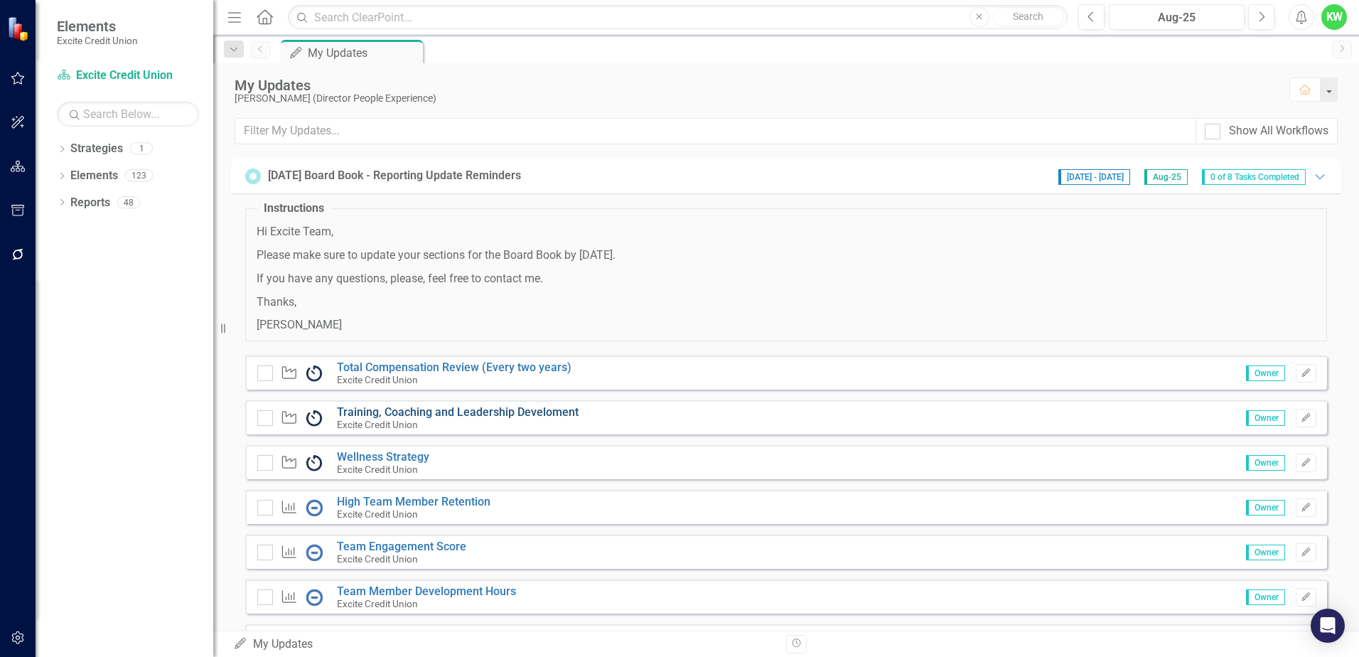
scroll to position [115, 0]
